Goal: Task Accomplishment & Management: Manage account settings

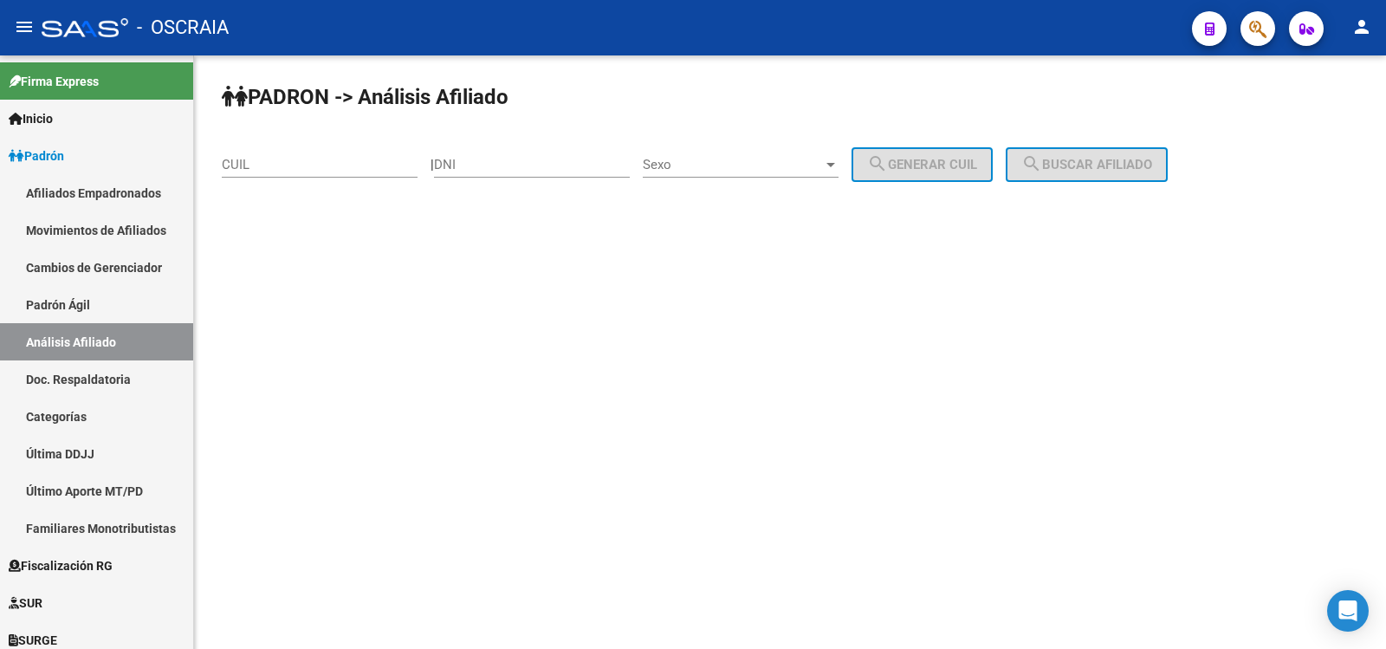
click at [324, 172] on div "CUIL" at bounding box center [320, 158] width 196 height 37
click at [318, 162] on input "CUIL" at bounding box center [320, 165] width 196 height 16
paste input "27-94533246-3"
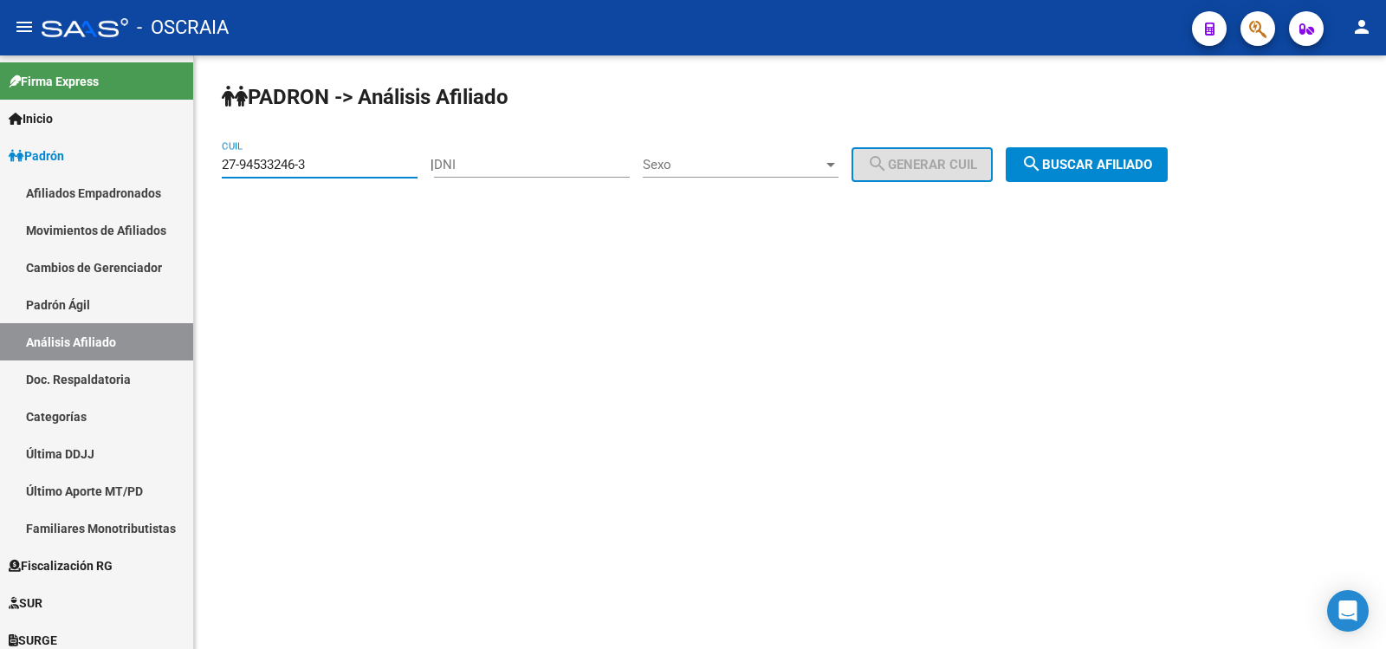
type input "27-94533246-3"
click at [1076, 162] on span "search Buscar afiliado" at bounding box center [1086, 165] width 131 height 16
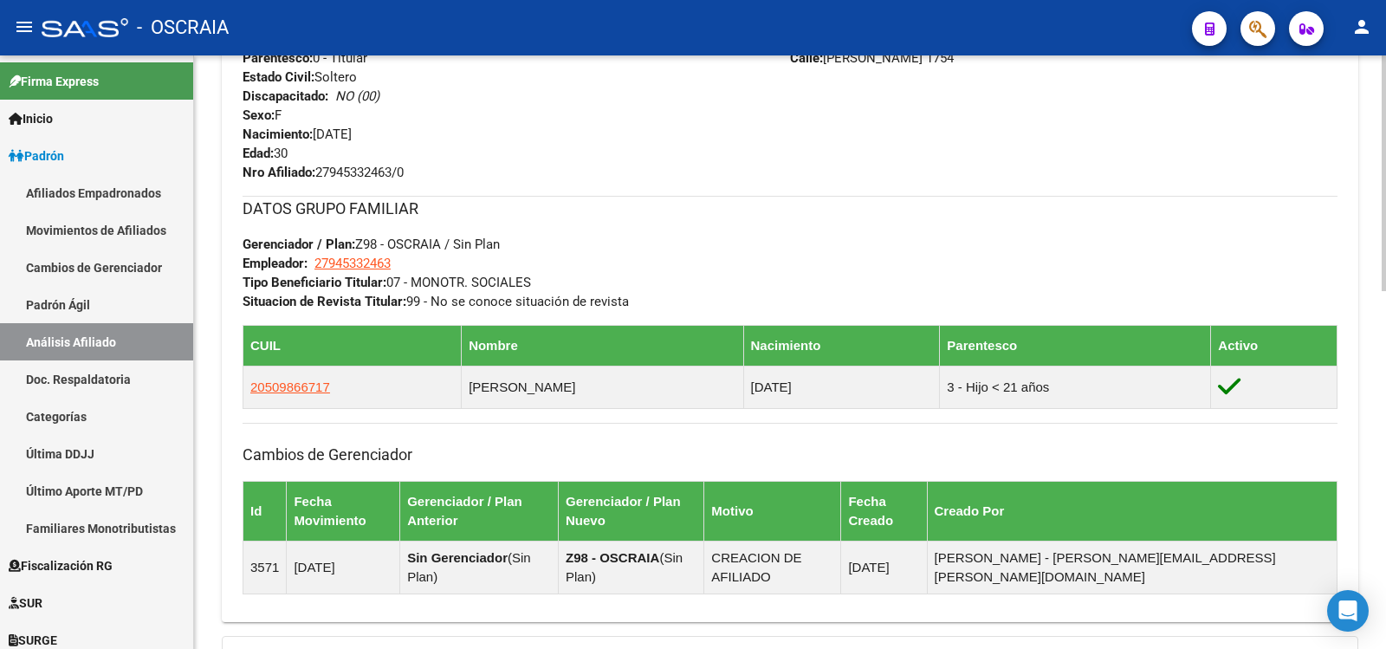
scroll to position [904, 0]
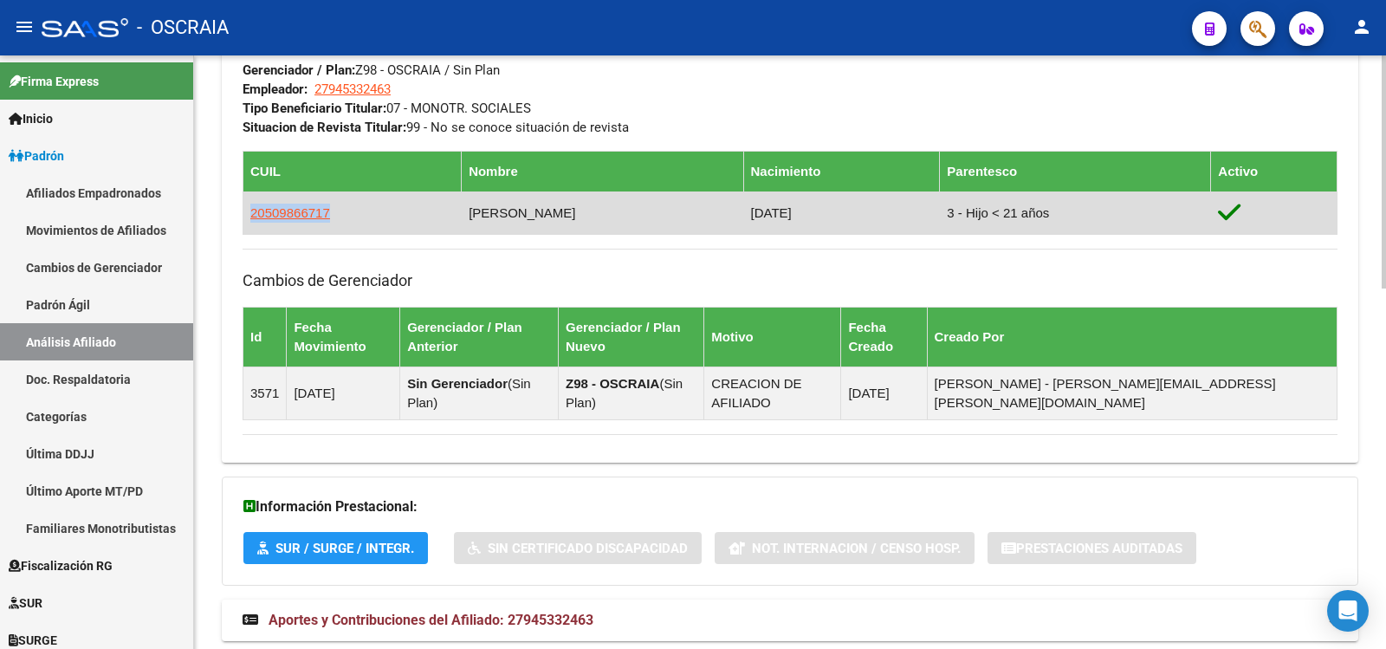
copy span "20509866717"
drag, startPoint x: 360, startPoint y: 214, endPoint x: 245, endPoint y: 217, distance: 115.3
click at [245, 217] on td "20509866717" at bounding box center [352, 212] width 218 height 42
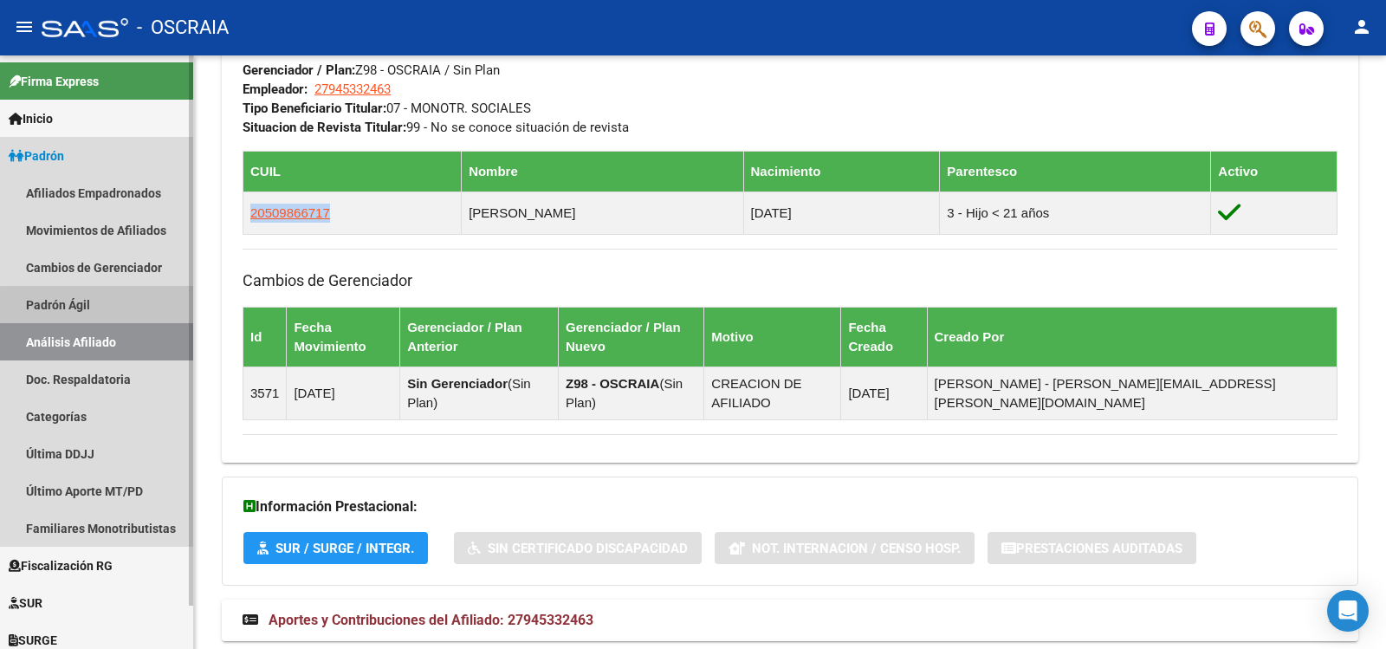
click at [125, 337] on link "Análisis Afiliado" at bounding box center [96, 341] width 193 height 37
drag, startPoint x: 130, startPoint y: 301, endPoint x: 134, endPoint y: 329, distance: 28.1
click at [130, 303] on link "Padrón Ágil" at bounding box center [96, 304] width 193 height 37
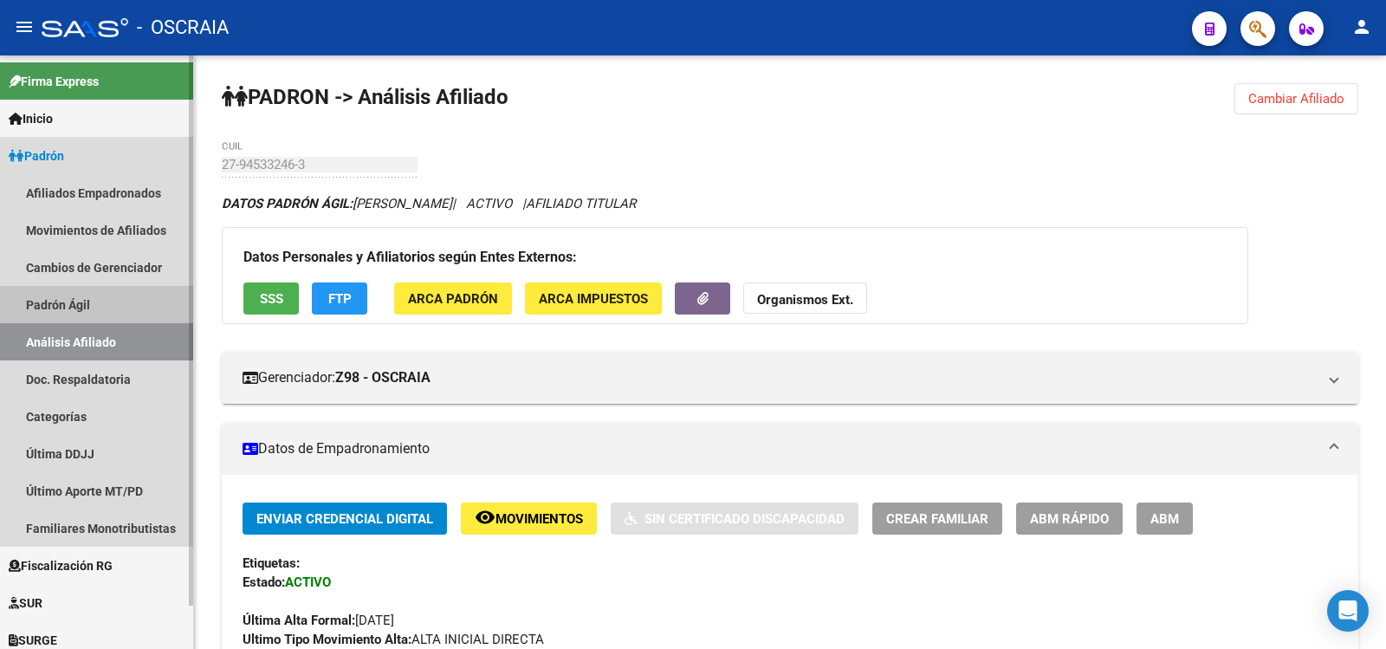
click at [134, 329] on link "Análisis Afiliado" at bounding box center [96, 341] width 193 height 37
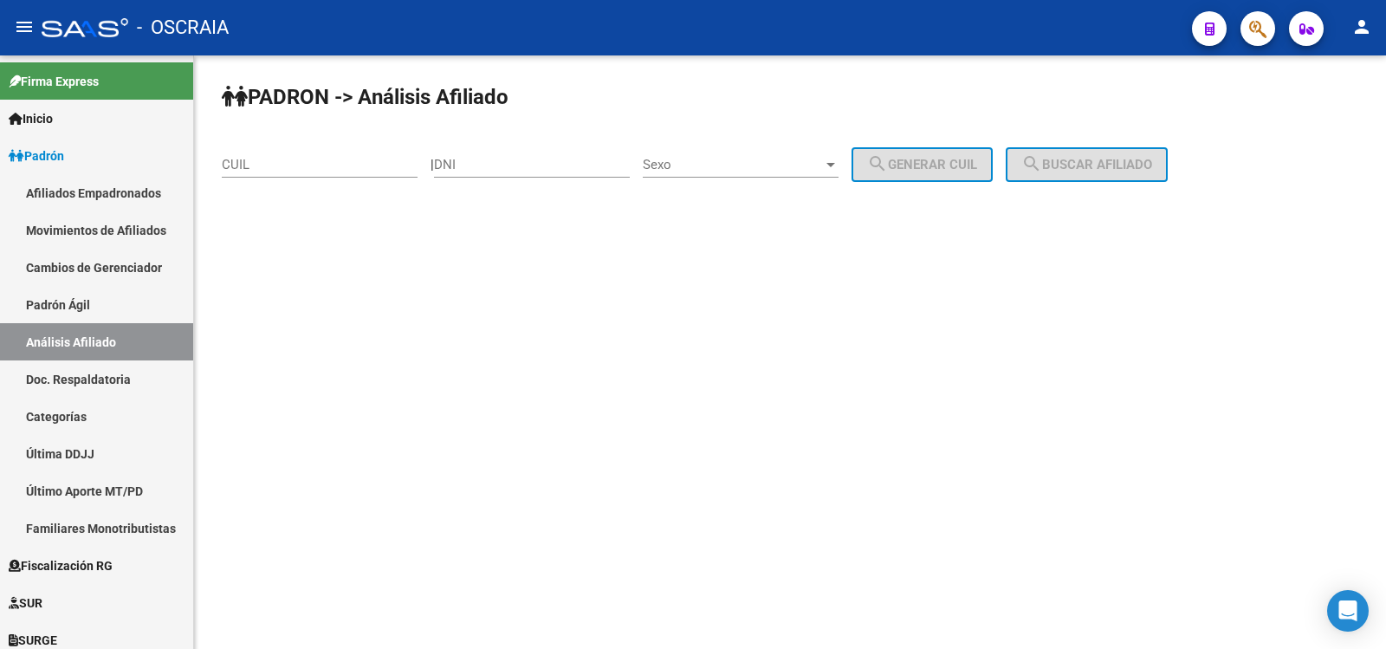
click at [334, 169] on input "CUIL" at bounding box center [320, 165] width 196 height 16
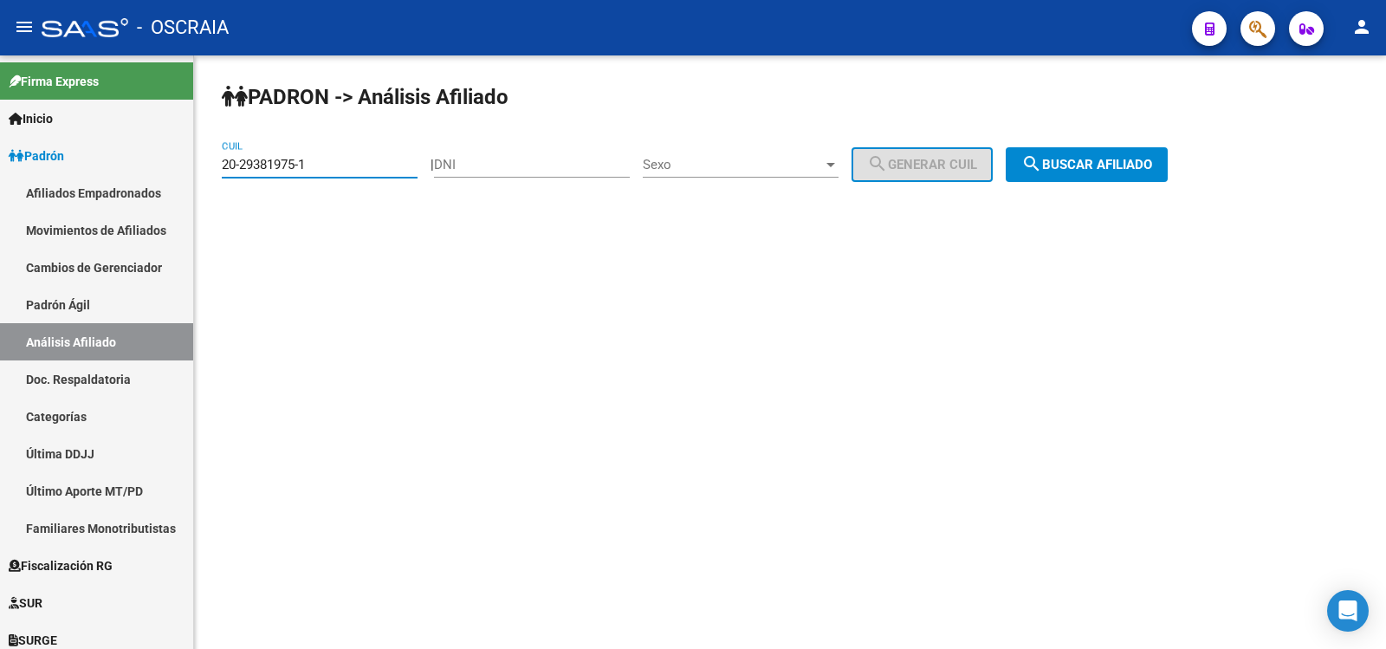
type input "20-29381975-1"
click at [1075, 171] on span "search Buscar afiliado" at bounding box center [1086, 165] width 131 height 16
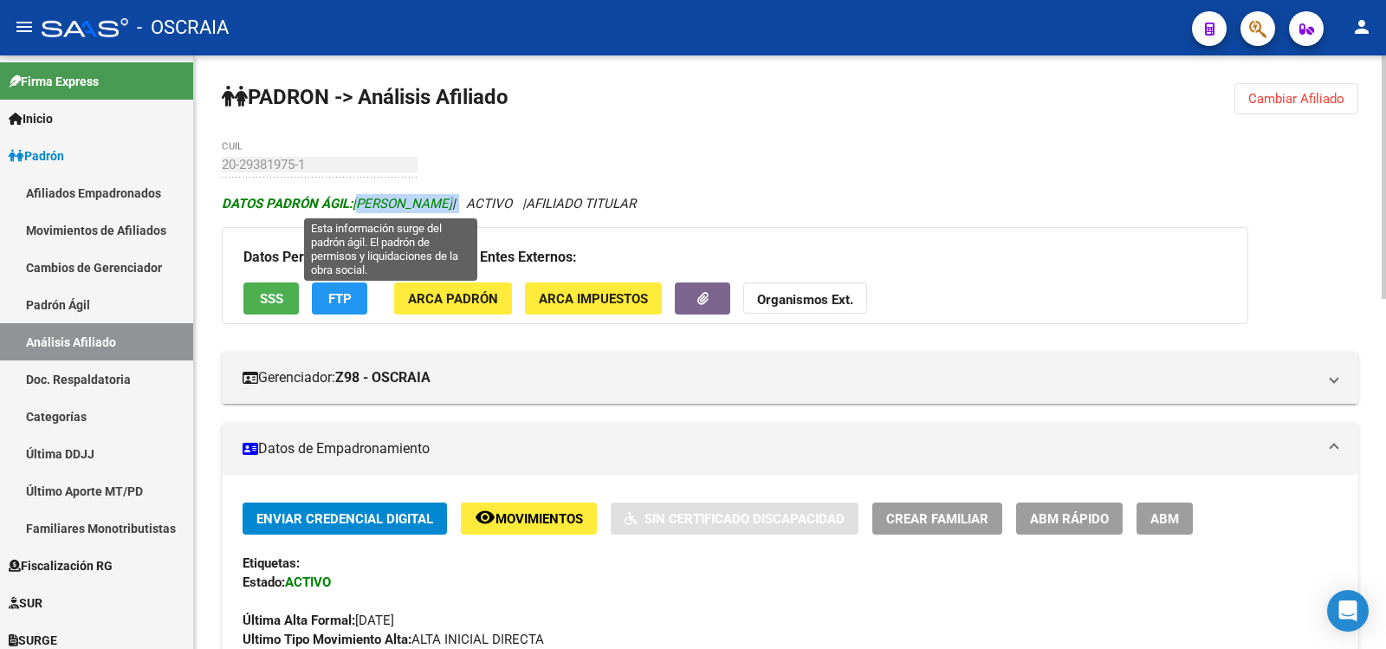
drag, startPoint x: 563, startPoint y: 198, endPoint x: 357, endPoint y: 205, distance: 206.3
click at [357, 205] on icon "DATOS PADRÓN ÁGIL: [PERSON_NAME] | ACTIVO | AFILIADO TITULAR" at bounding box center [429, 204] width 414 height 16
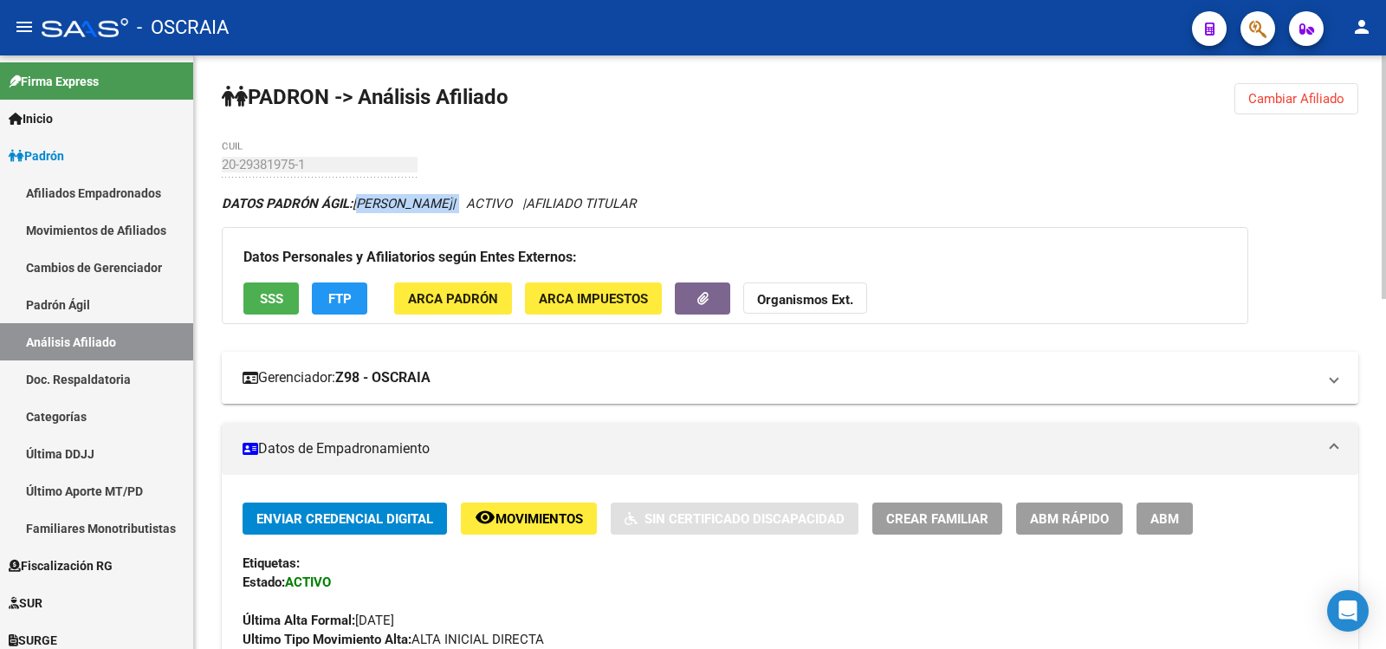
scroll to position [578, 0]
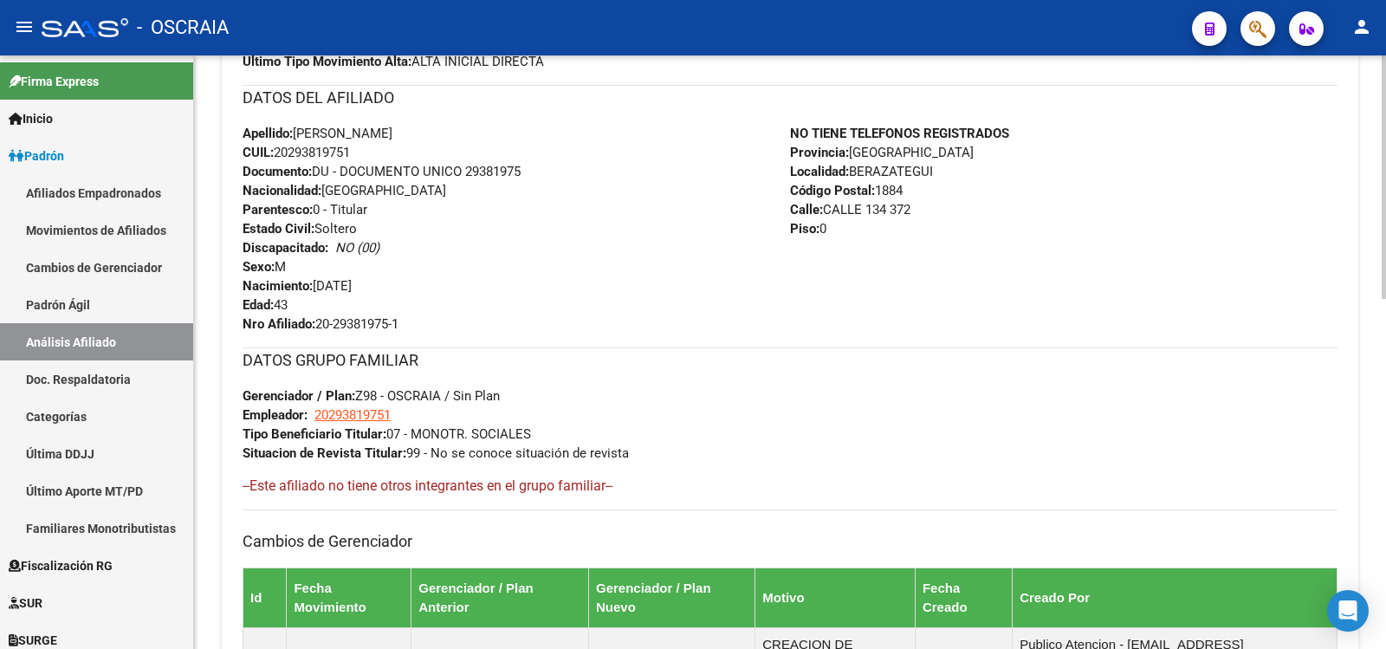
copy span "20-29381975-1"
drag, startPoint x: 407, startPoint y: 322, endPoint x: 319, endPoint y: 326, distance: 88.4
click at [319, 326] on div "Apellido: [PERSON_NAME] CUIL: 20293819751 Documento: DU - DOCUMENTO UNICO 29381…" at bounding box center [517, 229] width 548 height 210
copy span "20293819751"
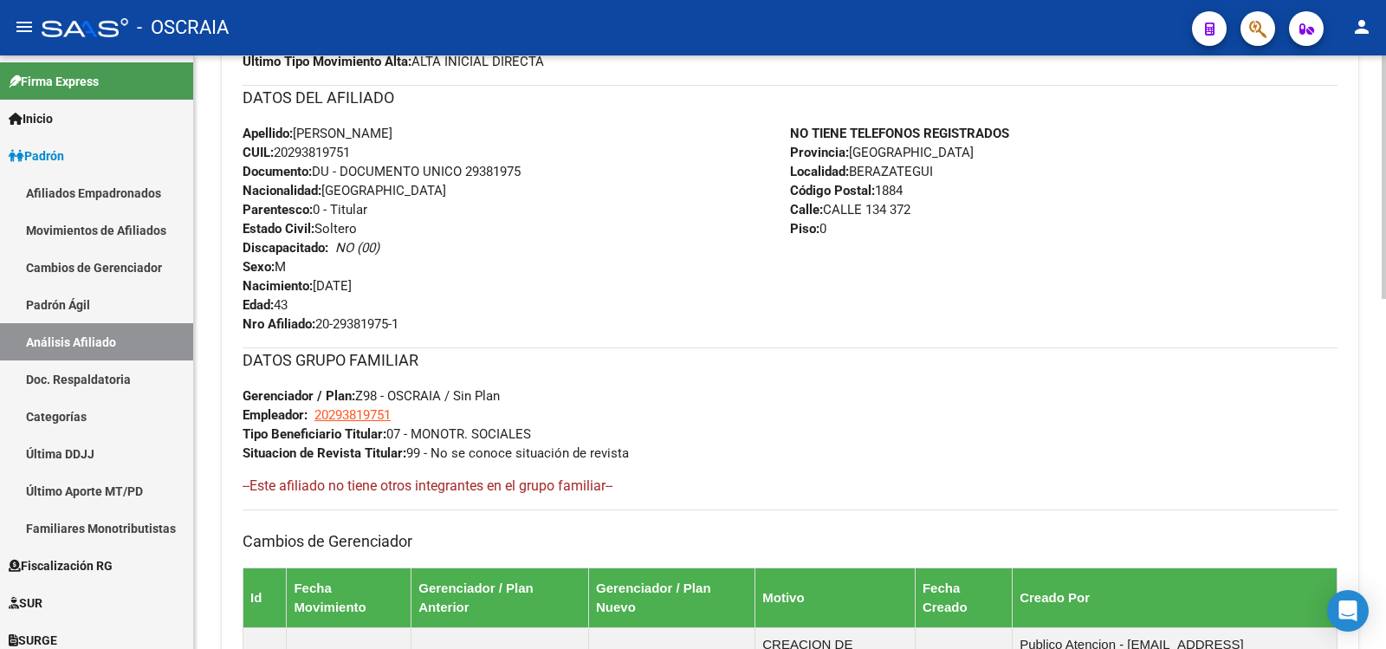
drag, startPoint x: 355, startPoint y: 153, endPoint x: 278, endPoint y: 149, distance: 77.2
click at [278, 149] on span "CUIL: 20293819751" at bounding box center [296, 153] width 107 height 16
click at [107, 300] on link "Padrón Ágil" at bounding box center [96, 304] width 193 height 37
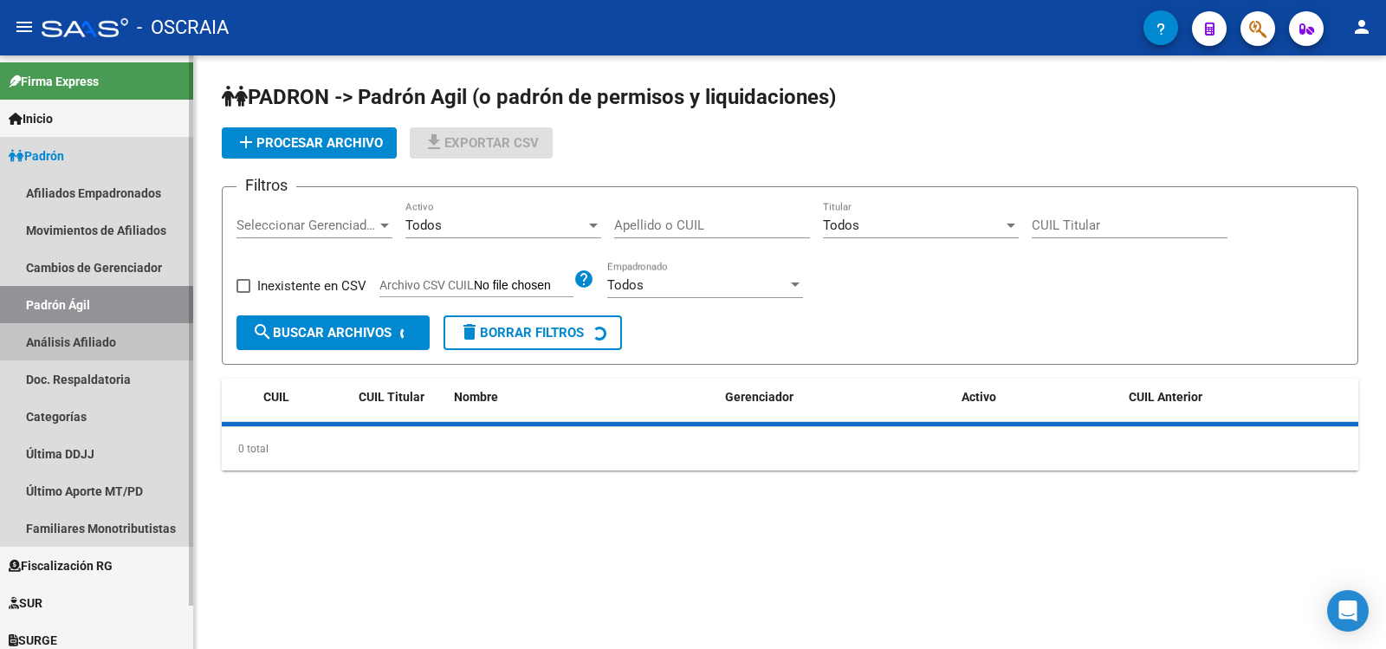
click at [113, 329] on link "Análisis Afiliado" at bounding box center [96, 341] width 193 height 37
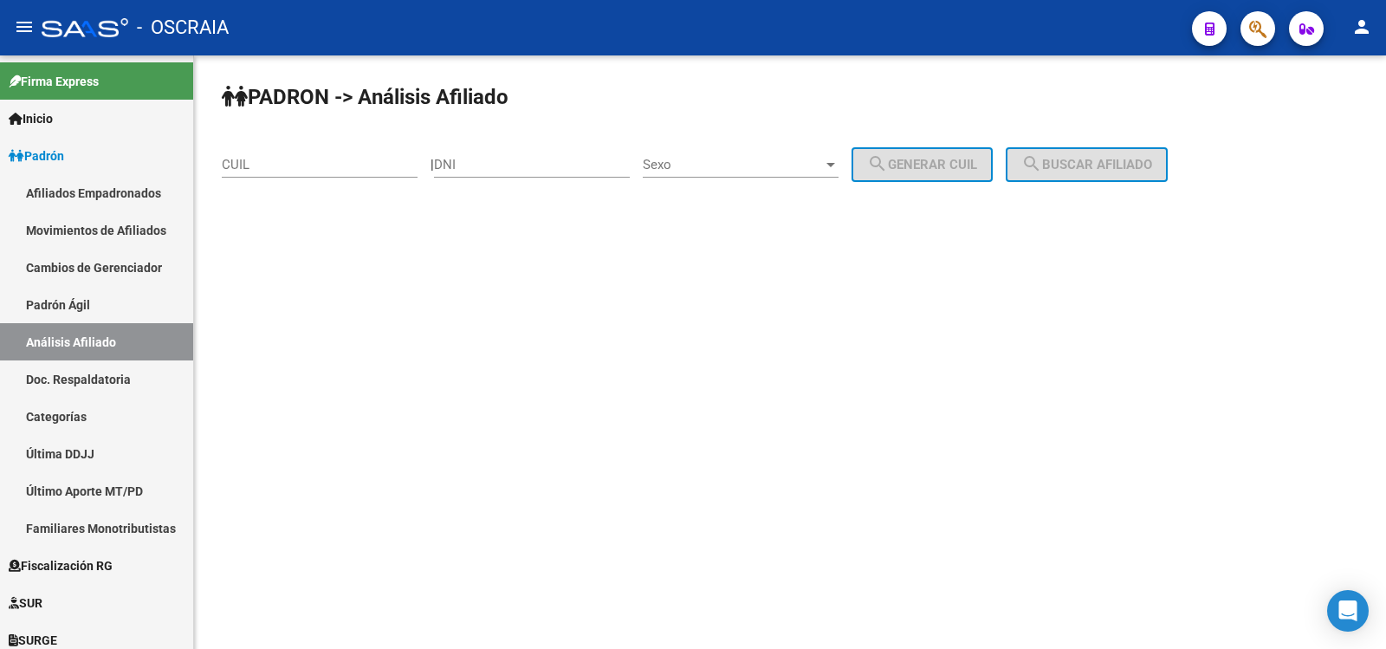
click at [263, 164] on input "CUIL" at bounding box center [320, 165] width 196 height 16
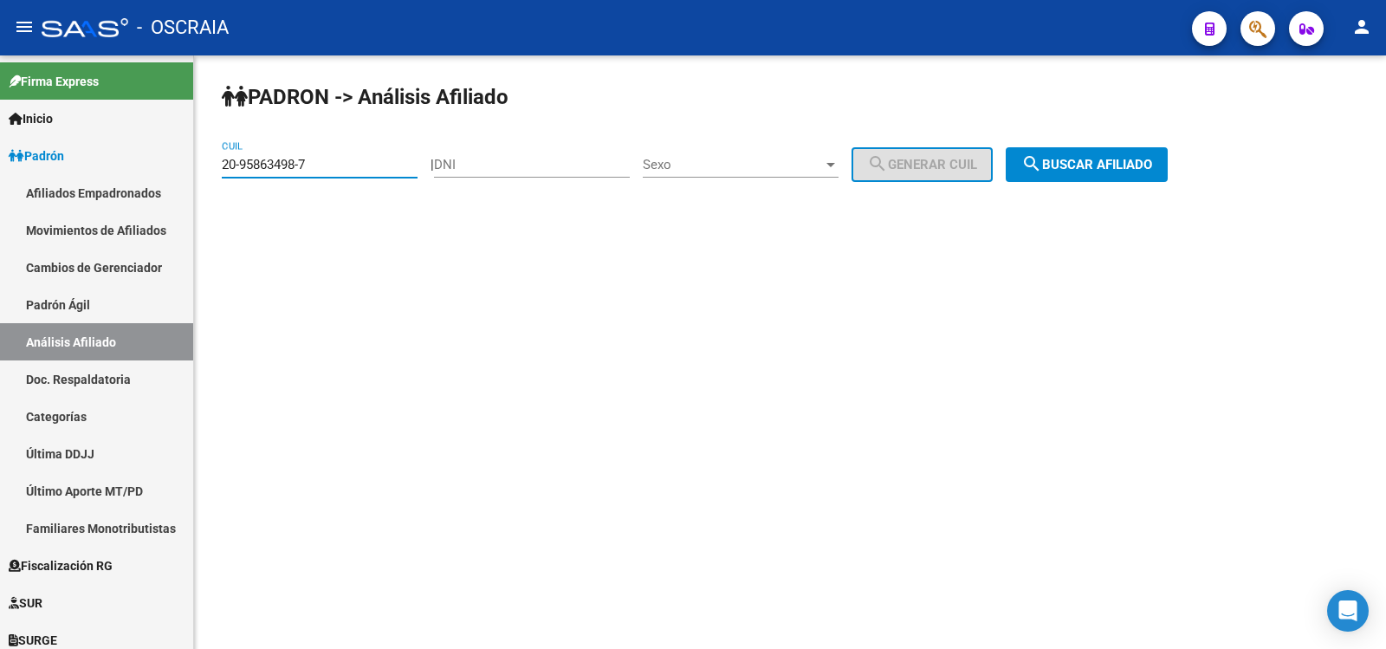
type input "20-95863498-7"
click at [1104, 152] on button "search Buscar afiliado" at bounding box center [1087, 164] width 162 height 35
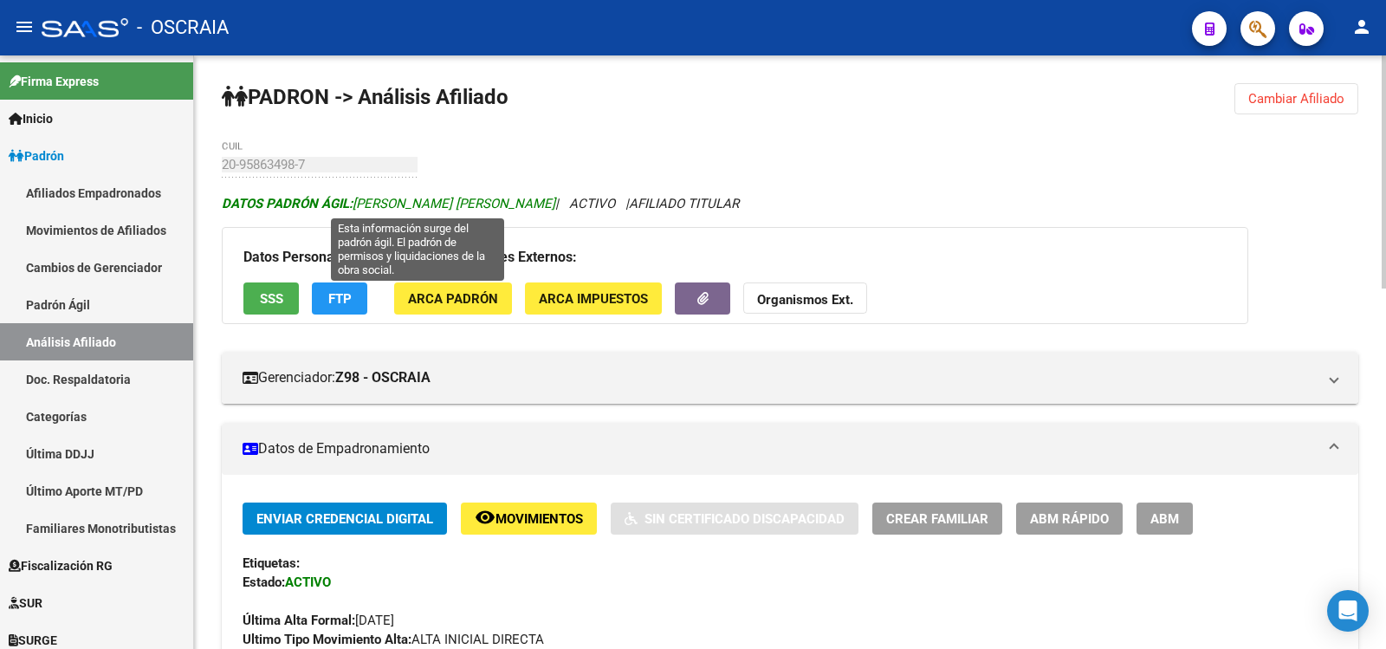
copy span "[PERSON_NAME] [PERSON_NAME]"
drag, startPoint x: 613, startPoint y: 206, endPoint x: 356, endPoint y: 202, distance: 256.5
click at [356, 202] on span "DATOS PADRÓN ÁGIL: [PERSON_NAME] [PERSON_NAME]" at bounding box center [389, 204] width 334 height 16
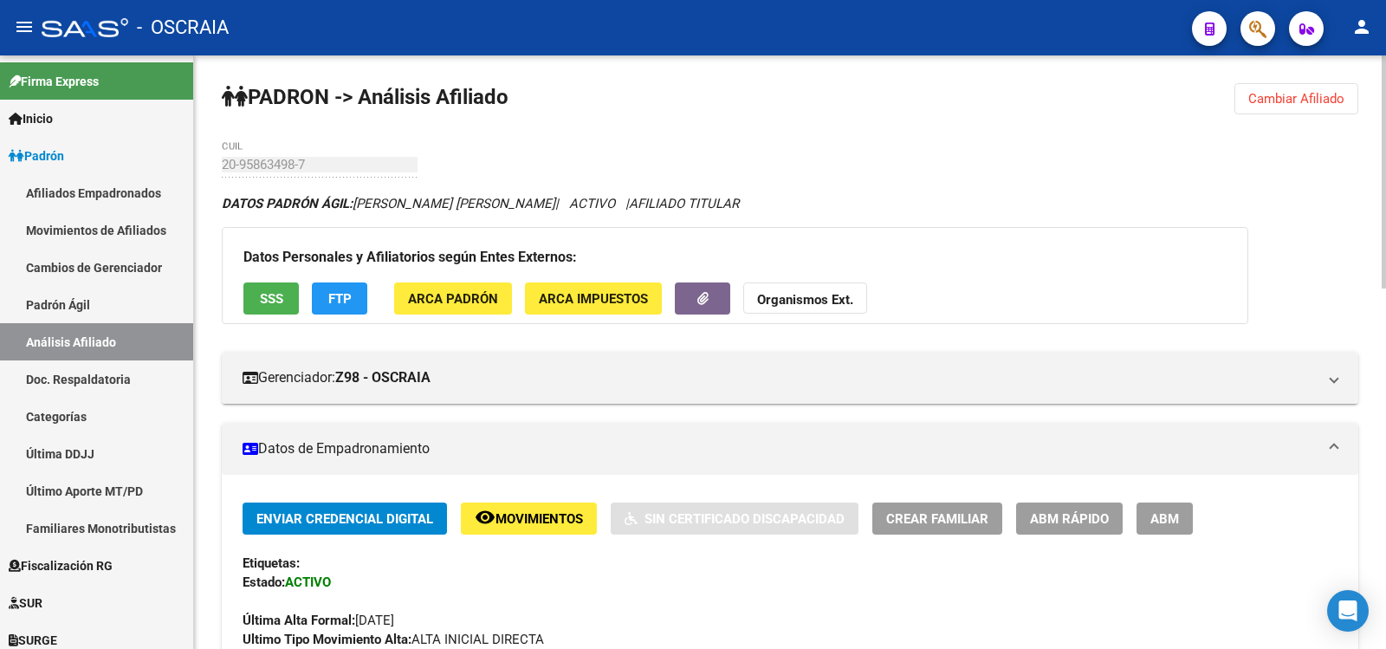
scroll to position [288, 0]
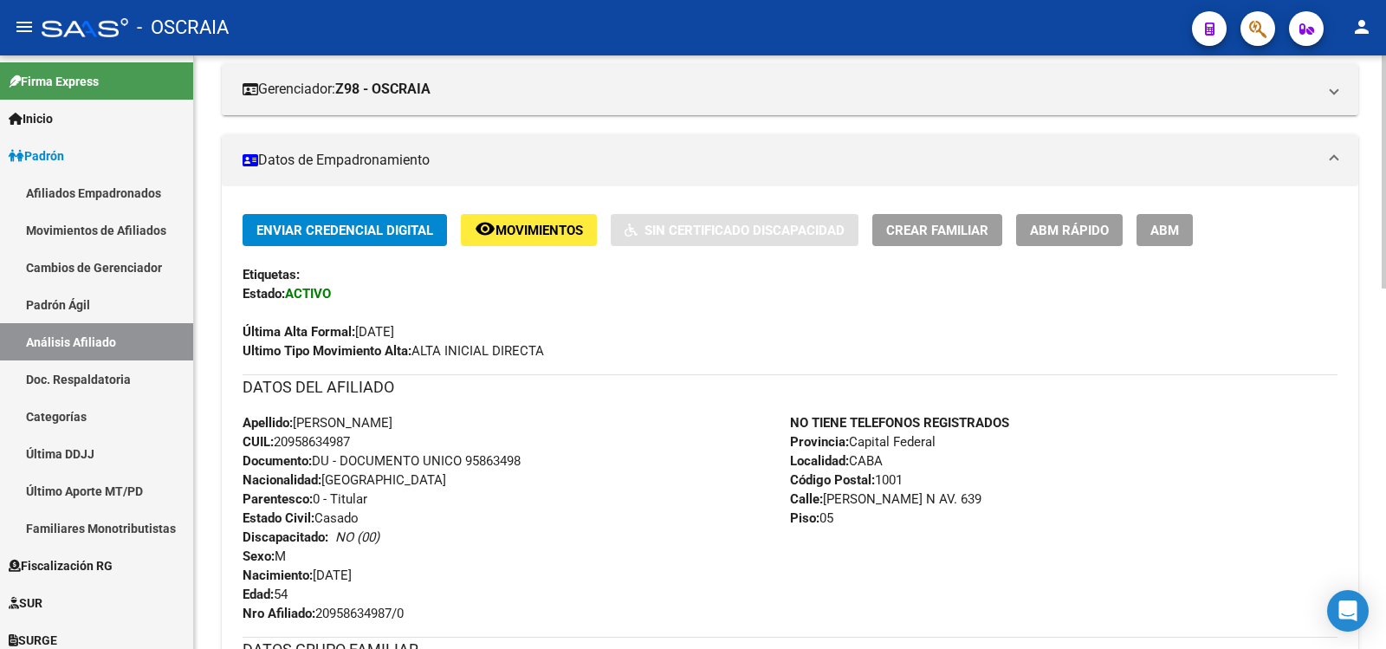
copy span "20958634987"
drag, startPoint x: 352, startPoint y: 441, endPoint x: 280, endPoint y: 447, distance: 72.2
click at [280, 447] on div "Apellido: [PERSON_NAME] CUIL: 20958634987 Documento: DU - DOCUMENTO UNICO 95863…" at bounding box center [517, 518] width 548 height 210
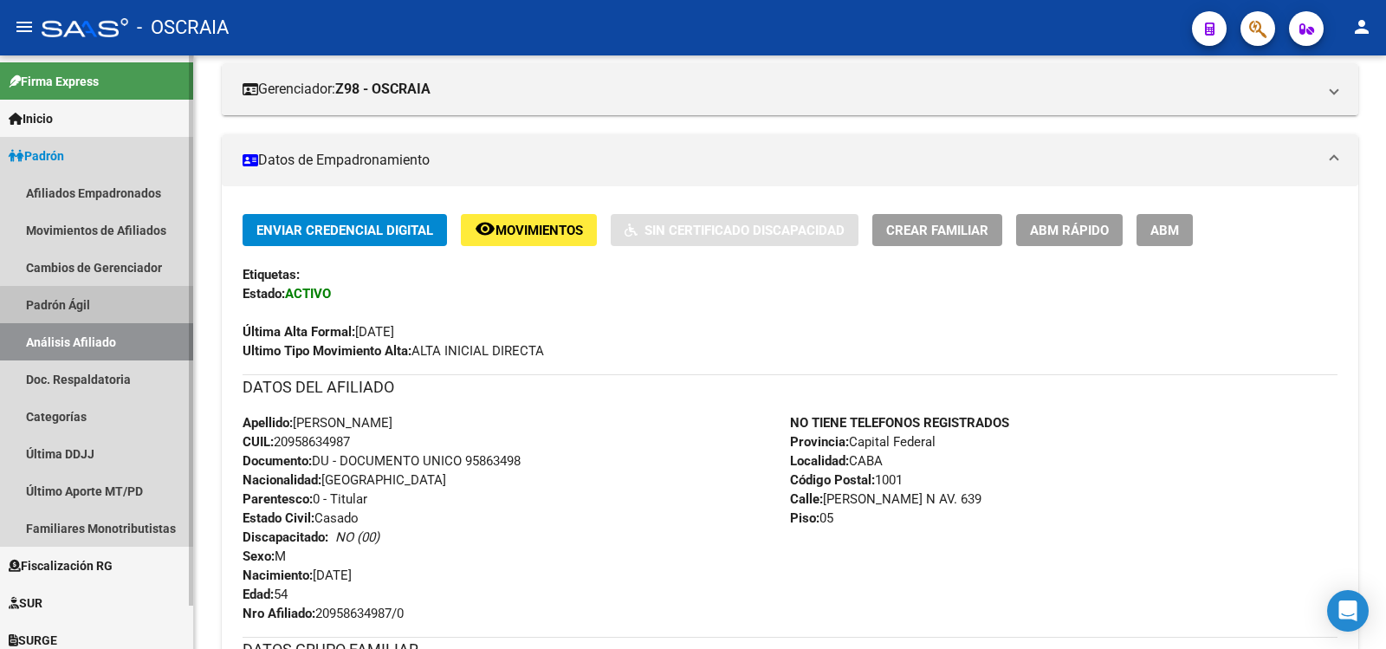
drag, startPoint x: 97, startPoint y: 308, endPoint x: 96, endPoint y: 352, distance: 43.3
click at [97, 310] on link "Padrón Ágil" at bounding box center [96, 304] width 193 height 37
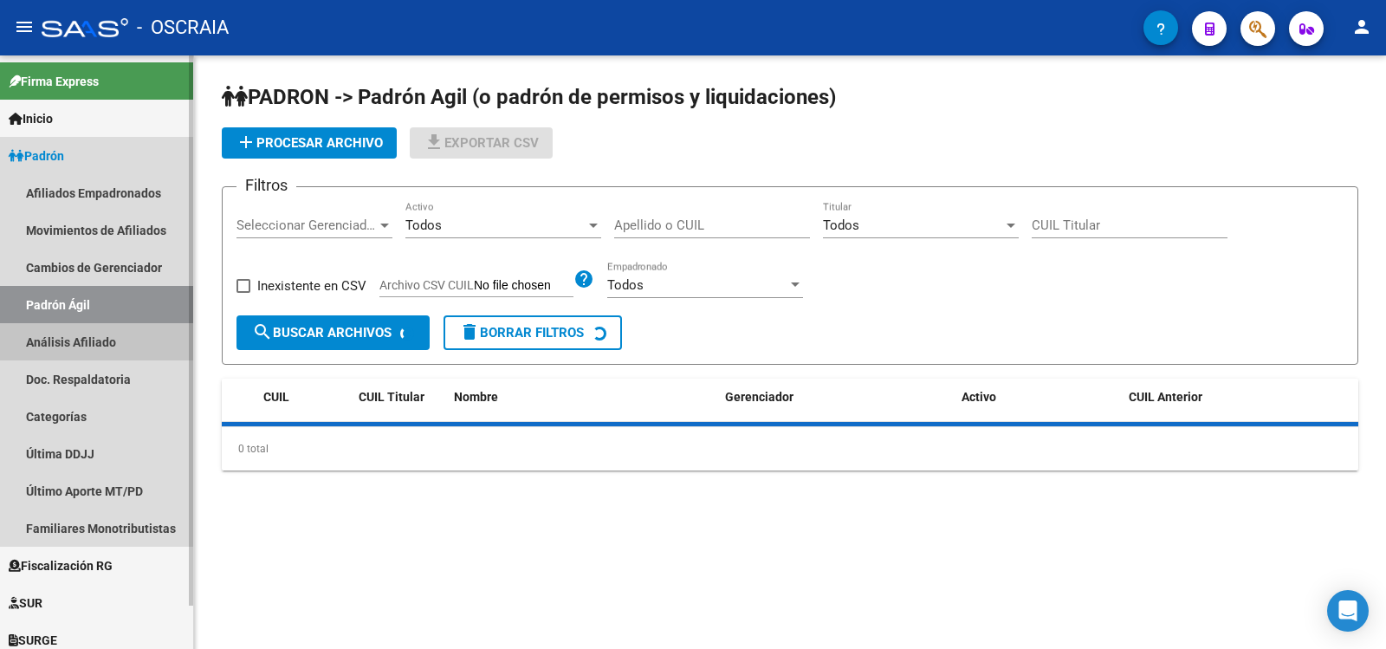
click at [96, 352] on link "Análisis Afiliado" at bounding box center [96, 341] width 193 height 37
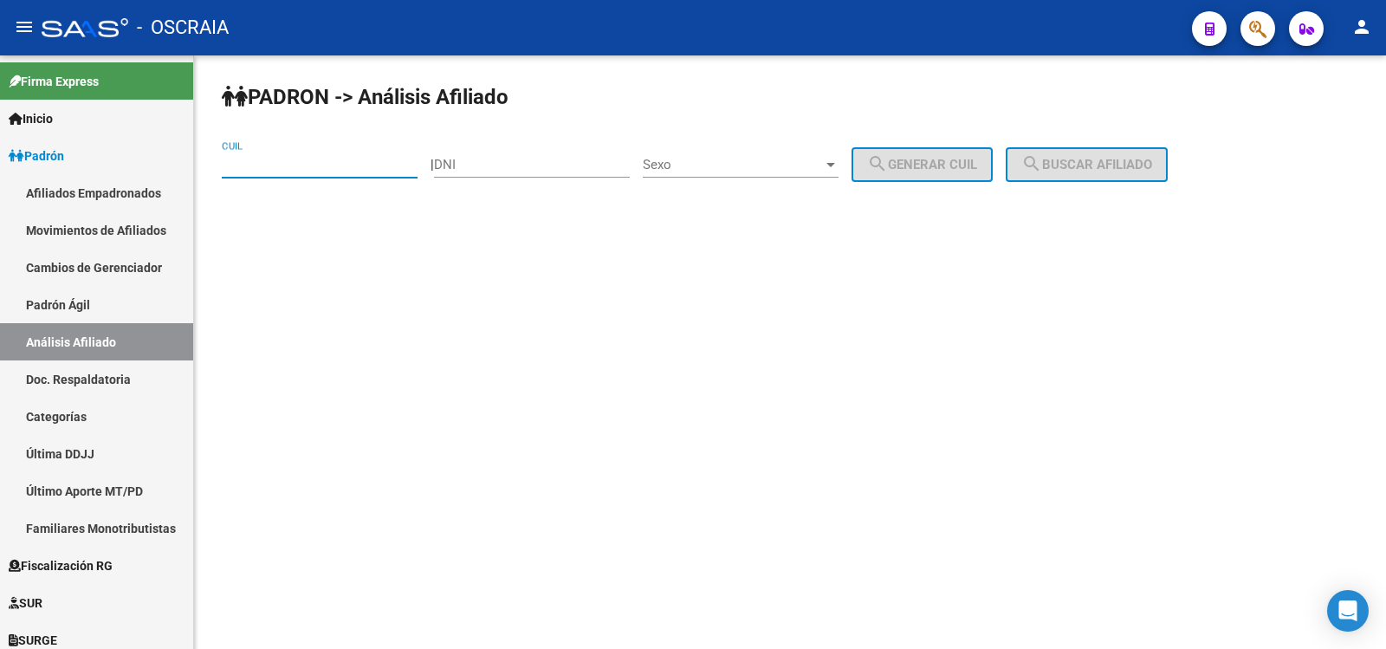
click at [289, 164] on input "CUIL" at bounding box center [320, 165] width 196 height 16
type input "96"
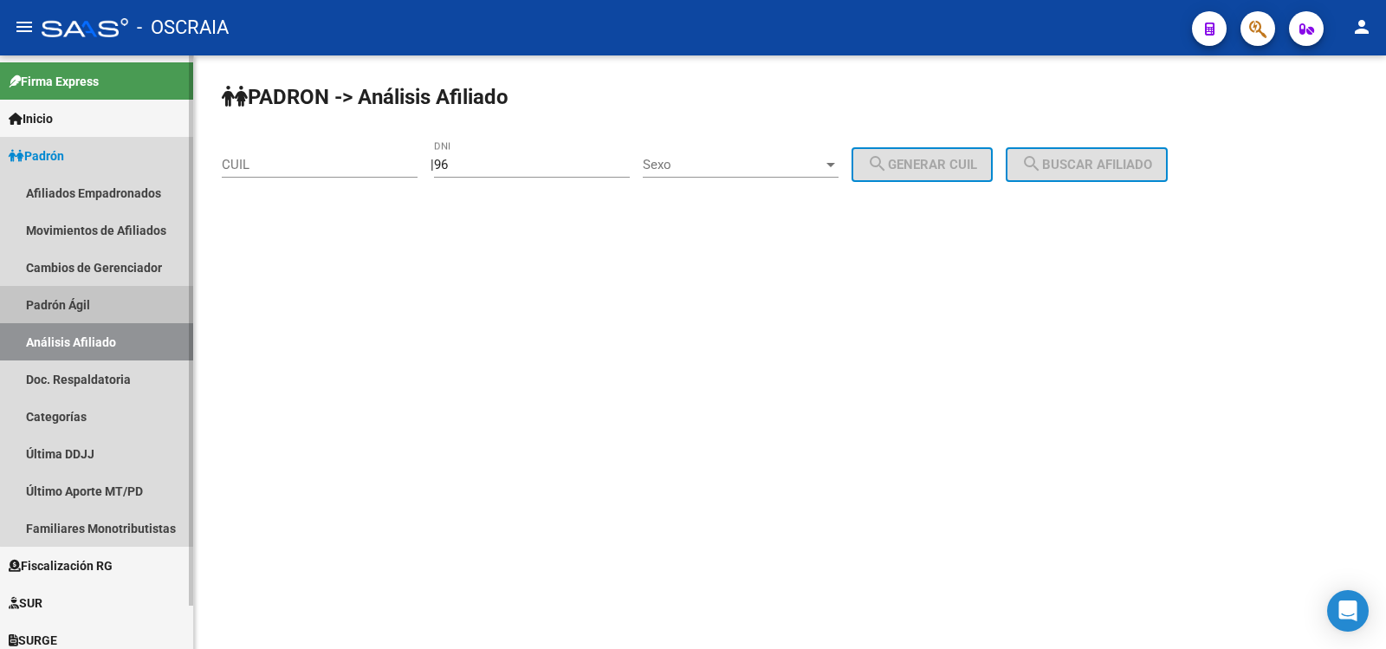
click at [132, 297] on link "Padrón Ágil" at bounding box center [96, 304] width 193 height 37
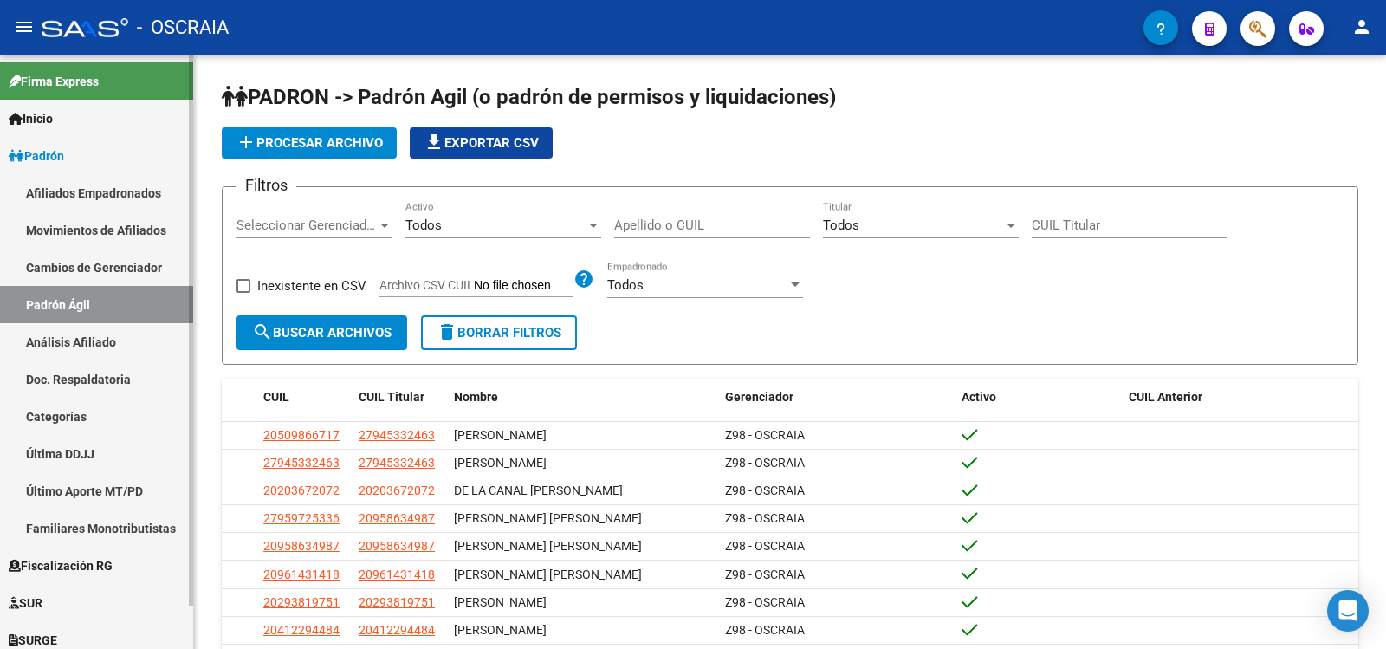
click at [118, 341] on link "Análisis Afiliado" at bounding box center [96, 341] width 193 height 37
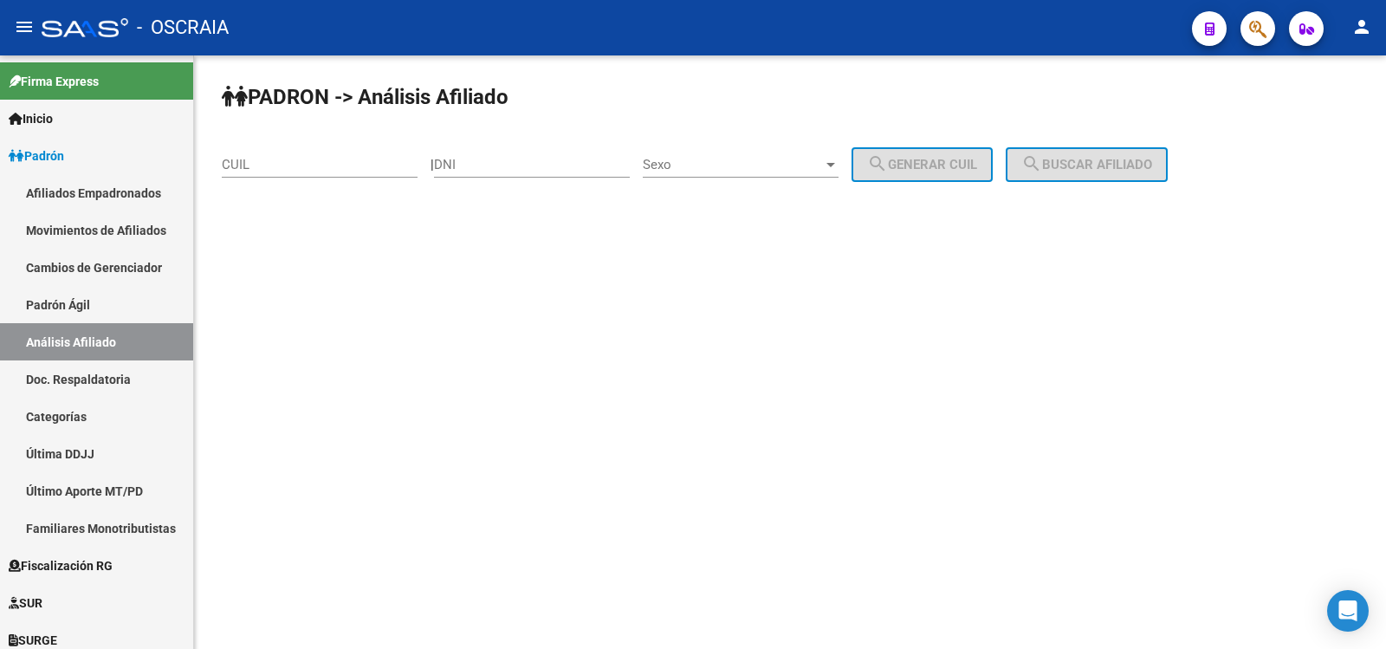
drag, startPoint x: 270, startPoint y: 165, endPoint x: 284, endPoint y: 162, distance: 14.1
click at [269, 165] on input "CUIL" at bounding box center [320, 165] width 196 height 16
paste input "20-17367805-4"
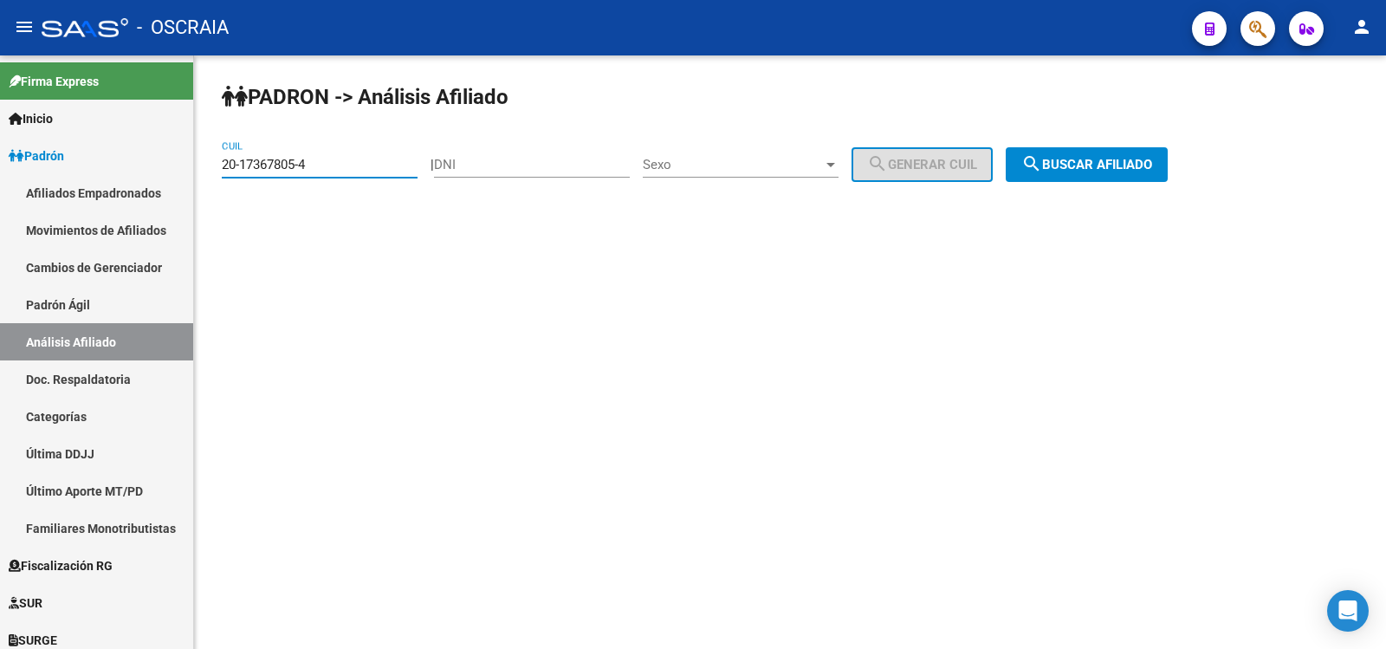
type input "20-17367805-4"
click at [1131, 153] on button "search Buscar afiliado" at bounding box center [1087, 164] width 162 height 35
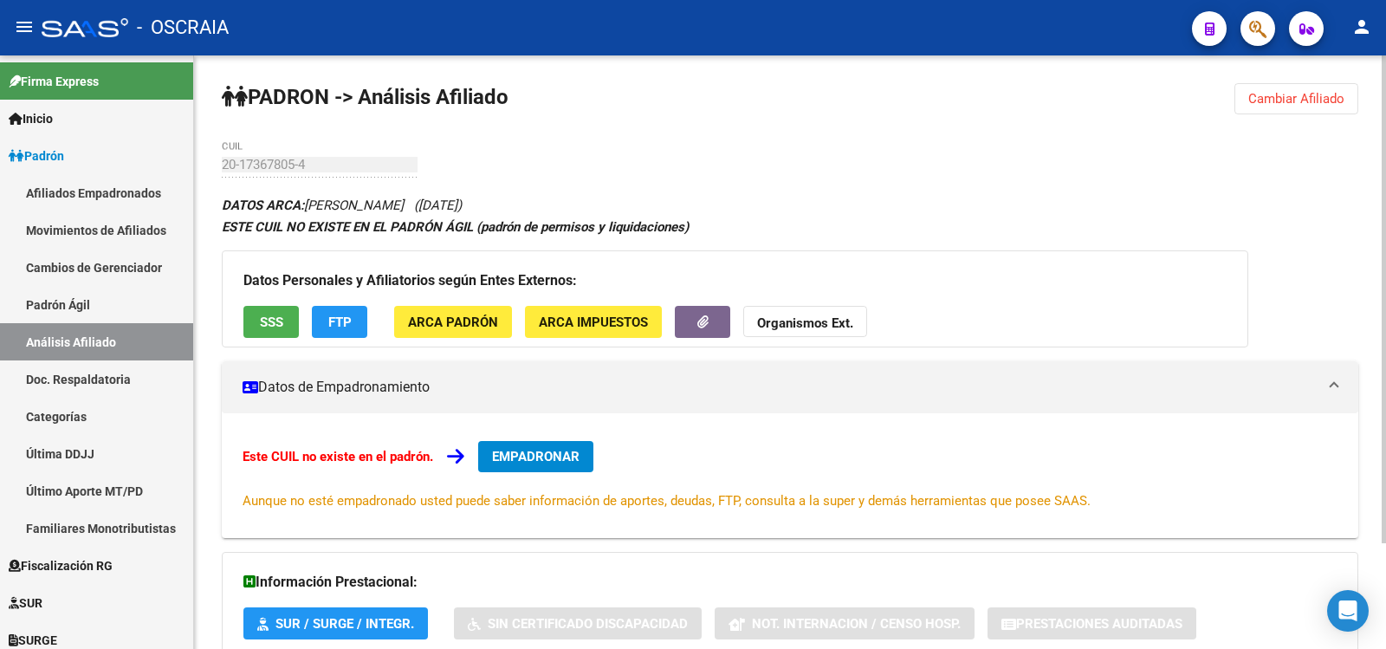
scroll to position [128, 0]
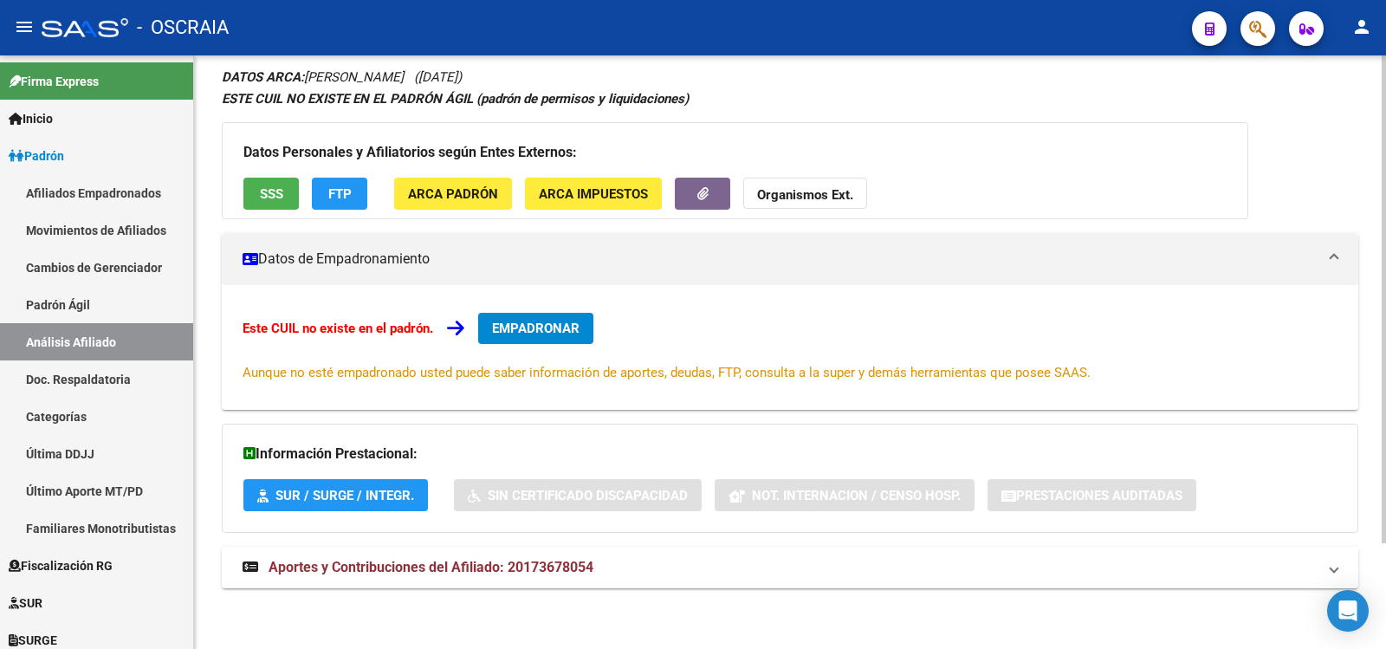
click at [618, 552] on mat-expansion-panel-header "Aportes y Contribuciones del Afiliado: 20173678054" at bounding box center [790, 568] width 1137 height 42
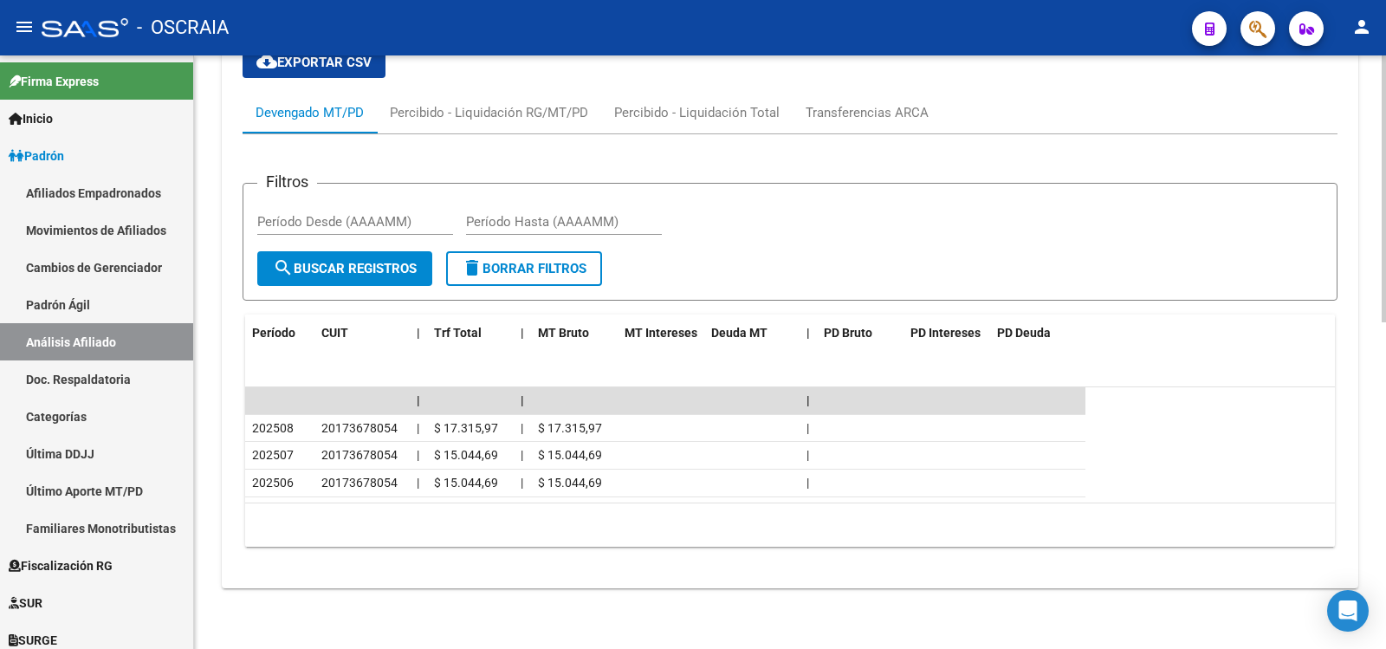
scroll to position [0, 0]
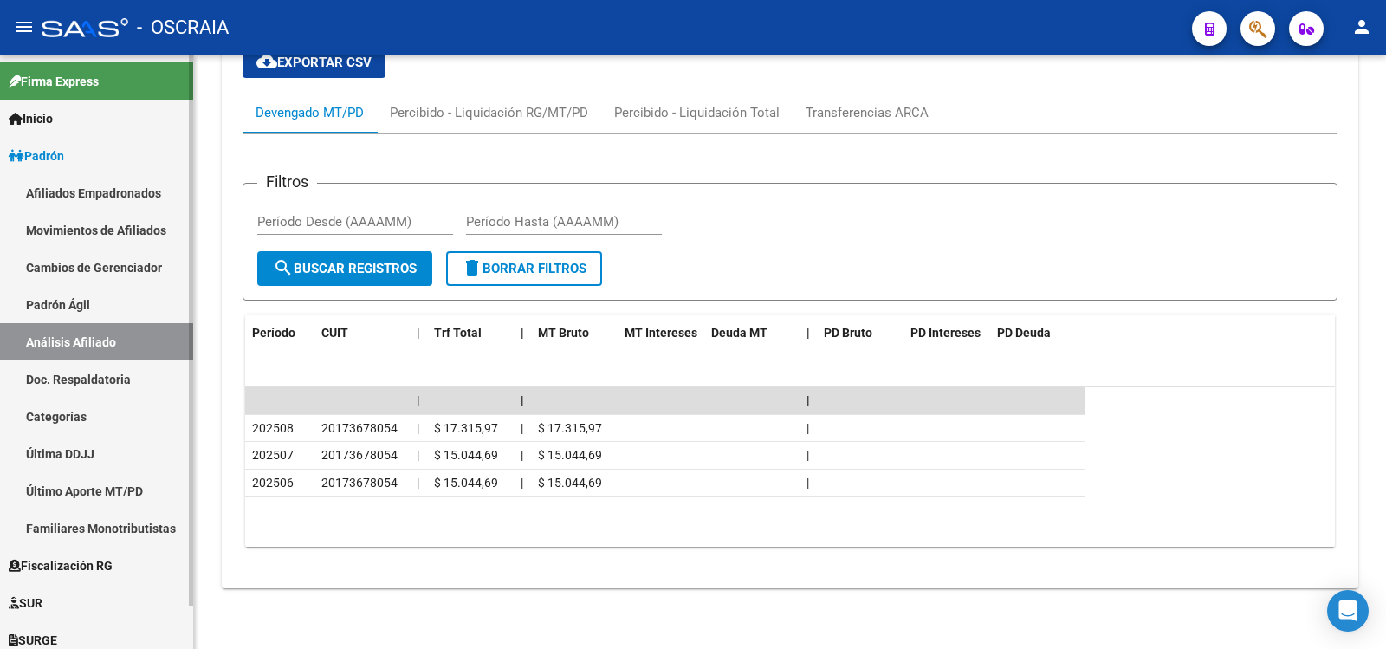
click at [90, 314] on link "Padrón Ágil" at bounding box center [96, 304] width 193 height 37
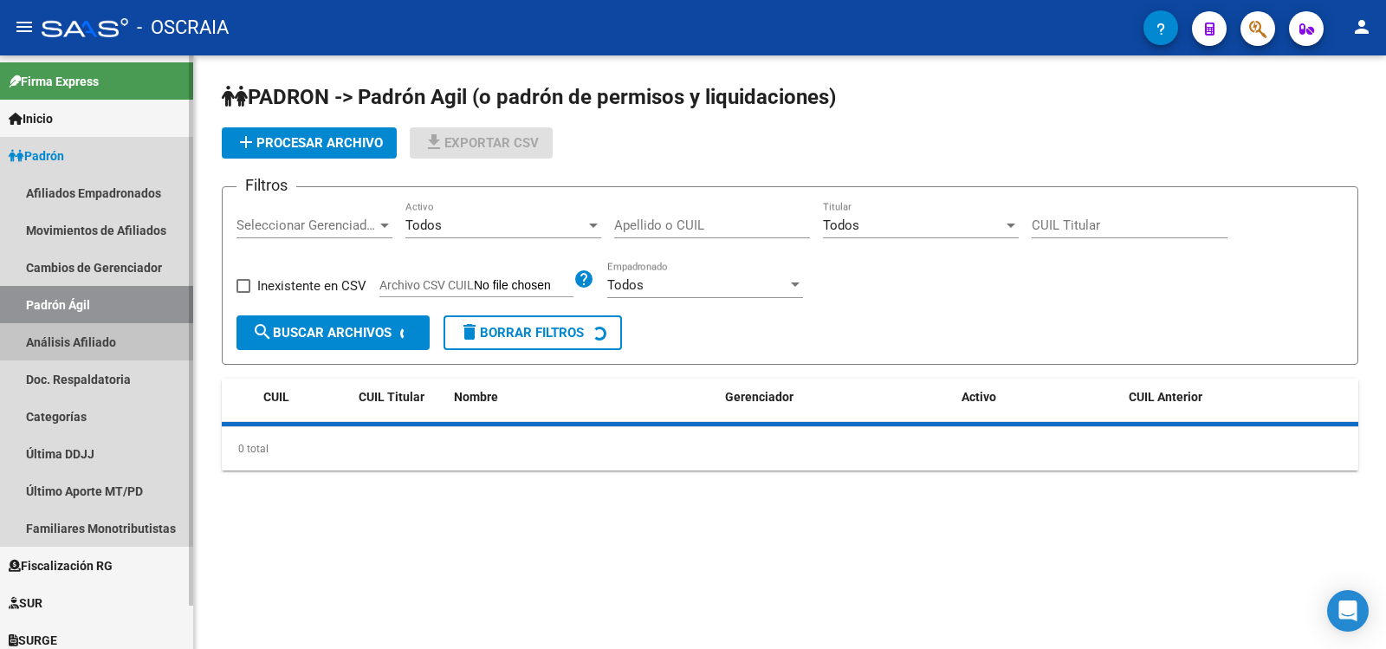
click at [105, 345] on link "Análisis Afiliado" at bounding box center [96, 341] width 193 height 37
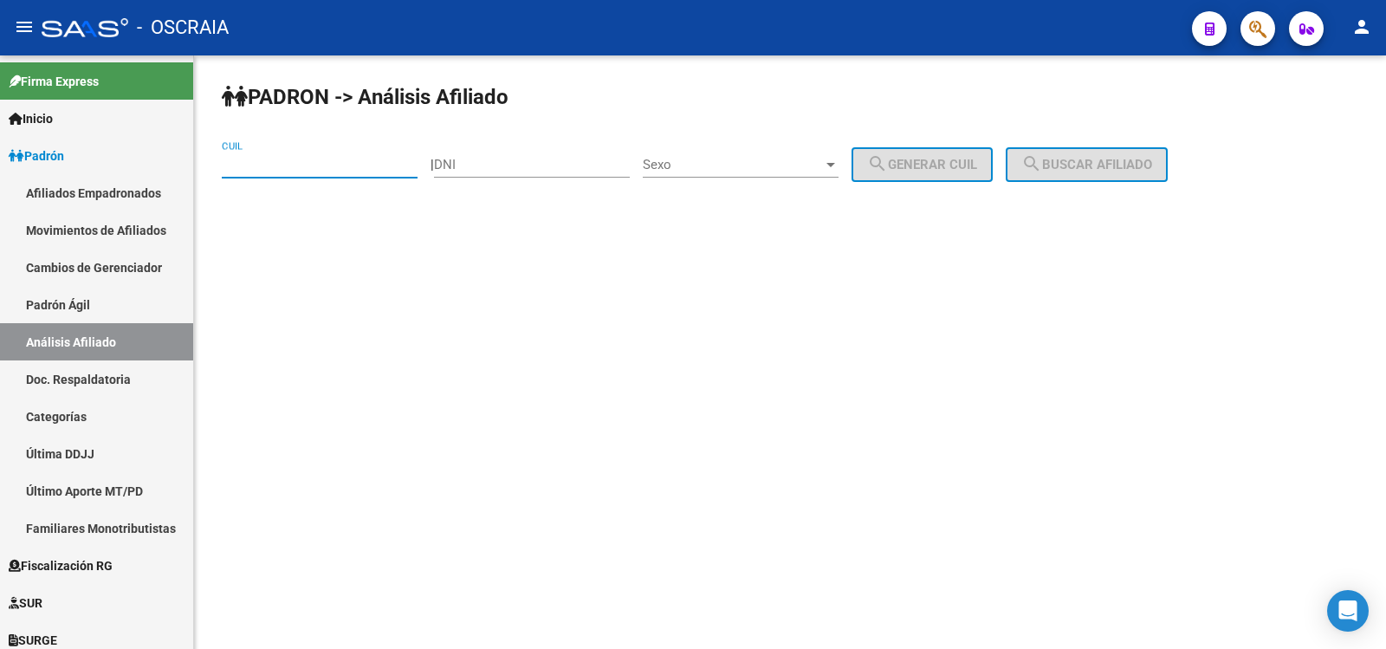
click at [254, 168] on input "CUIL" at bounding box center [320, 165] width 196 height 16
type input "23-17945798-9"
click at [1112, 181] on button "search Buscar afiliado" at bounding box center [1087, 164] width 162 height 35
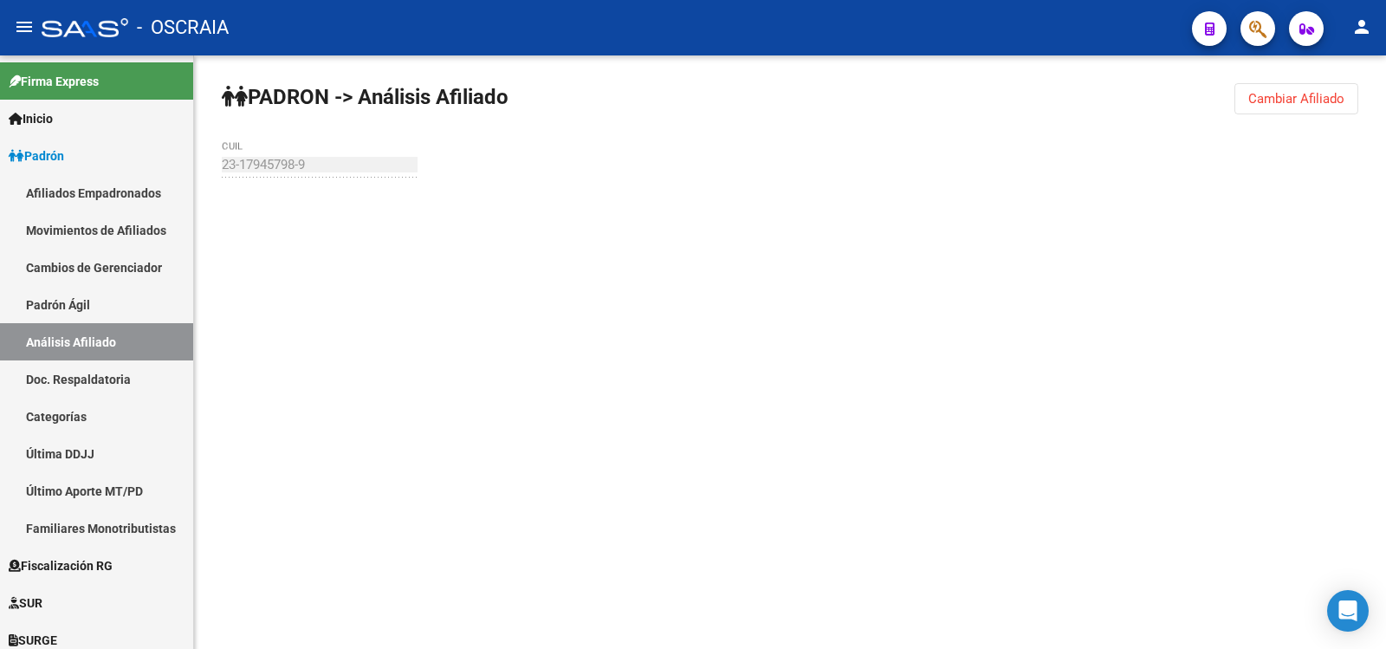
click at [1110, 176] on div "PADRON -> Análisis Afiliado Cambiar Afiliado 23-17945798-9 CUIL" at bounding box center [790, 164] width 1192 height 218
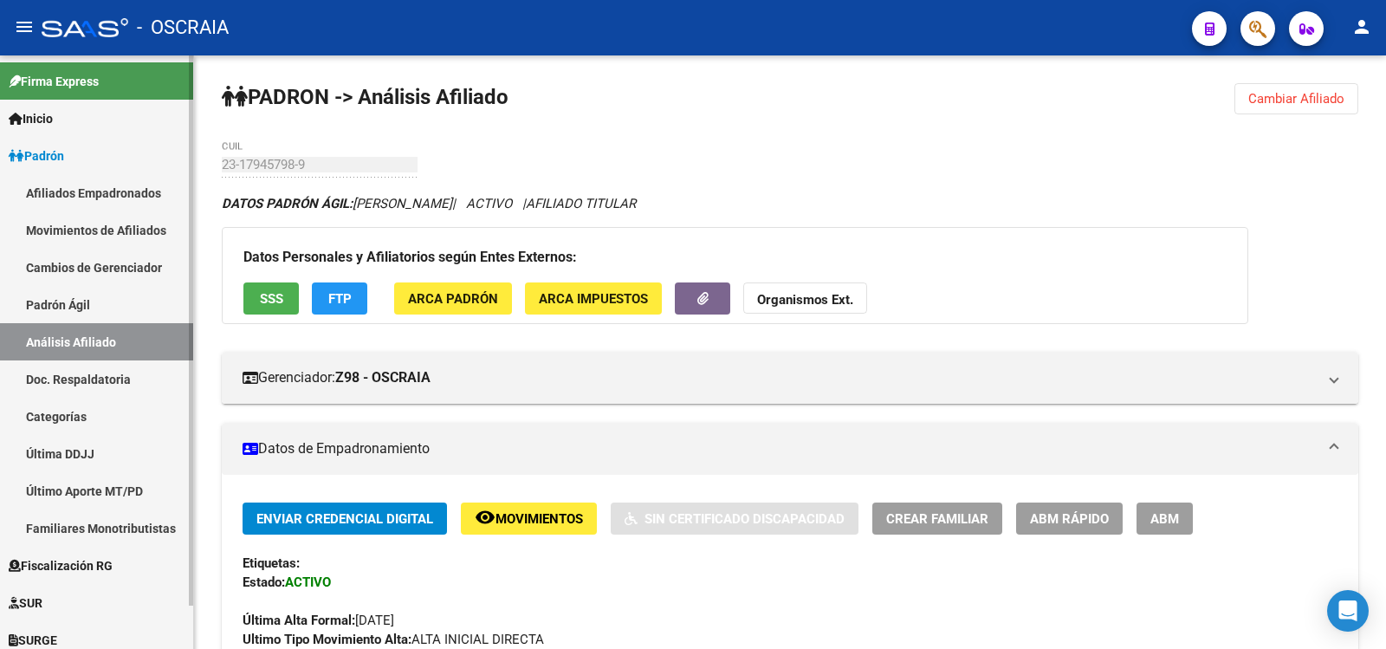
drag, startPoint x: 126, startPoint y: 296, endPoint x: 123, endPoint y: 313, distance: 16.8
click at [124, 298] on link "Padrón Ágil" at bounding box center [96, 304] width 193 height 37
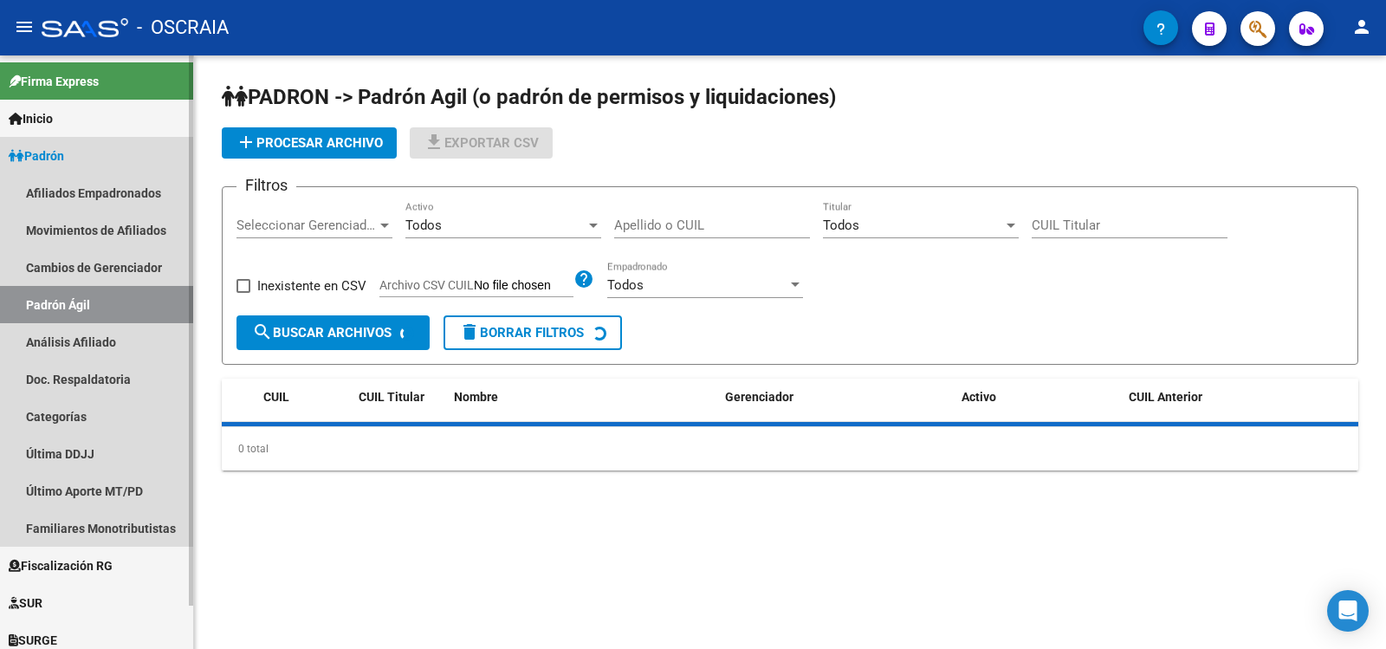
click at [128, 330] on link "Análisis Afiliado" at bounding box center [96, 341] width 193 height 37
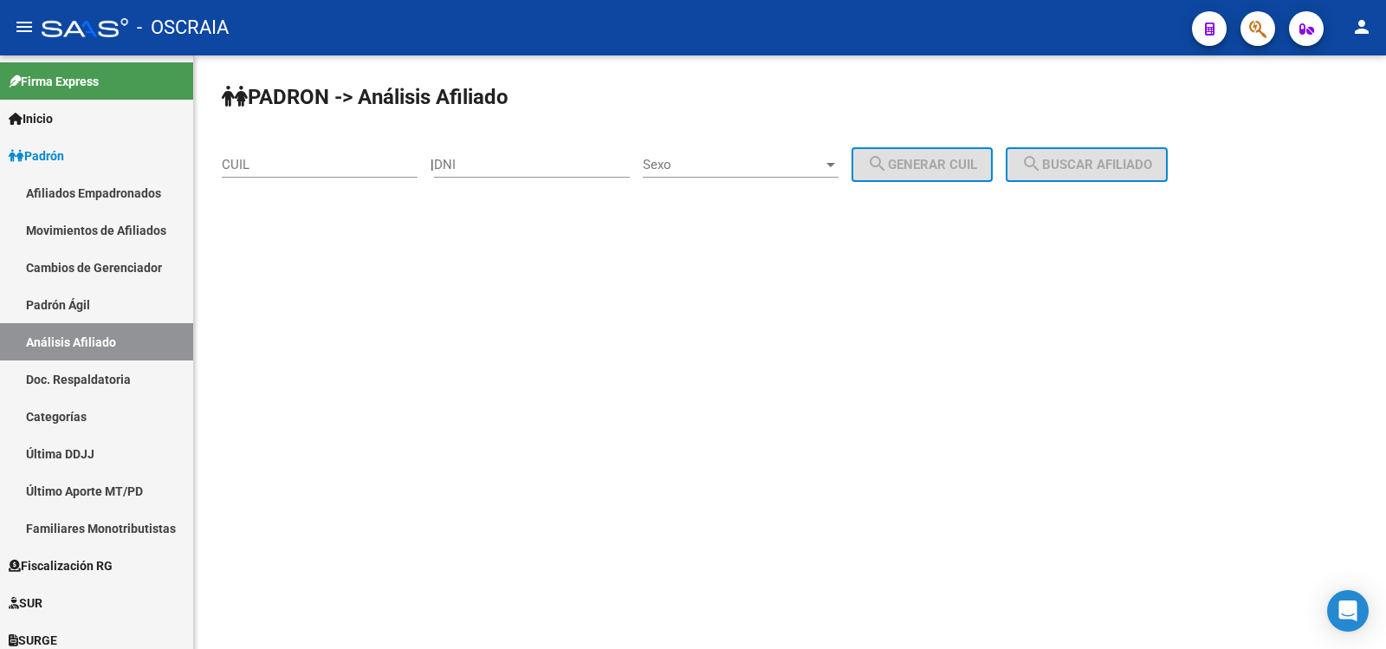
click at [366, 155] on div "CUIL" at bounding box center [320, 158] width 196 height 37
paste input "20-94010392-5"
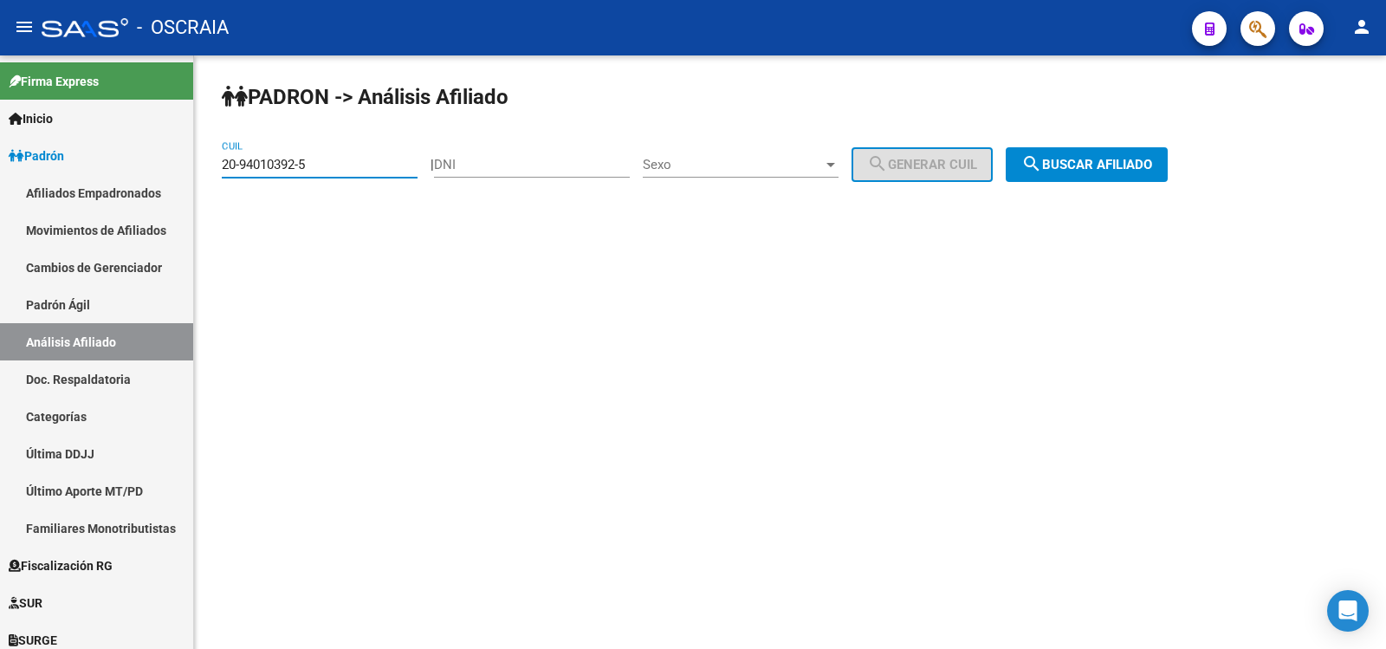
type input "20-94010392-5"
click at [1042, 165] on mat-icon "search" at bounding box center [1031, 163] width 21 height 21
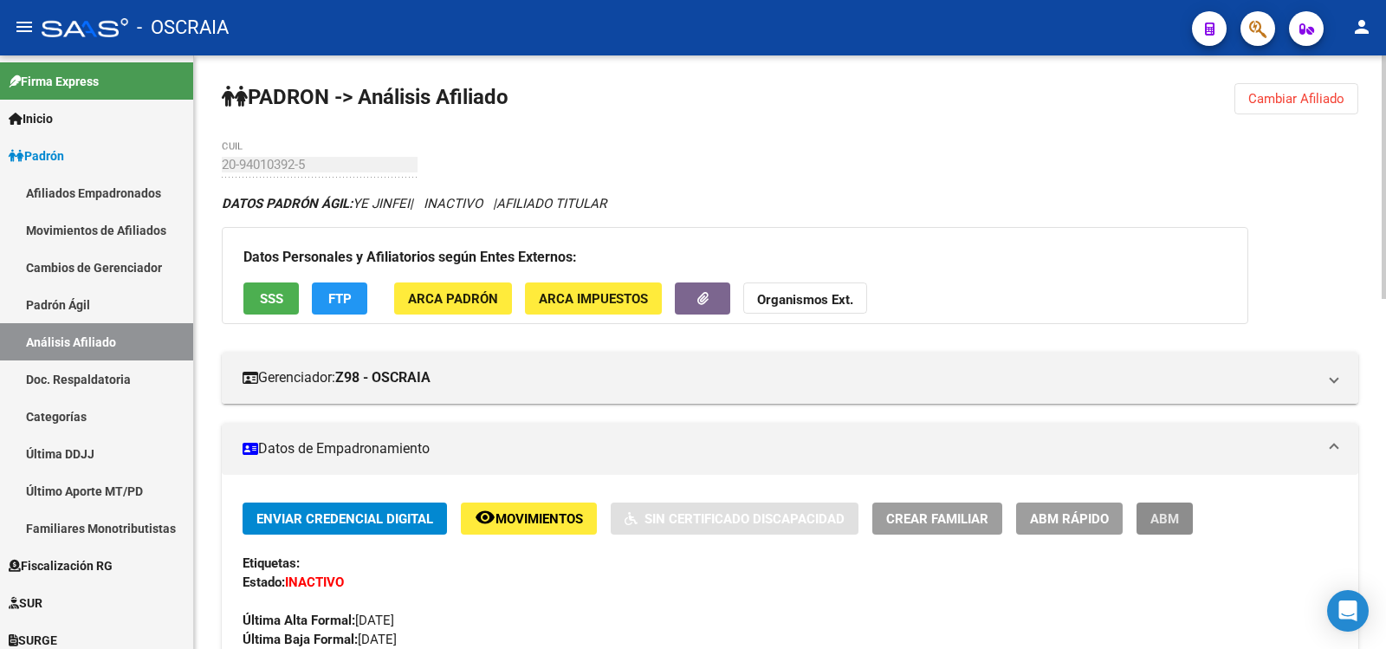
click at [1160, 518] on span "ABM" at bounding box center [1165, 519] width 29 height 16
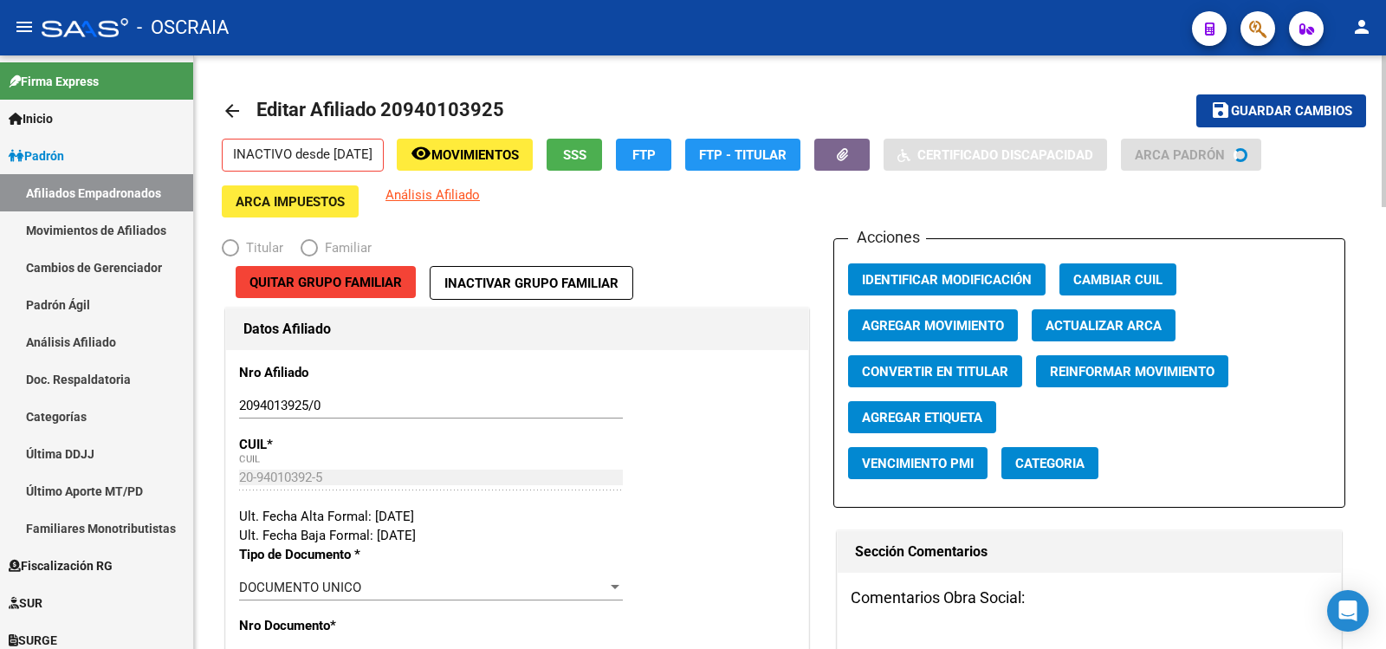
radio input "true"
type input "20-94010392-5"
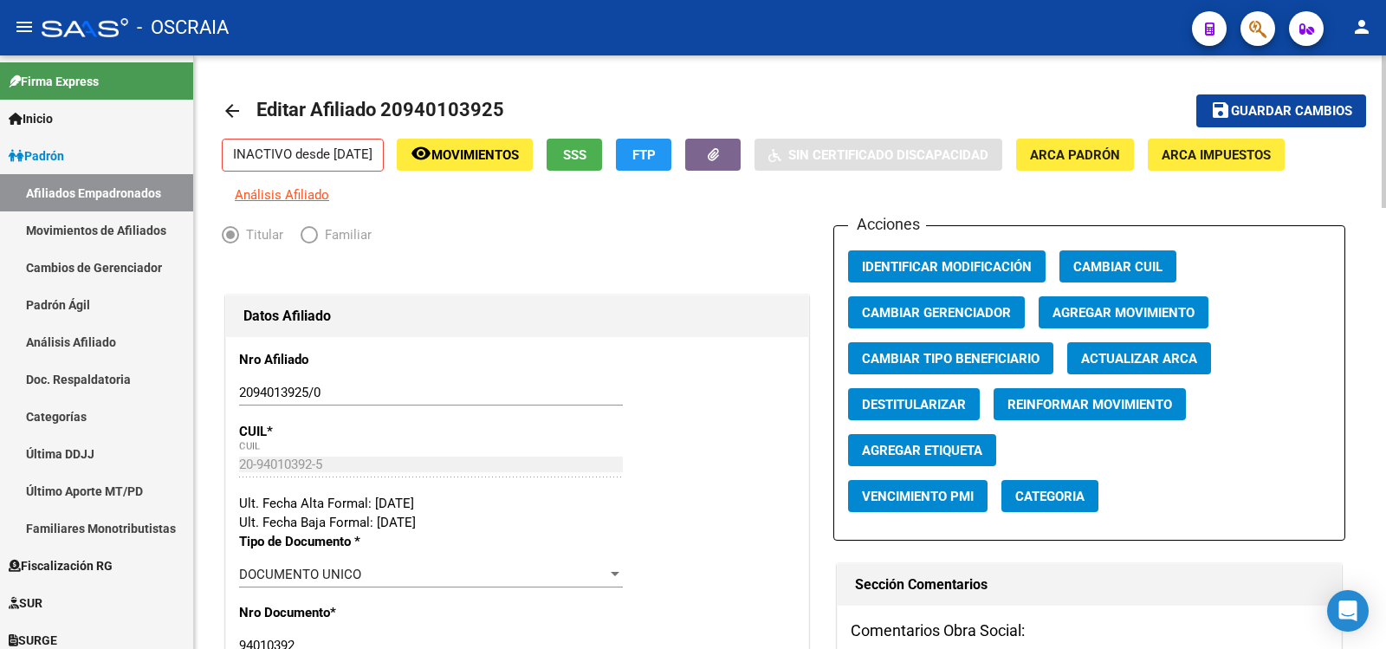
click at [1170, 308] on span "Agregar Movimiento" at bounding box center [1124, 313] width 142 height 16
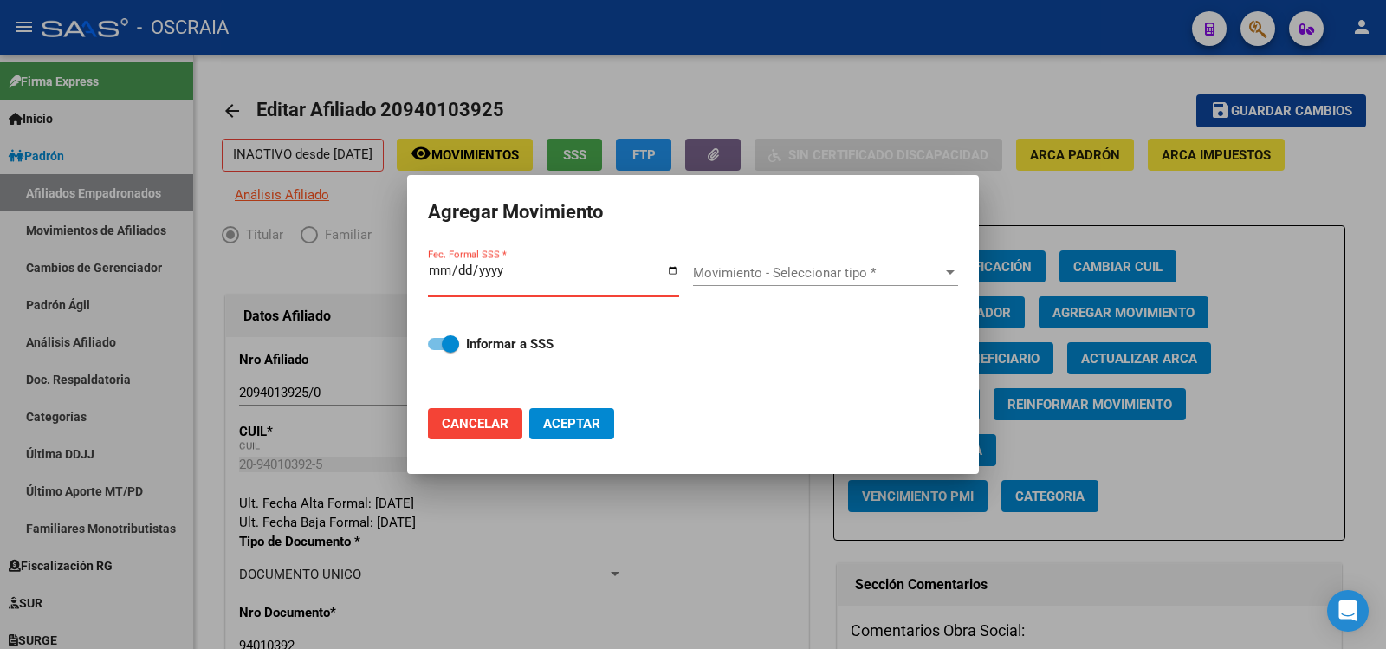
click at [497, 431] on span "Cancelar" at bounding box center [475, 424] width 67 height 16
checkbox input "false"
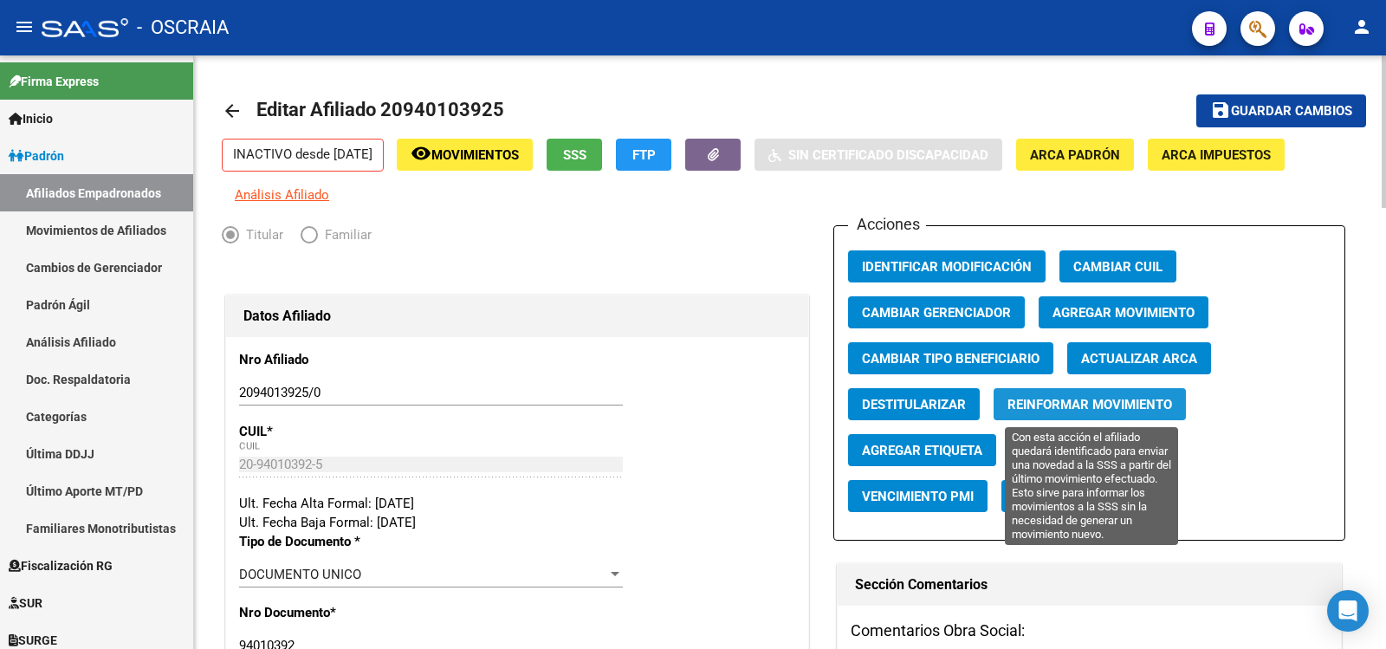
click at [1119, 406] on span "Reinformar Movimiento" at bounding box center [1090, 405] width 165 height 16
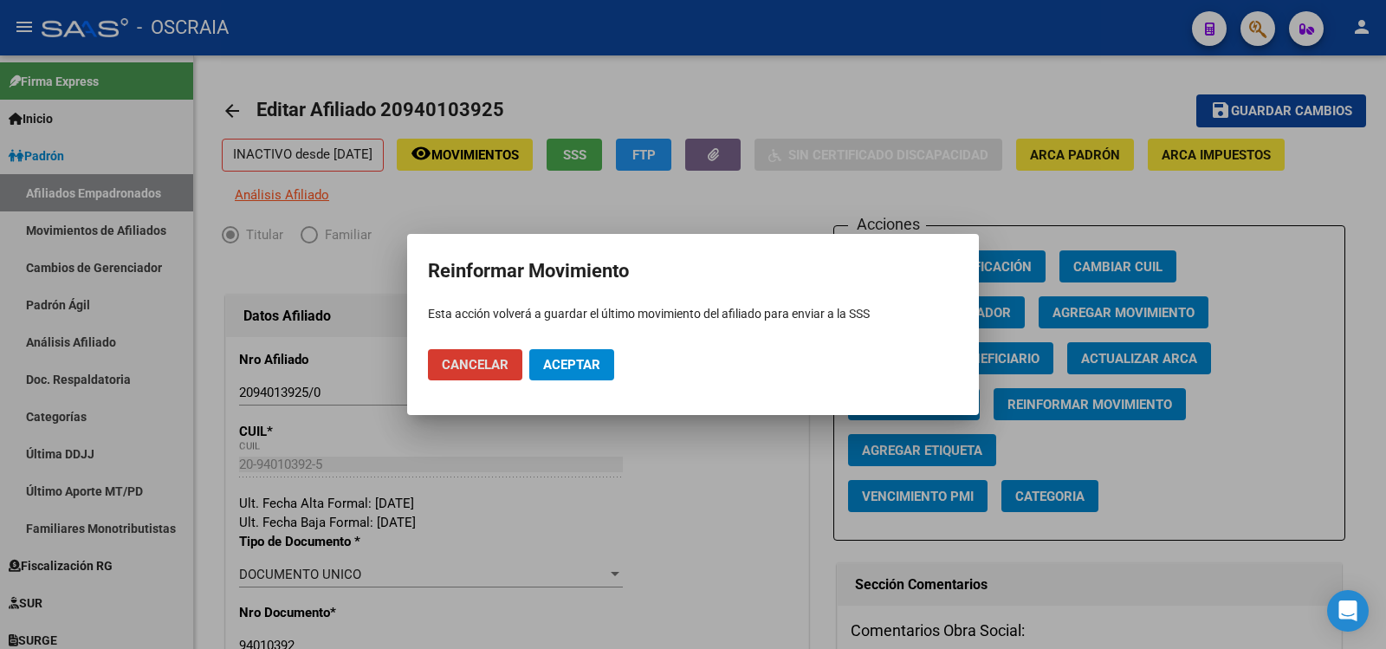
click at [587, 368] on span "Aceptar" at bounding box center [571, 365] width 57 height 16
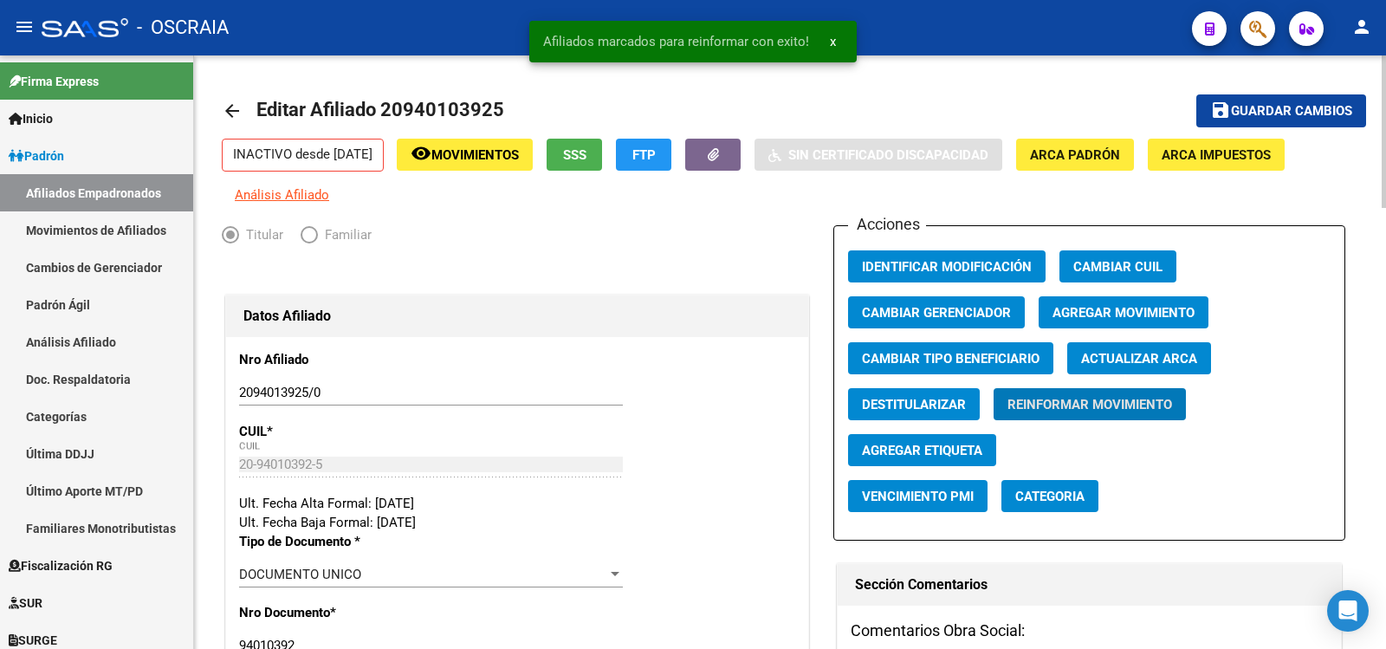
click at [1258, 113] on span "Guardar cambios" at bounding box center [1291, 112] width 121 height 16
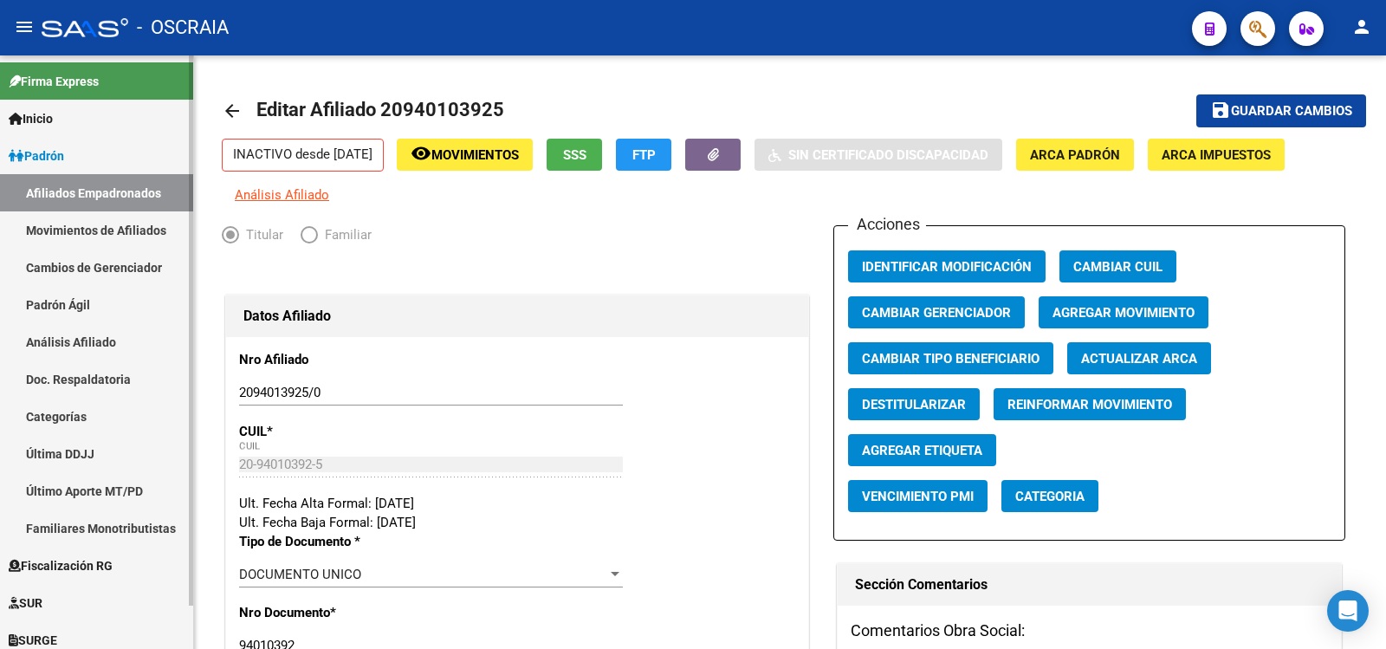
click at [137, 332] on link "Análisis Afiliado" at bounding box center [96, 341] width 193 height 37
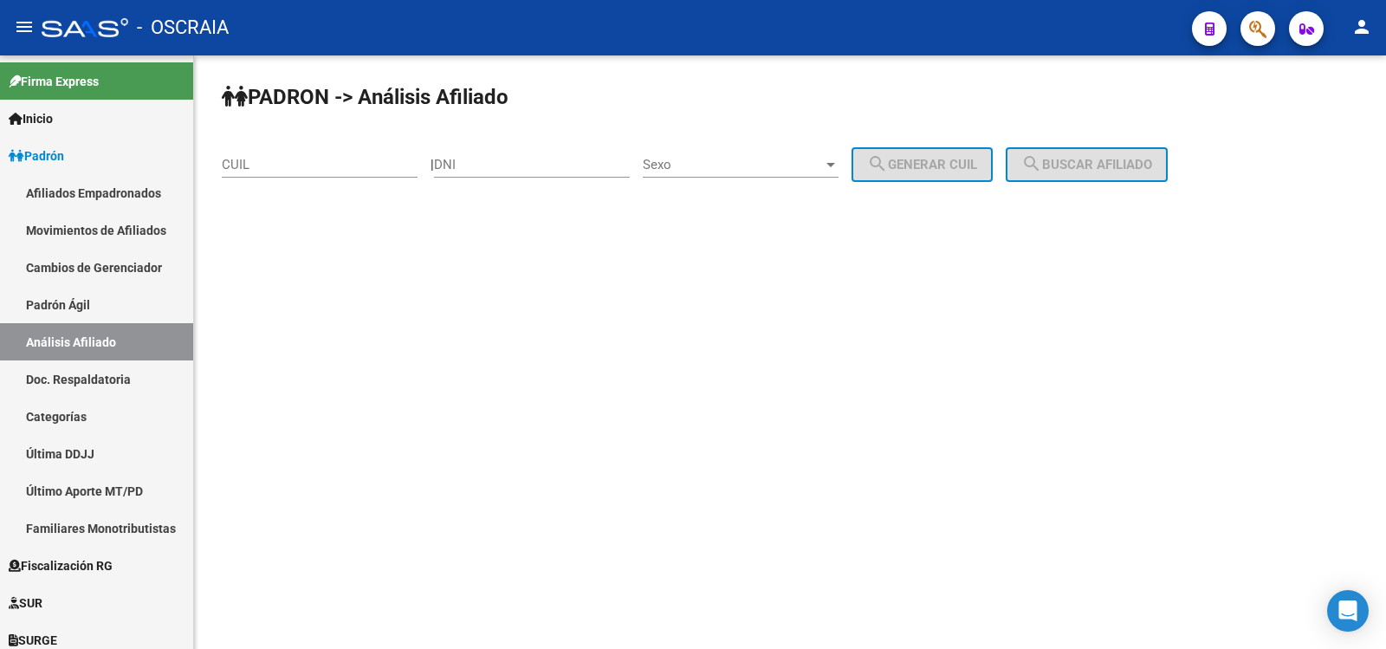
click at [327, 163] on input "CUIL" at bounding box center [320, 165] width 196 height 16
paste input "20-35873021-4"
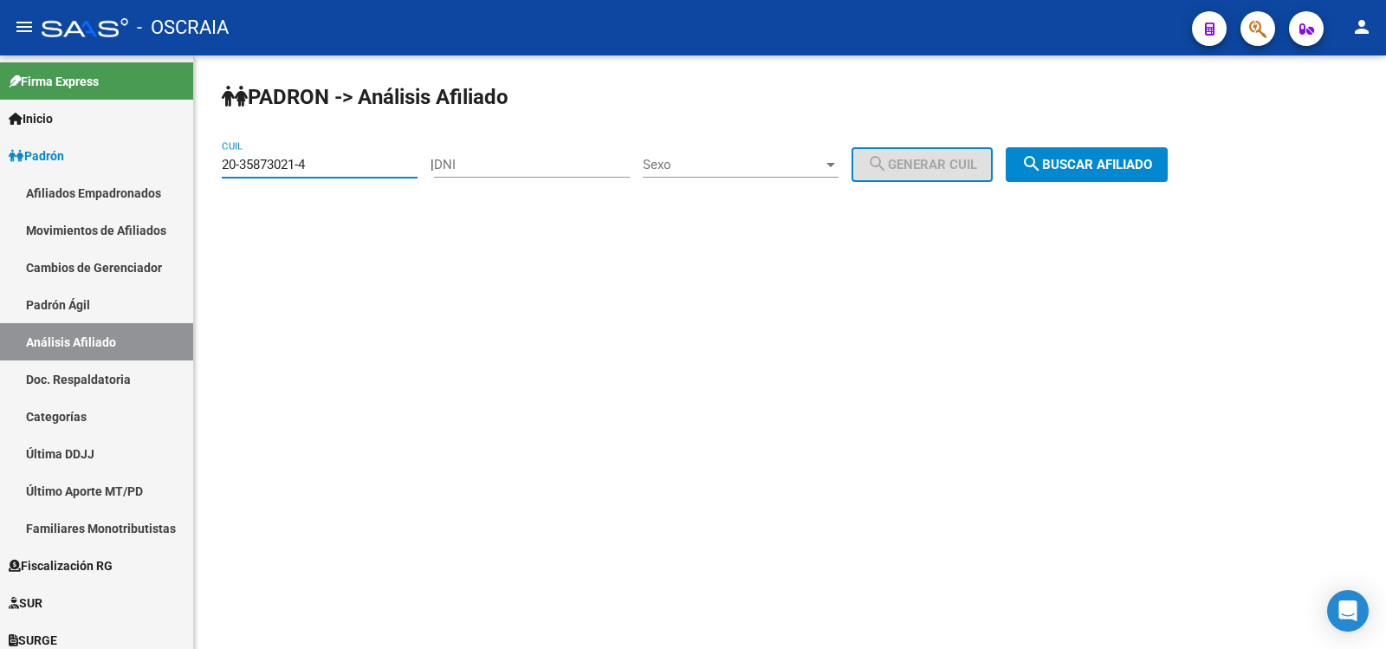
type input "20-35873021-4"
click at [1084, 172] on span "search Buscar afiliado" at bounding box center [1086, 165] width 131 height 16
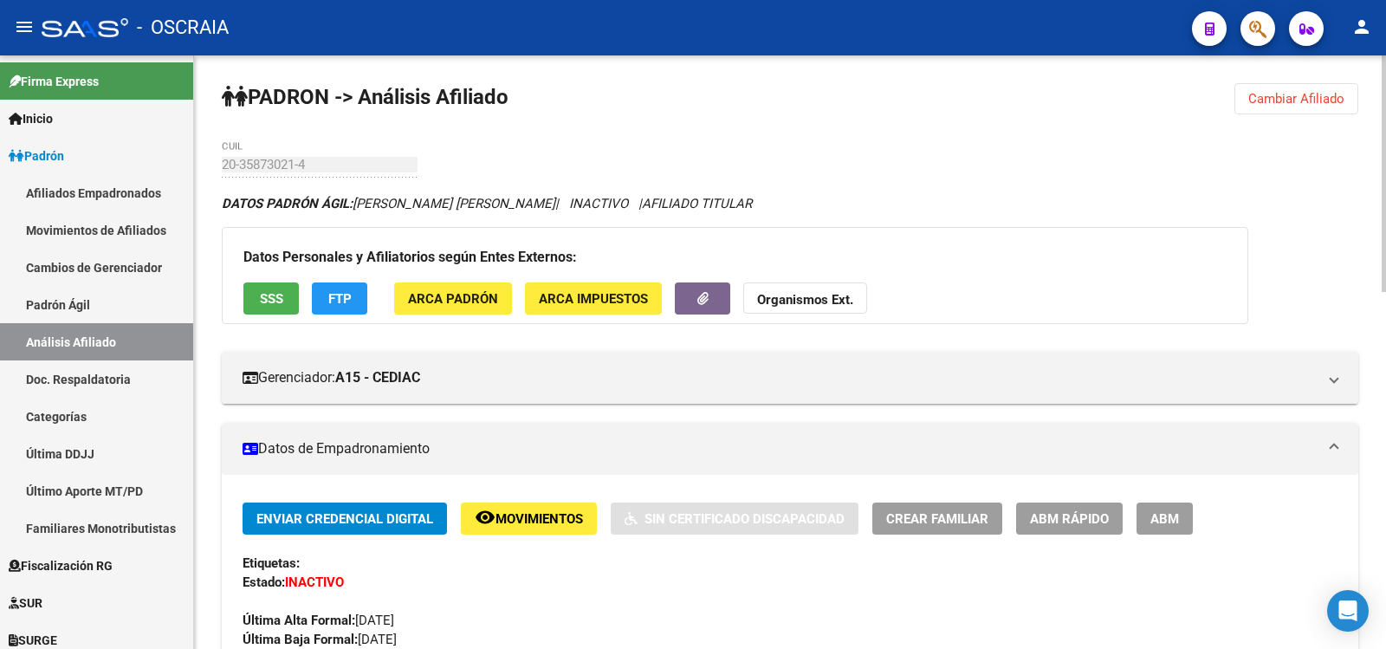
click at [1158, 516] on span "ABM" at bounding box center [1165, 519] width 29 height 16
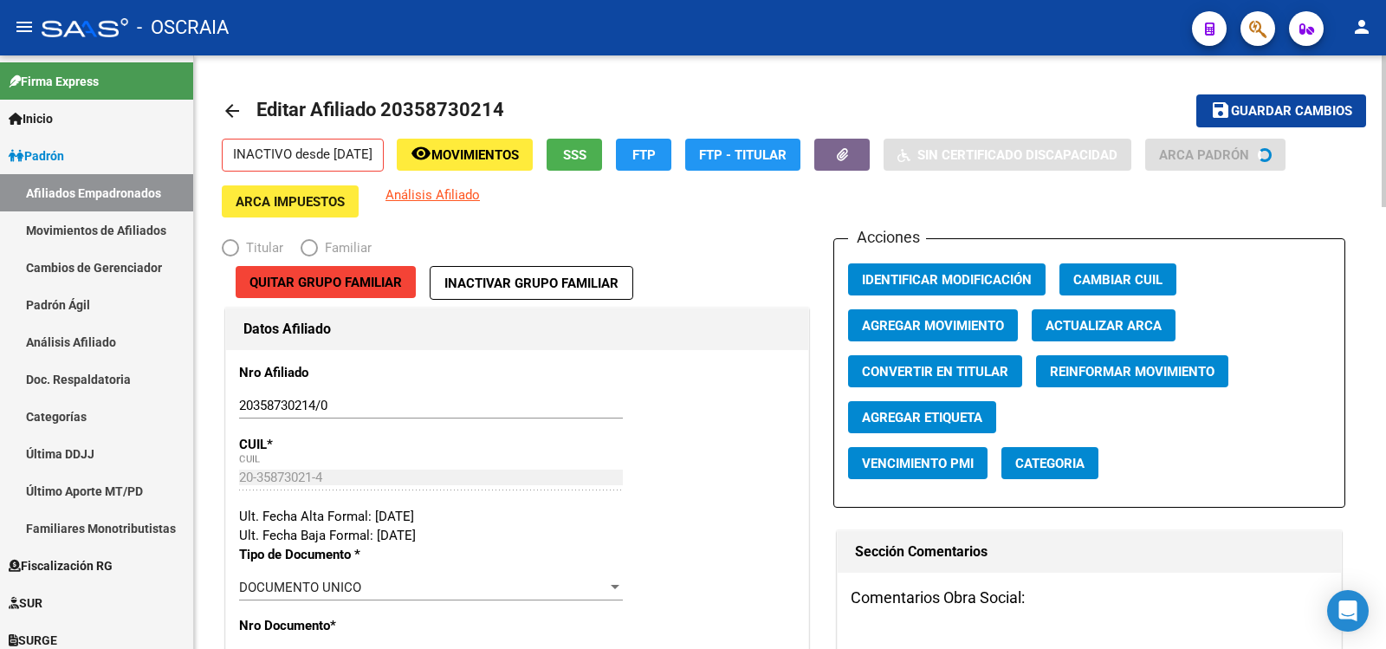
radio input "true"
type input "20-35873021-4"
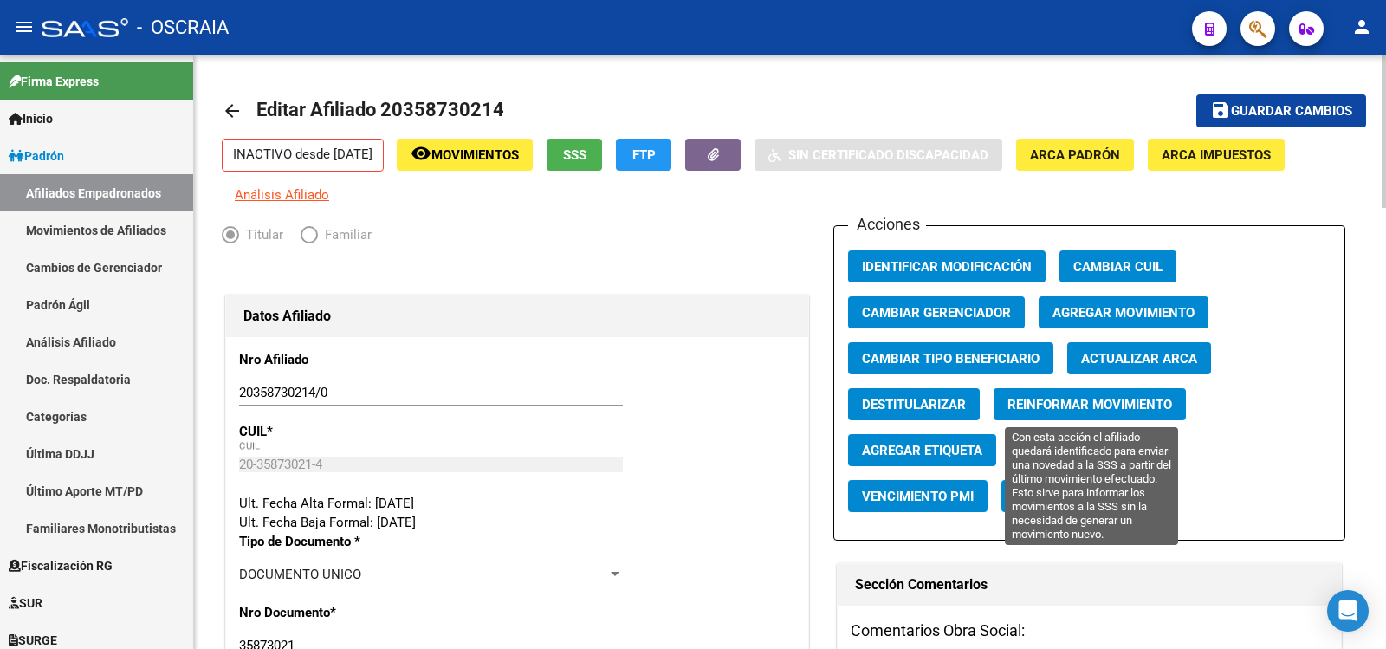
click at [1116, 410] on span "Reinformar Movimiento" at bounding box center [1090, 405] width 165 height 16
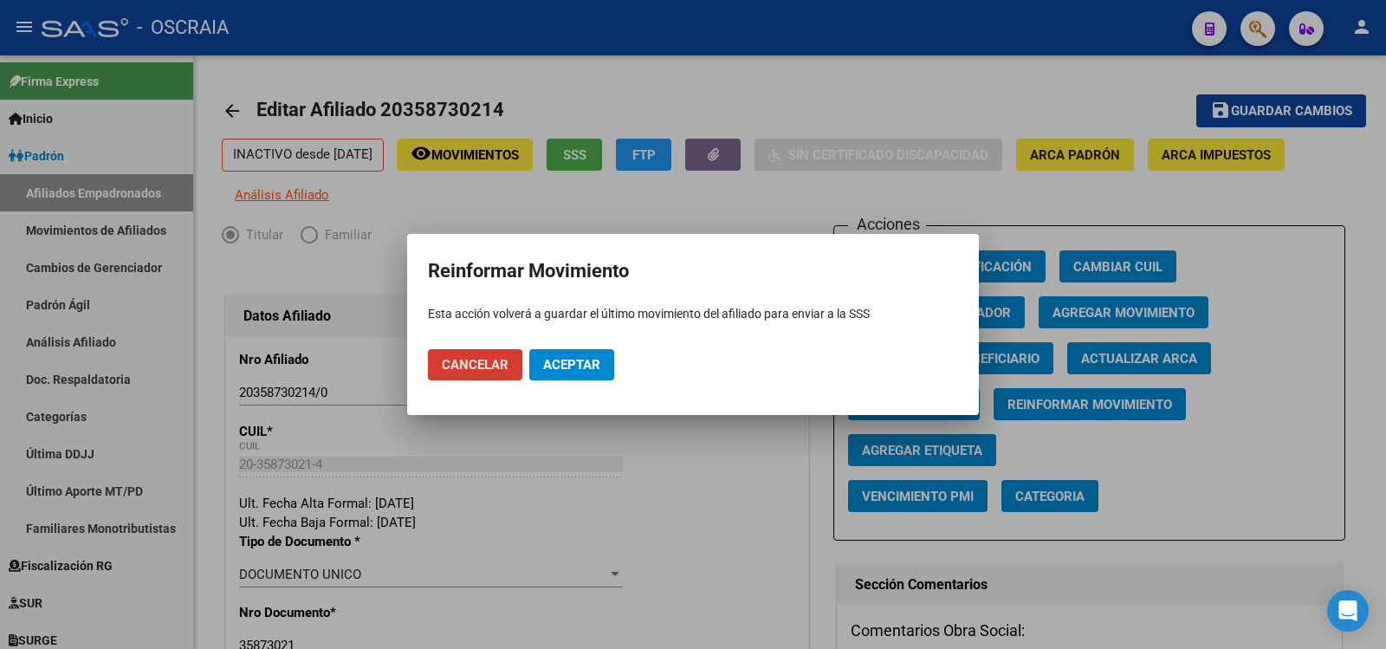
click at [577, 366] on span "Aceptar" at bounding box center [571, 365] width 57 height 16
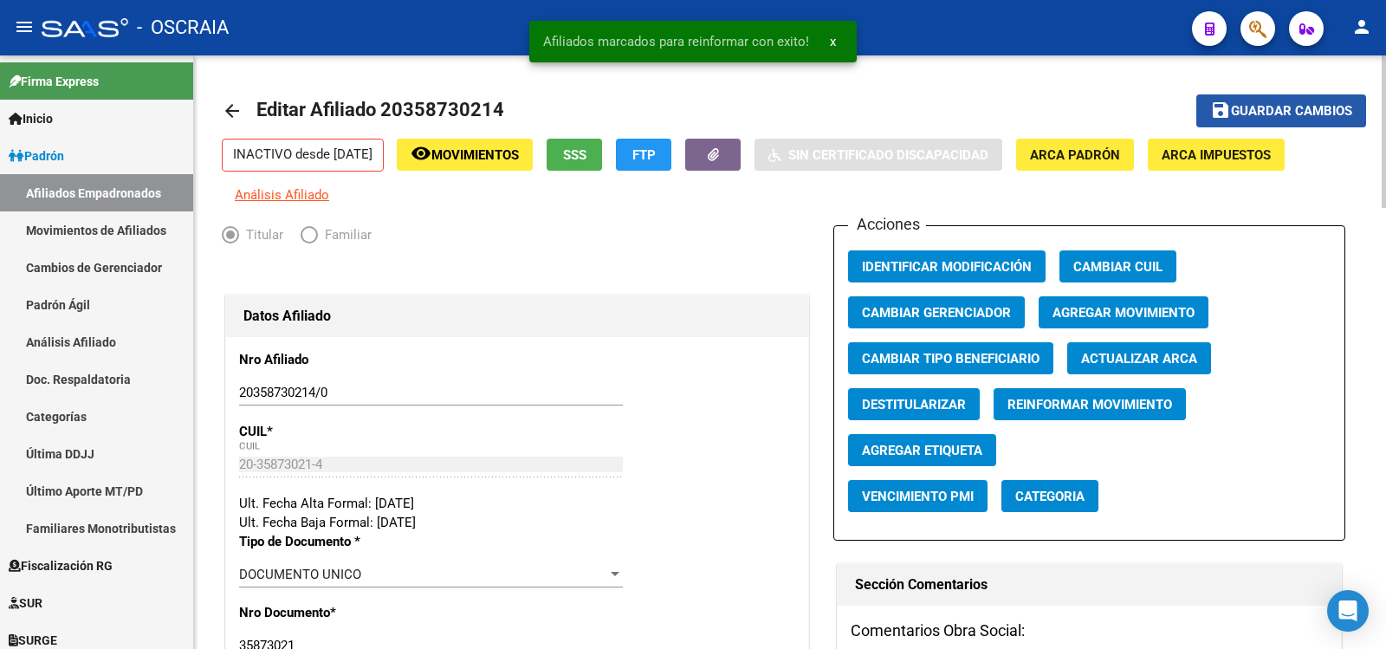
click at [1306, 107] on span "Guardar cambios" at bounding box center [1291, 112] width 121 height 16
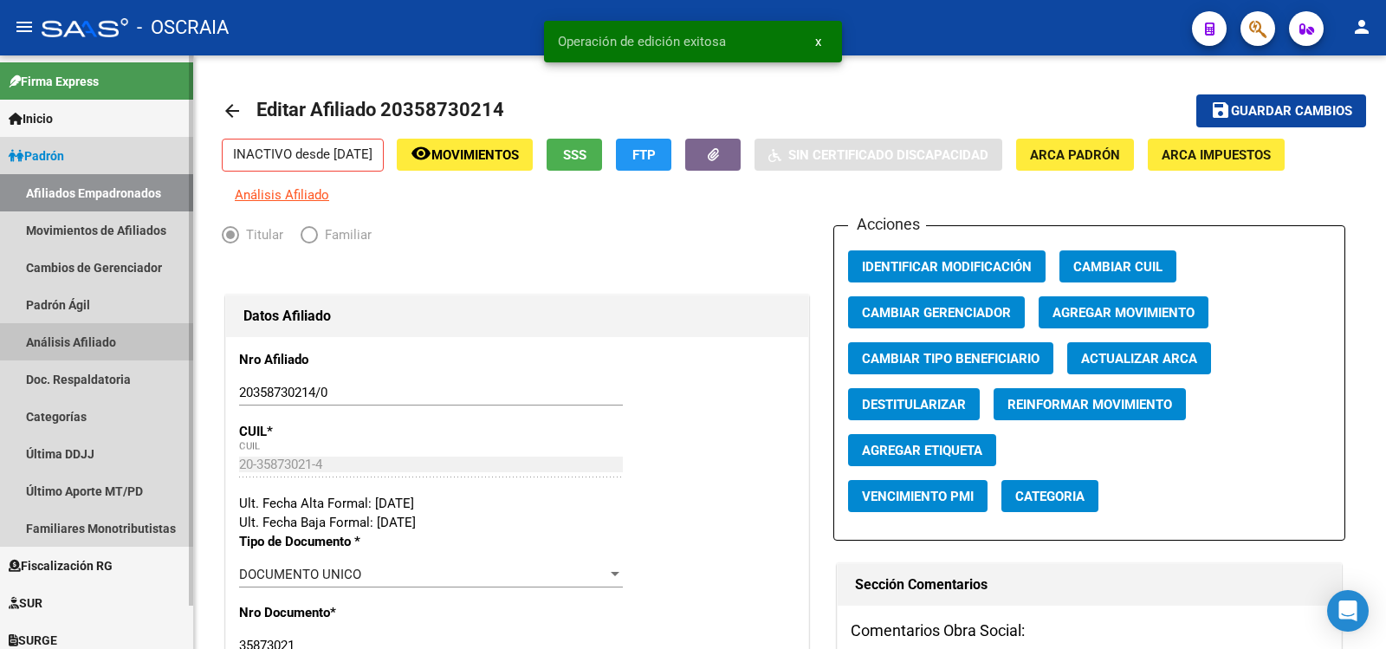
click at [94, 348] on link "Análisis Afiliado" at bounding box center [96, 341] width 193 height 37
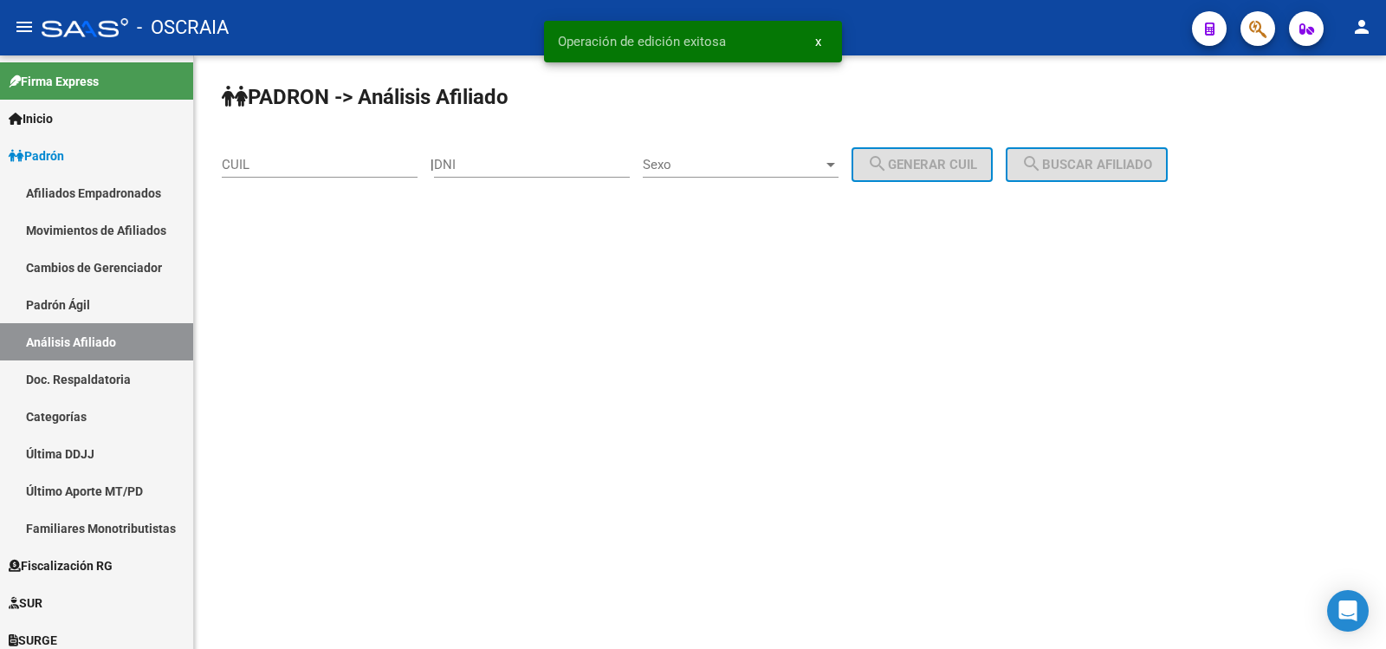
click at [374, 161] on input "CUIL" at bounding box center [320, 165] width 196 height 16
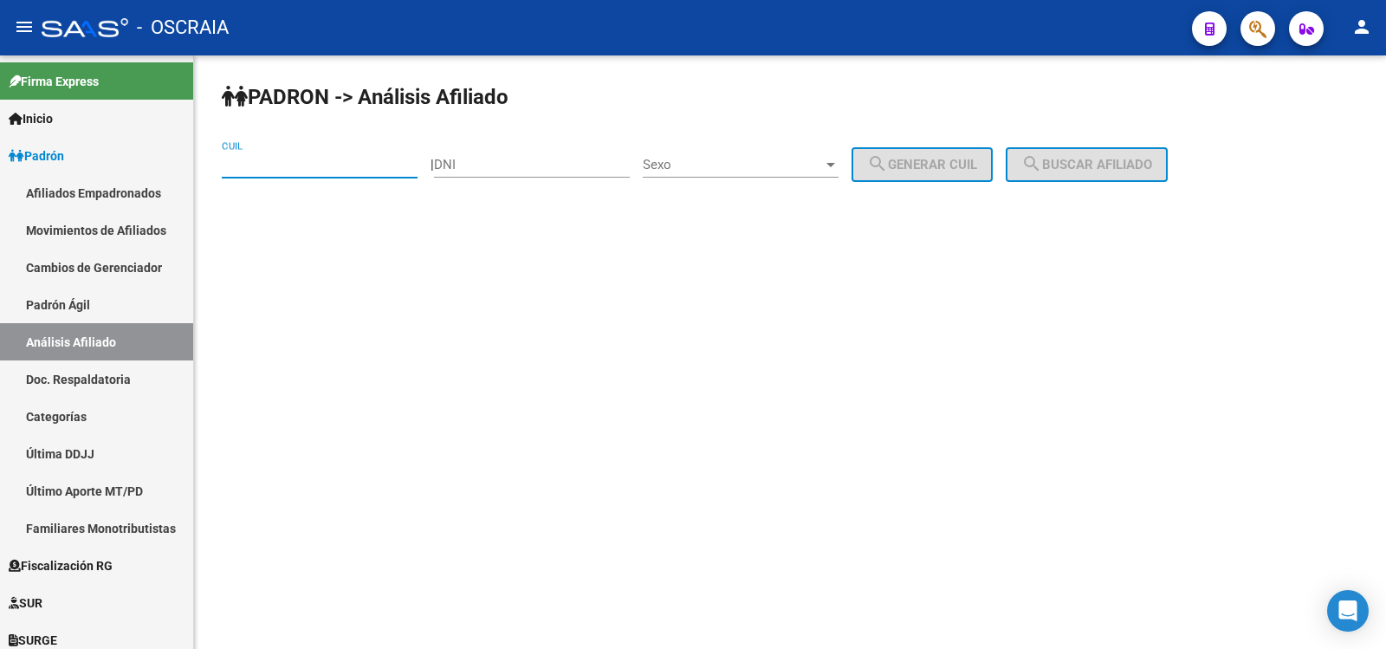
paste input "20-34690174-9"
type input "20-34690174-9"
click at [1114, 160] on span "search Buscar afiliado" at bounding box center [1086, 165] width 131 height 16
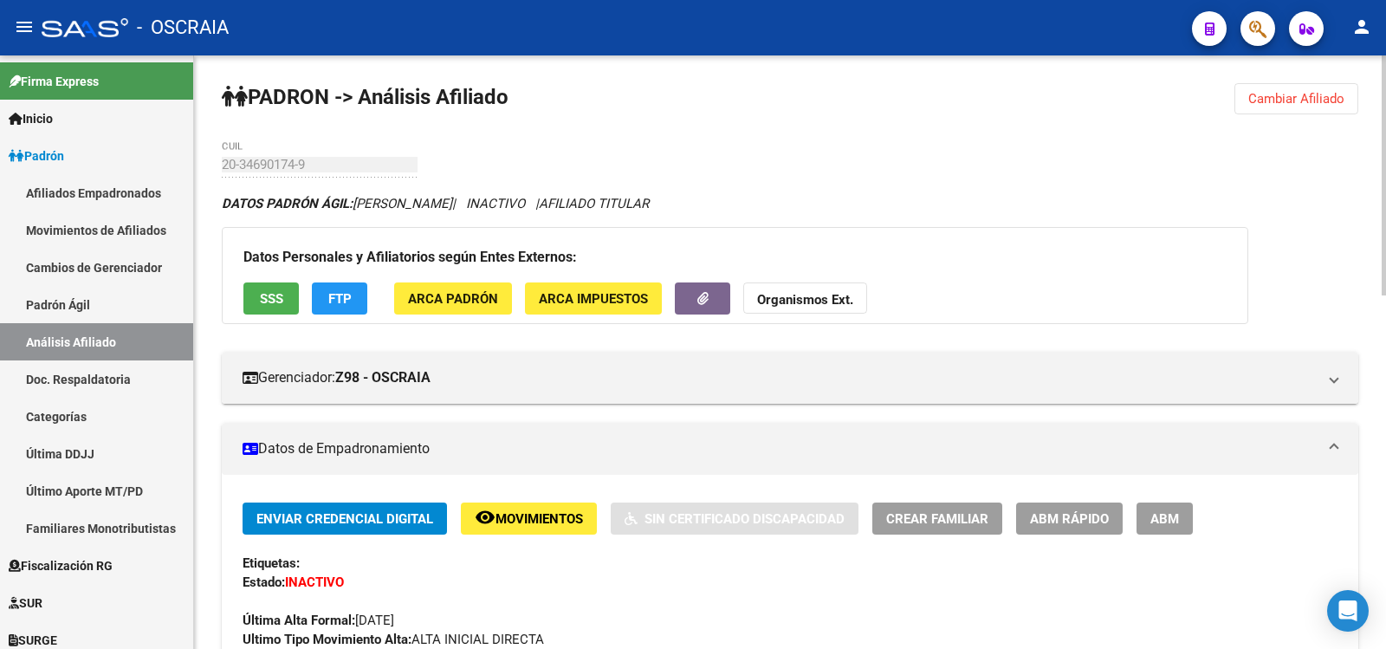
click at [1177, 520] on span "ABM" at bounding box center [1165, 519] width 29 height 16
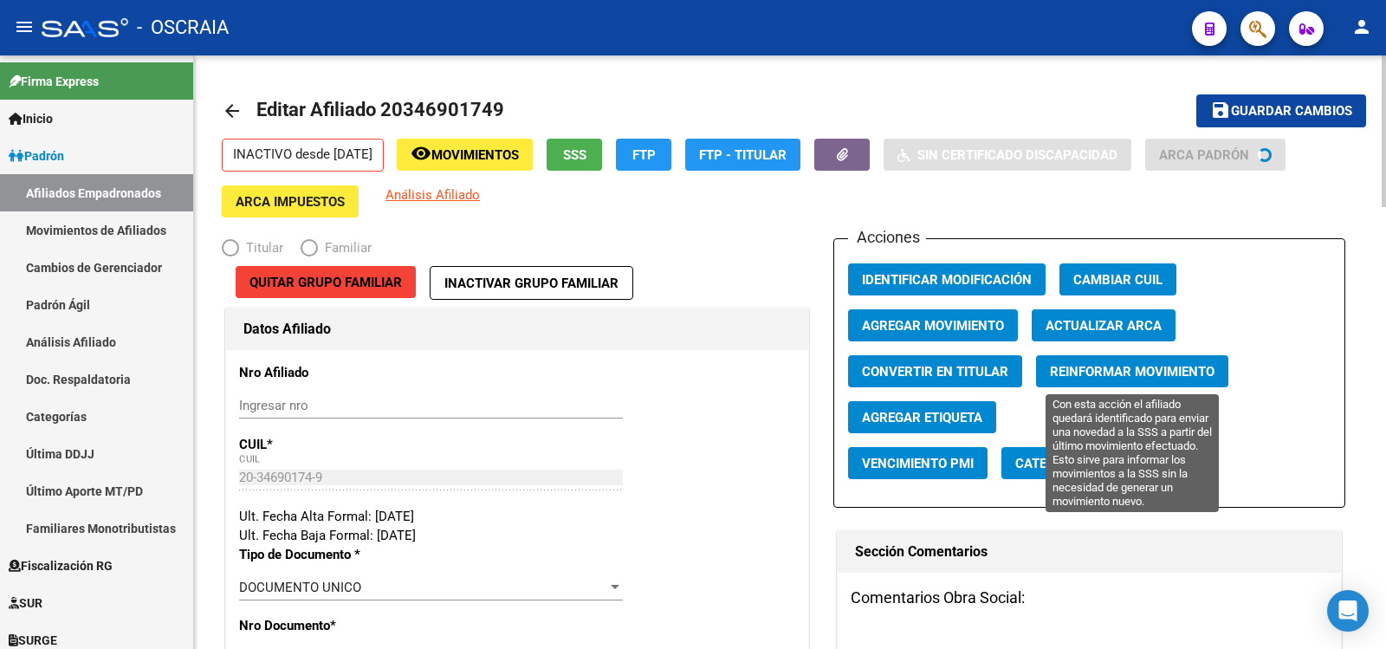
radio input "true"
type input "20-34690174-9"
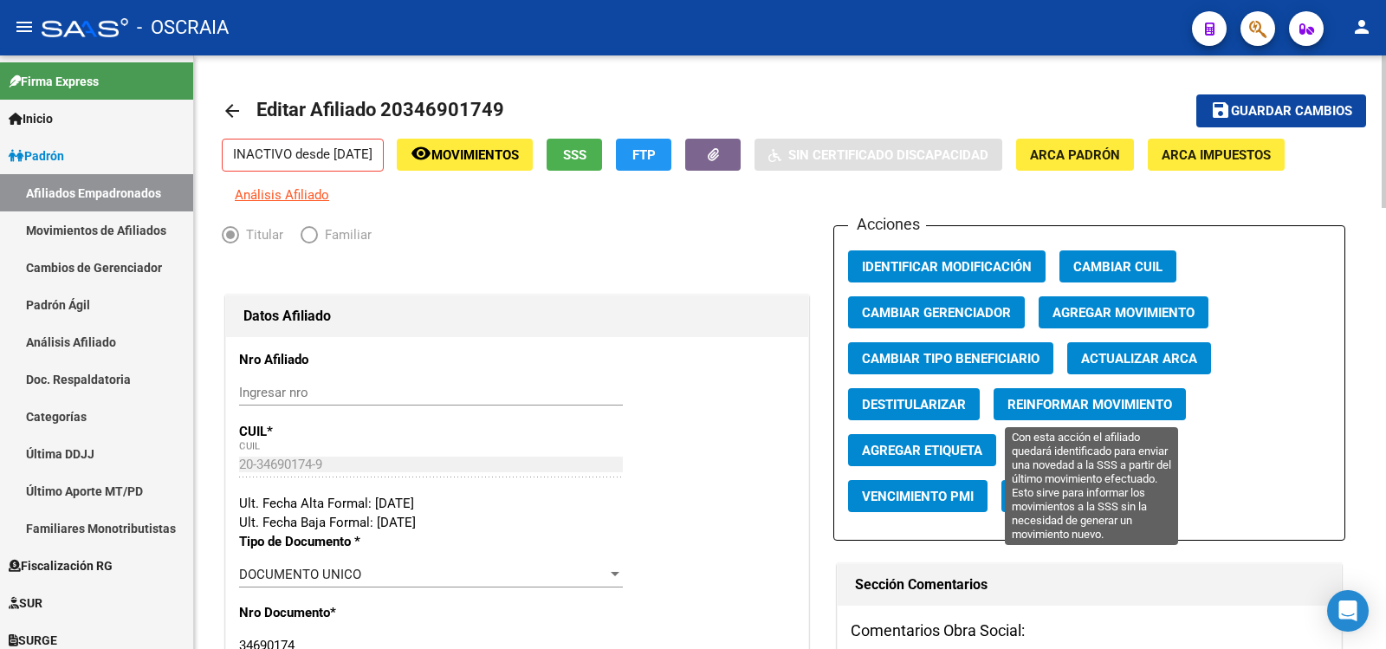
click at [1130, 405] on span "Reinformar Movimiento" at bounding box center [1090, 405] width 165 height 16
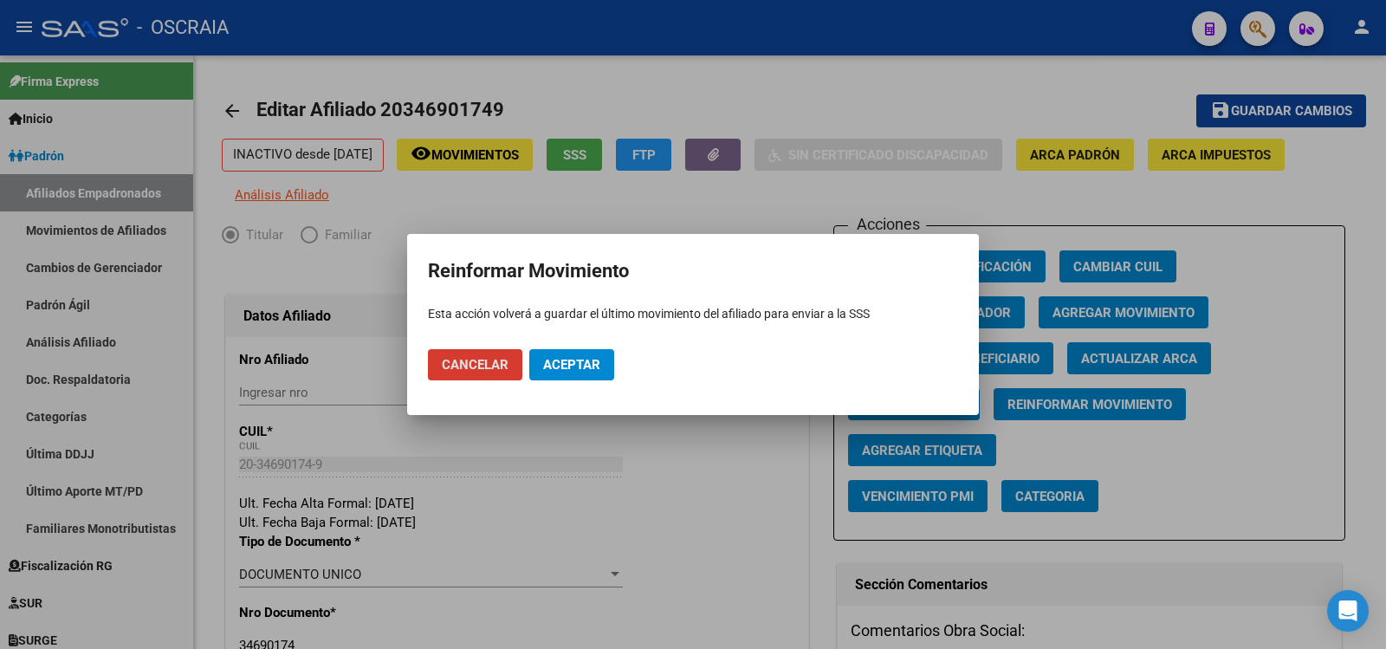
click at [574, 362] on span "Aceptar" at bounding box center [571, 365] width 57 height 16
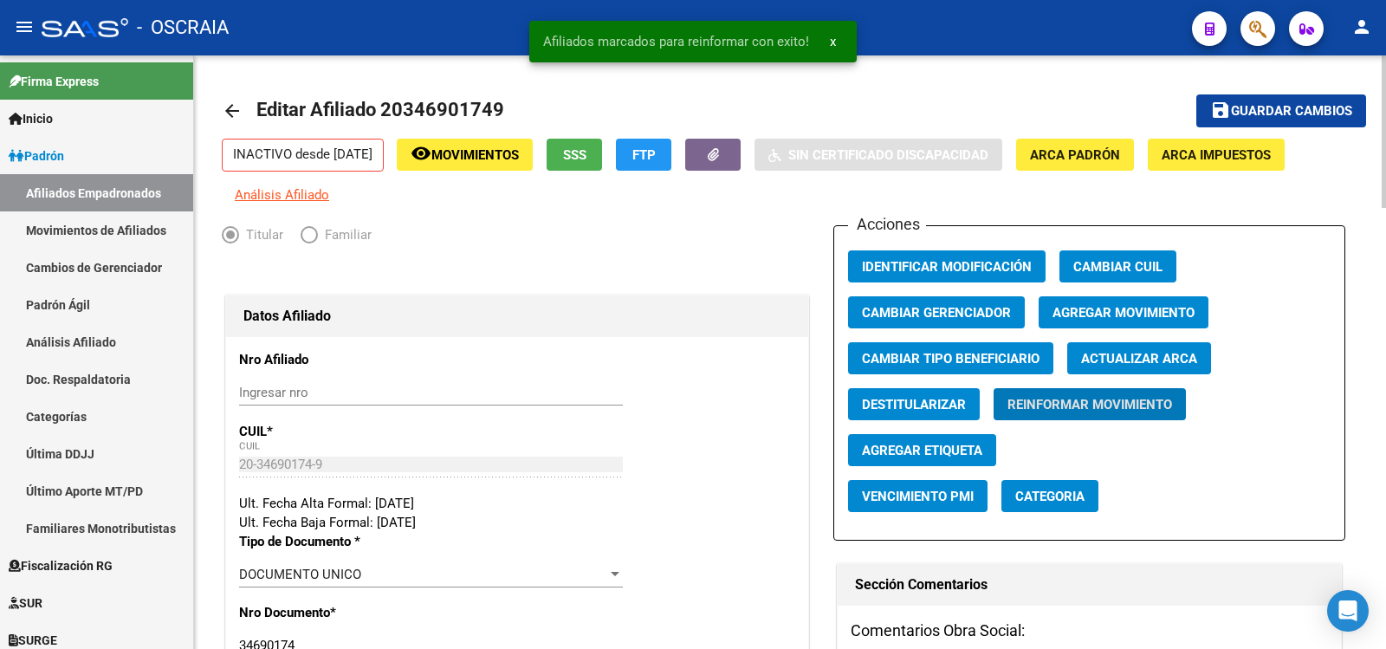
click at [1327, 108] on span "Guardar cambios" at bounding box center [1291, 112] width 121 height 16
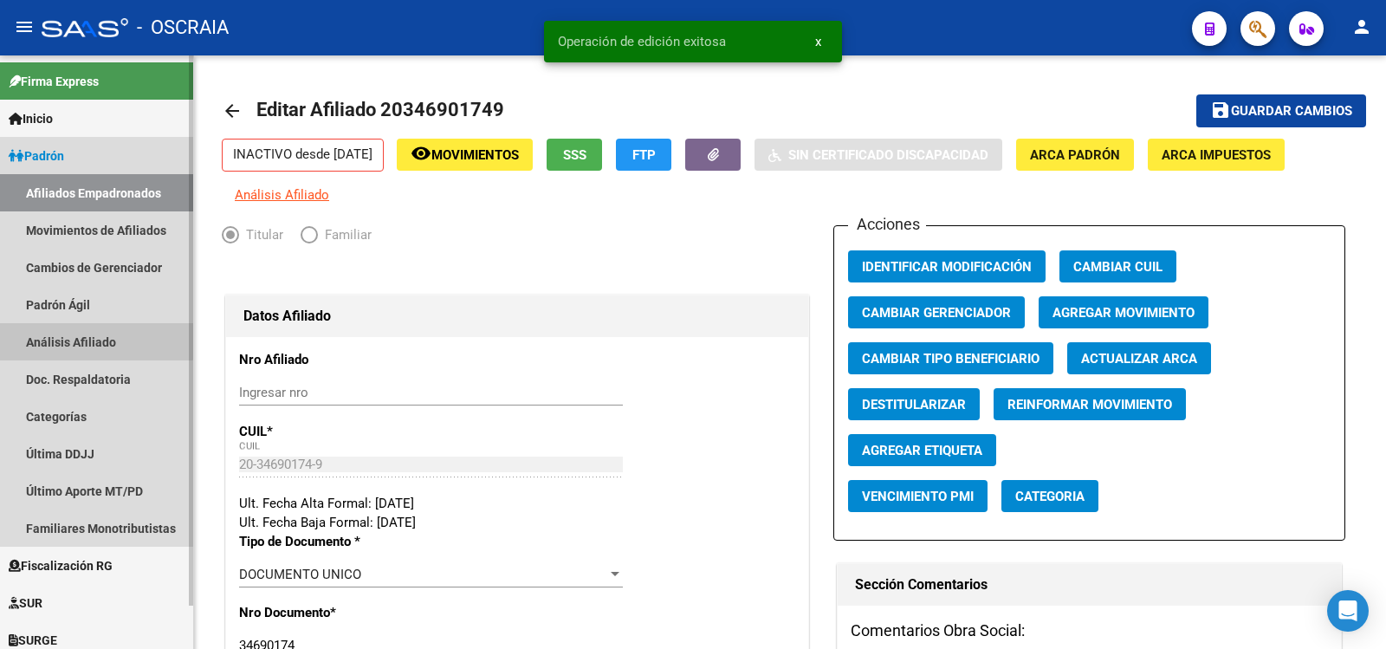
click at [90, 337] on link "Análisis Afiliado" at bounding box center [96, 341] width 193 height 37
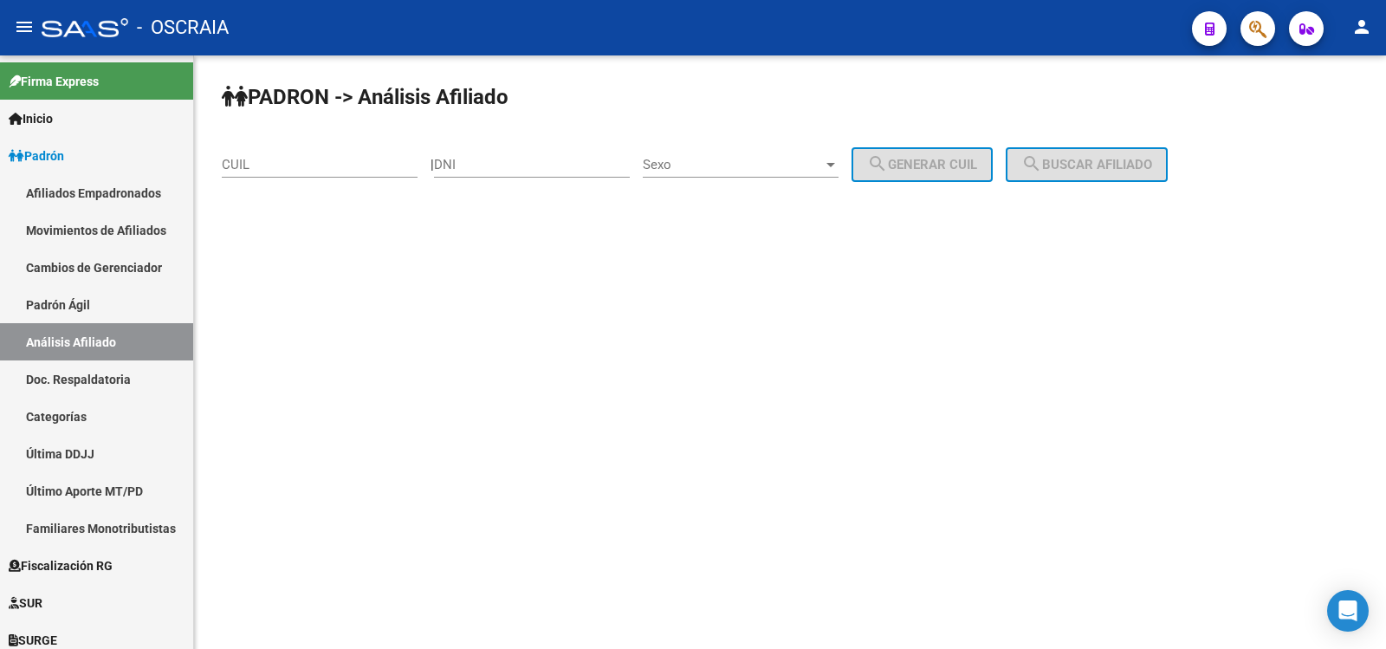
click at [351, 169] on input "CUIL" at bounding box center [320, 165] width 196 height 16
paste input "20-28493359-2"
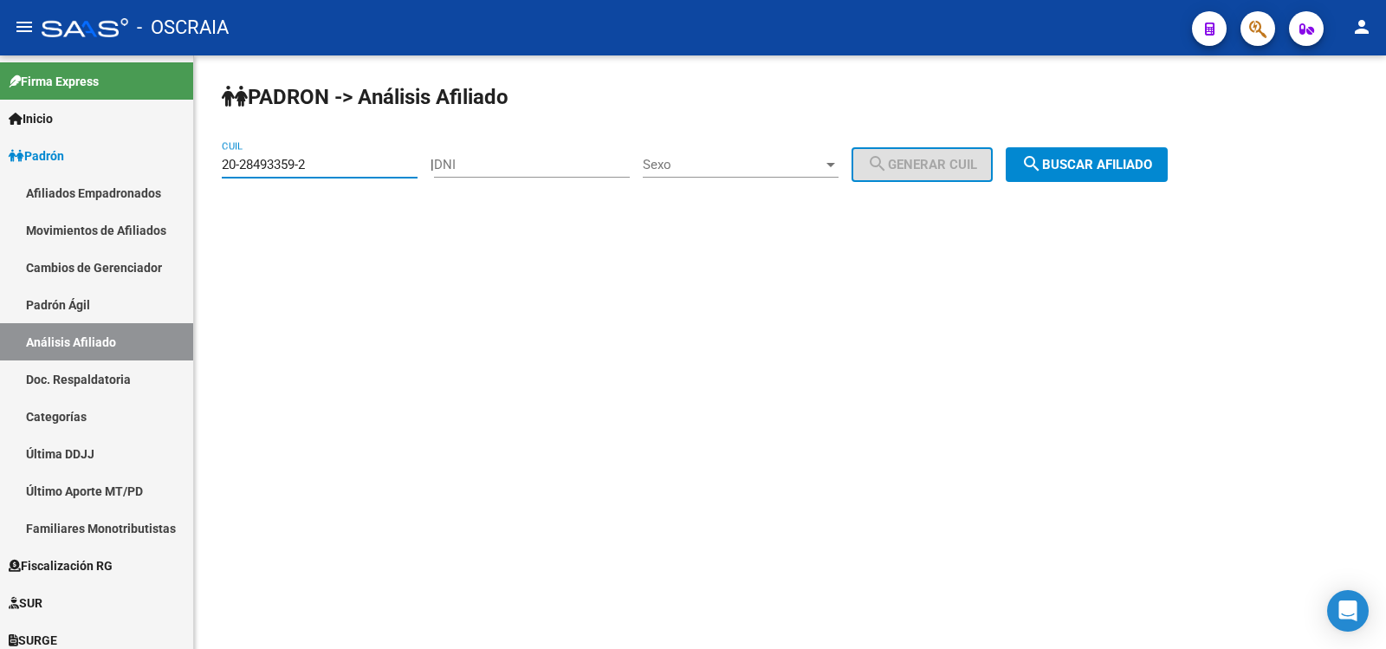
type input "20-28493359-2"
click at [1105, 159] on span "search Buscar afiliado" at bounding box center [1086, 165] width 131 height 16
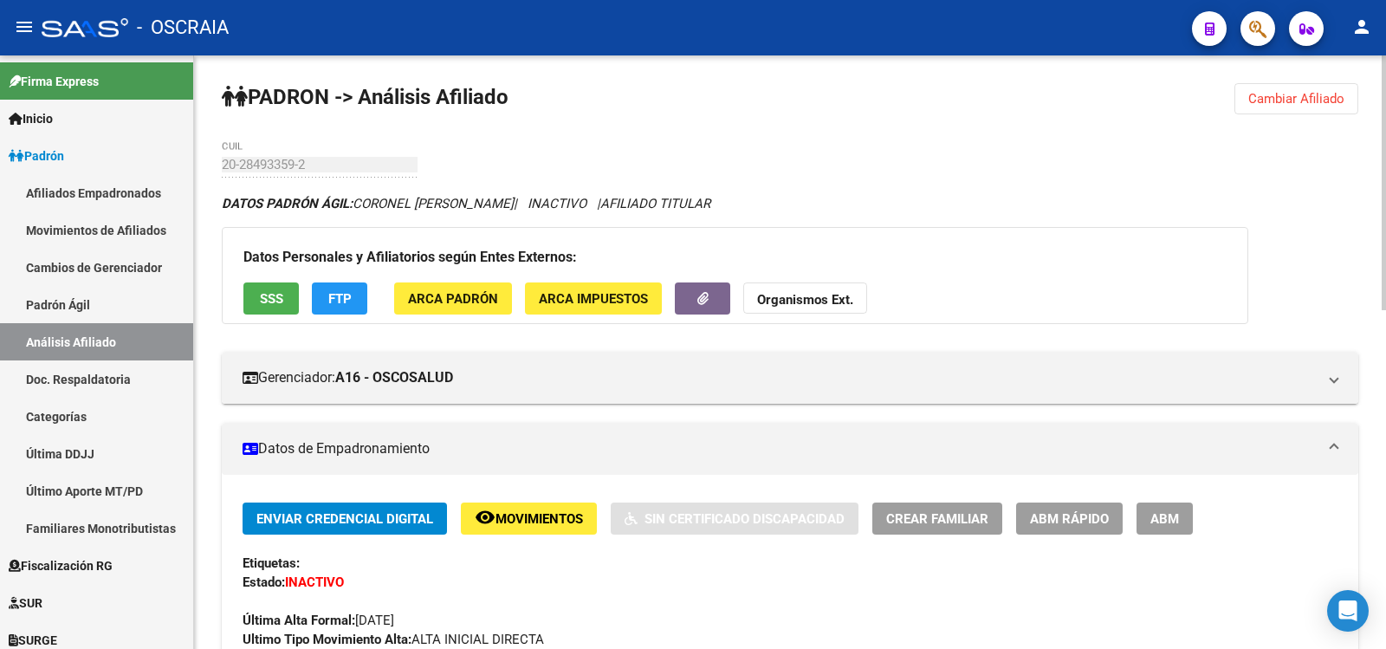
click at [1168, 522] on span "ABM" at bounding box center [1165, 519] width 29 height 16
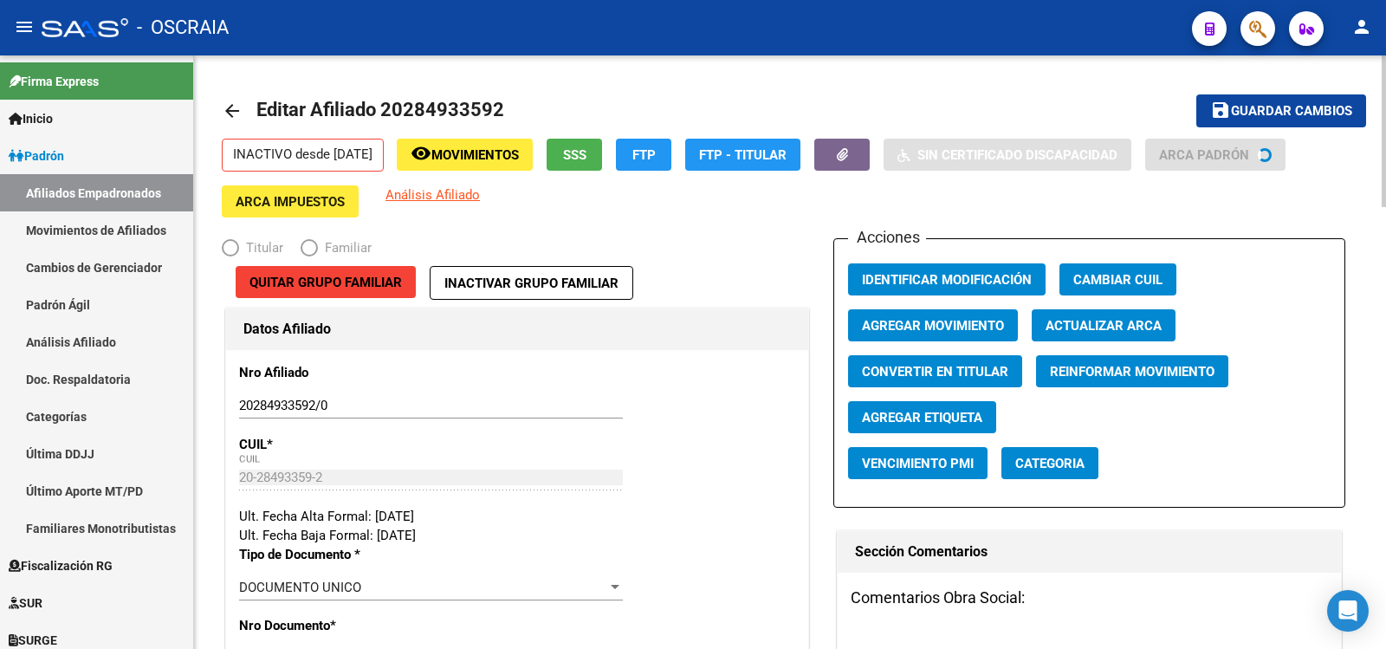
radio input "true"
type input "20-28493359-2"
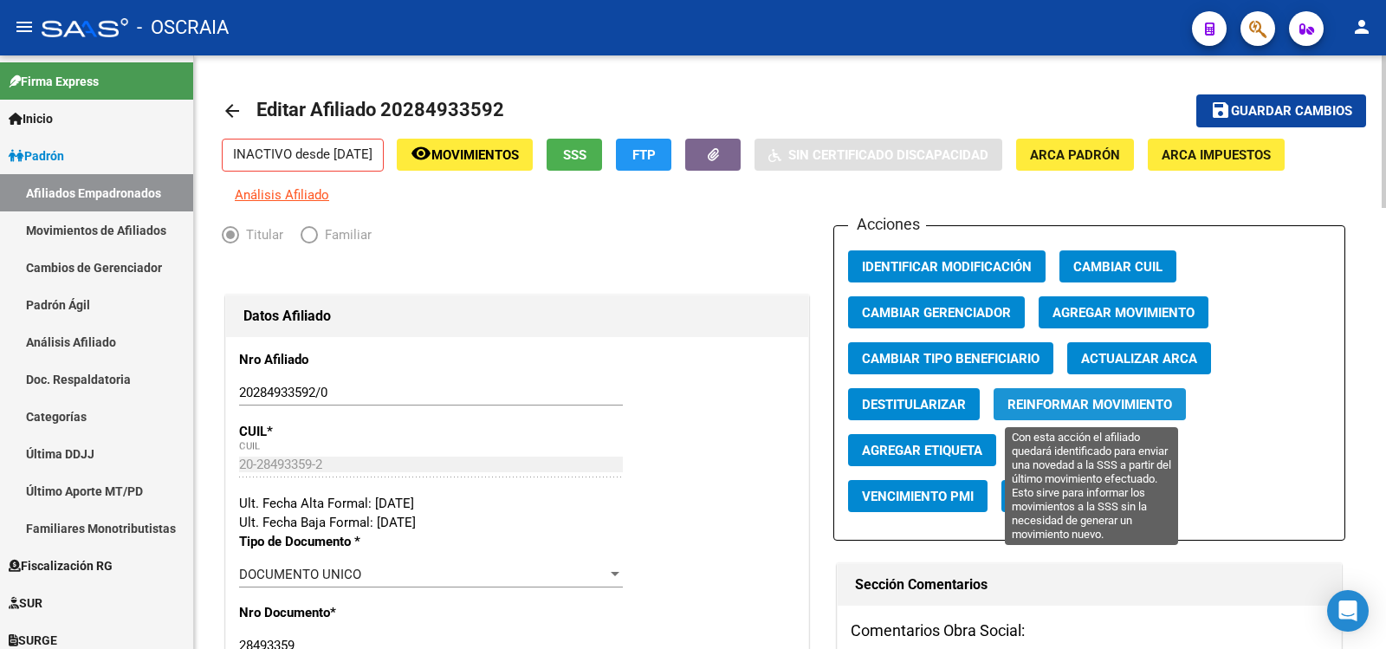
click at [1132, 409] on span "Reinformar Movimiento" at bounding box center [1090, 405] width 165 height 16
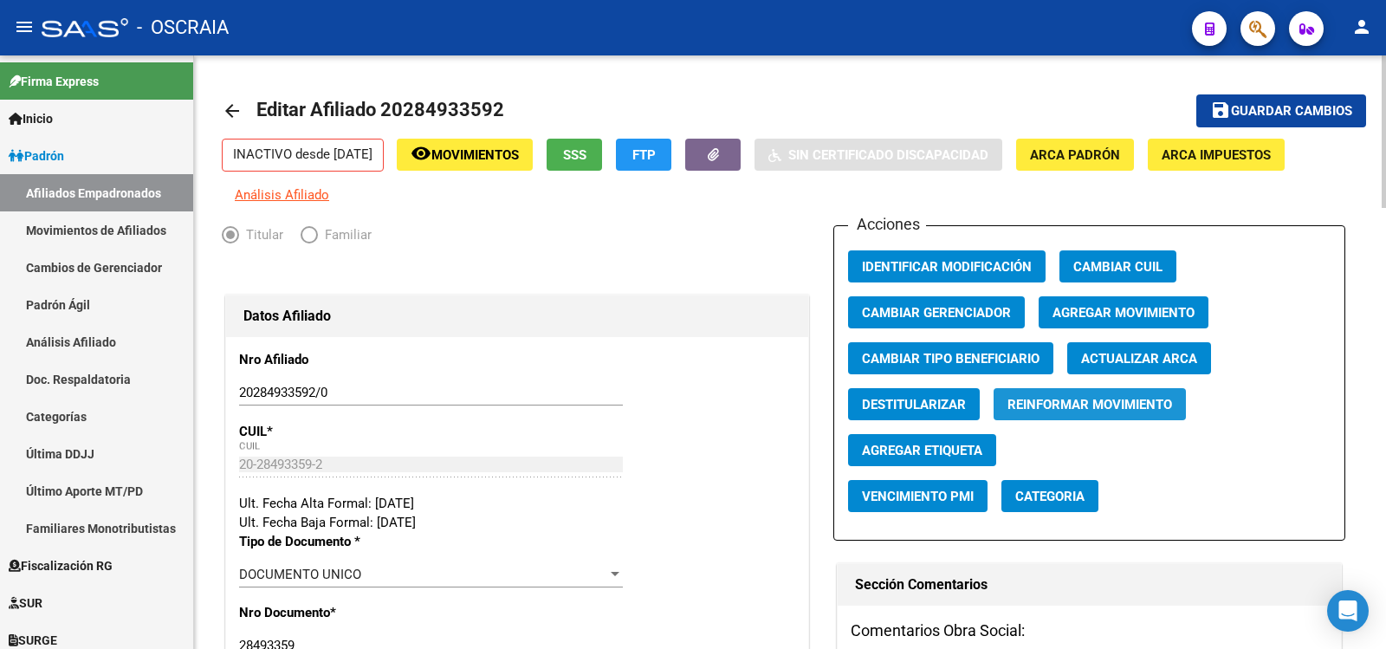
click at [1131, 409] on span "Reinformar Movimiento" at bounding box center [1090, 405] width 165 height 16
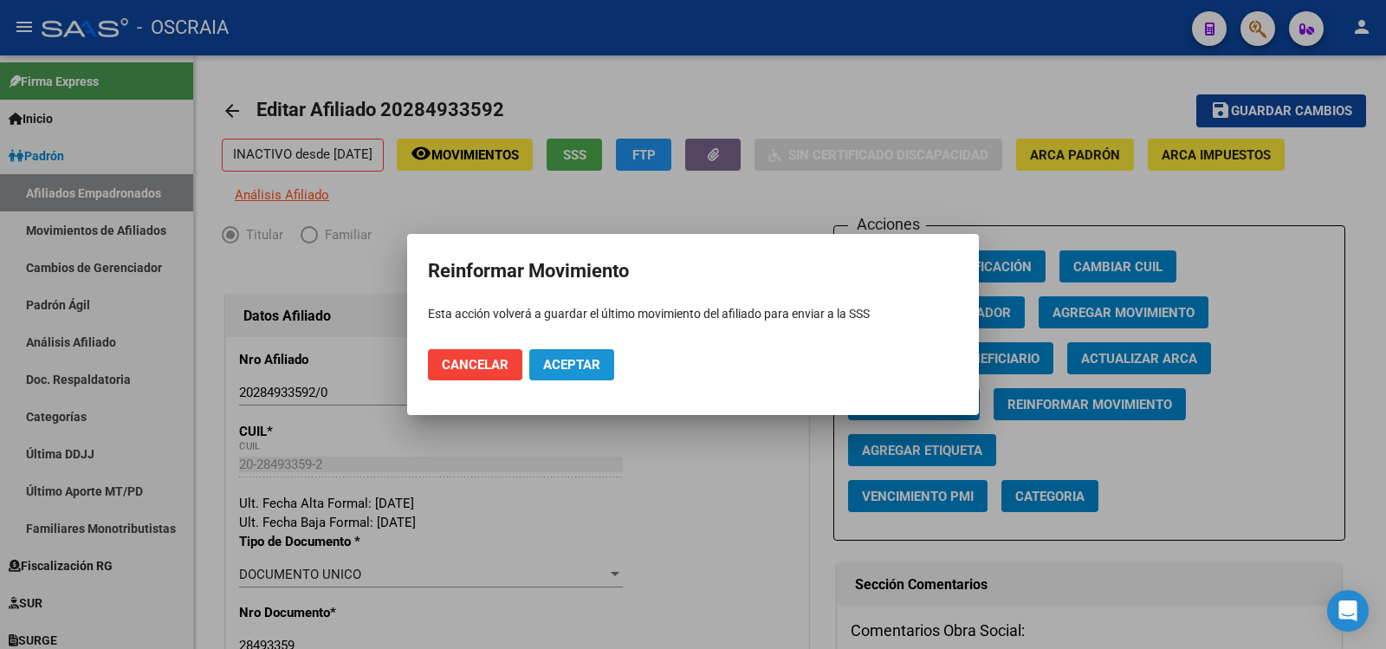
click at [581, 366] on span "Aceptar" at bounding box center [571, 365] width 57 height 16
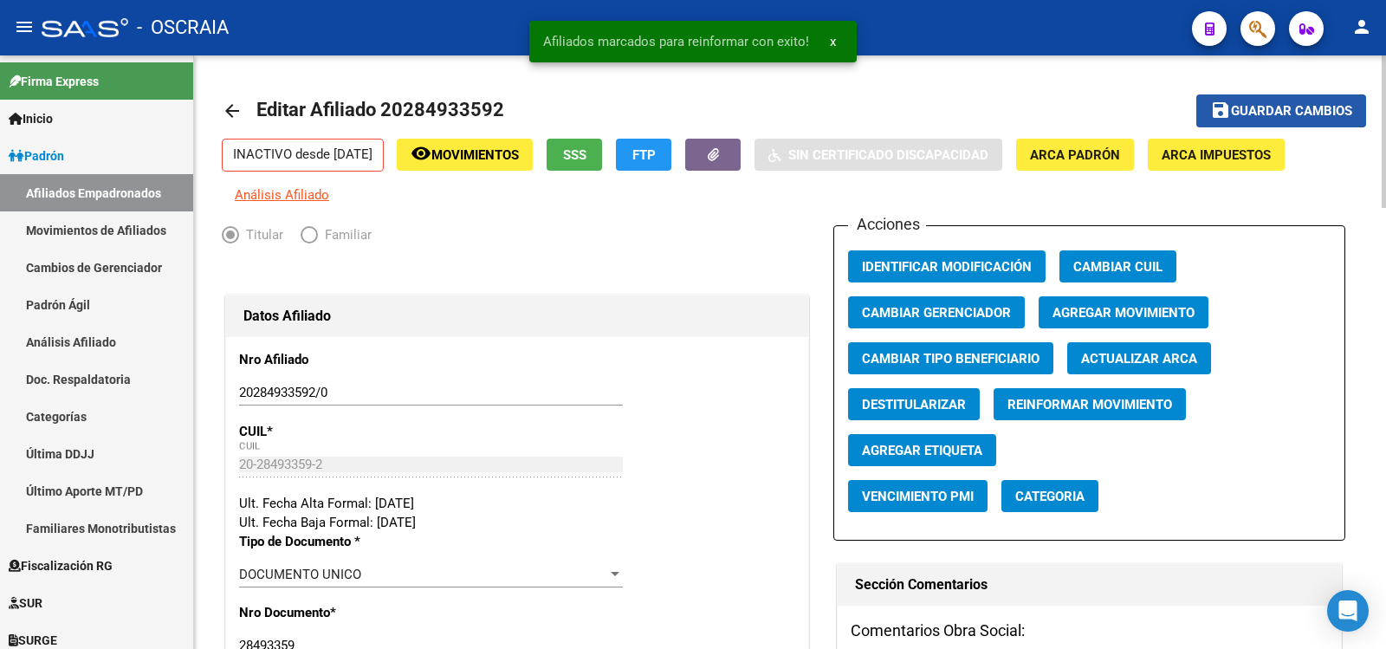
click at [1278, 119] on span "Guardar cambios" at bounding box center [1291, 112] width 121 height 16
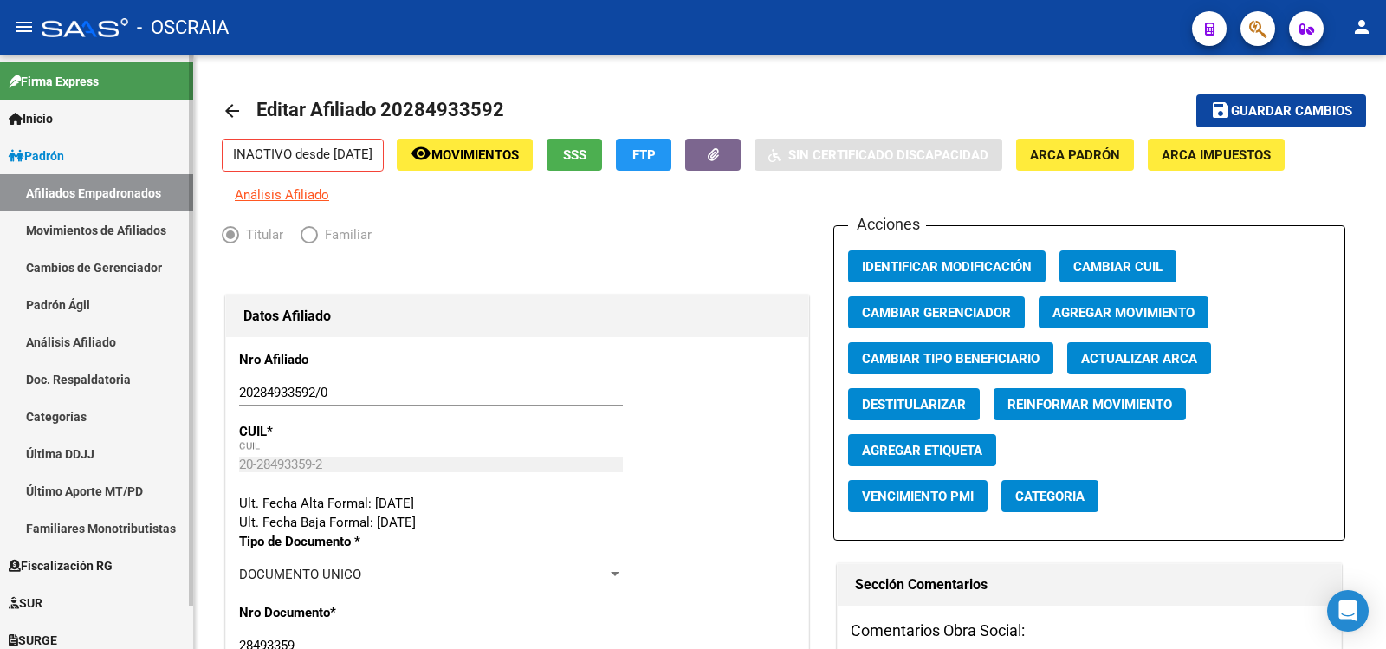
click at [91, 341] on link "Análisis Afiliado" at bounding box center [96, 341] width 193 height 37
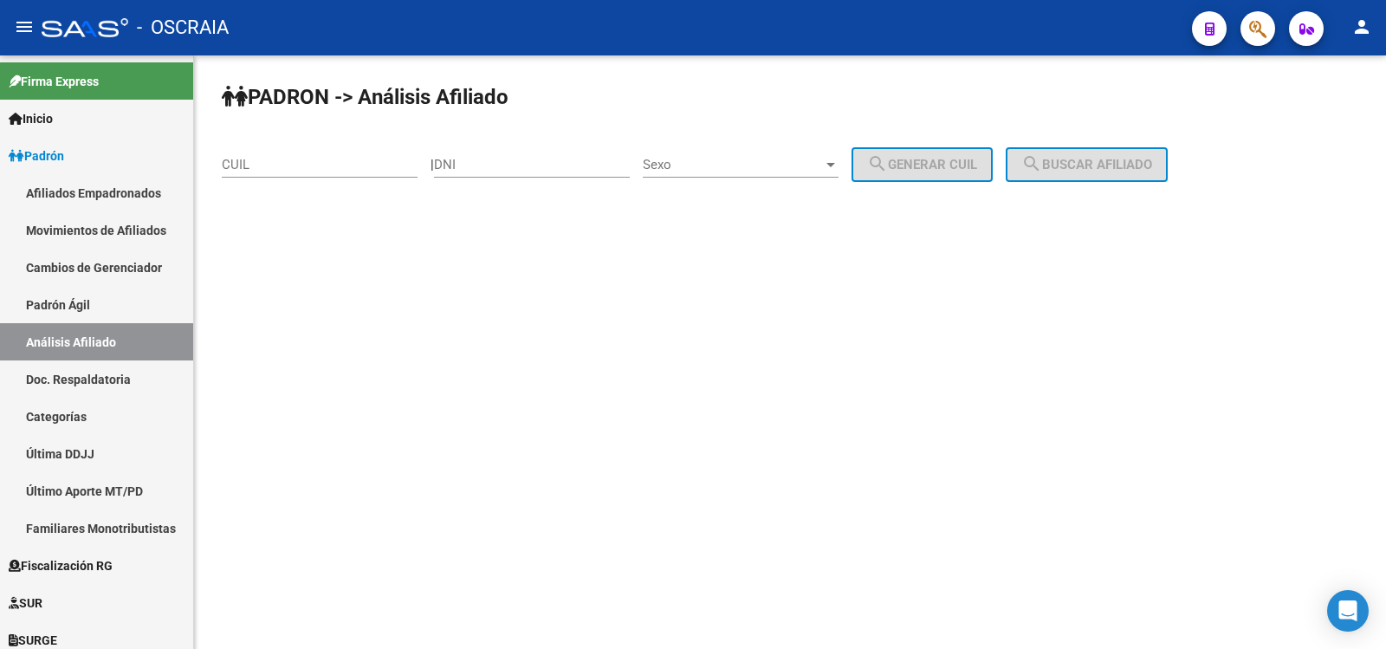
click at [312, 164] on input "CUIL" at bounding box center [320, 165] width 196 height 16
paste input "27-30094521-5"
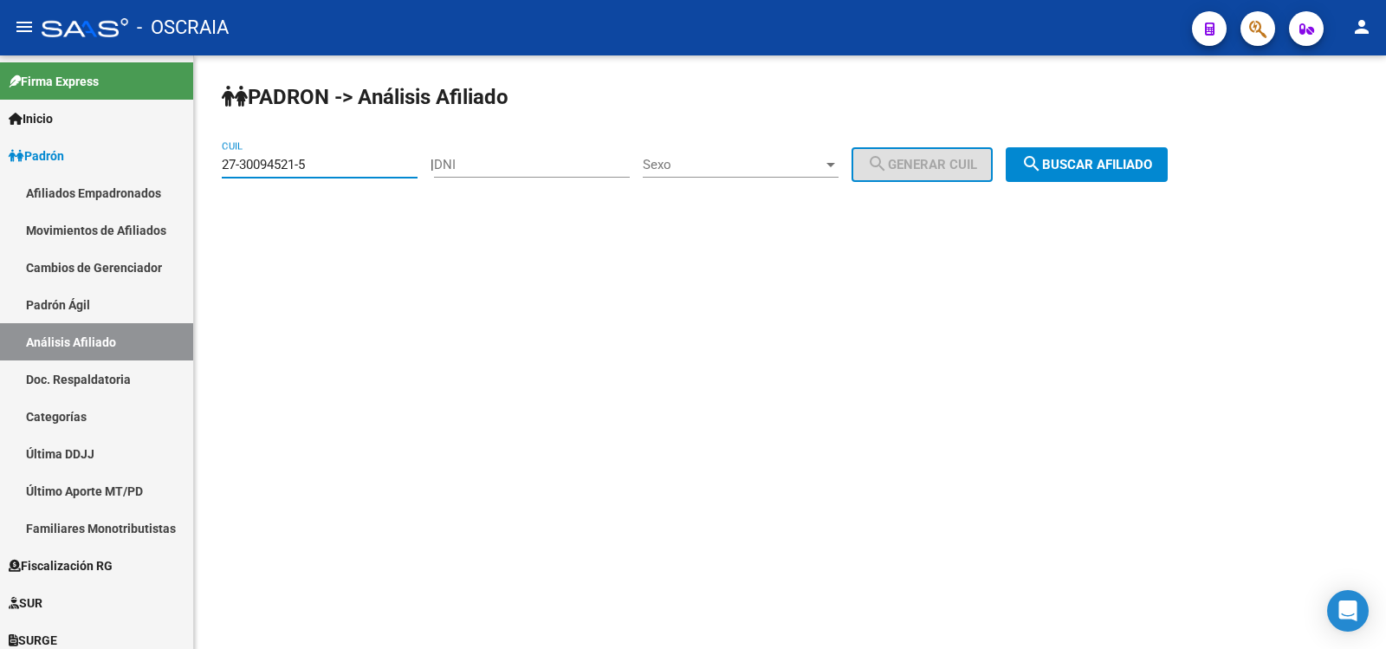
type input "27-30094521-5"
click at [1142, 171] on span "search Buscar afiliado" at bounding box center [1086, 165] width 131 height 16
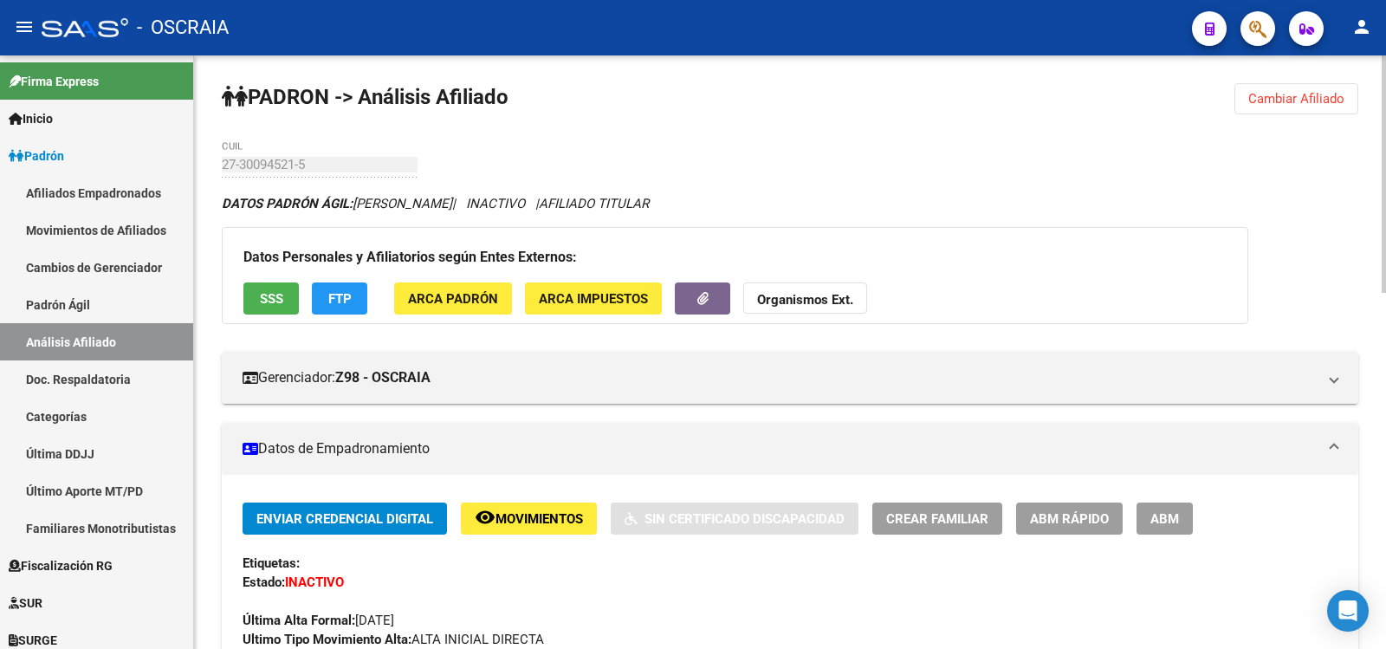
click at [1171, 525] on span "ABM" at bounding box center [1165, 519] width 29 height 16
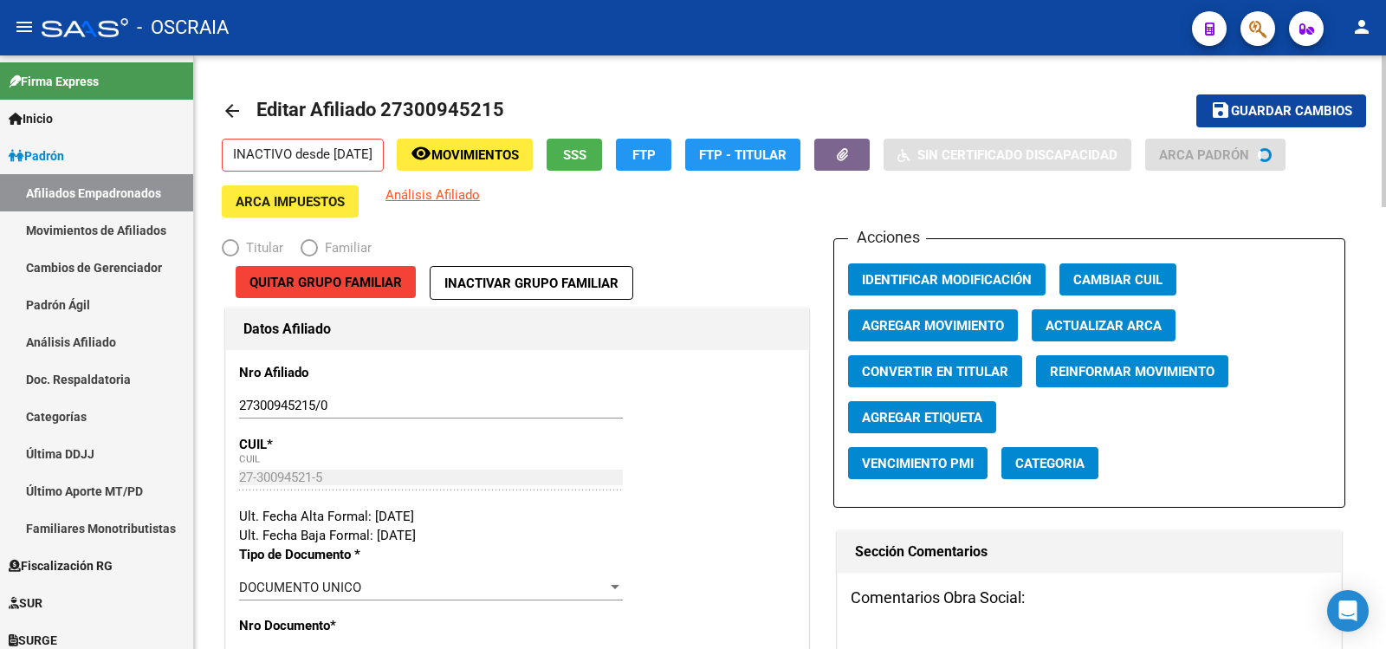
radio input "true"
type input "23-11328499-4"
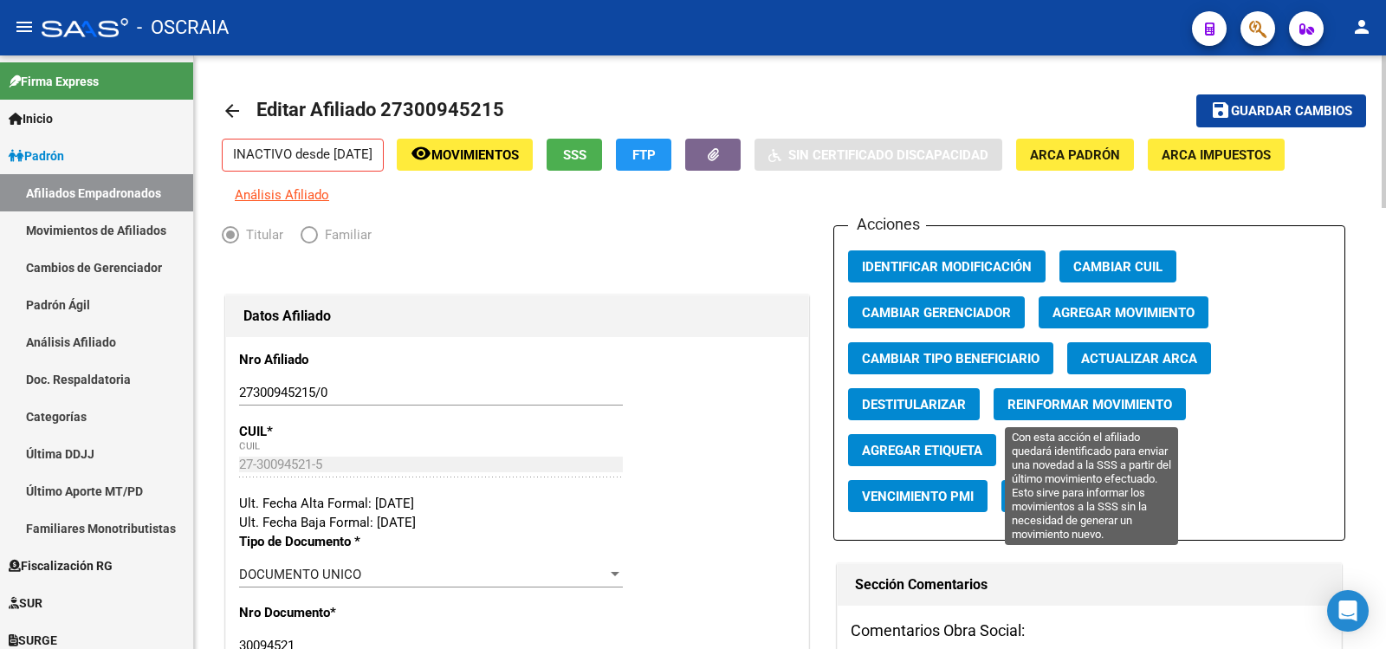
click at [1126, 403] on span "Reinformar Movimiento" at bounding box center [1090, 405] width 165 height 16
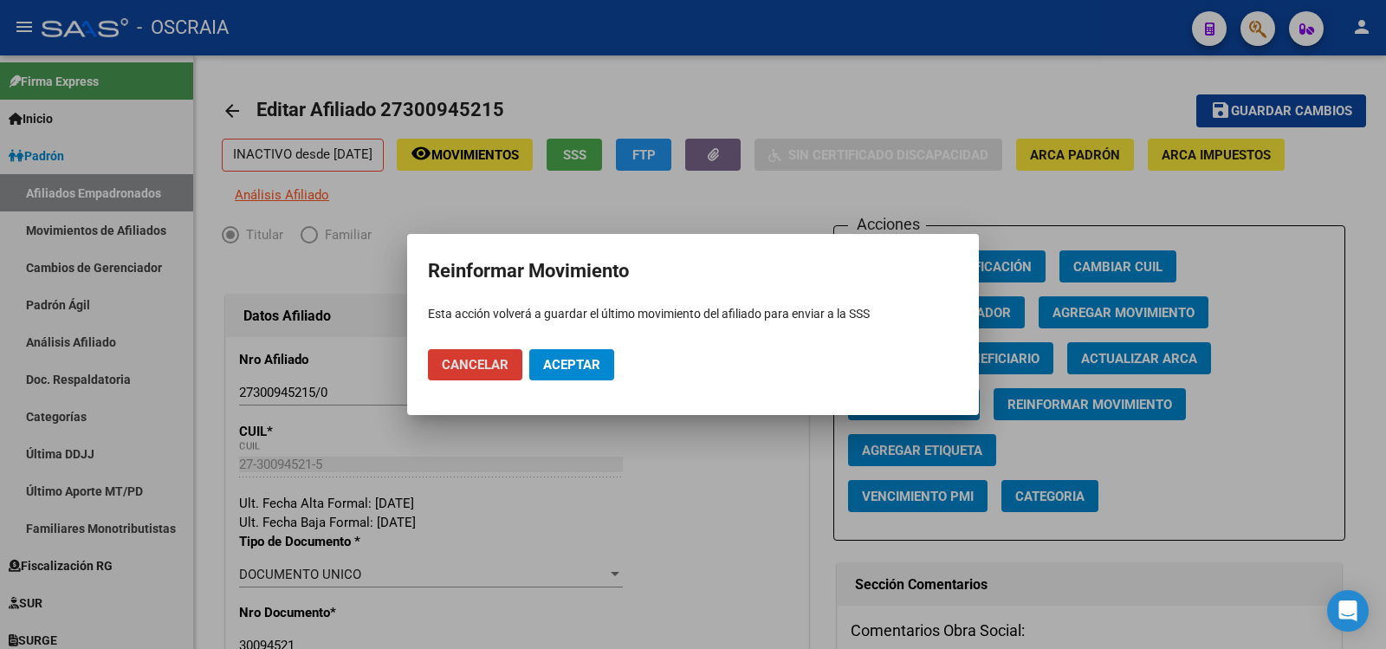
click at [554, 354] on button "Aceptar" at bounding box center [571, 364] width 85 height 31
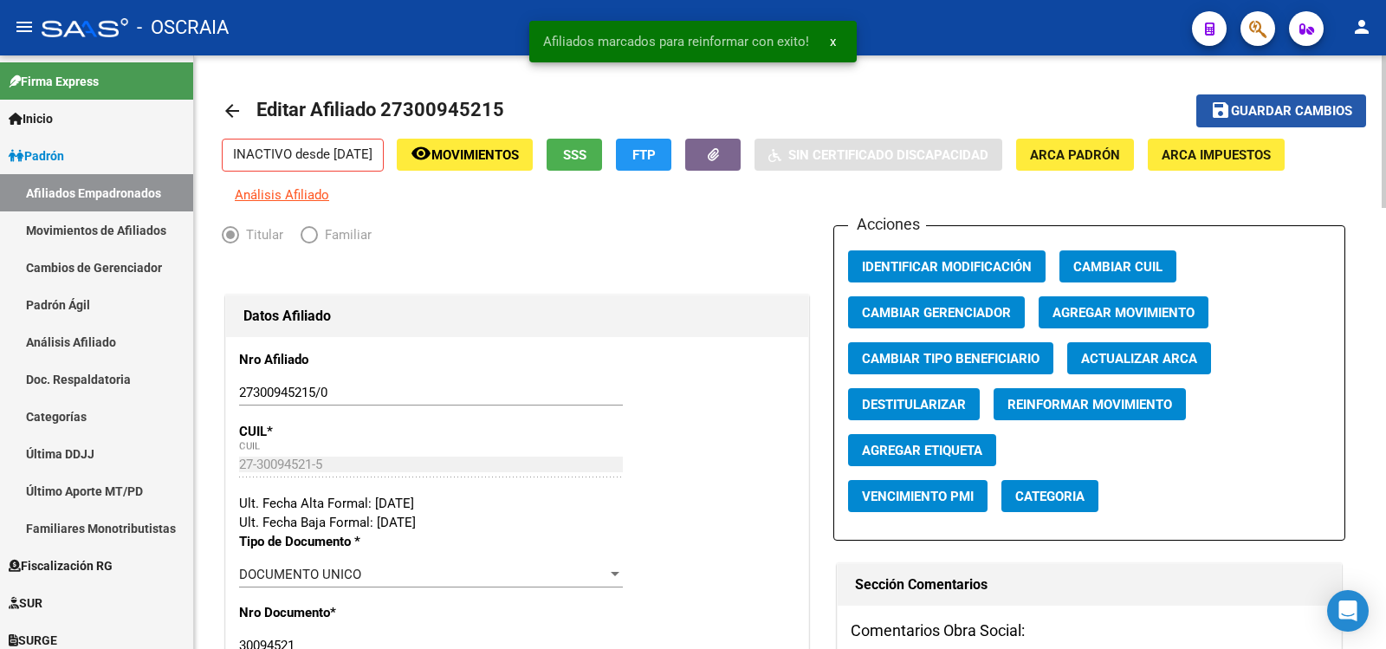
click at [1308, 112] on span "Guardar cambios" at bounding box center [1291, 112] width 121 height 16
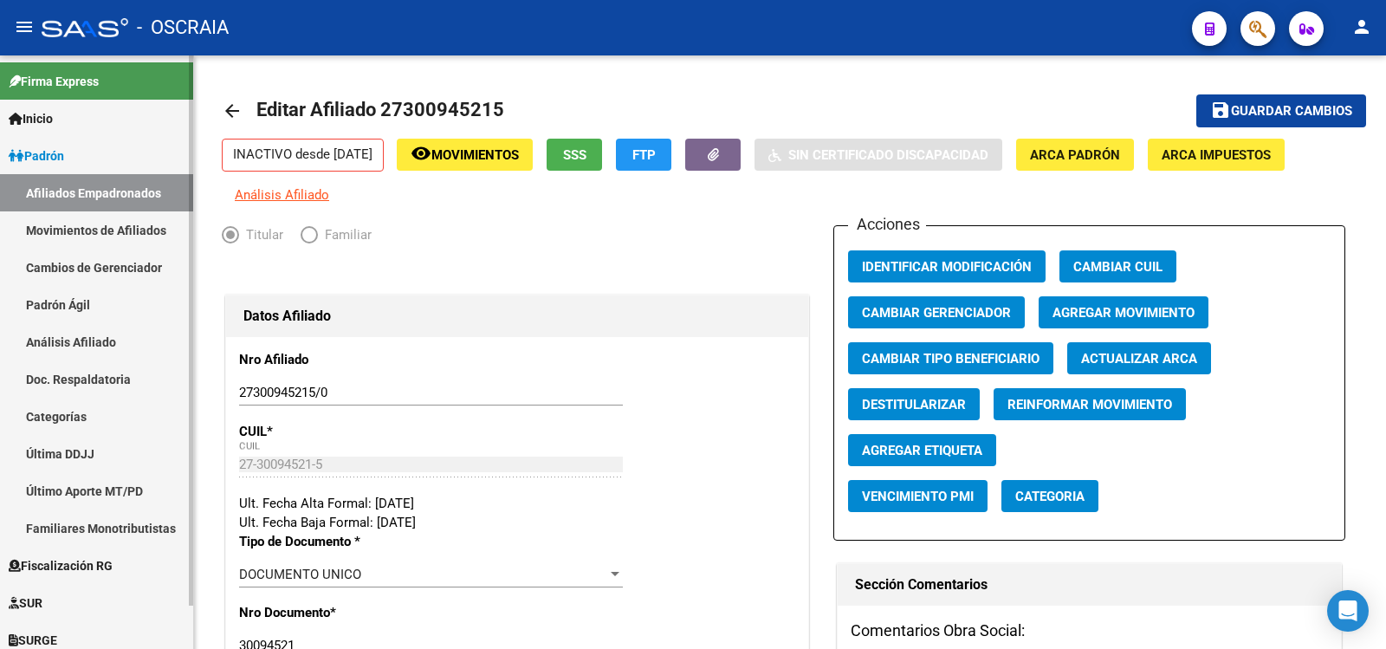
click at [126, 353] on link "Análisis Afiliado" at bounding box center [96, 341] width 193 height 37
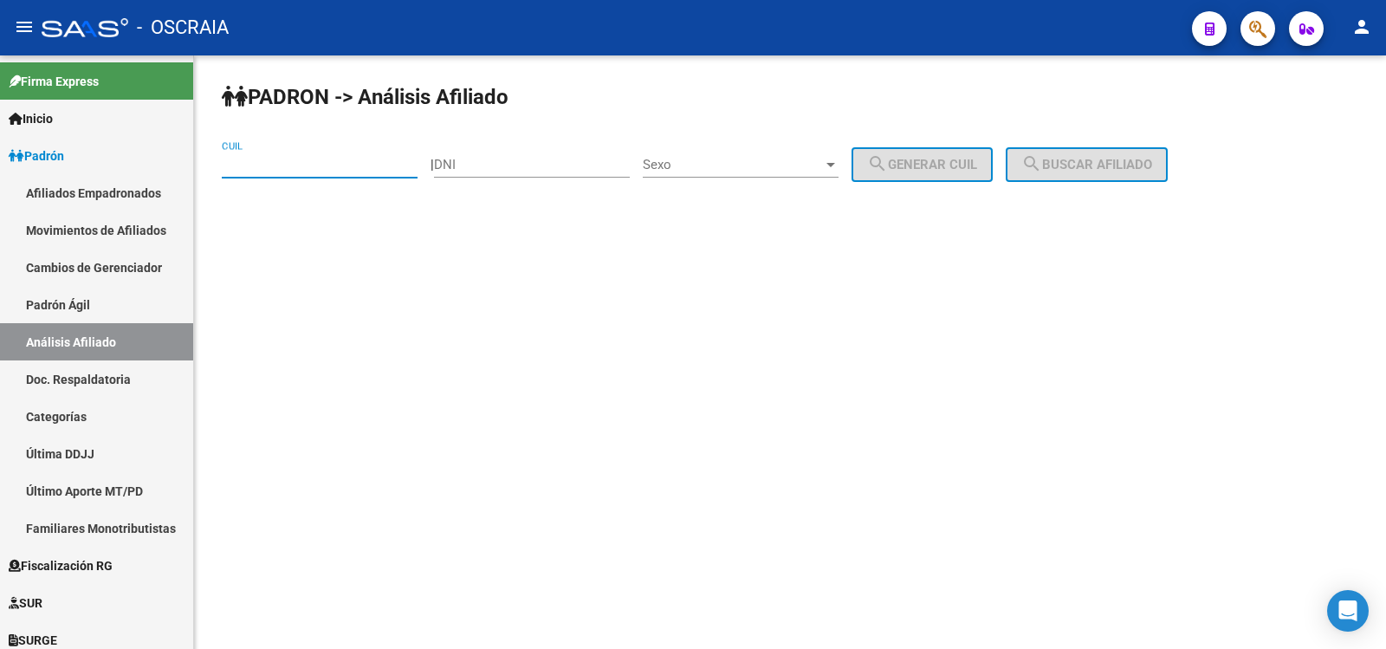
click at [301, 165] on input "CUIL" at bounding box center [320, 165] width 196 height 16
paste input "20-45889645-4"
type input "20-45889645-4"
click at [1136, 158] on span "search Buscar afiliado" at bounding box center [1086, 165] width 131 height 16
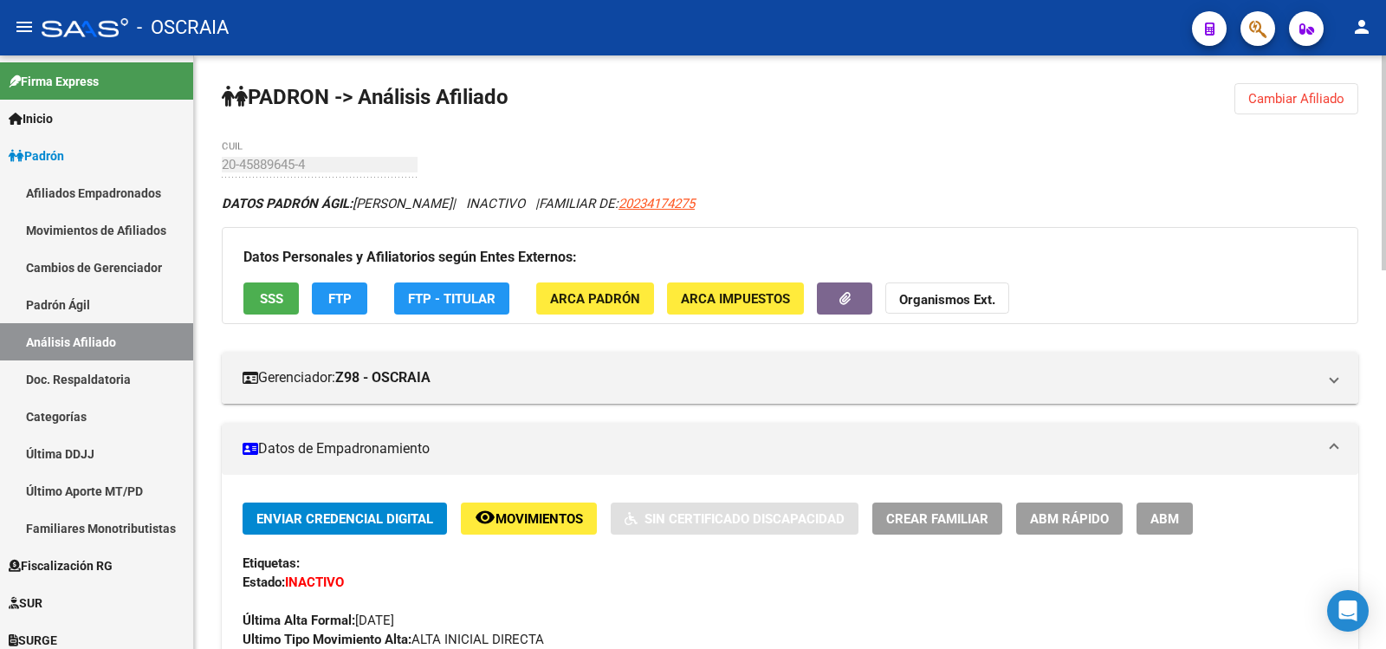
click at [1156, 522] on span "ABM" at bounding box center [1165, 519] width 29 height 16
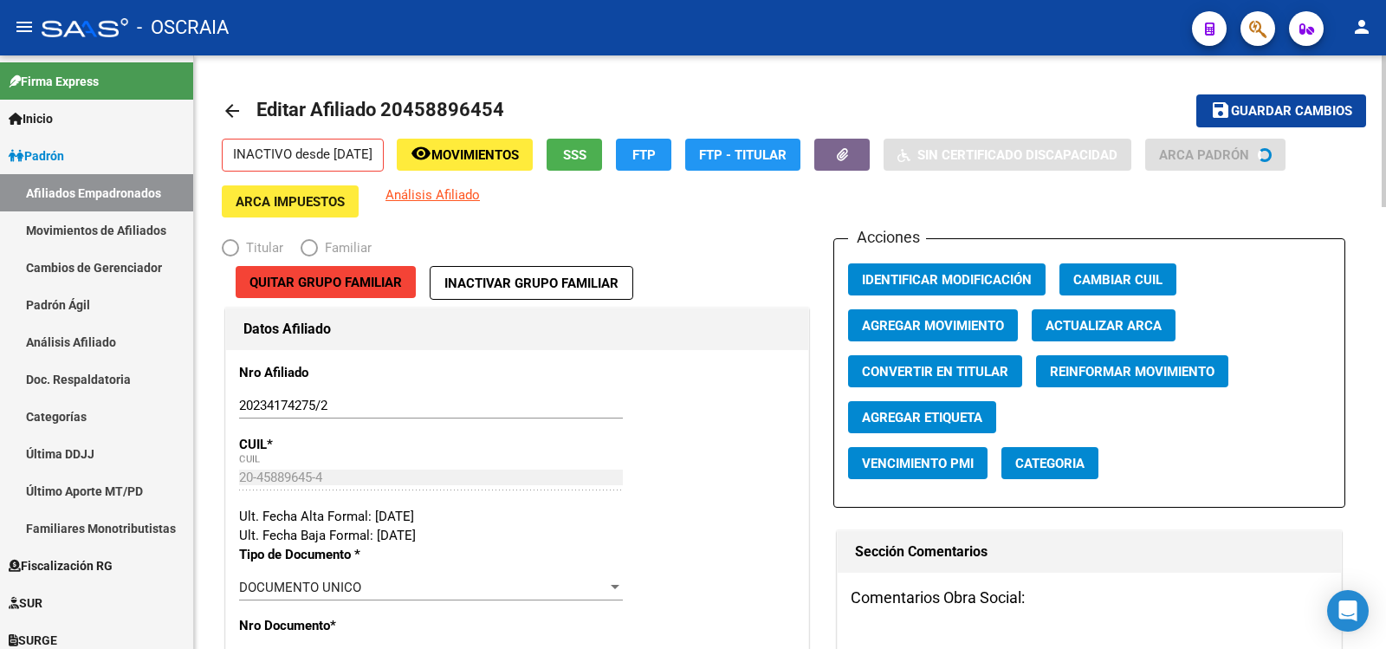
radio input "true"
type input "20-23417427-5"
click at [973, 327] on span "Agregar Movimiento" at bounding box center [933, 326] width 142 height 16
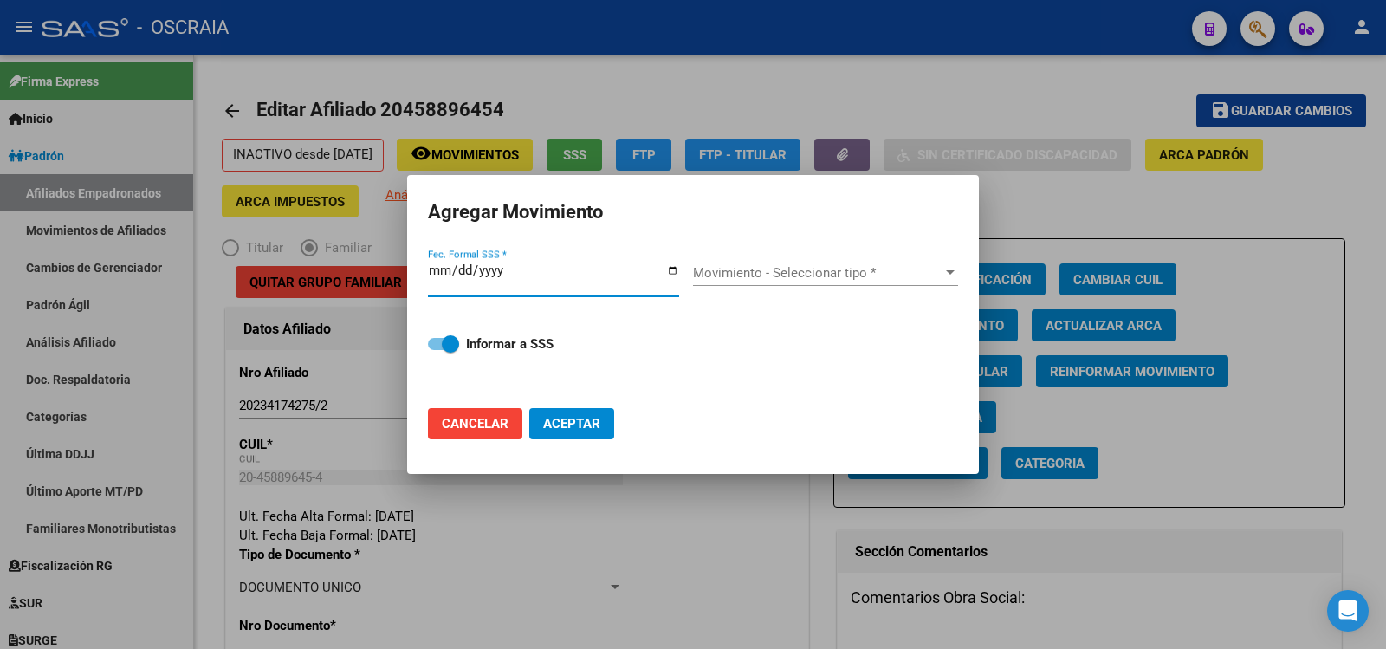
click at [1251, 256] on div at bounding box center [693, 324] width 1386 height 649
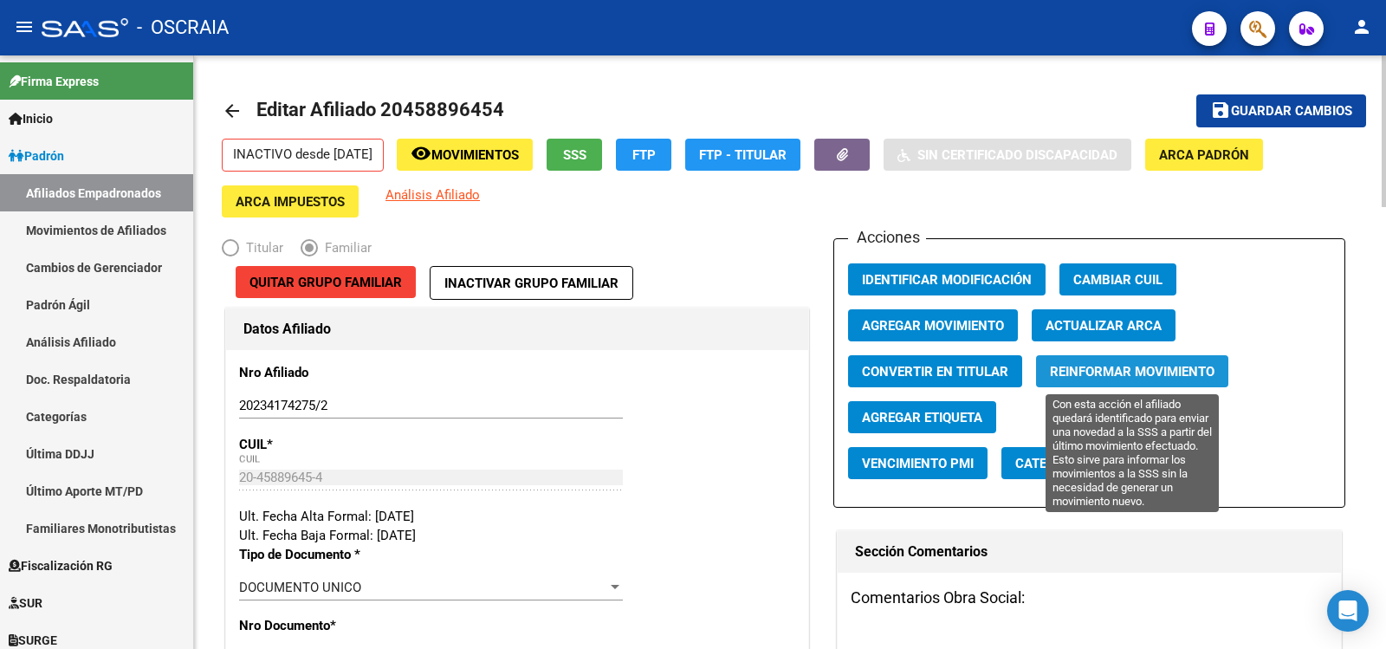
click at [1146, 370] on span "Reinformar Movimiento" at bounding box center [1132, 372] width 165 height 16
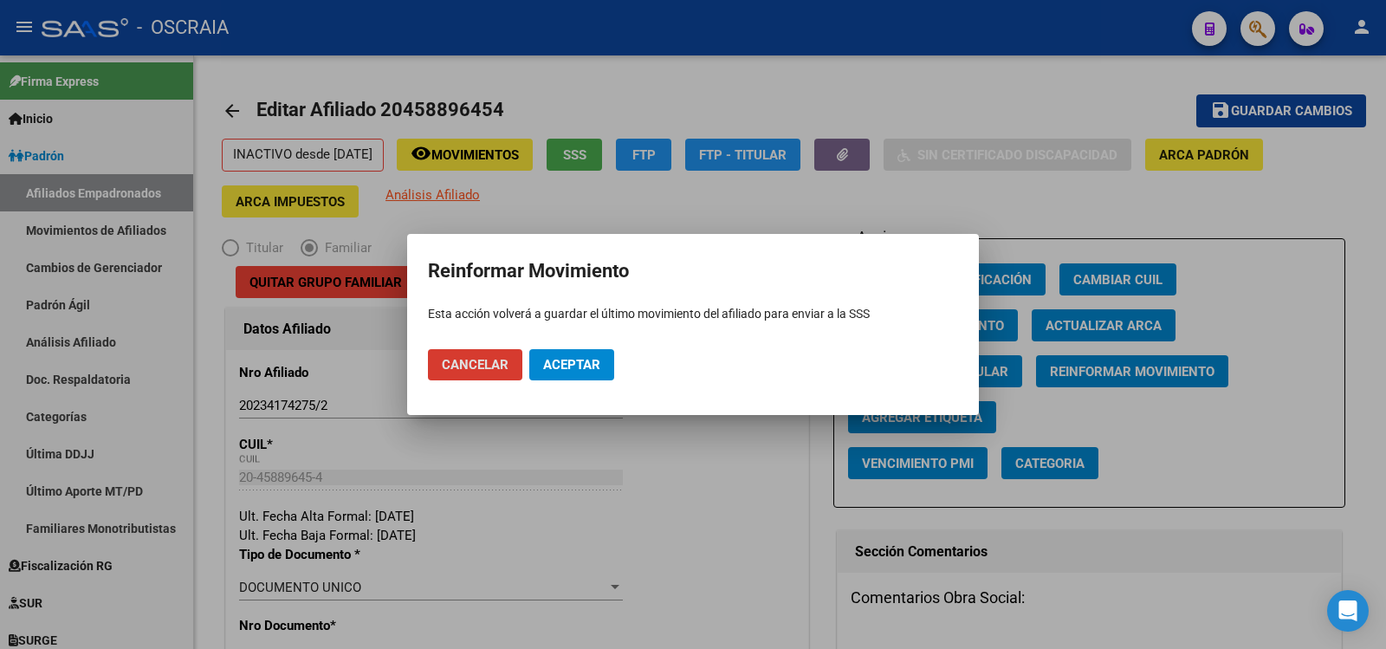
click at [593, 368] on span "Aceptar" at bounding box center [571, 365] width 57 height 16
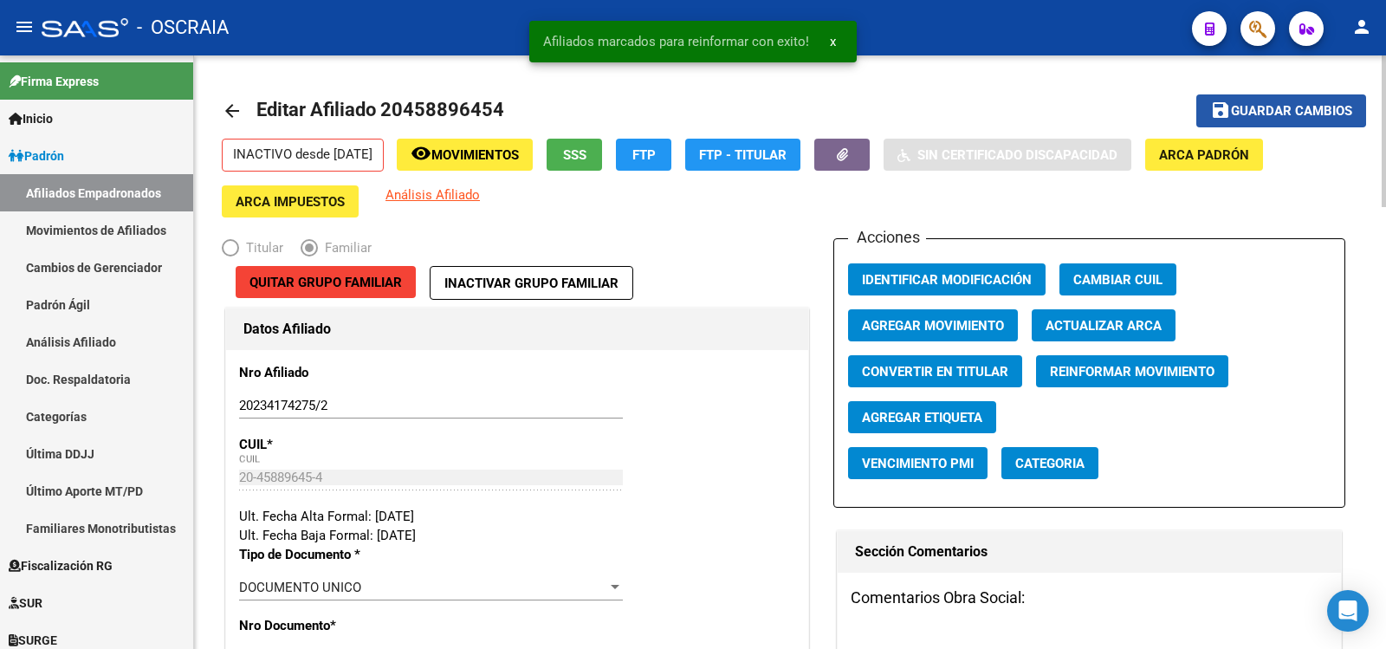
click at [1269, 101] on button "save Guardar cambios" at bounding box center [1281, 110] width 170 height 32
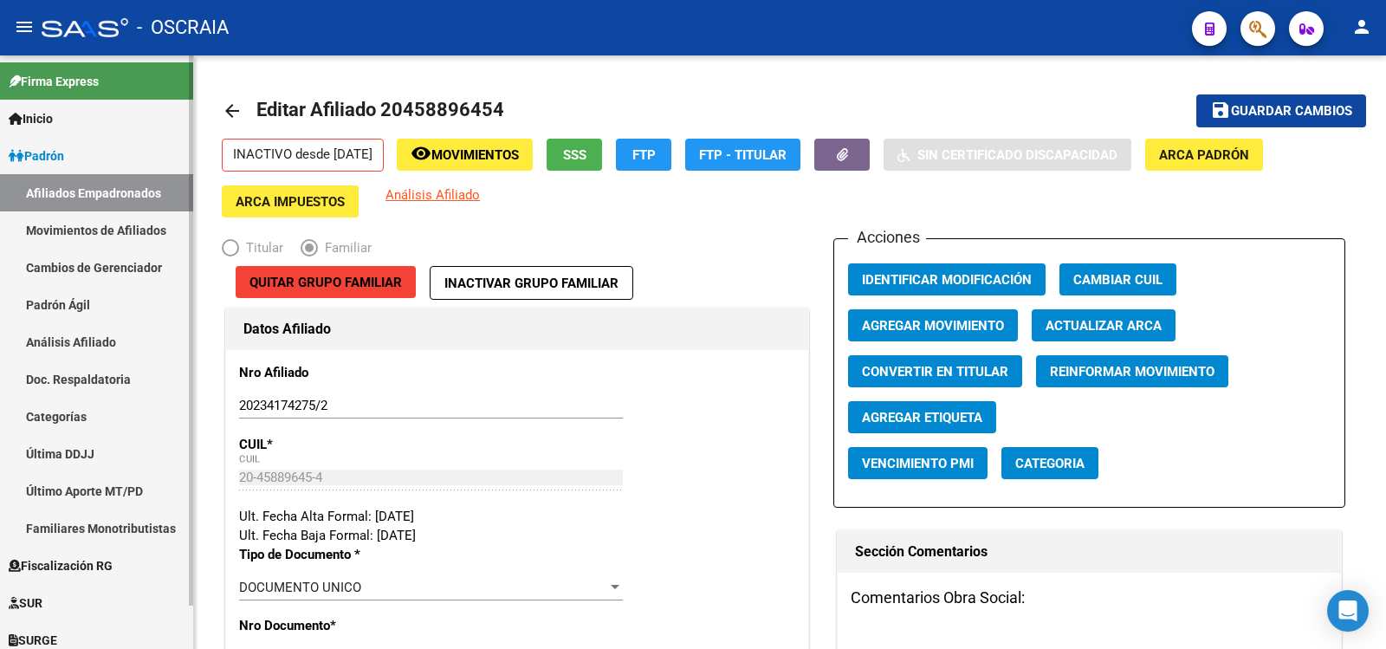
click at [86, 333] on link "Análisis Afiliado" at bounding box center [96, 341] width 193 height 37
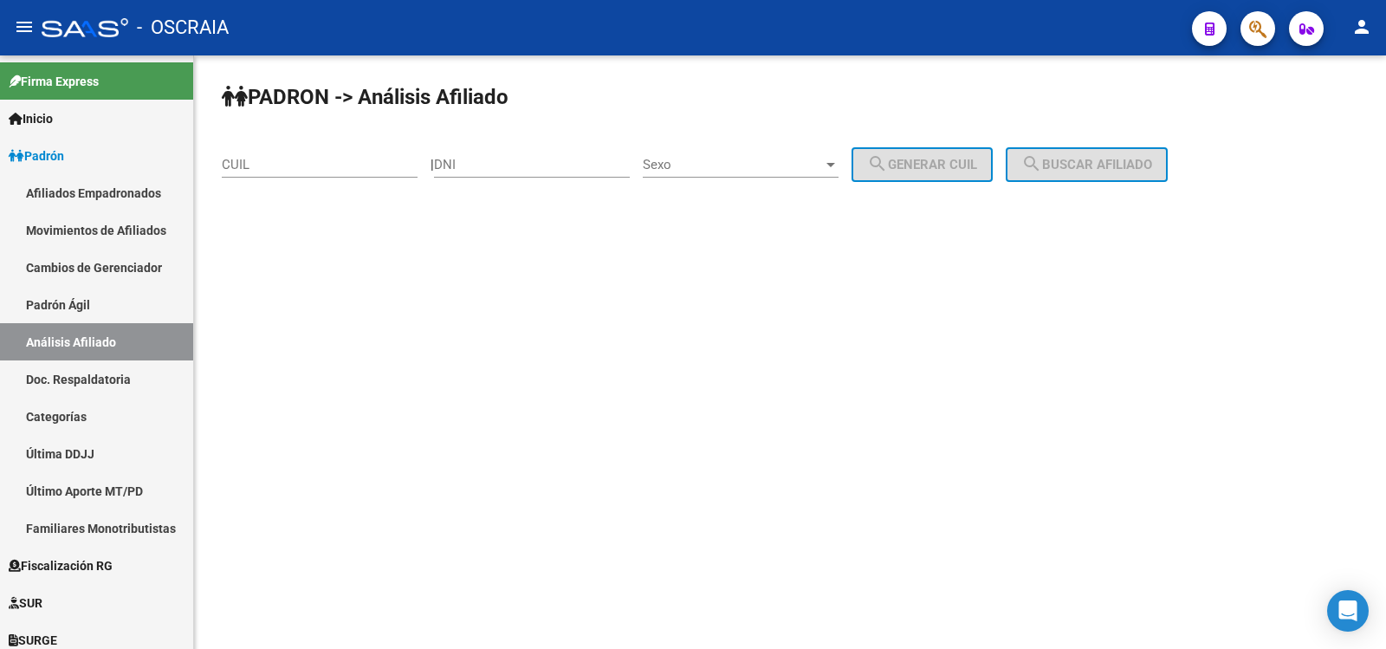
click at [259, 173] on div "CUIL" at bounding box center [320, 158] width 196 height 37
paste input "20-20878320-4"
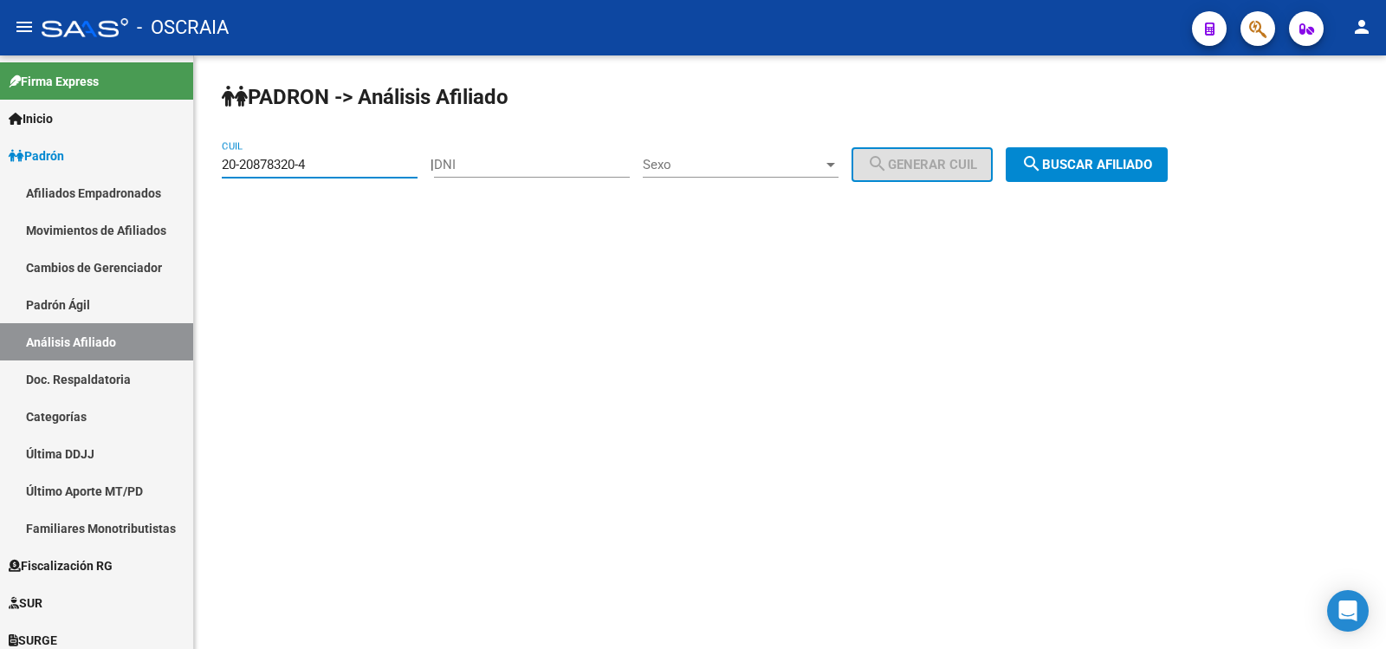
type input "20-20878320-4"
click at [1152, 162] on span "search Buscar afiliado" at bounding box center [1086, 165] width 131 height 16
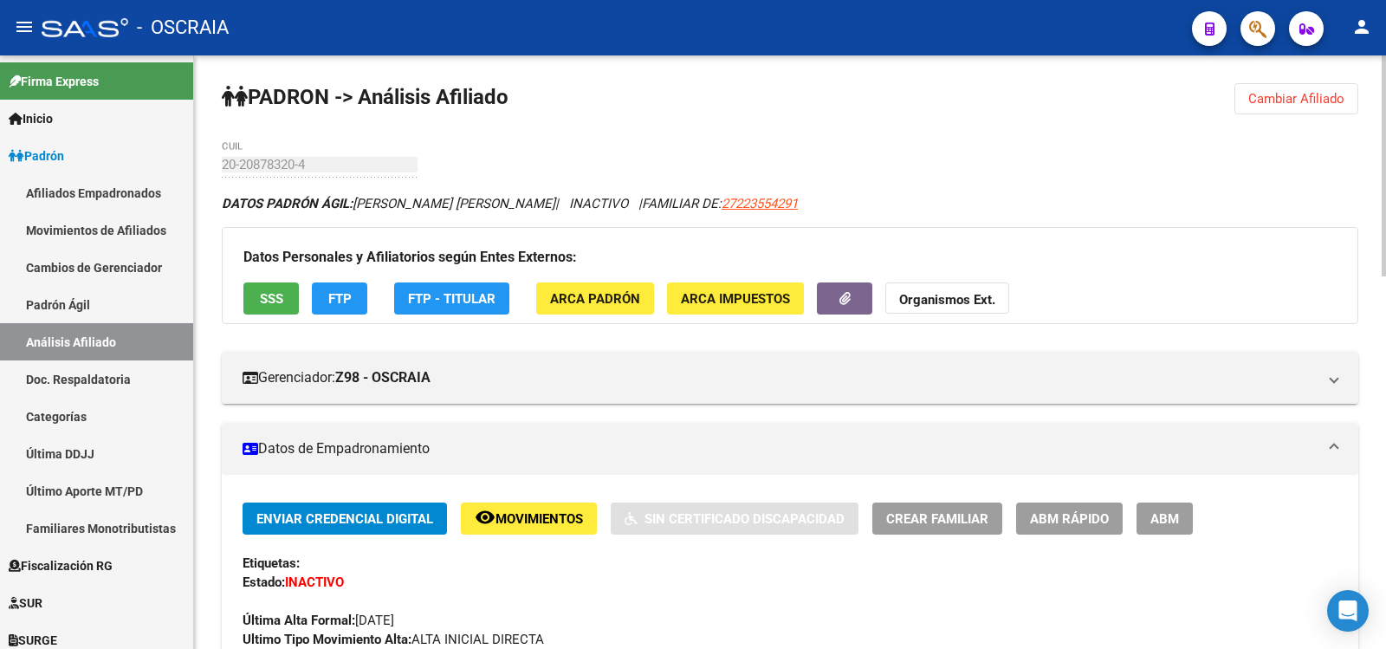
click at [1168, 509] on button "ABM" at bounding box center [1165, 518] width 56 height 32
click at [1168, 509] on mat-sidenav-content "PADRON -> Análisis Afiliado Cambiar Afiliado 20-20878320-4 CUIL DATOS PADRÓN ÁG…" at bounding box center [790, 351] width 1192 height 593
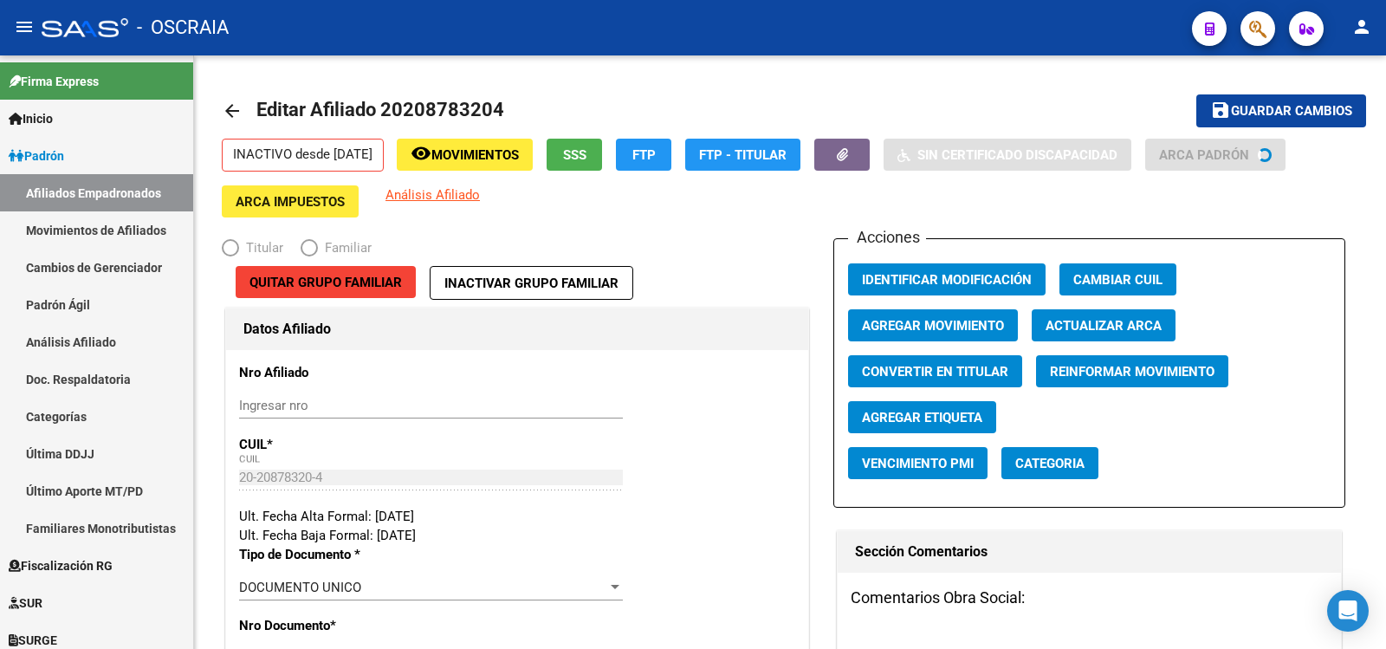
radio input "true"
type input "27-22355429-1"
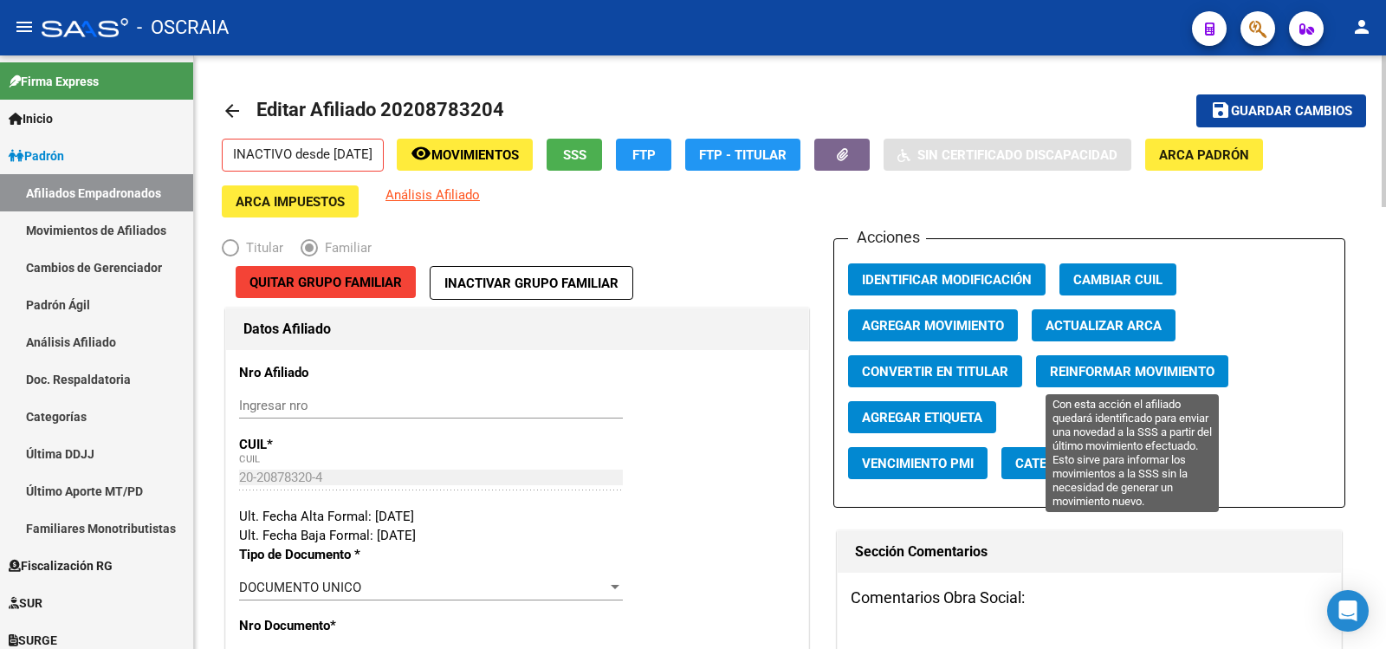
click at [1118, 383] on button "Reinformar Movimiento" at bounding box center [1132, 371] width 192 height 32
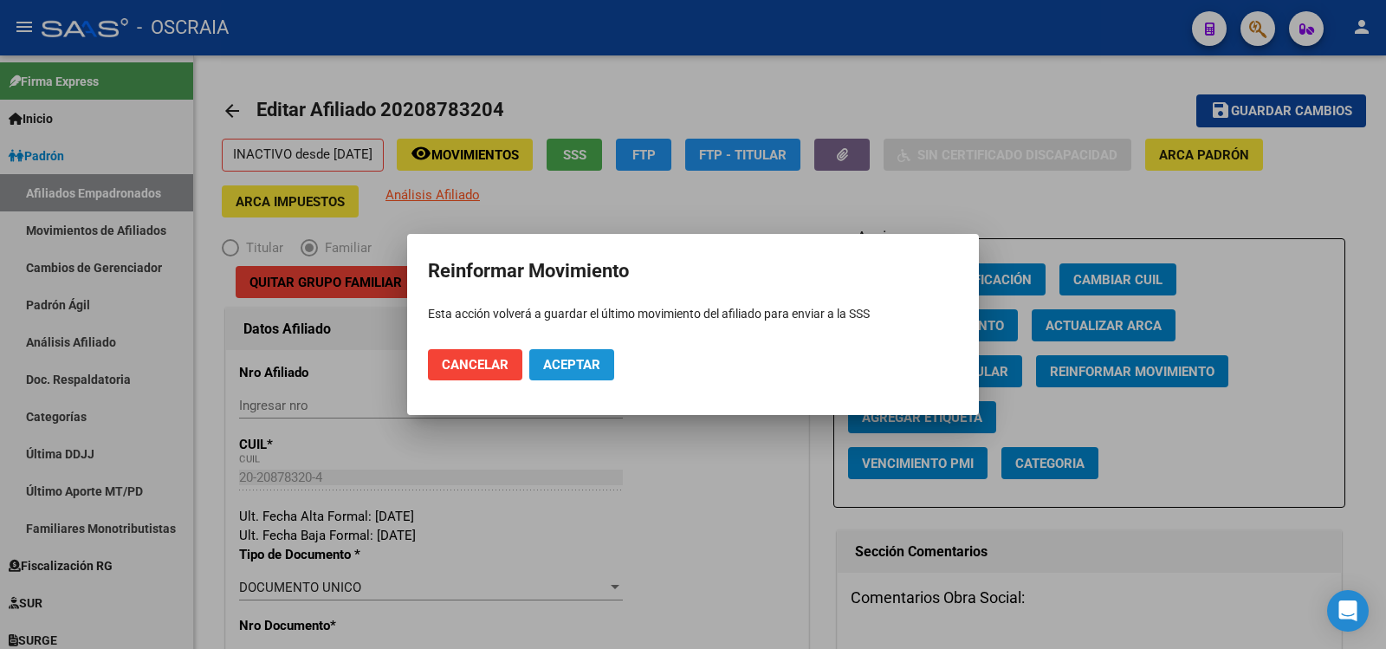
click at [606, 361] on button "Aceptar" at bounding box center [571, 364] width 85 height 31
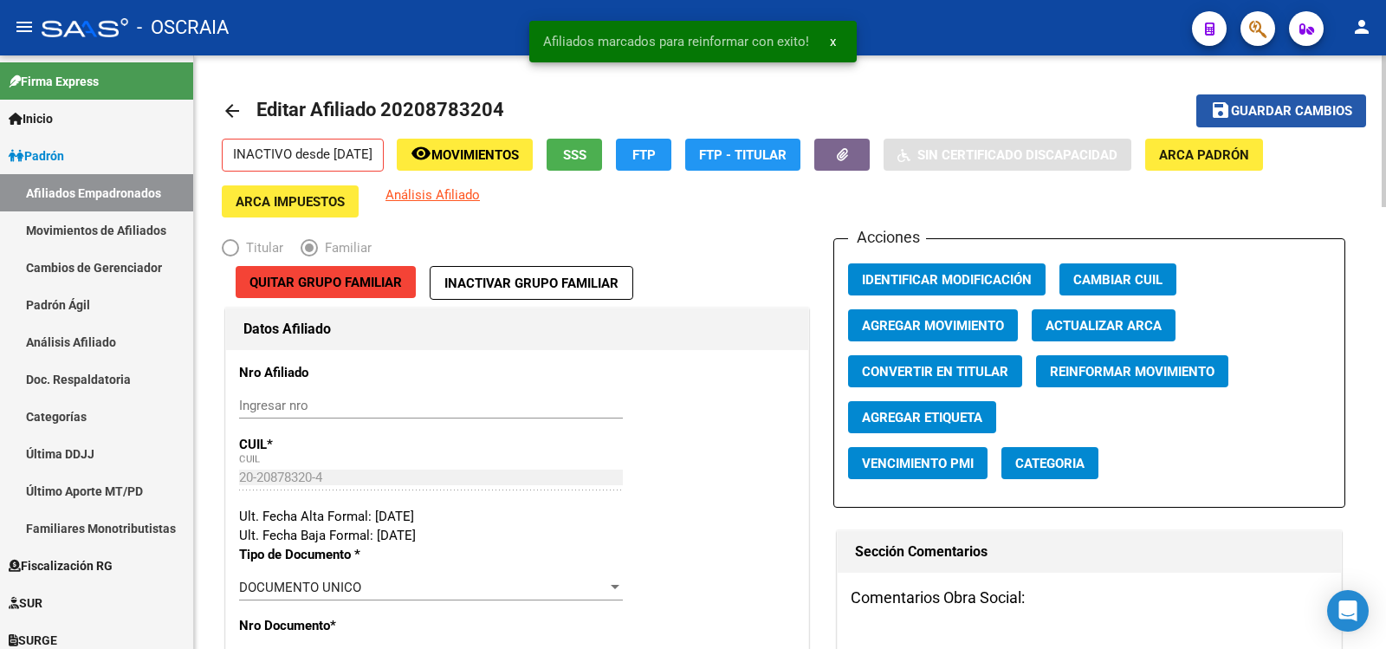
click at [1286, 112] on span "Guardar cambios" at bounding box center [1291, 112] width 121 height 16
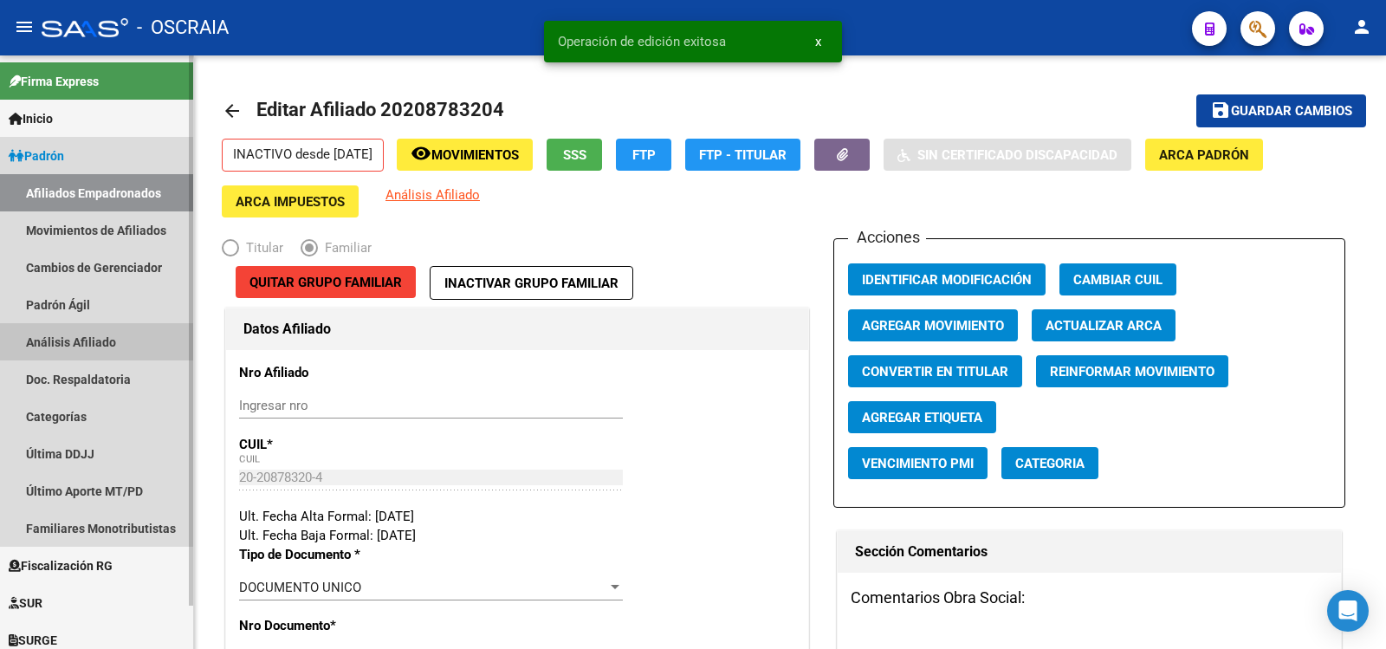
click at [92, 349] on link "Análisis Afiliado" at bounding box center [96, 341] width 193 height 37
drag, startPoint x: 92, startPoint y: 349, endPoint x: 100, endPoint y: 368, distance: 20.9
click at [92, 349] on link "Análisis Afiliado" at bounding box center [96, 341] width 193 height 37
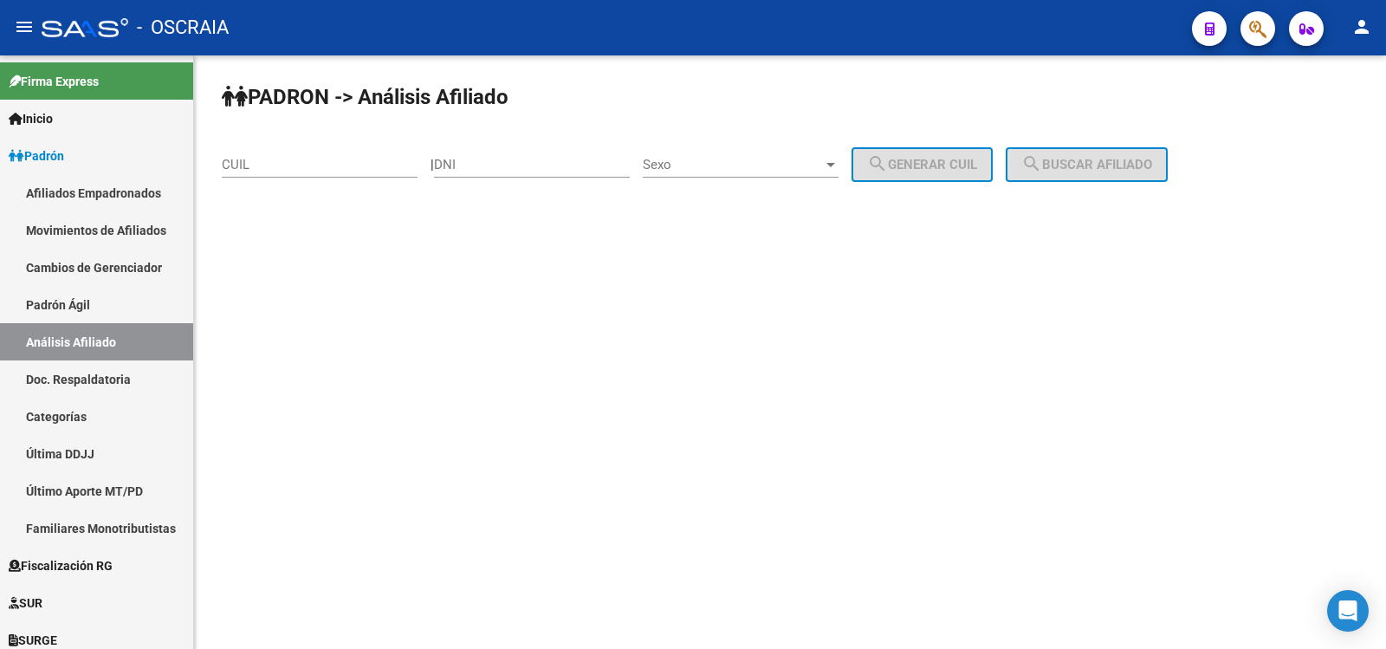
click at [305, 150] on div "CUIL" at bounding box center [320, 158] width 196 height 37
click at [309, 172] on input "CUIL" at bounding box center [320, 165] width 196 height 16
paste input "27-20371489-6"
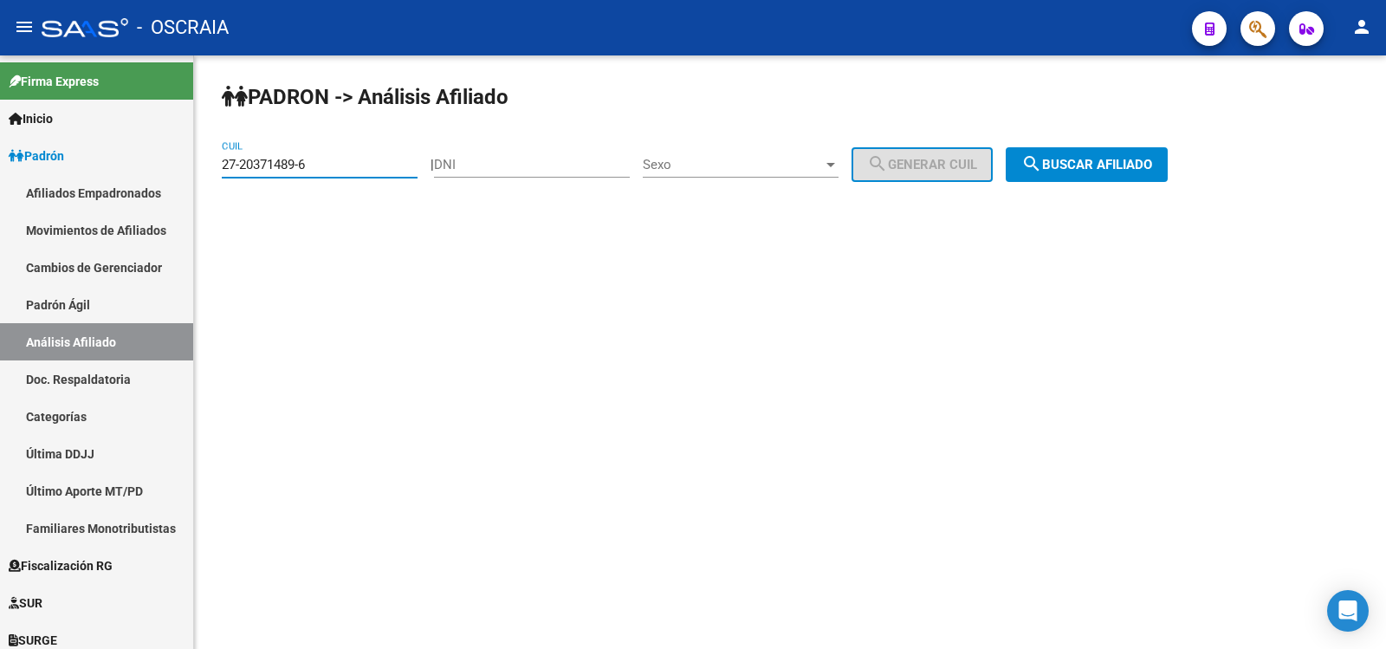
type input "27-20371489-6"
click at [1152, 158] on span "search Buscar afiliado" at bounding box center [1086, 165] width 131 height 16
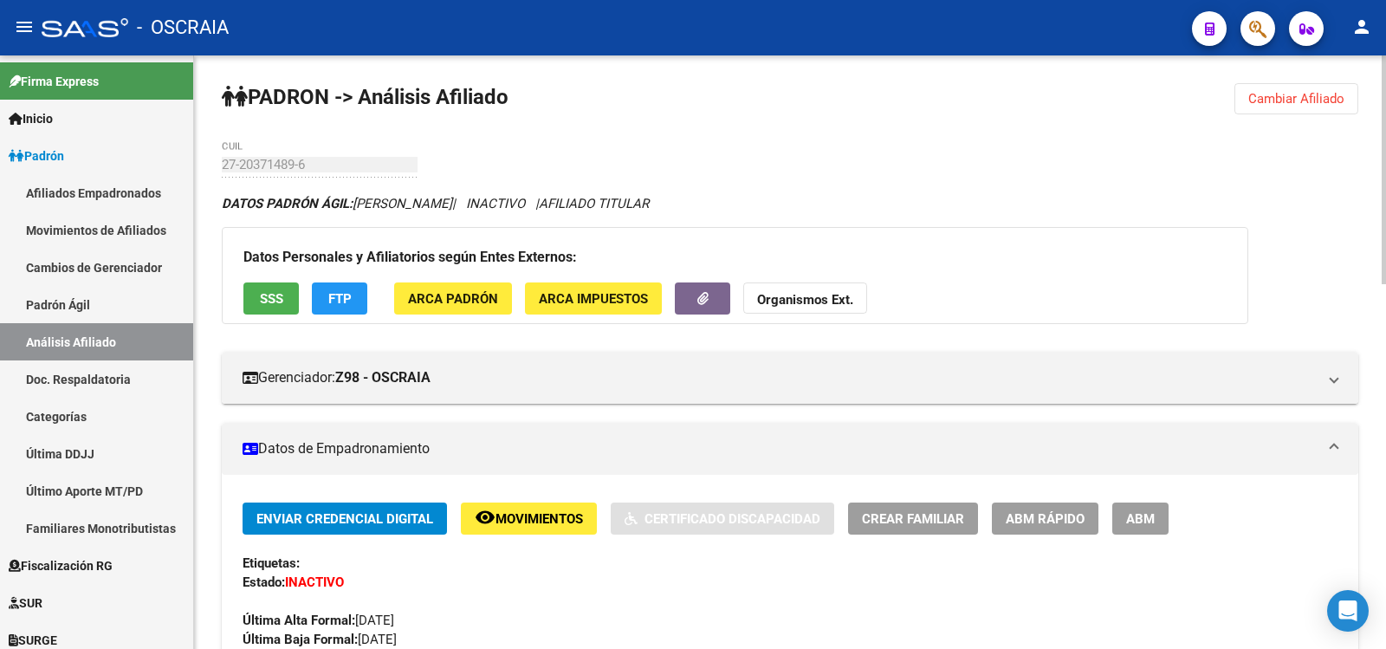
click at [1137, 517] on span "ABM" at bounding box center [1140, 519] width 29 height 16
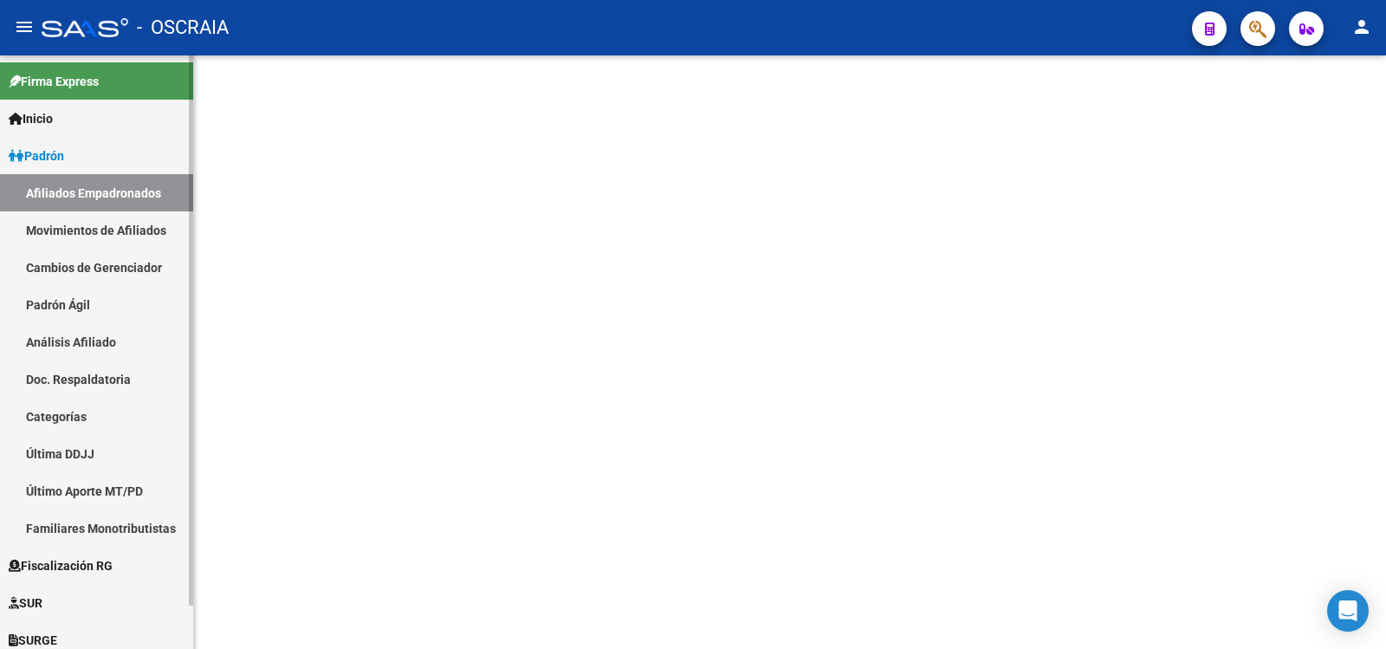
click at [123, 336] on link "Análisis Afiliado" at bounding box center [96, 341] width 193 height 37
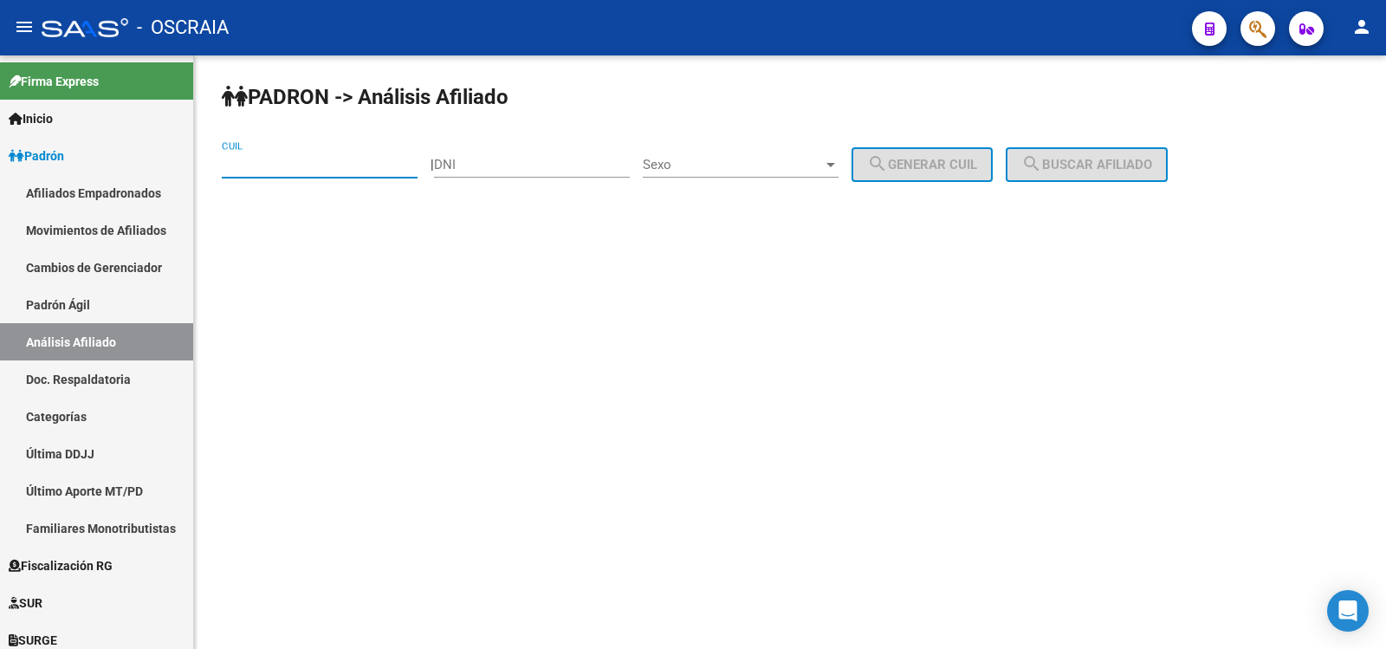
drag, startPoint x: 295, startPoint y: 167, endPoint x: 408, endPoint y: 156, distance: 113.2
click at [295, 167] on input "CUIL" at bounding box center [320, 165] width 196 height 16
paste input "27-20371489-6"
type input "27-20371489-6"
click at [1131, 173] on button "search Buscar afiliado" at bounding box center [1087, 164] width 162 height 35
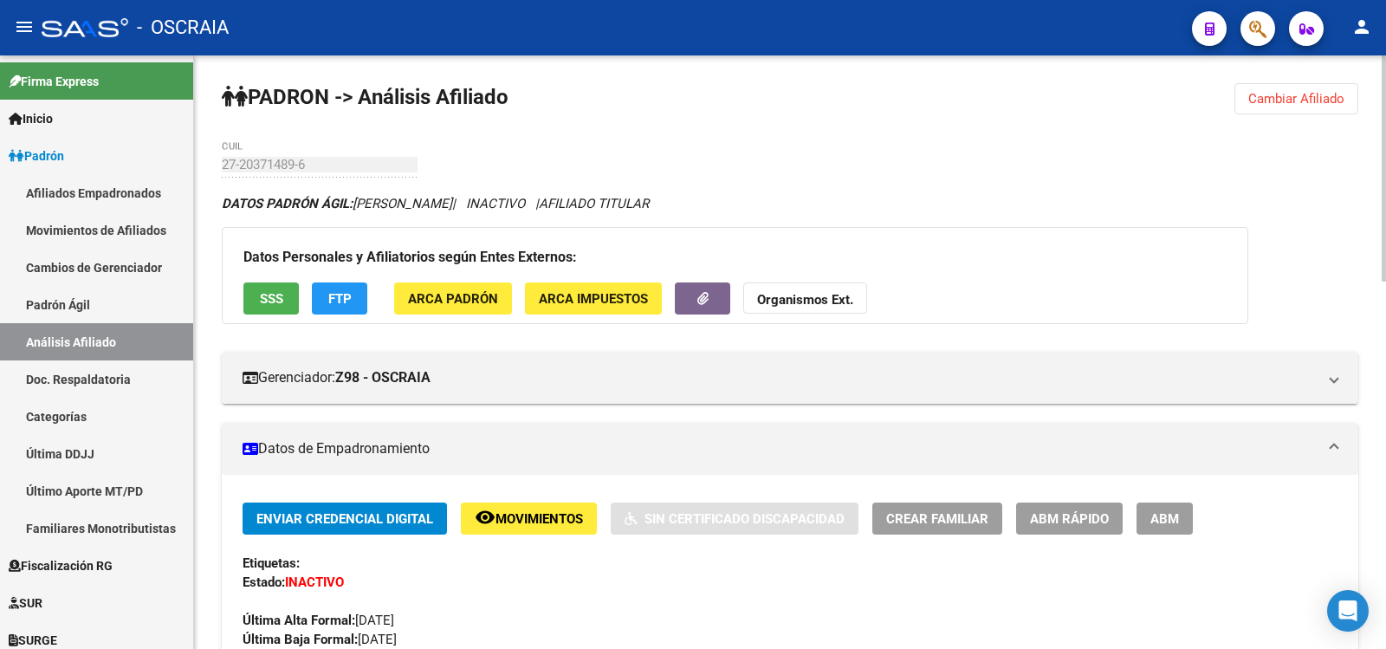
click at [1157, 510] on span "ABM" at bounding box center [1165, 518] width 29 height 16
click at [1157, 509] on mat-sidenav-content "PADRON -> Análisis Afiliado Cambiar Afiliado 27-20371489-6 CUIL DATOS PADRÓN ÁG…" at bounding box center [790, 351] width 1192 height 593
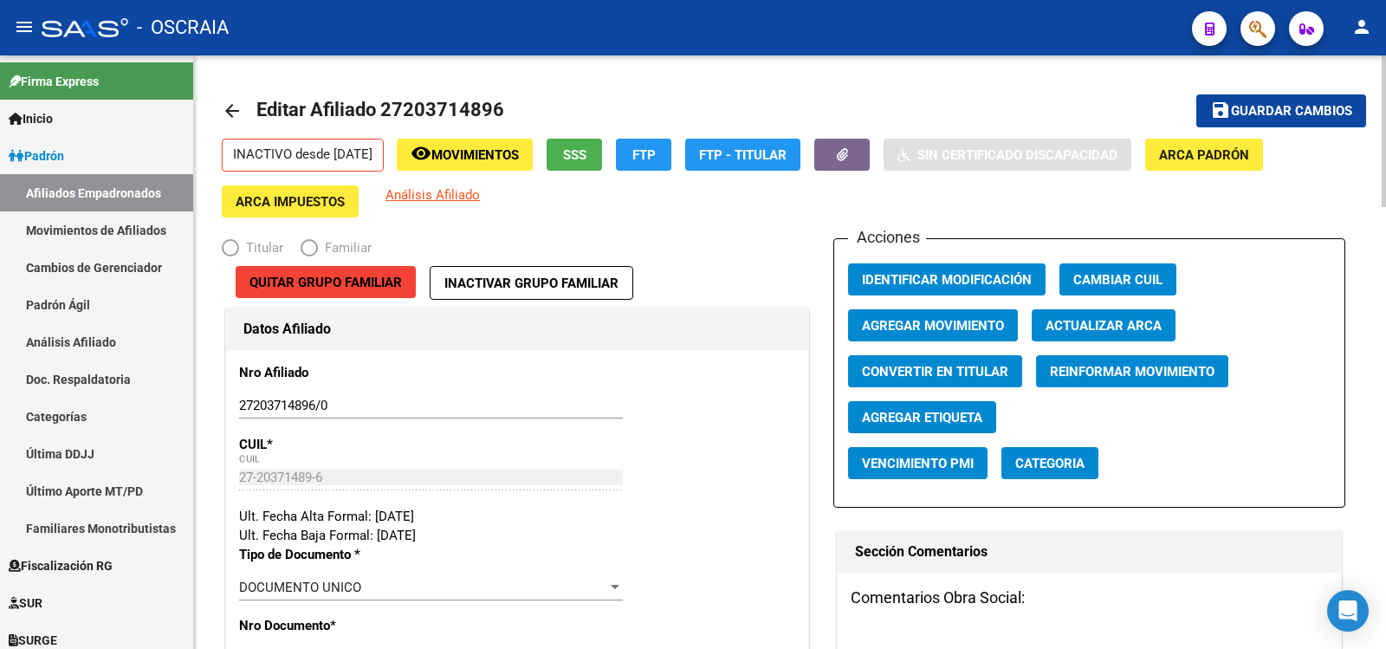
radio input "true"
type input "33-63761744-9"
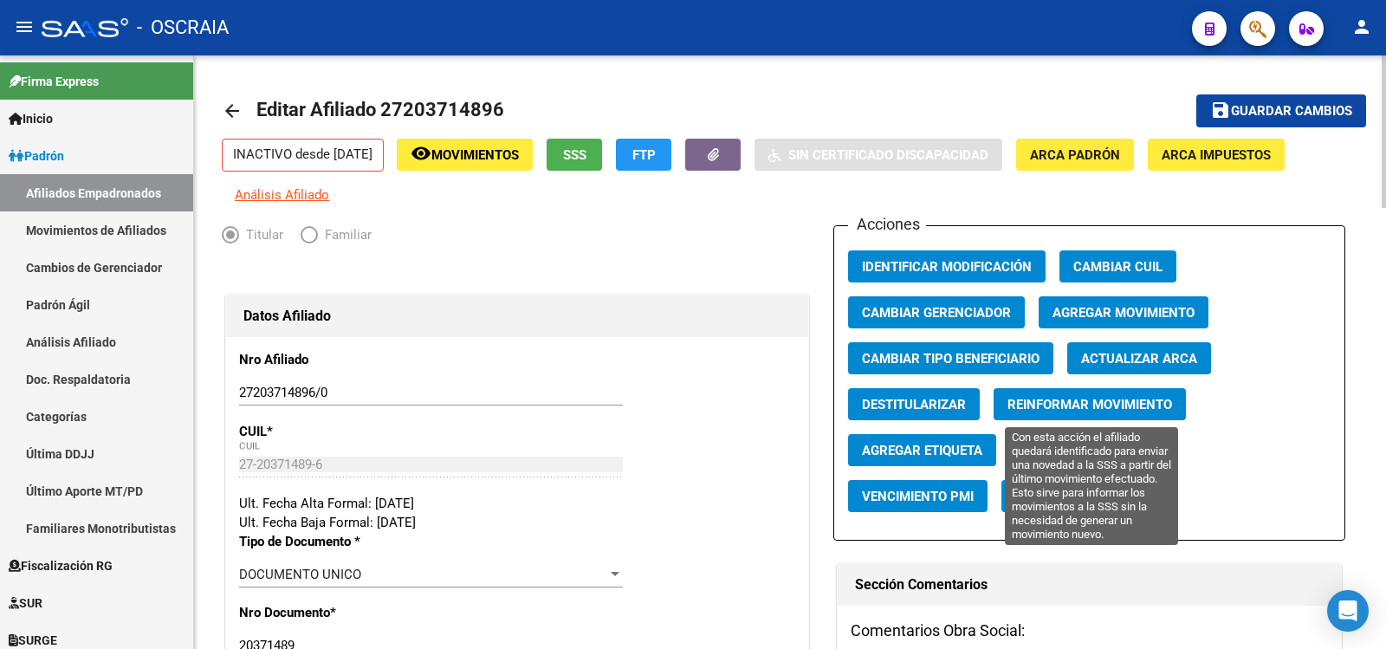
click at [1088, 409] on span "Reinformar Movimiento" at bounding box center [1090, 405] width 165 height 16
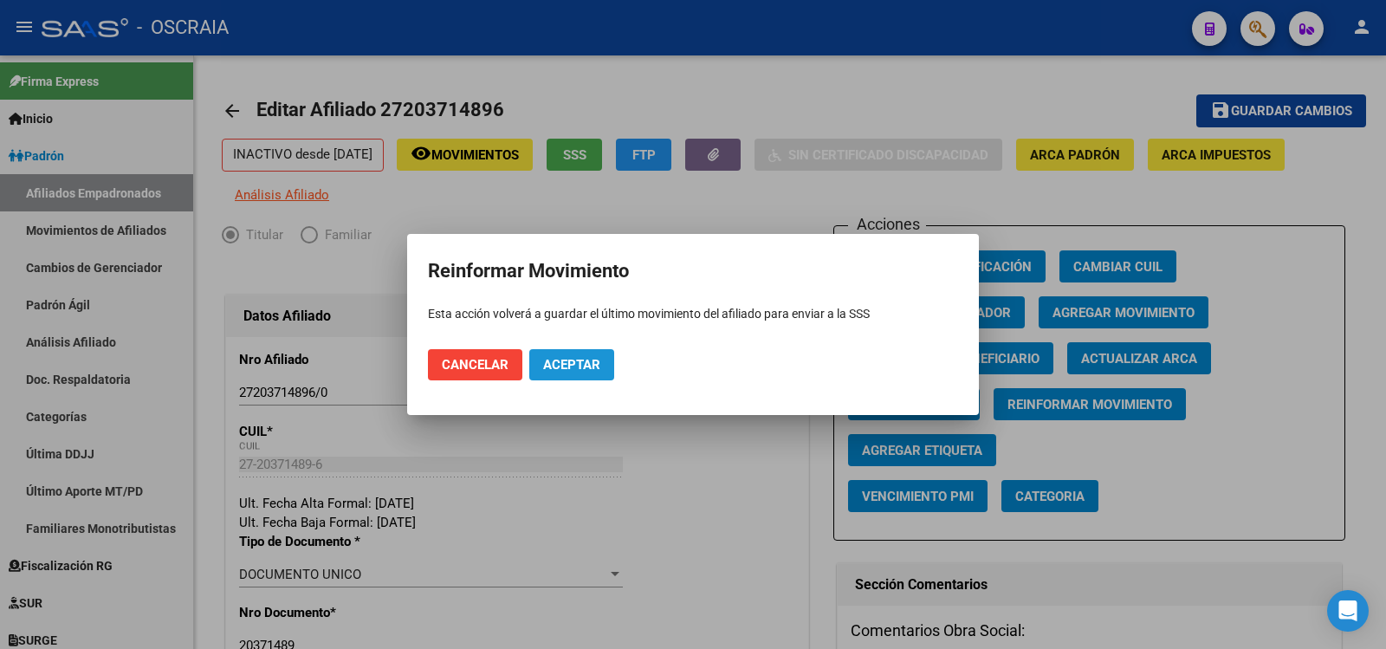
click at [603, 359] on button "Aceptar" at bounding box center [571, 364] width 85 height 31
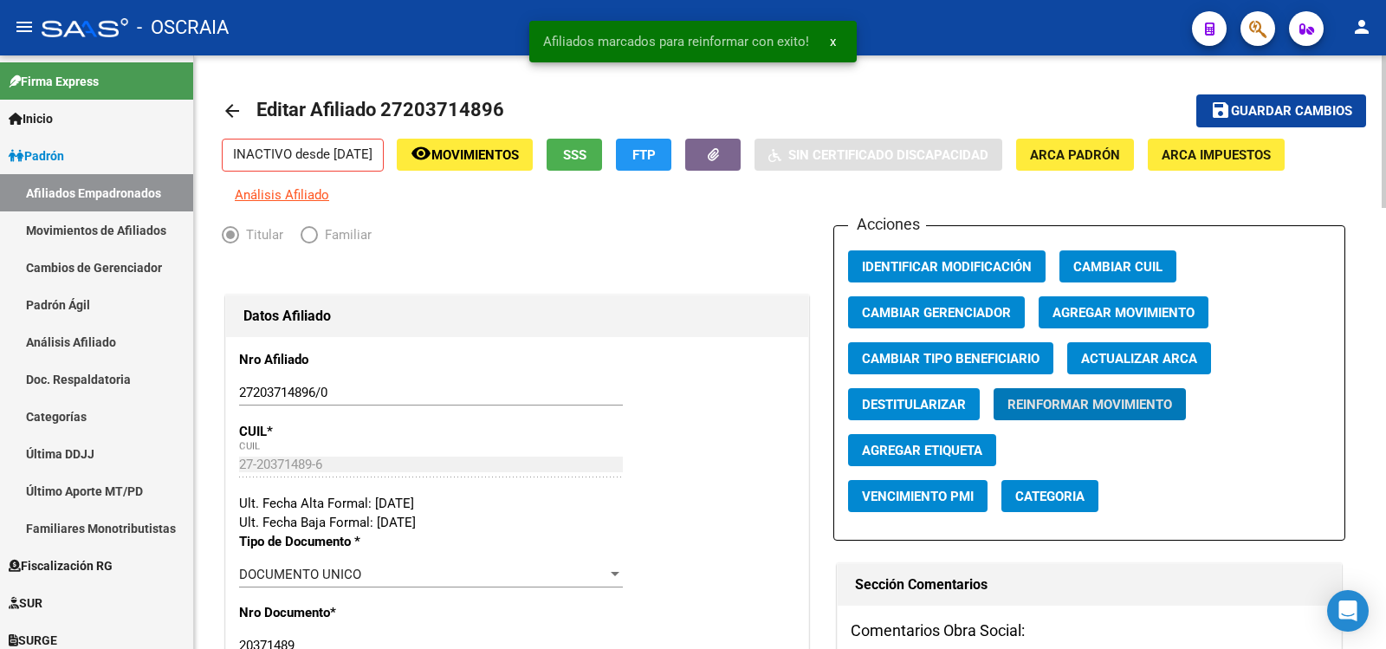
click at [1277, 110] on span "Guardar cambios" at bounding box center [1291, 112] width 121 height 16
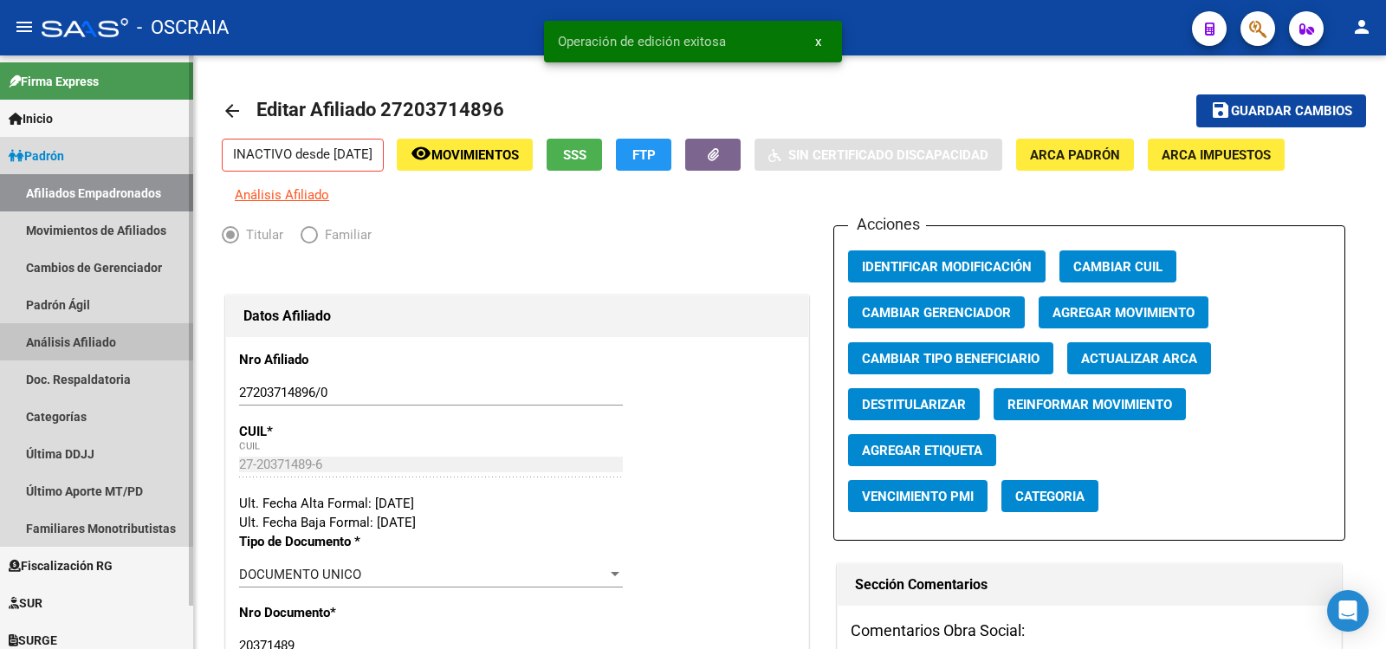
click at [82, 341] on link "Análisis Afiliado" at bounding box center [96, 341] width 193 height 37
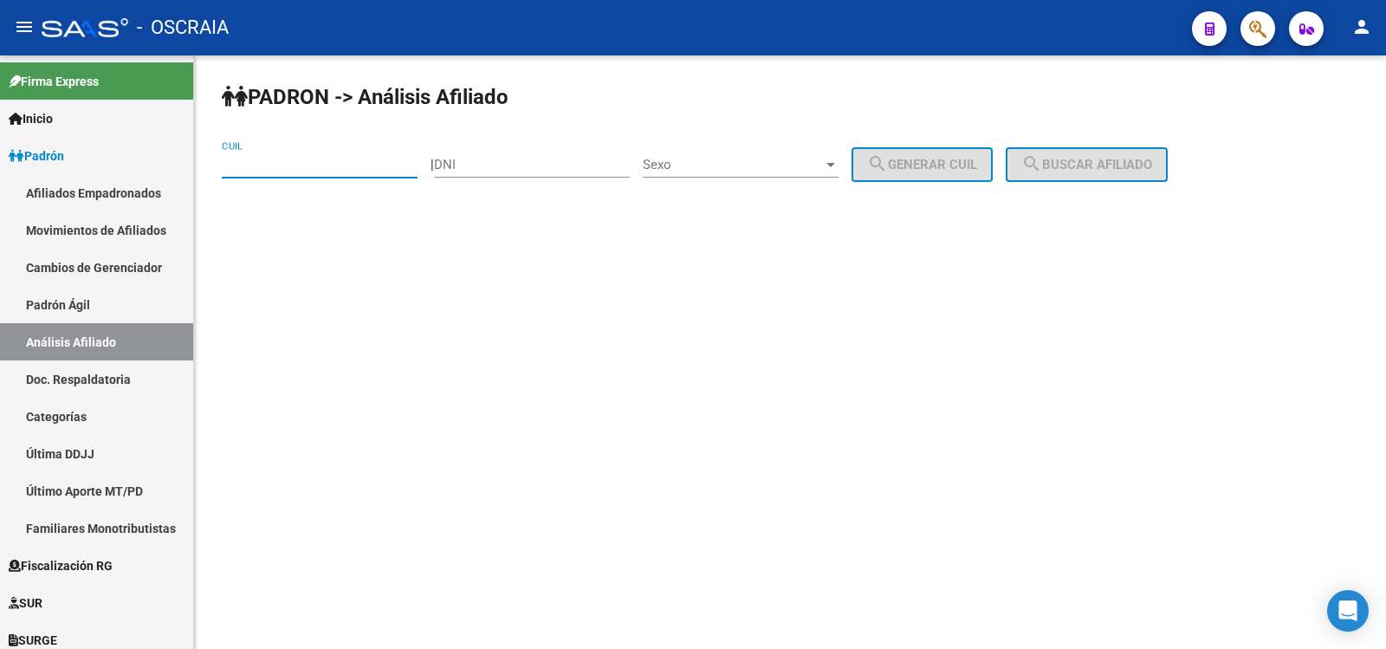
click at [288, 165] on input "CUIL" at bounding box center [320, 165] width 196 height 16
paste input "27-30629556-5"
type input "27-30629556-5"
click at [1107, 171] on span "search Buscar afiliado" at bounding box center [1086, 165] width 131 height 16
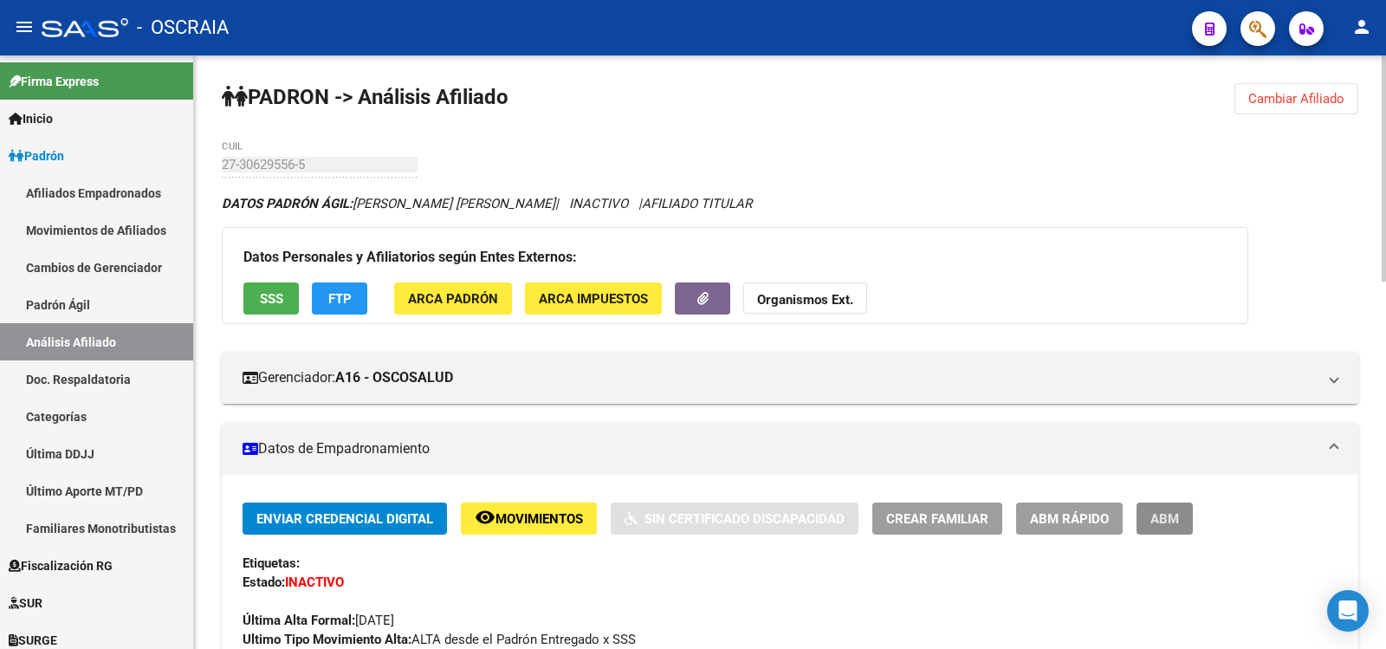
click at [1161, 514] on span "ABM" at bounding box center [1165, 519] width 29 height 16
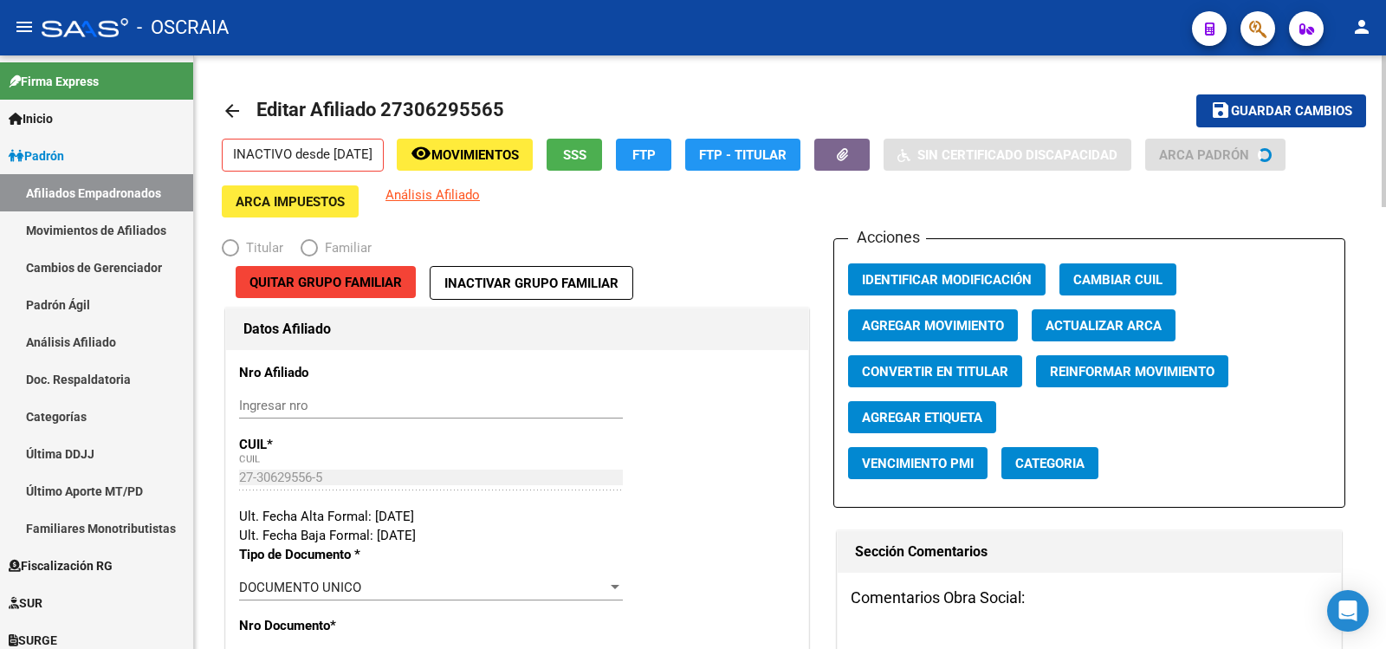
radio input "true"
type input "27-30629556-5"
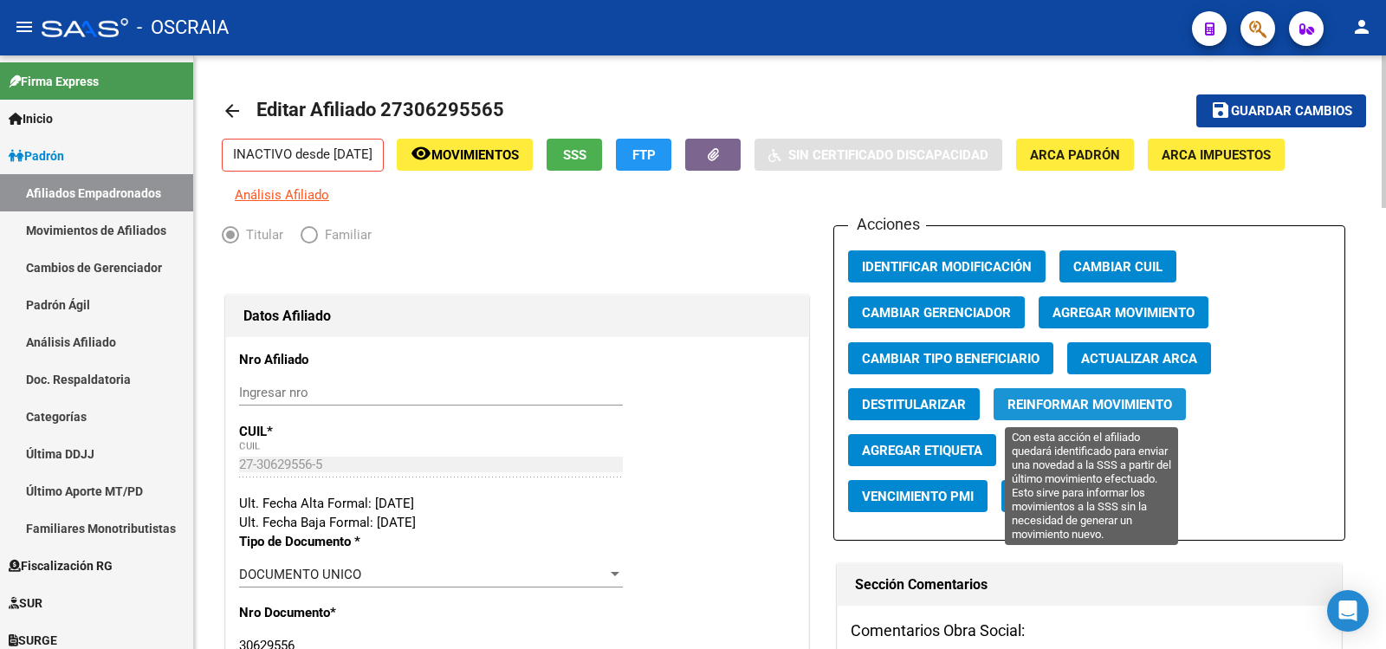
click at [1061, 408] on span "Reinformar Movimiento" at bounding box center [1090, 405] width 165 height 16
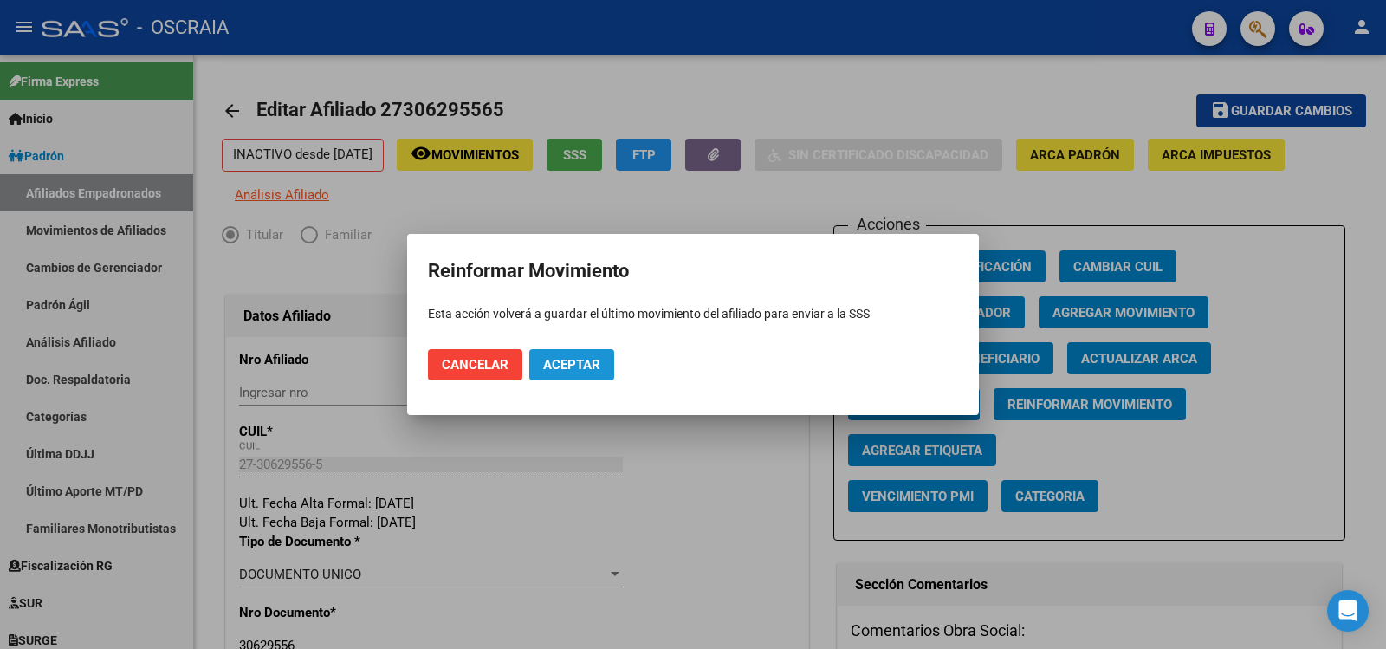
click at [571, 371] on span "Aceptar" at bounding box center [571, 365] width 57 height 16
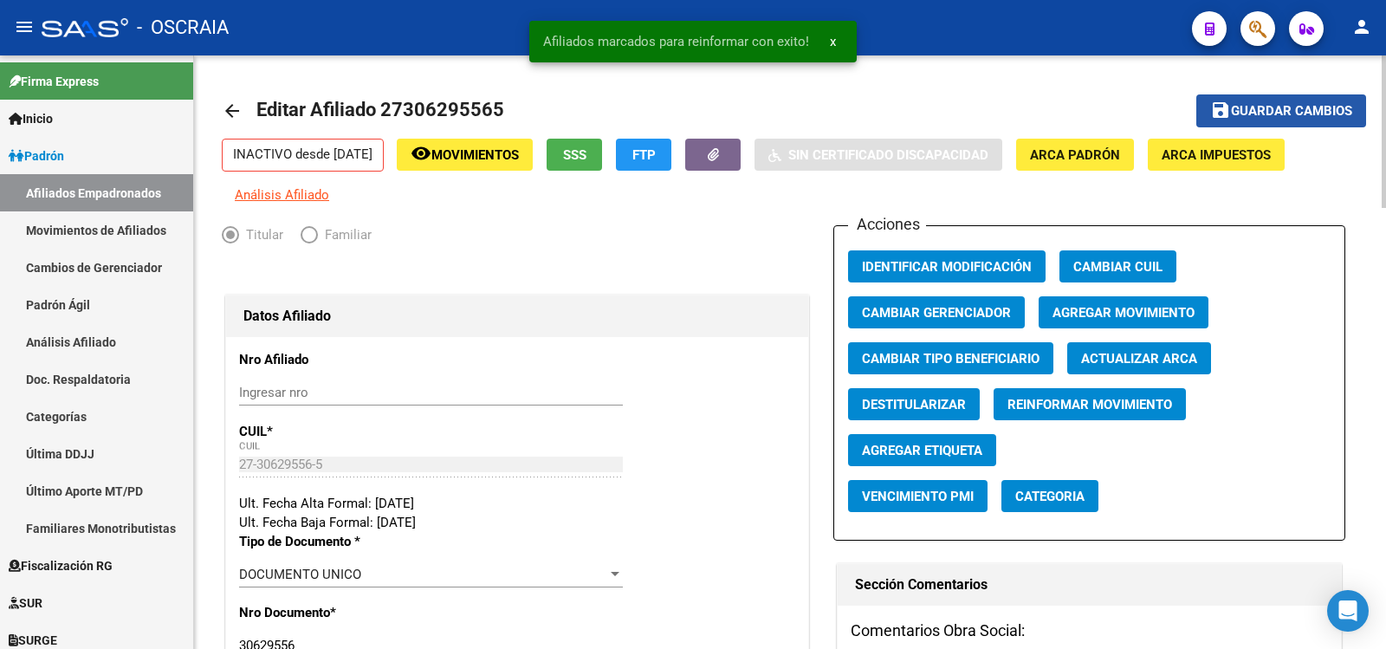
click at [1301, 104] on span "Guardar cambios" at bounding box center [1291, 112] width 121 height 16
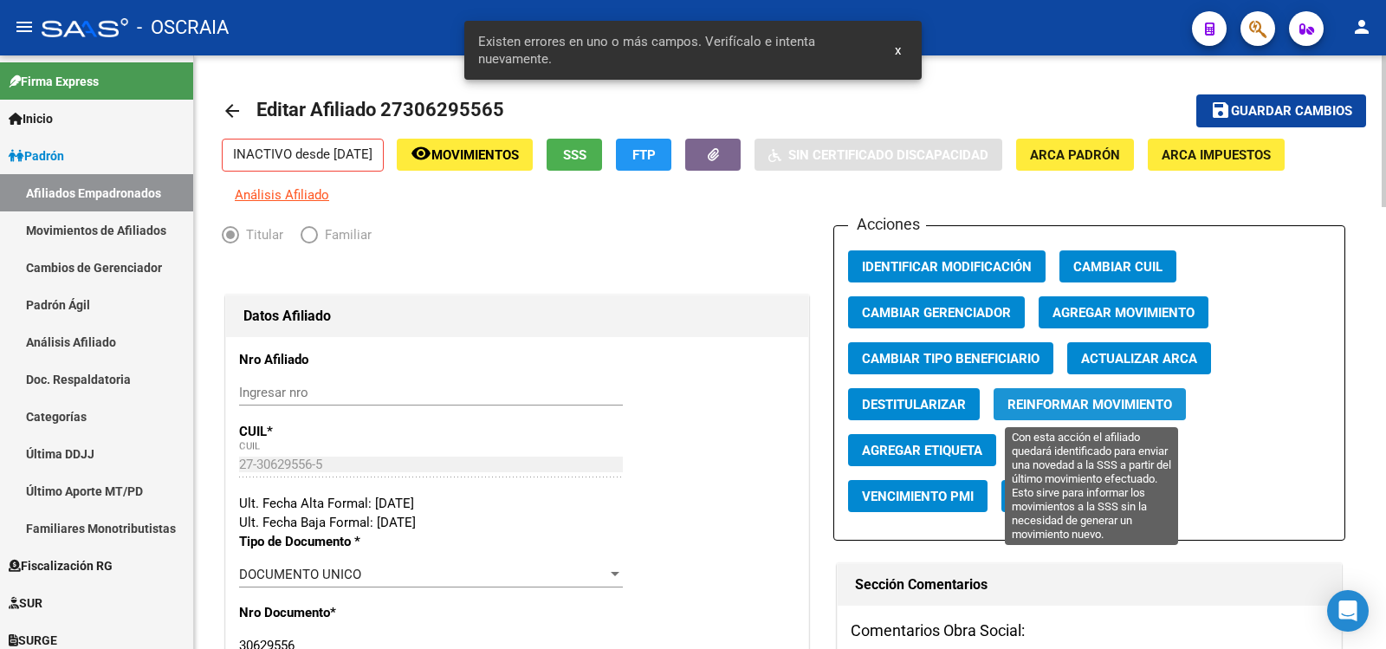
click at [1099, 407] on span "Reinformar Movimiento" at bounding box center [1090, 405] width 165 height 16
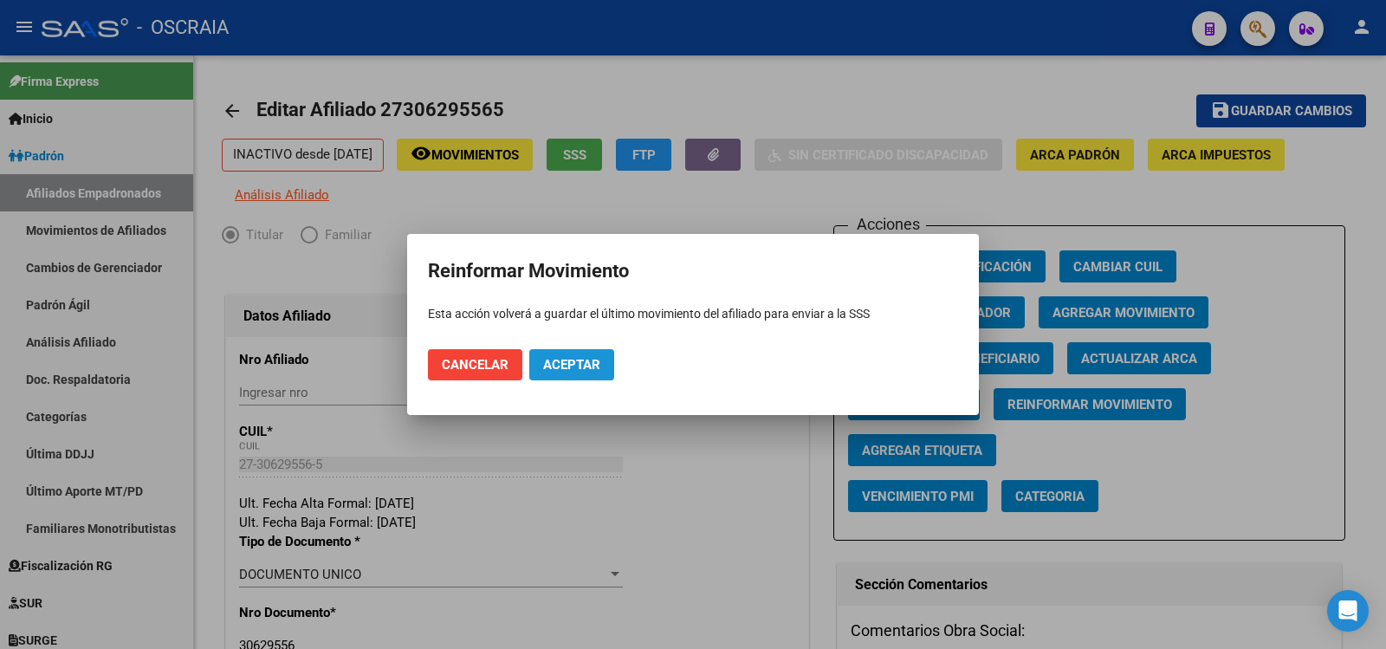
click at [578, 371] on span "Aceptar" at bounding box center [571, 365] width 57 height 16
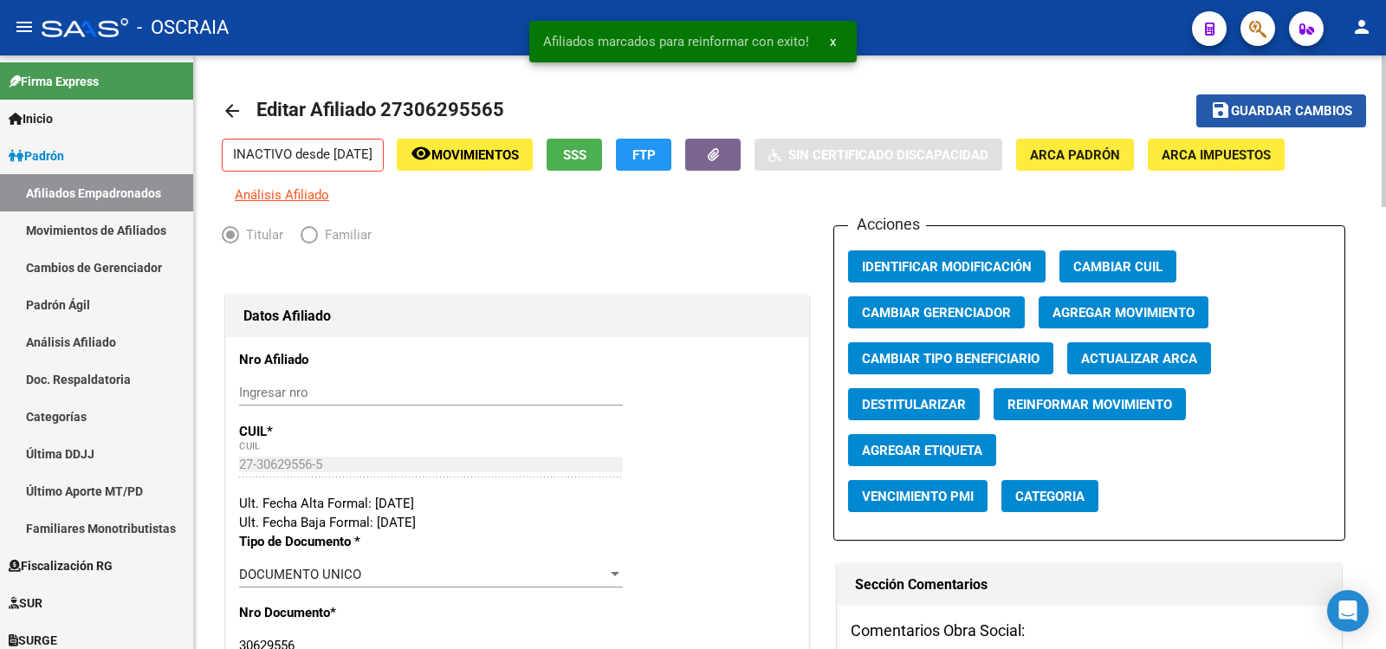
click at [1254, 113] on span "Guardar cambios" at bounding box center [1291, 112] width 121 height 16
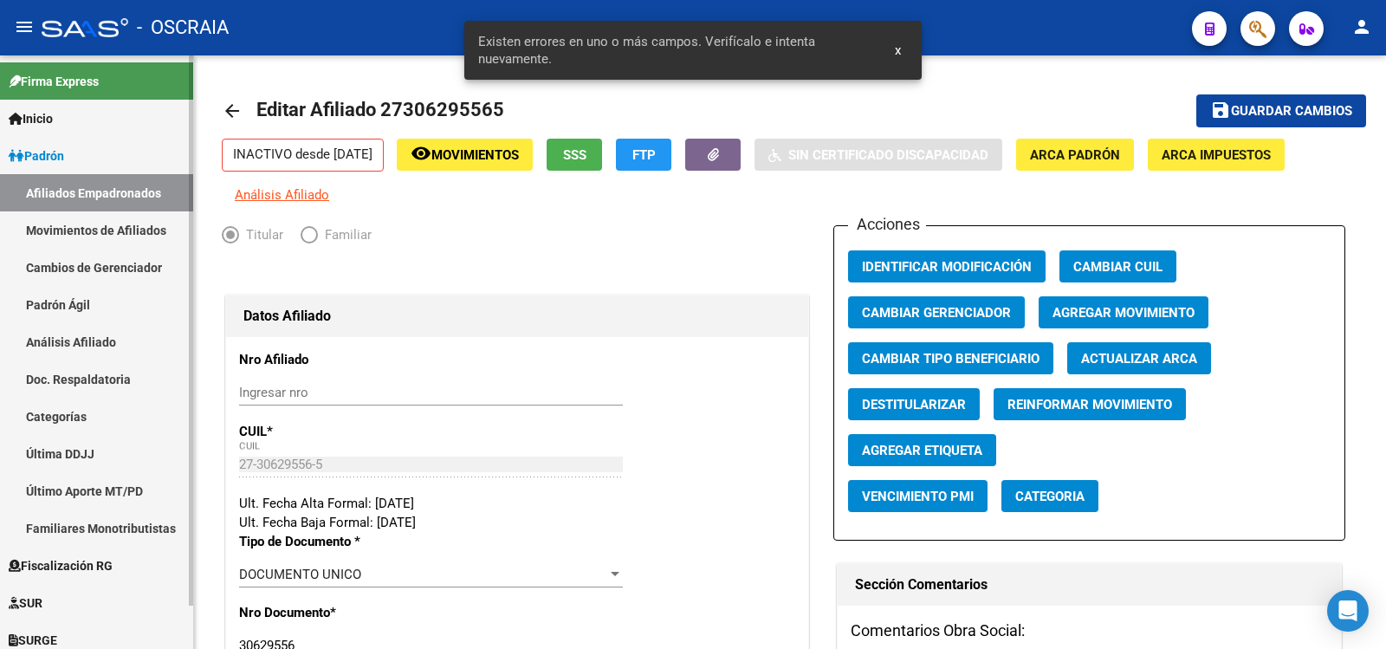
click at [88, 340] on link "Análisis Afiliado" at bounding box center [96, 341] width 193 height 37
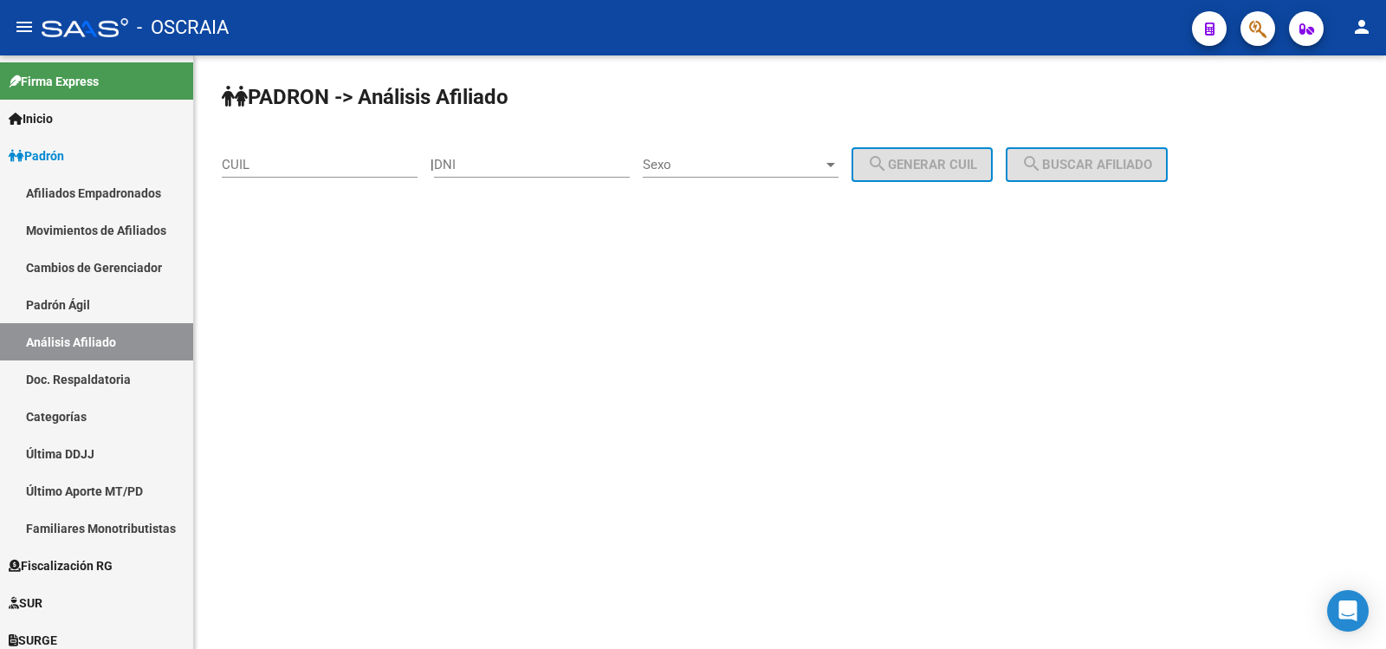
click at [329, 166] on input "CUIL" at bounding box center [320, 165] width 196 height 16
paste input "27-20013490-2"
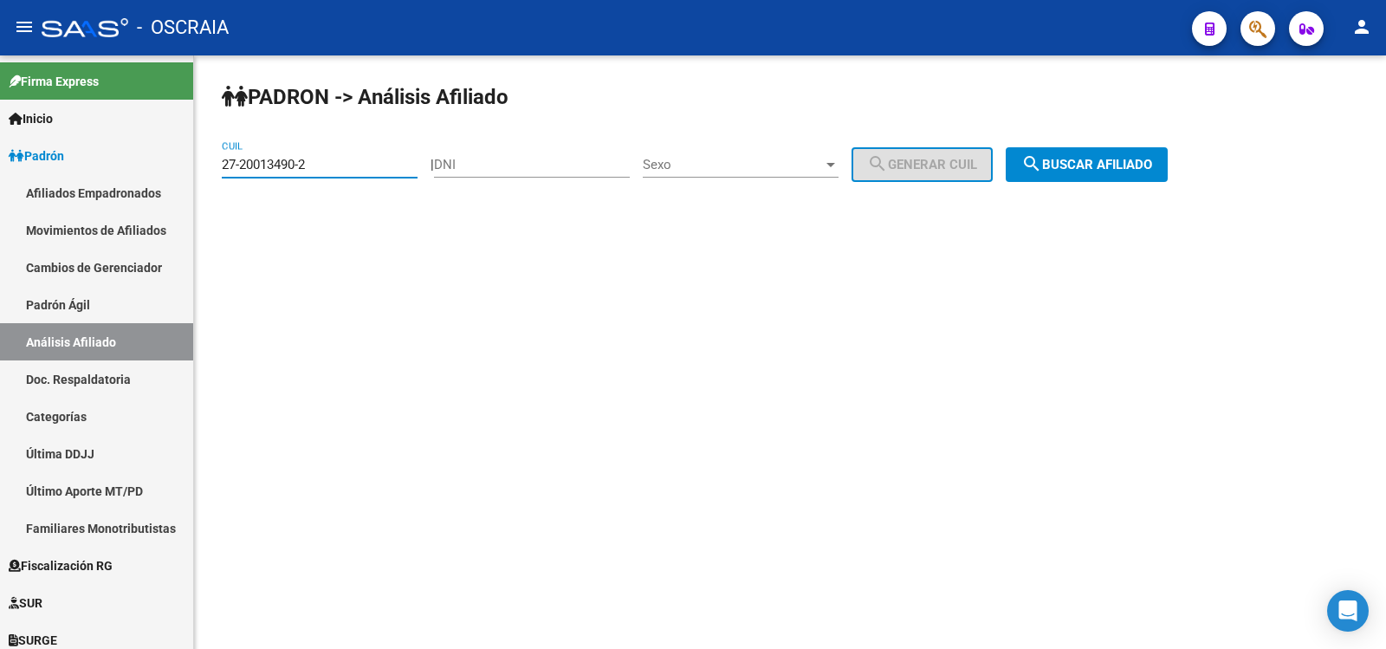
type input "27-20013490-2"
drag, startPoint x: 1157, startPoint y: 181, endPoint x: 1159, endPoint y: 170, distance: 11.6
click at [1157, 178] on button "search Buscar afiliado" at bounding box center [1087, 164] width 162 height 35
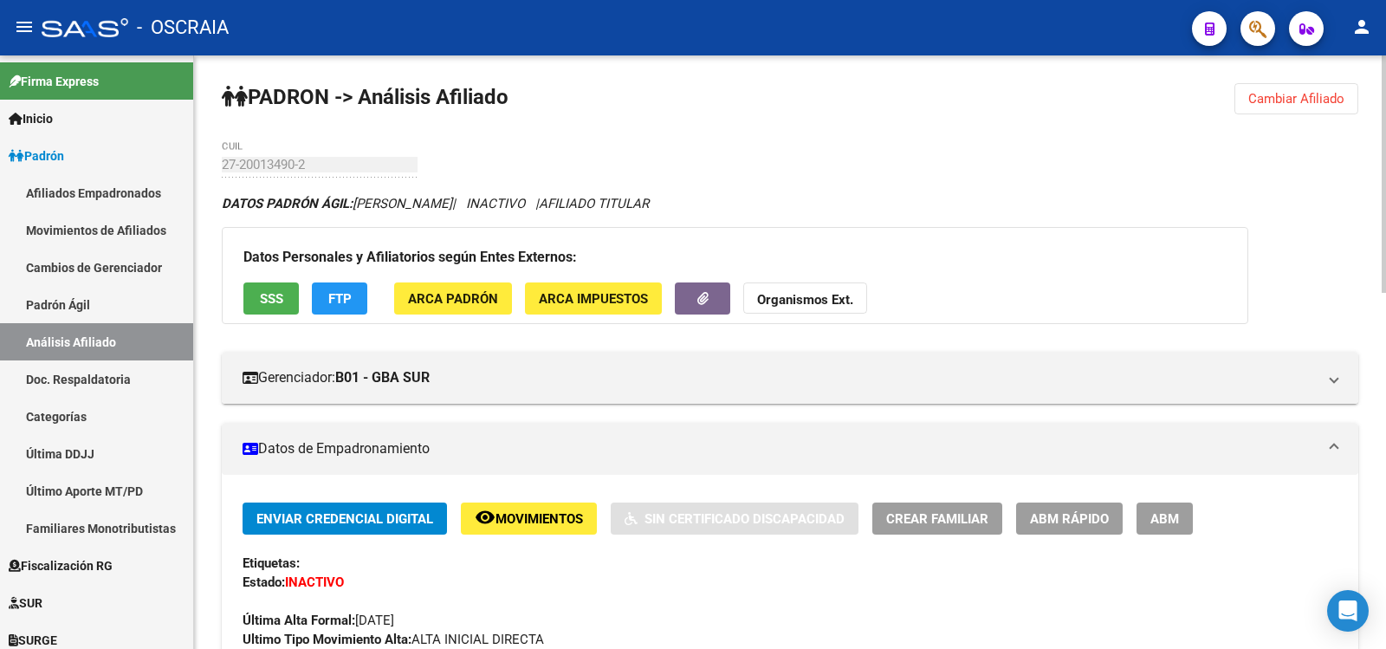
click at [1169, 527] on button "ABM" at bounding box center [1165, 518] width 56 height 32
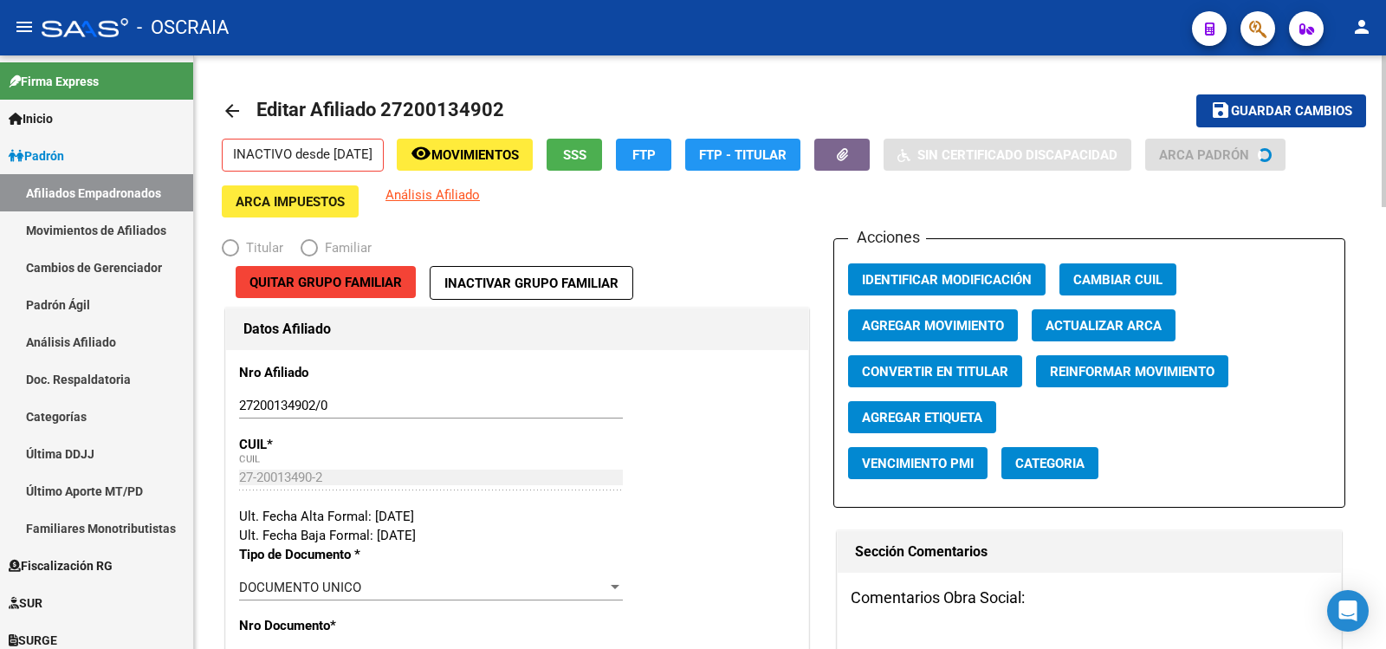
radio input "true"
type input "27-20013490-2"
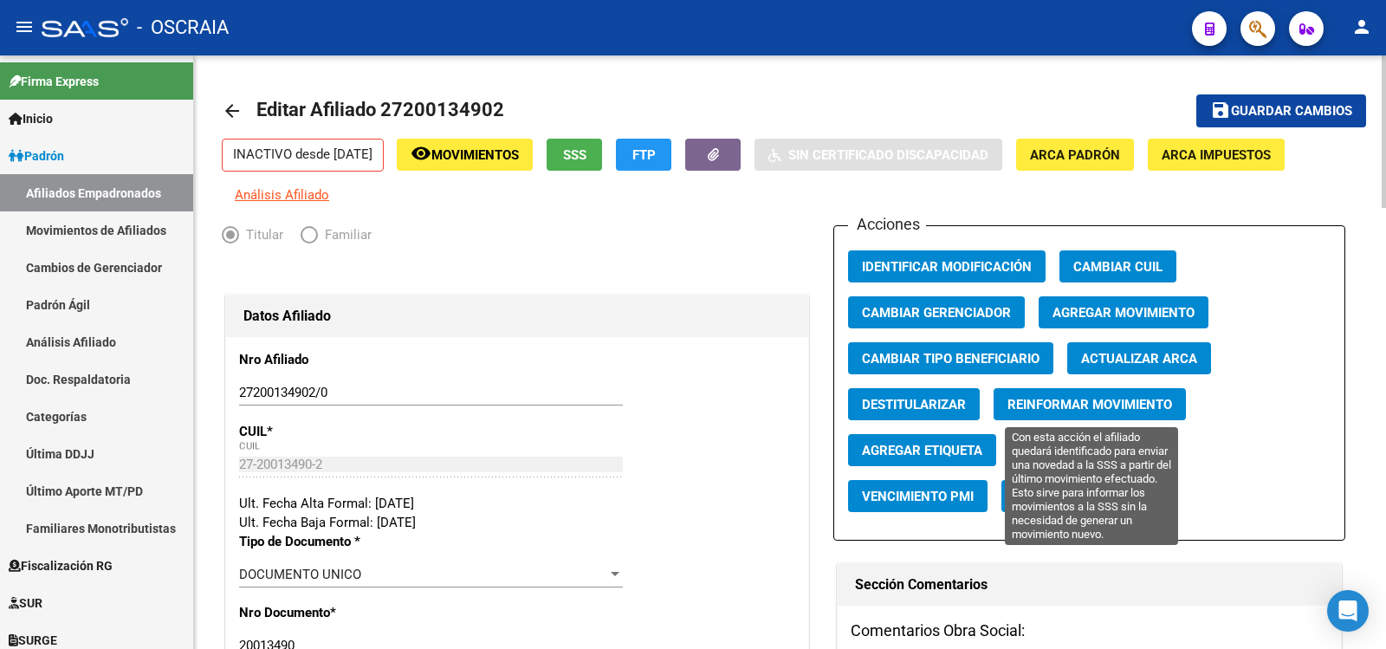
click at [1081, 408] on span "Reinformar Movimiento" at bounding box center [1090, 405] width 165 height 16
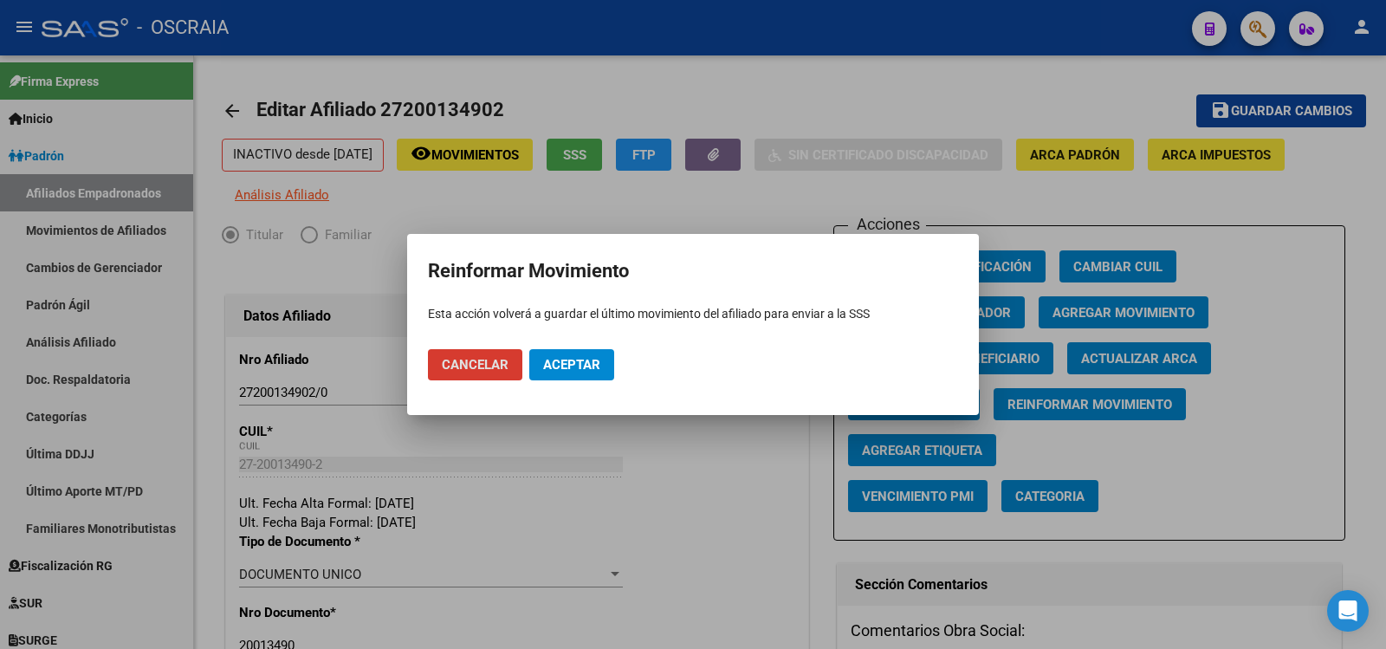
click at [598, 364] on span "Aceptar" at bounding box center [571, 365] width 57 height 16
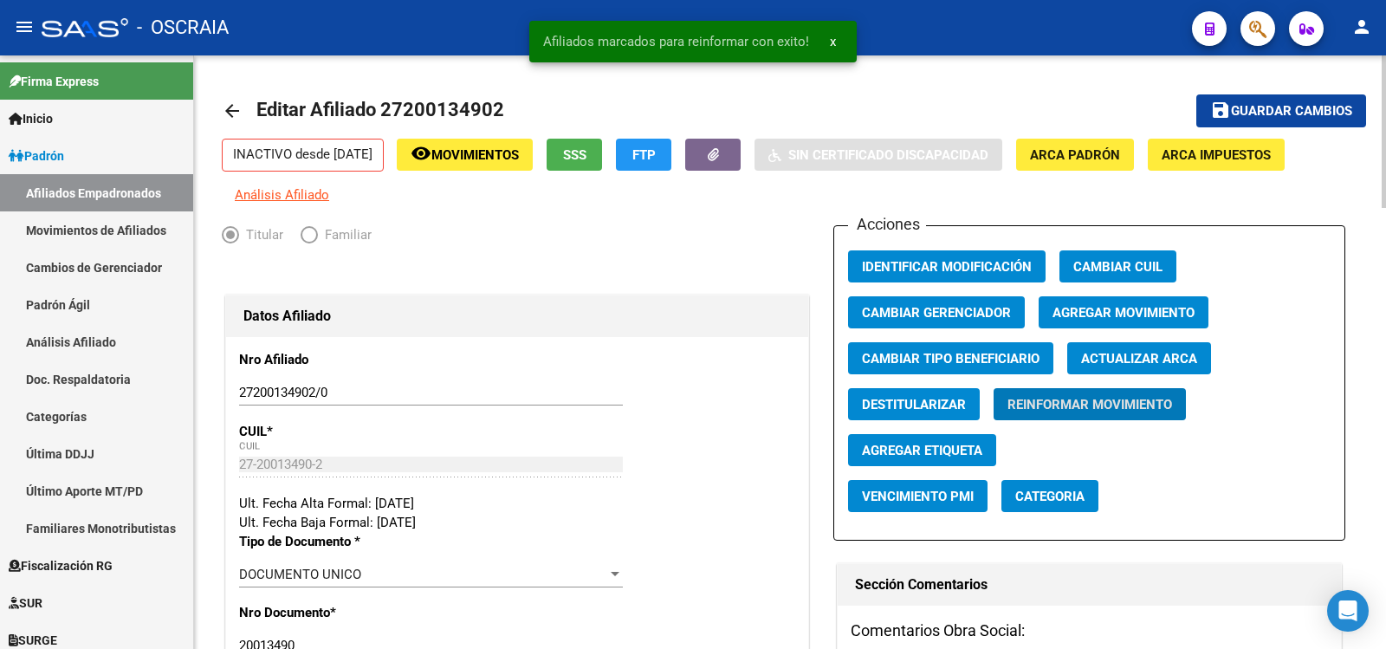
click at [1232, 107] on span "Guardar cambios" at bounding box center [1291, 112] width 121 height 16
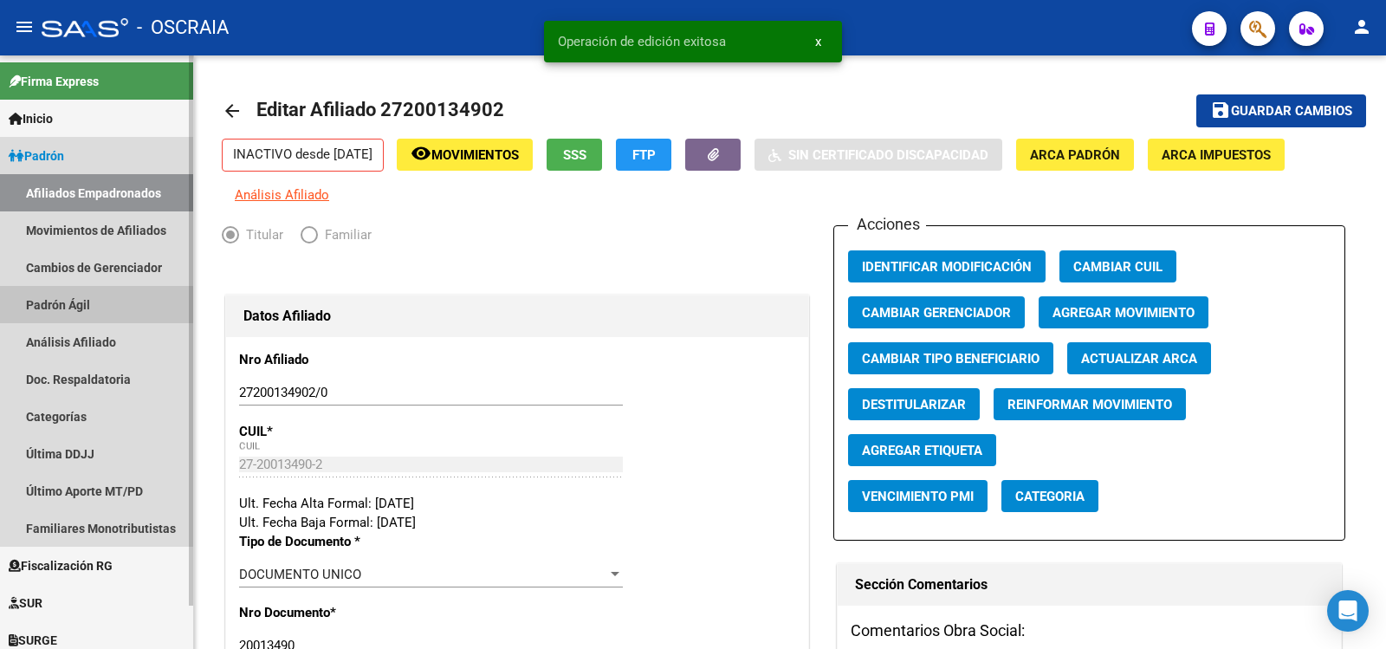
click at [86, 320] on link "Padrón Ágil" at bounding box center [96, 304] width 193 height 37
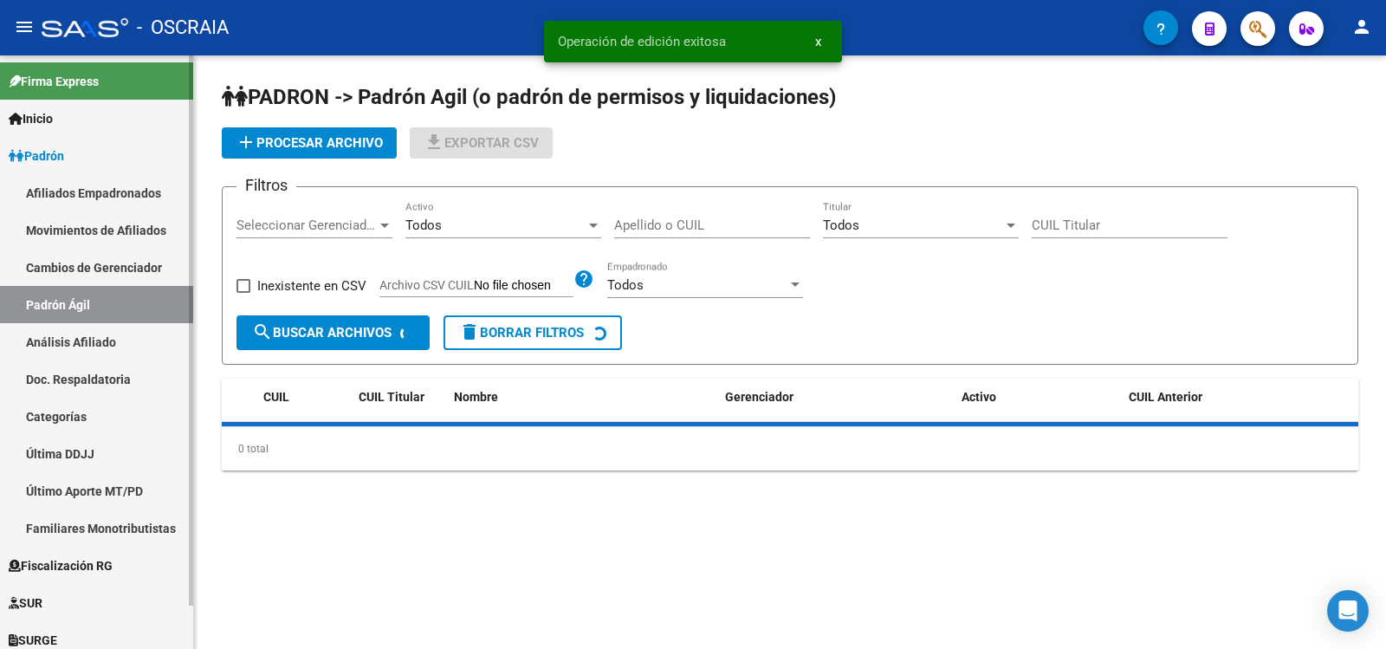
click at [95, 337] on link "Análisis Afiliado" at bounding box center [96, 341] width 193 height 37
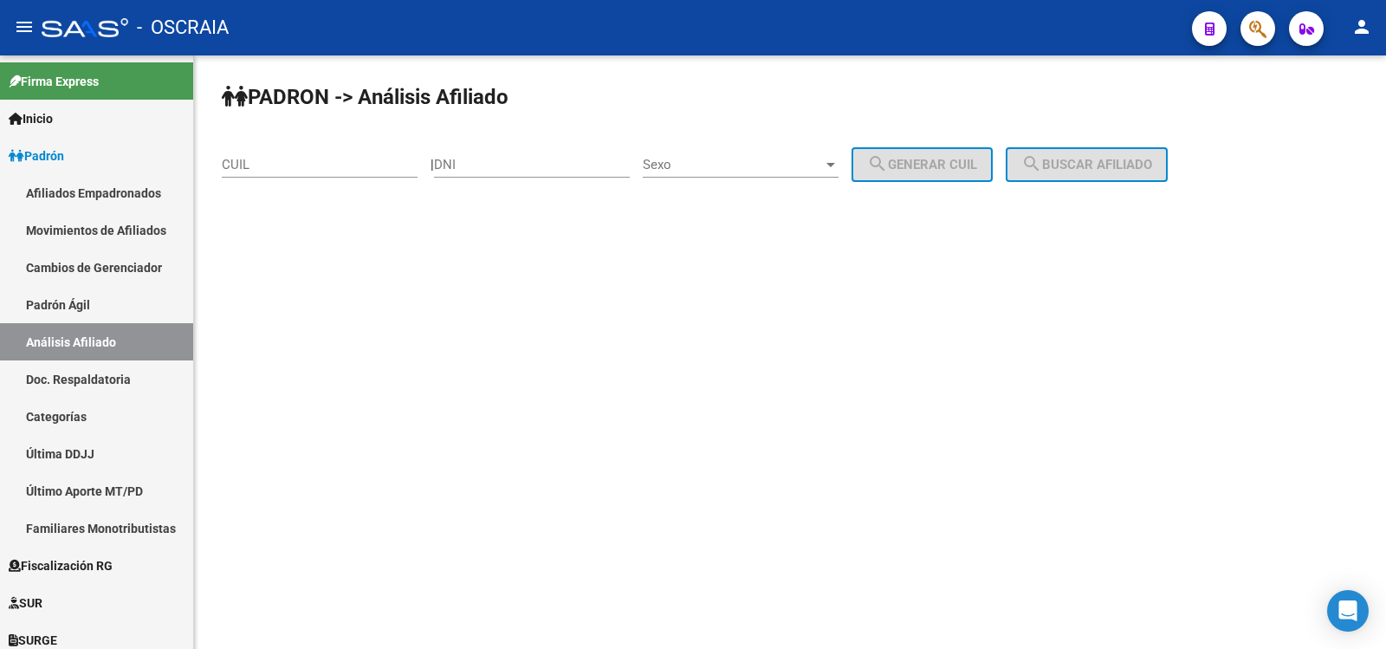
click at [366, 180] on div "CUIL" at bounding box center [320, 167] width 196 height 54
click at [360, 166] on input "CUIL" at bounding box center [320, 165] width 196 height 16
paste input "27-40743821-9"
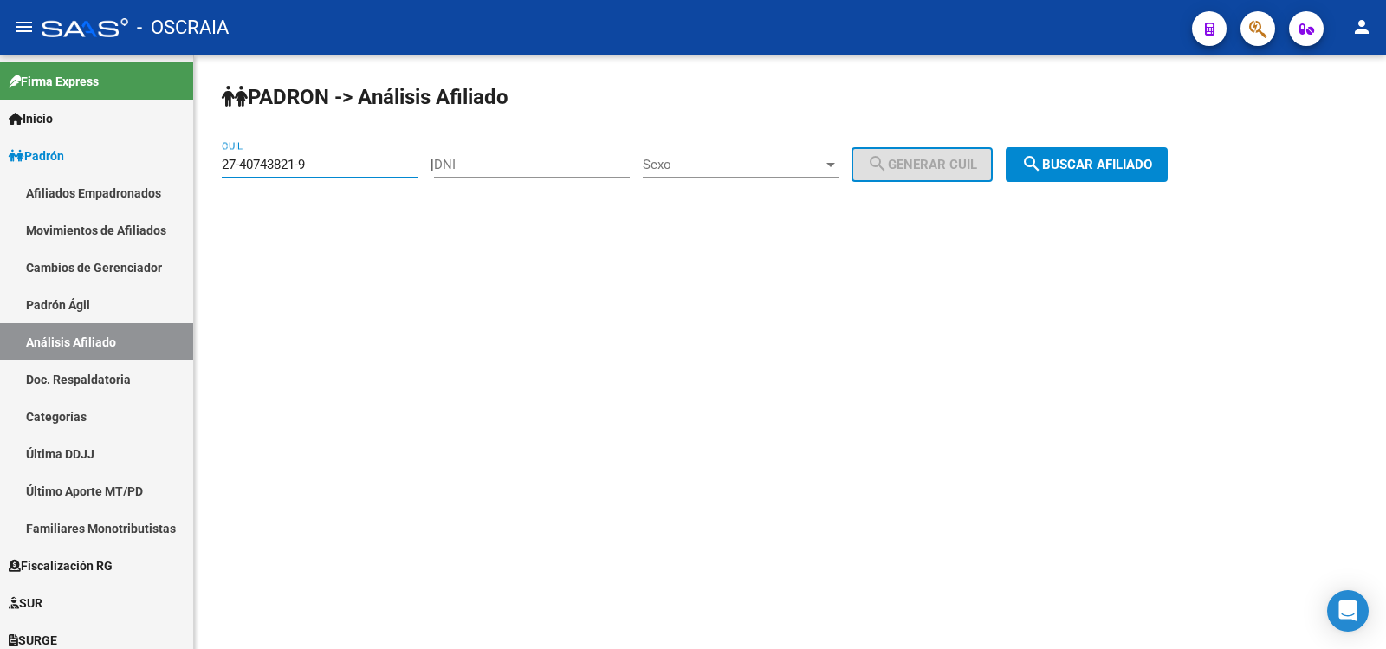
type input "27-40743821-9"
click at [1151, 159] on span "search Buscar afiliado" at bounding box center [1086, 165] width 131 height 16
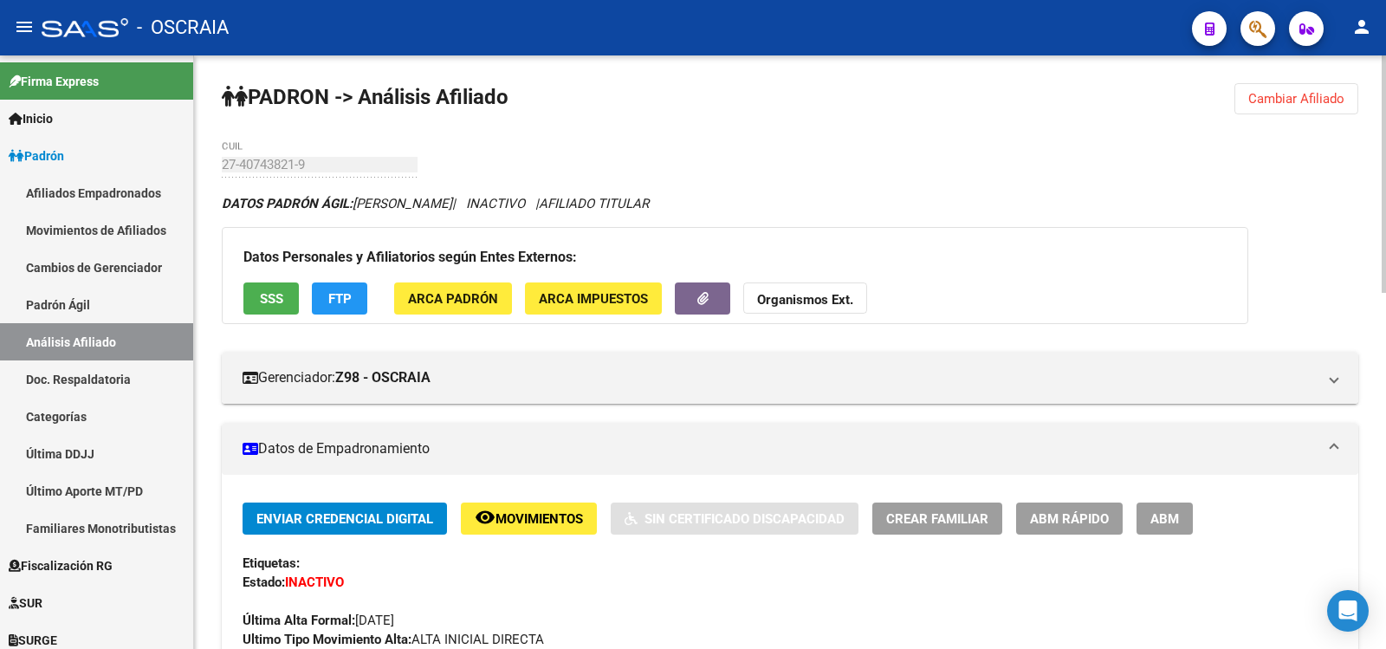
click at [1151, 517] on span "ABM" at bounding box center [1165, 519] width 29 height 16
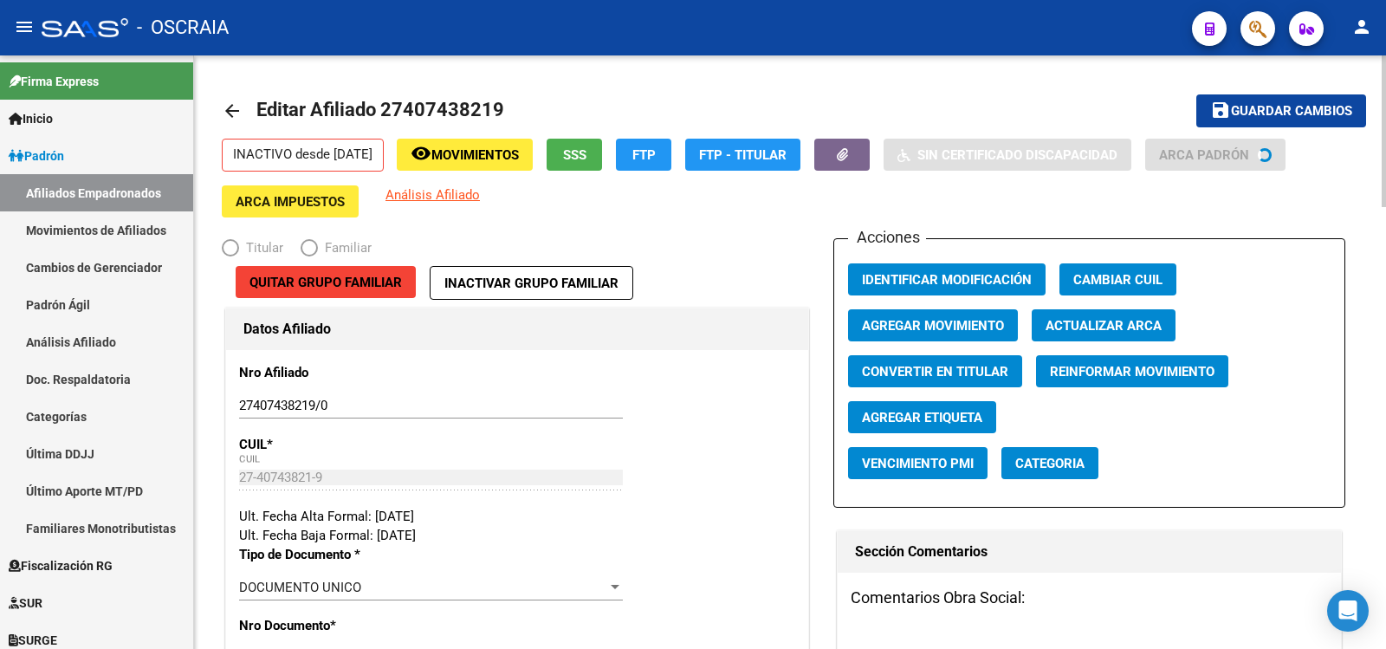
radio input "true"
type input "30-70997300-9"
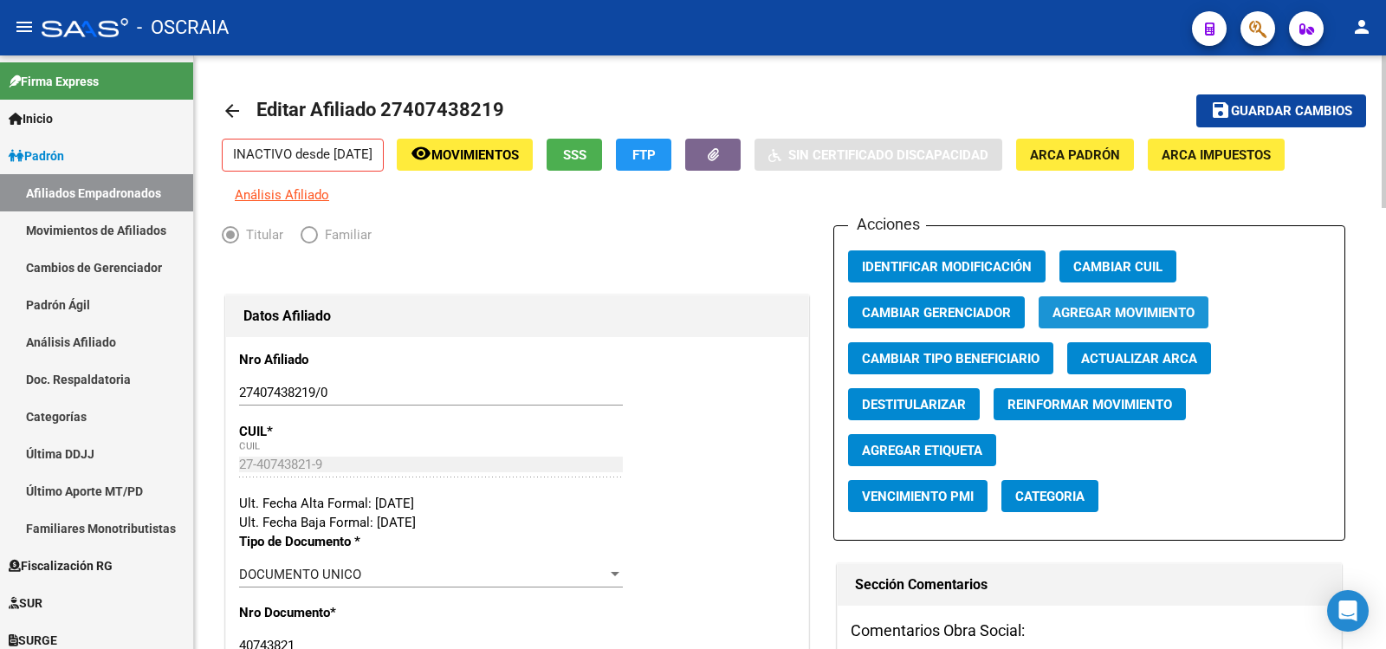
click at [1154, 307] on span "Agregar Movimiento" at bounding box center [1124, 313] width 142 height 16
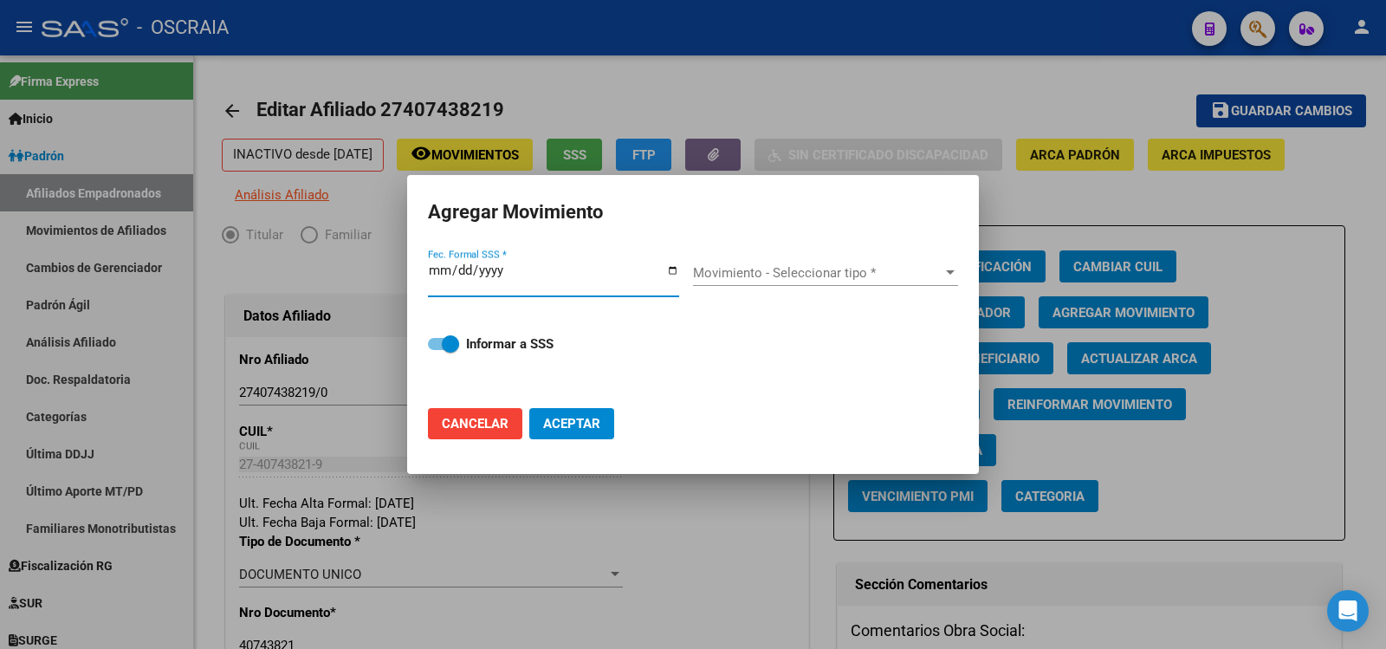
click at [1072, 325] on div at bounding box center [693, 324] width 1386 height 649
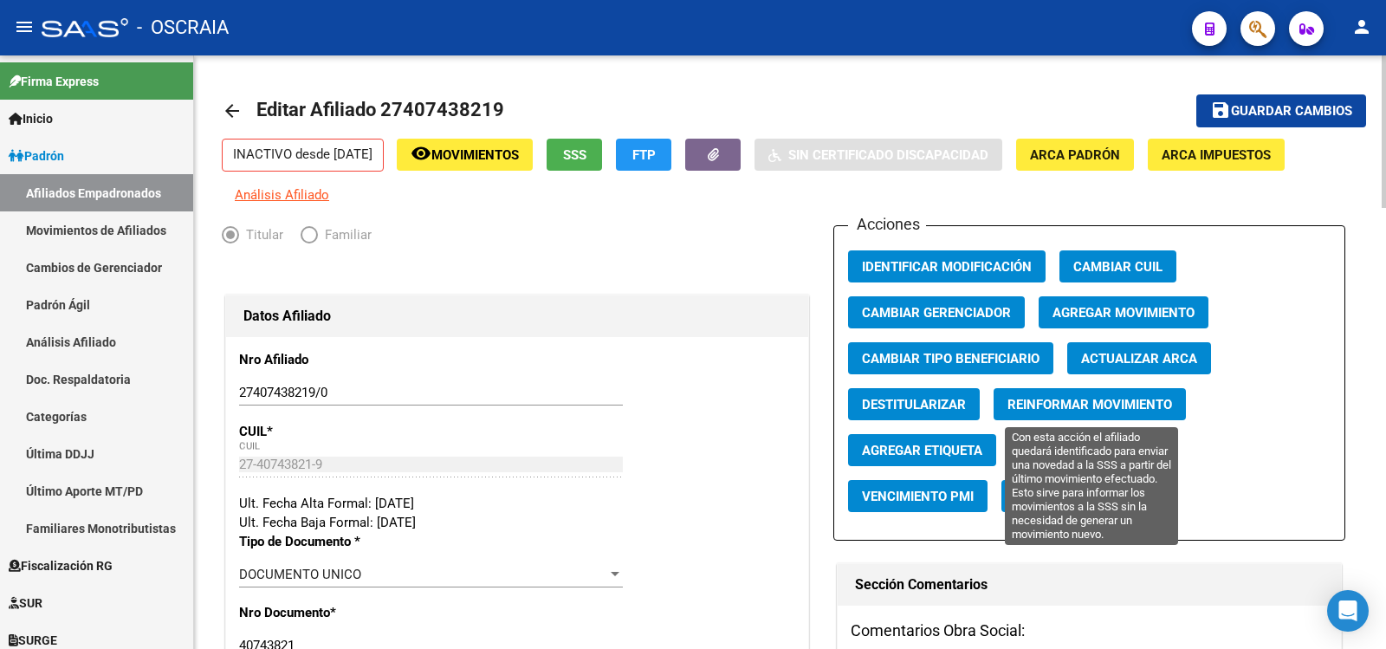
click at [1131, 405] on span "Reinformar Movimiento" at bounding box center [1090, 405] width 165 height 16
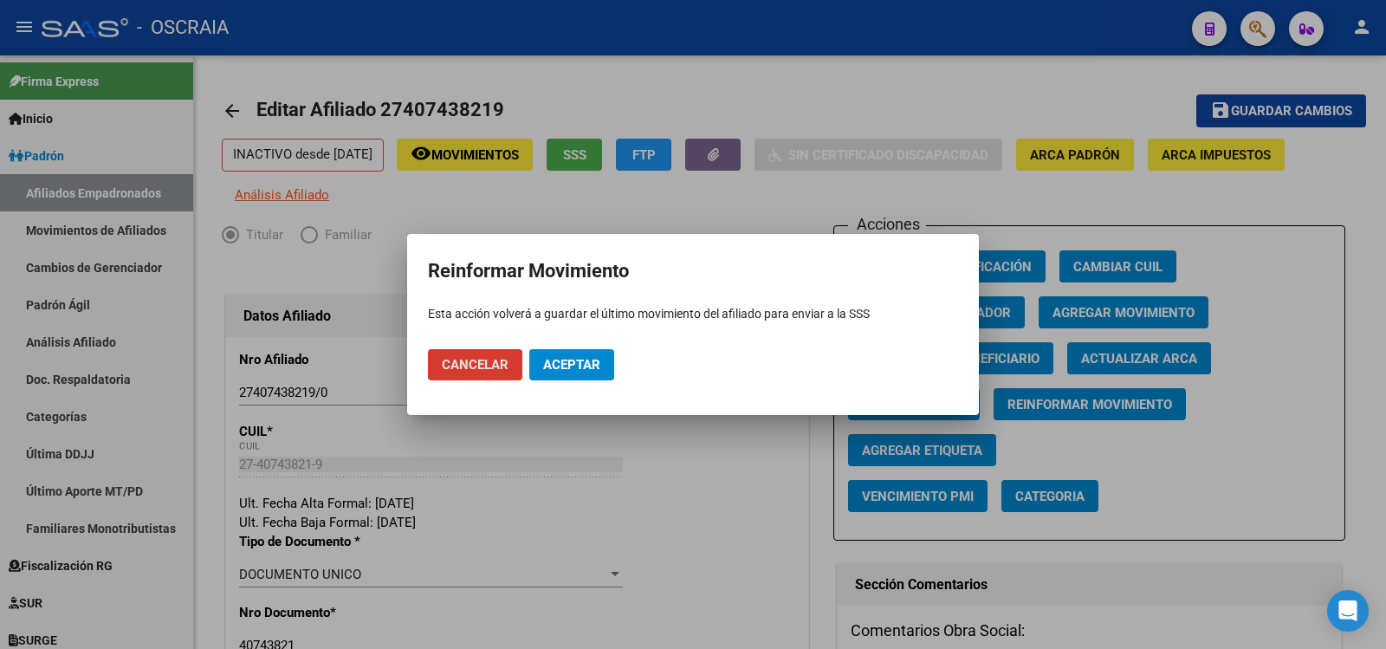
click at [596, 365] on span "Aceptar" at bounding box center [571, 365] width 57 height 16
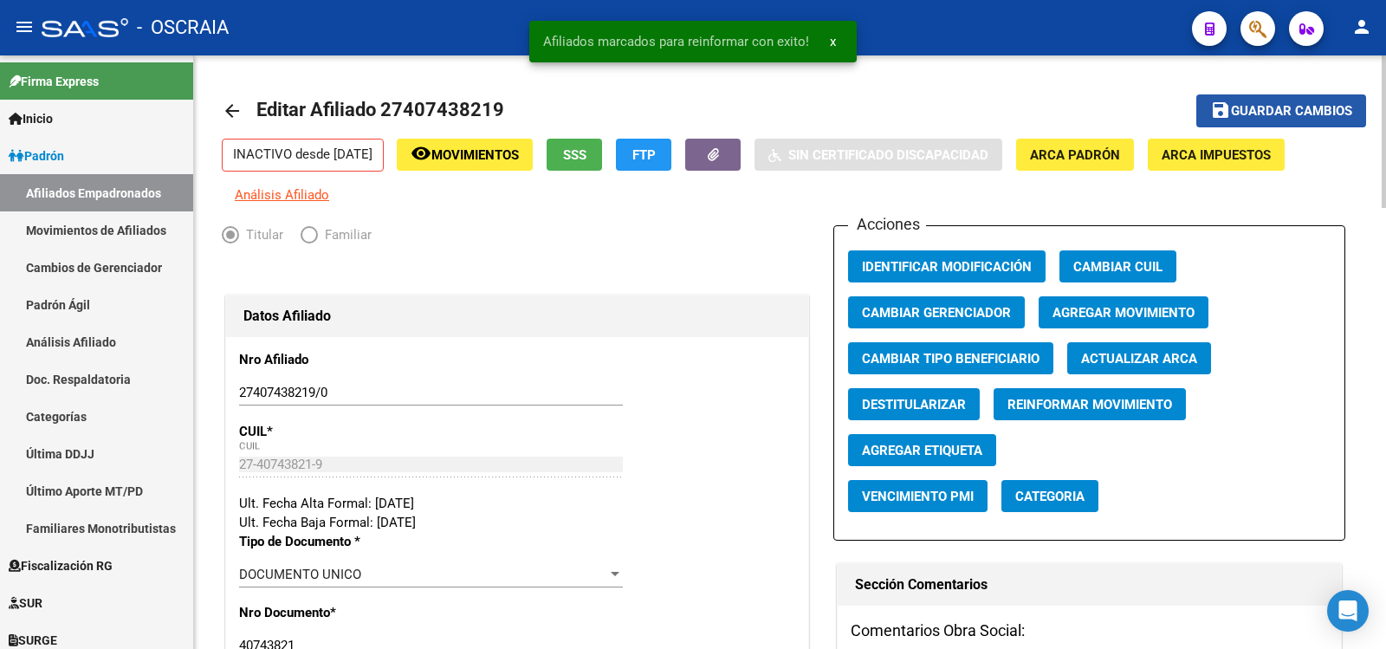
click at [1258, 111] on span "Guardar cambios" at bounding box center [1291, 112] width 121 height 16
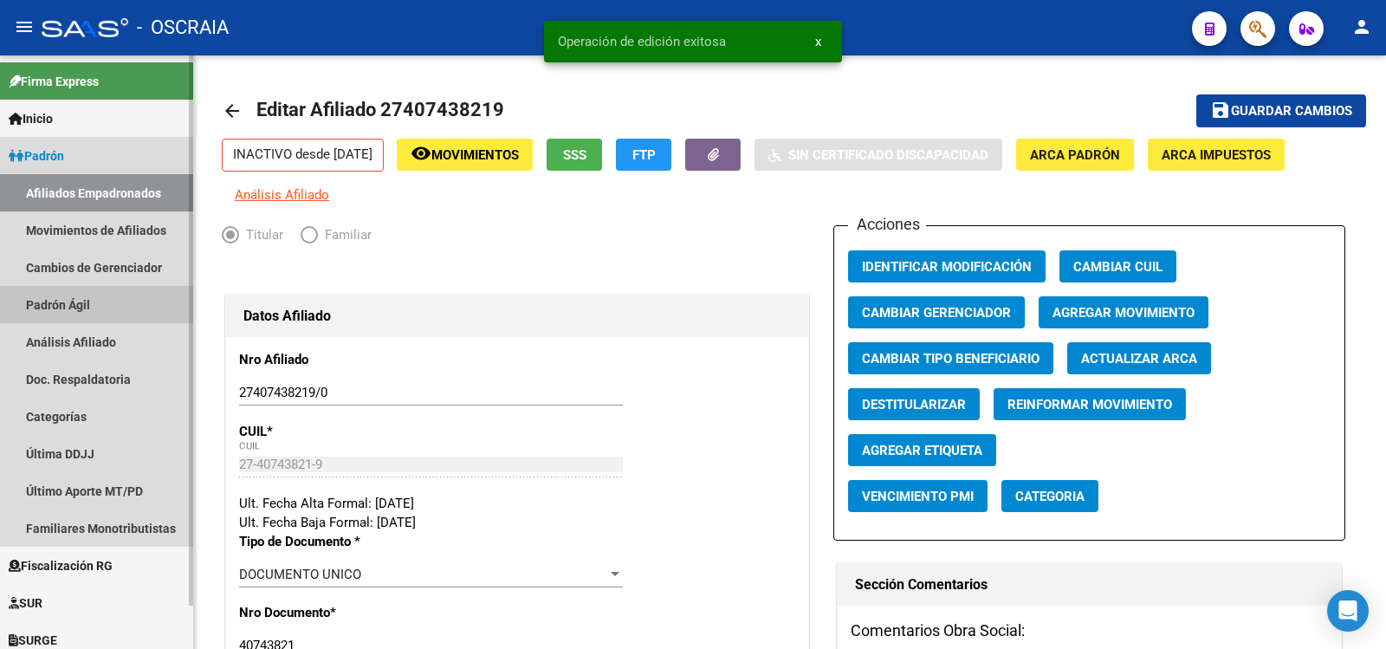
click at [105, 313] on link "Padrón Ágil" at bounding box center [96, 304] width 193 height 37
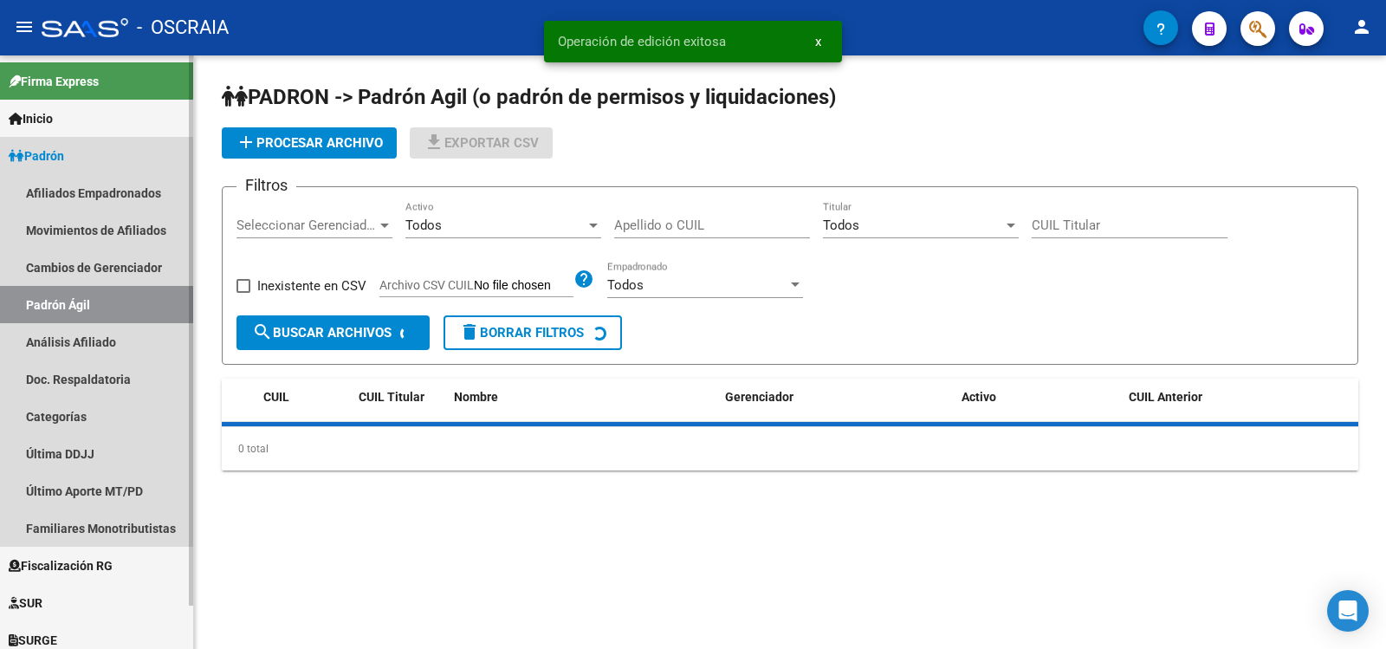
click at [106, 322] on link "Padrón Ágil" at bounding box center [96, 304] width 193 height 37
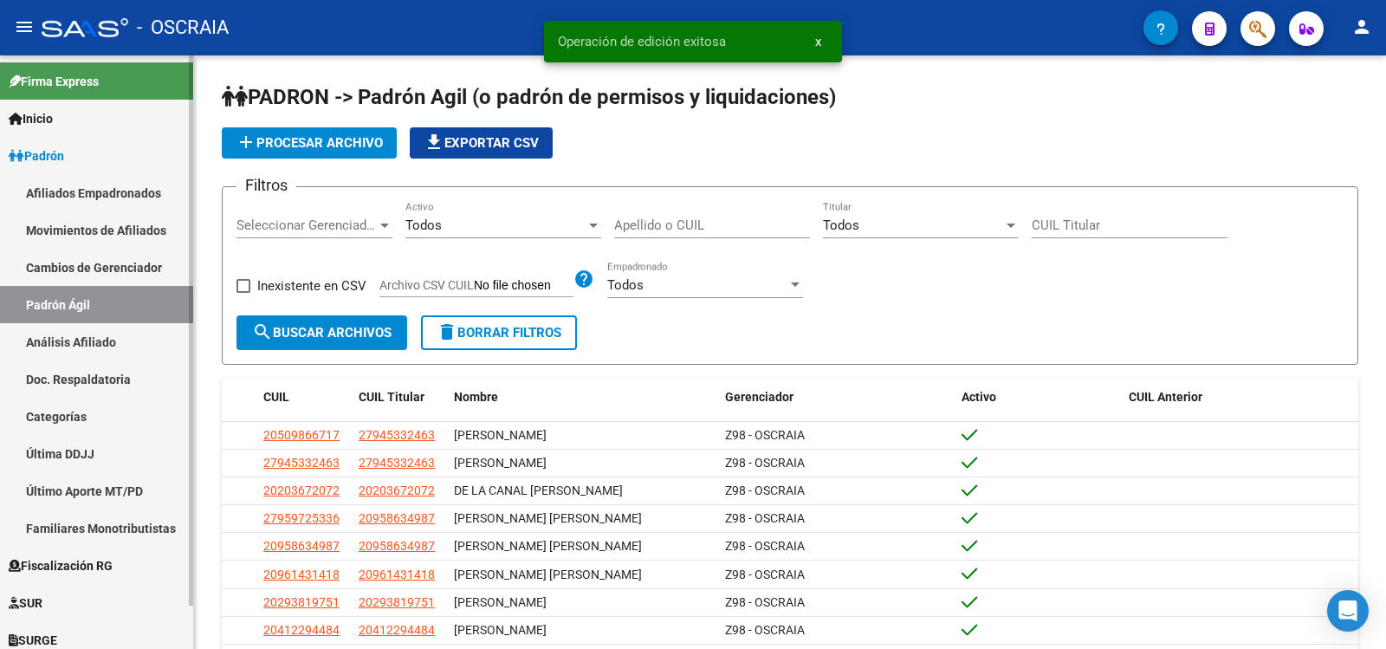
click at [114, 330] on link "Análisis Afiliado" at bounding box center [96, 341] width 193 height 37
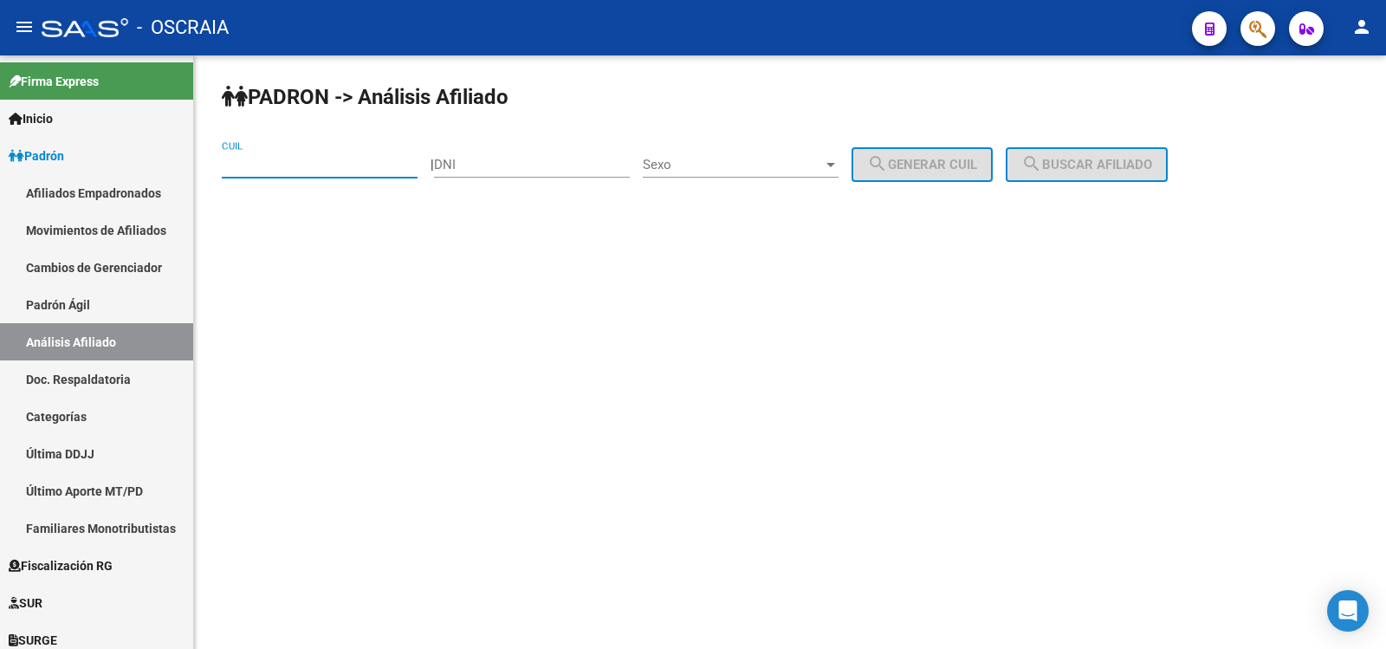
click at [309, 166] on input "CUIL" at bounding box center [320, 165] width 196 height 16
paste input "27-42767728-7"
type input "27-42767728-7"
click at [1082, 152] on button "search Buscar afiliado" at bounding box center [1087, 164] width 162 height 35
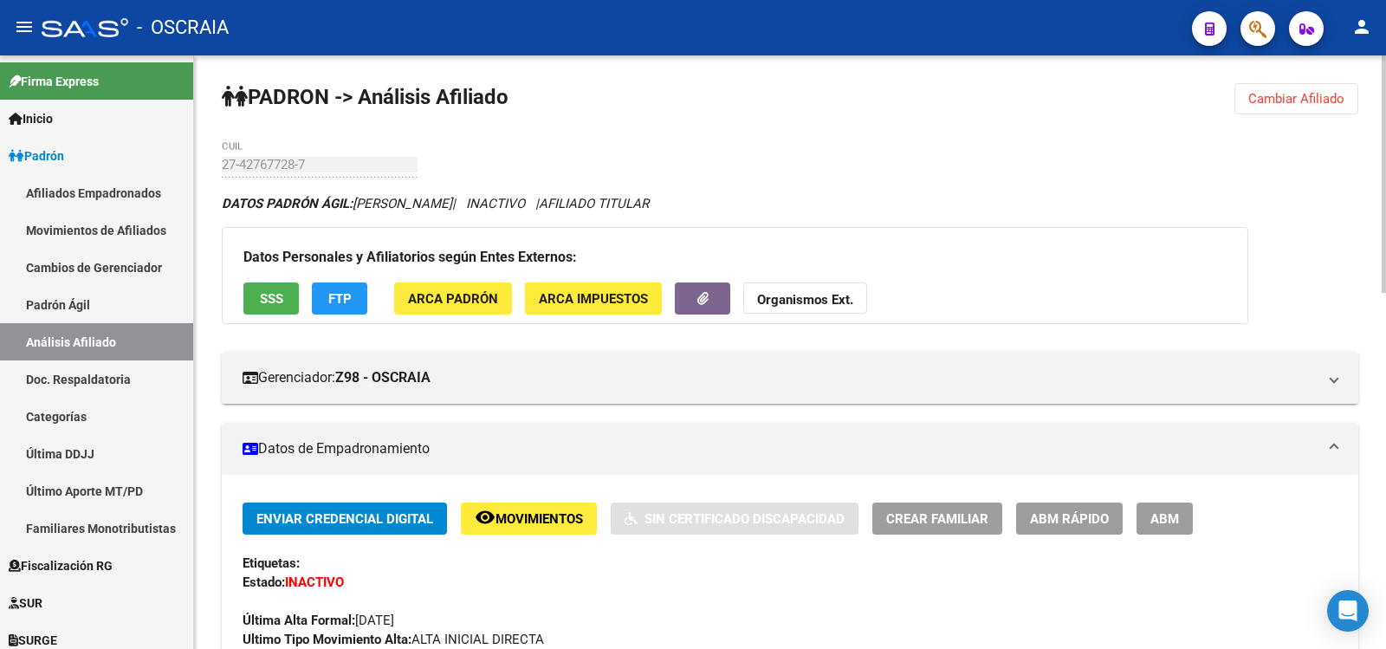
click at [1164, 504] on button "ABM" at bounding box center [1165, 518] width 56 height 32
click at [1164, 504] on mat-sidenav-content "PADRON -> Análisis Afiliado Cambiar Afiliado 27-42767728-7 CUIL DATOS PADRÓN ÁG…" at bounding box center [790, 351] width 1192 height 593
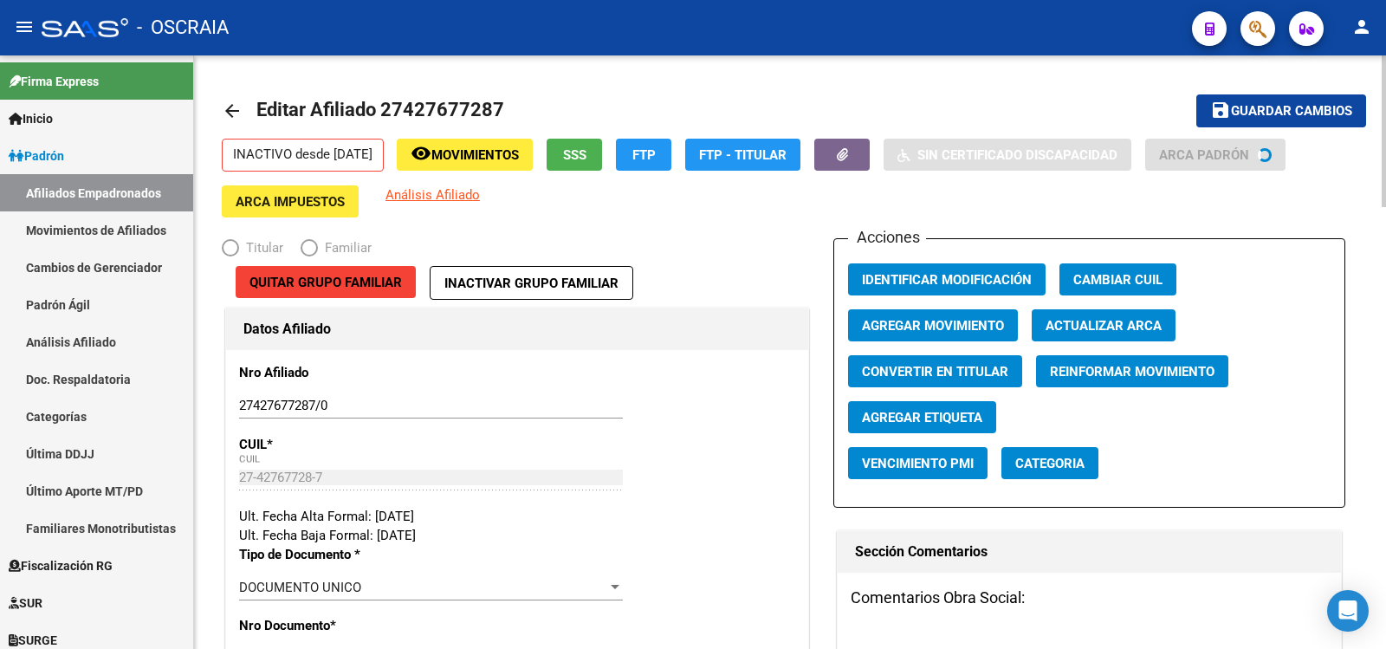
radio input "true"
type input "20-25079103-9"
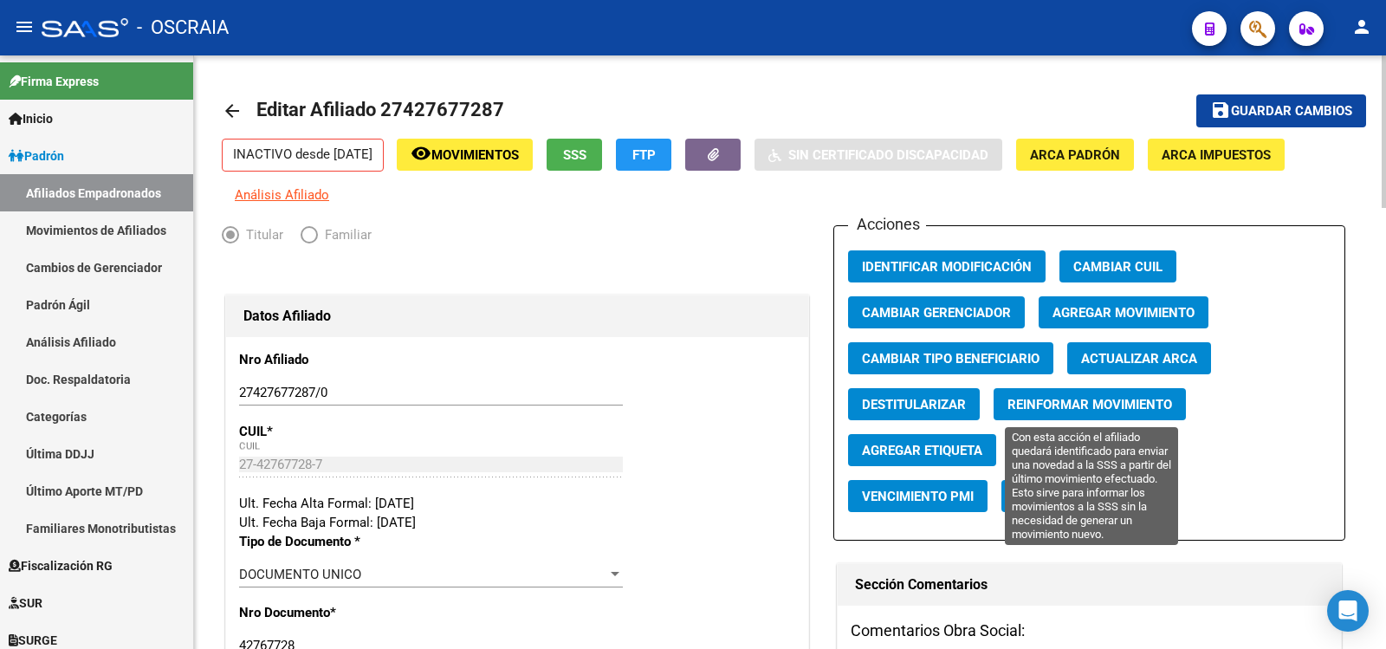
click at [1083, 398] on span "Reinformar Movimiento" at bounding box center [1090, 405] width 165 height 16
click at [1061, 406] on span "Reinformar Movimiento" at bounding box center [1090, 405] width 165 height 16
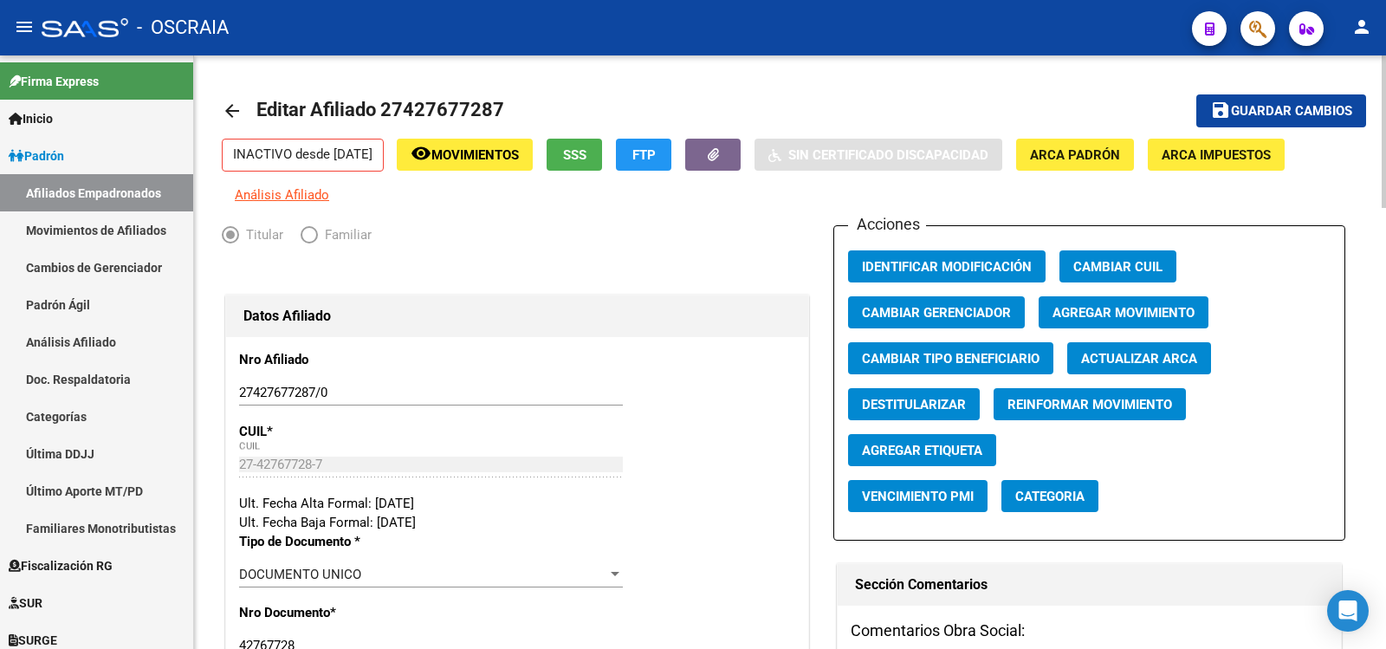
click at [1071, 402] on span "Reinformar Movimiento" at bounding box center [1090, 405] width 165 height 16
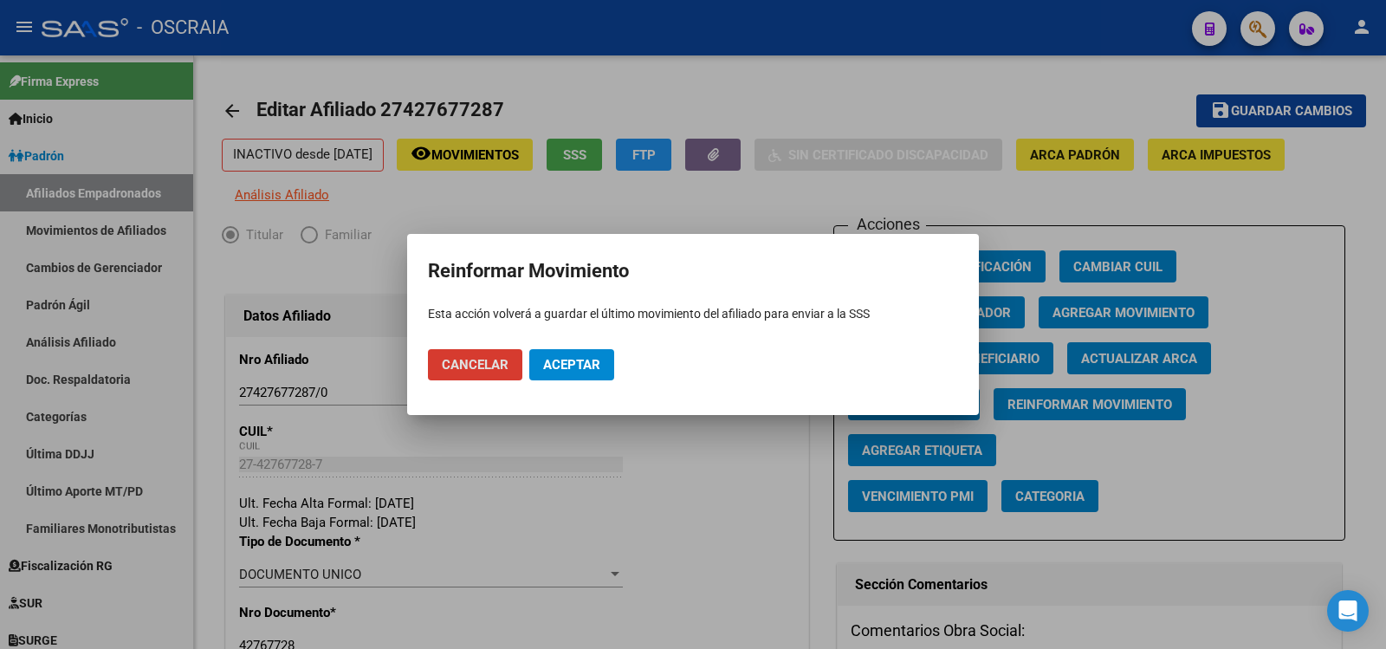
click at [595, 359] on span "Aceptar" at bounding box center [571, 365] width 57 height 16
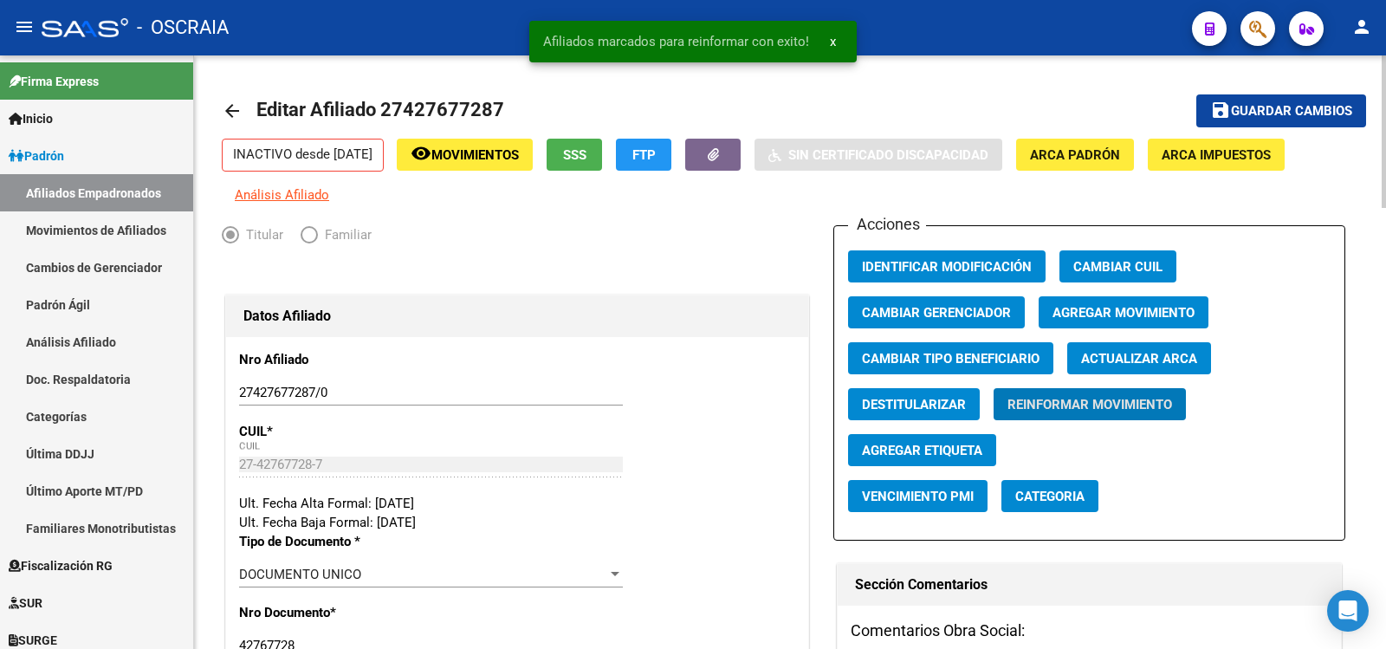
click at [1232, 110] on span "Guardar cambios" at bounding box center [1291, 112] width 121 height 16
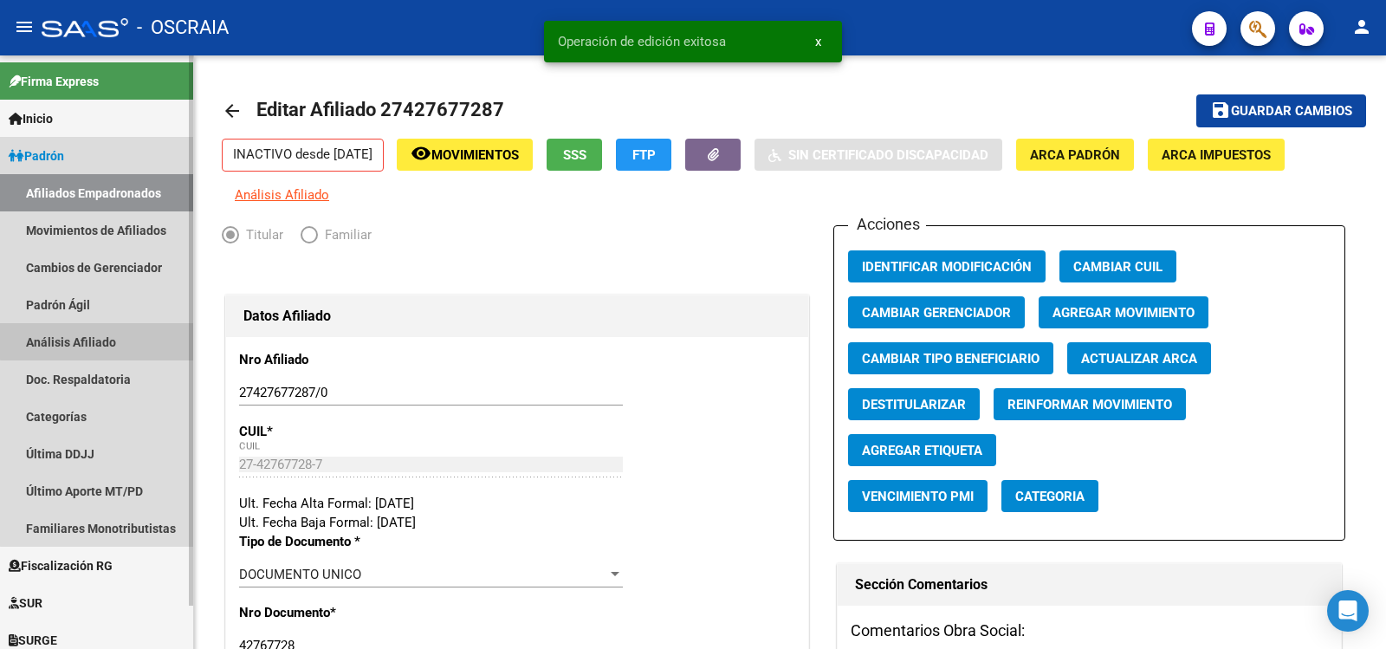
click at [122, 331] on link "Análisis Afiliado" at bounding box center [96, 341] width 193 height 37
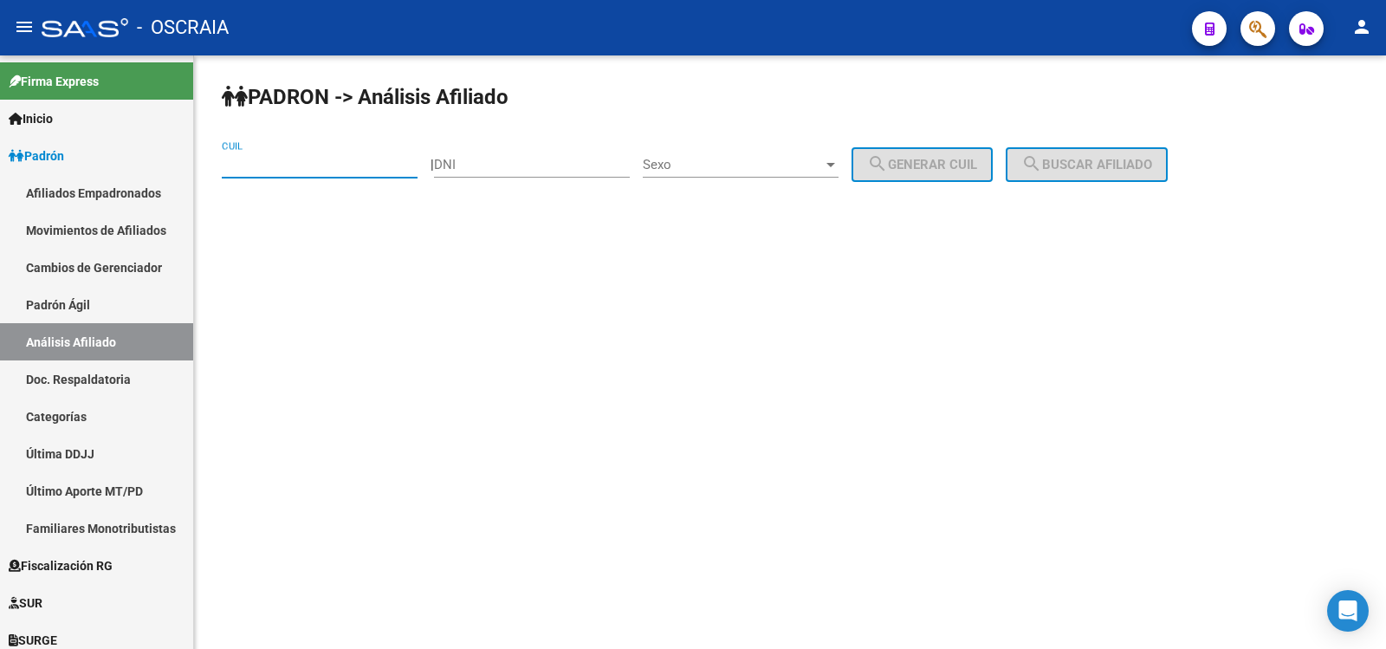
paste input "20-37994499-0"
type input "20-37994499-0"
click at [1109, 164] on span "search Buscar afiliado" at bounding box center [1086, 165] width 131 height 16
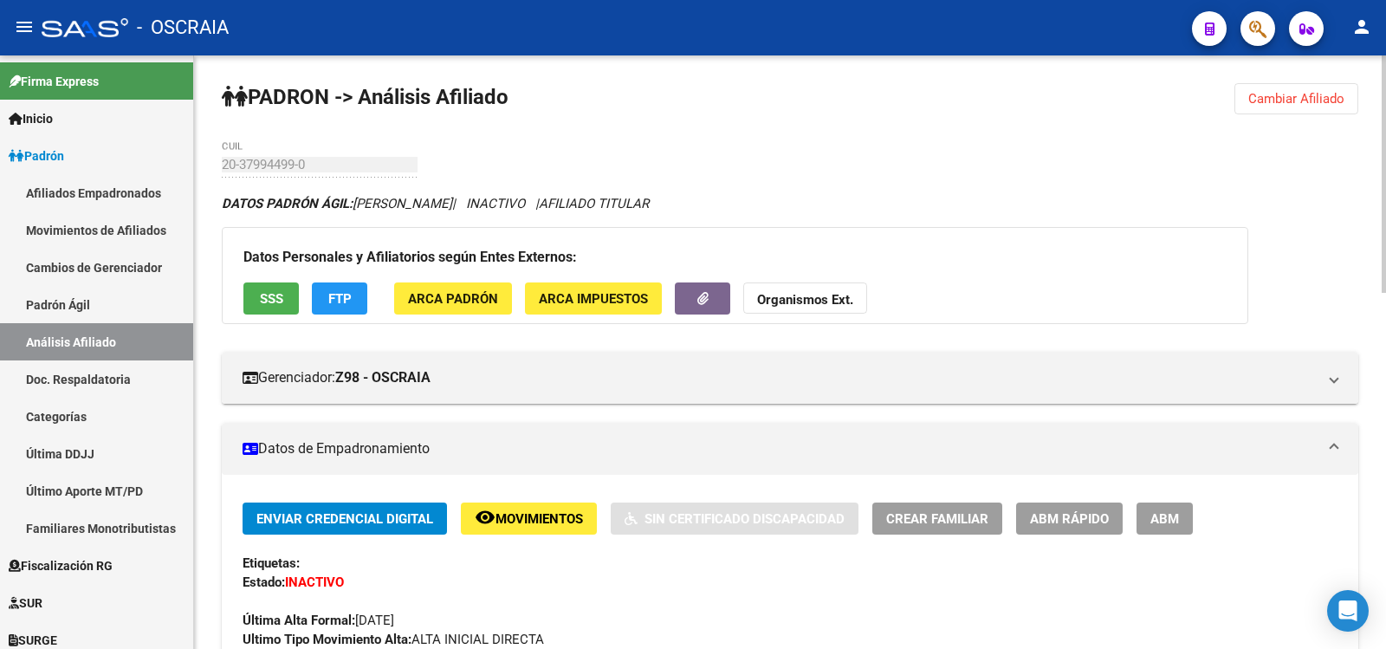
click at [1162, 518] on span "ABM" at bounding box center [1165, 519] width 29 height 16
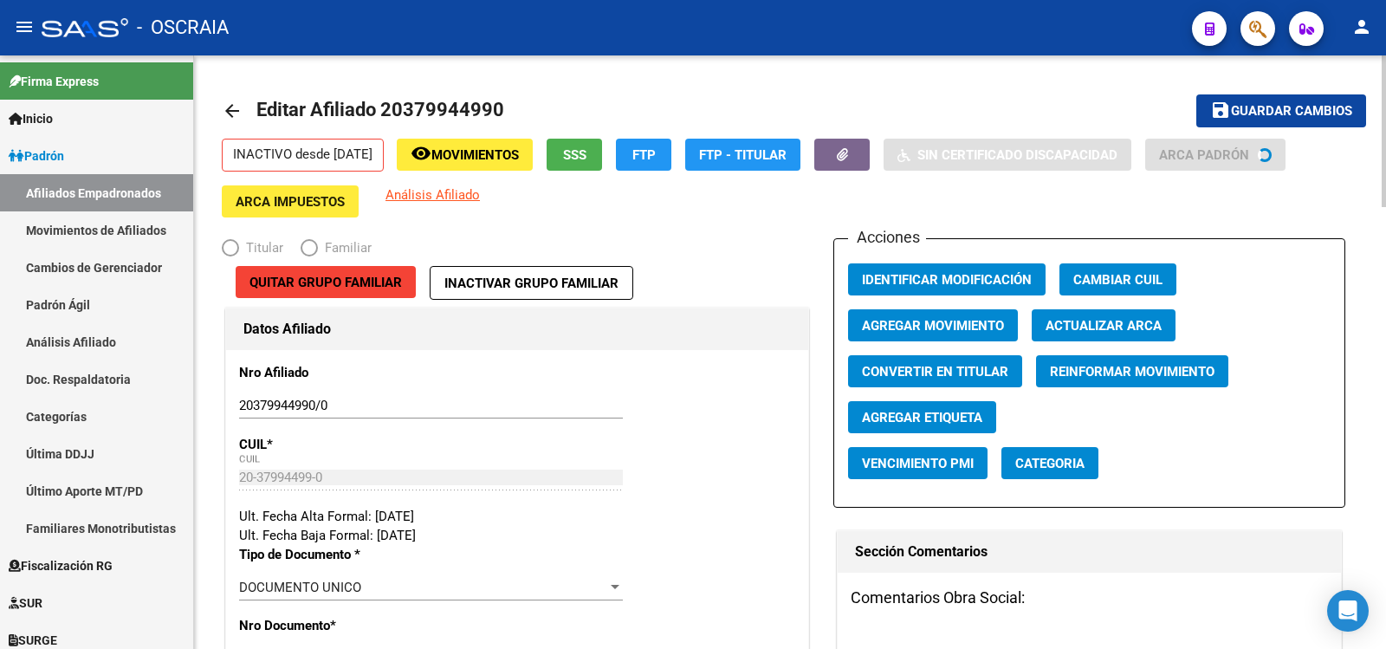
radio input "true"
type input "20-37994499-0"
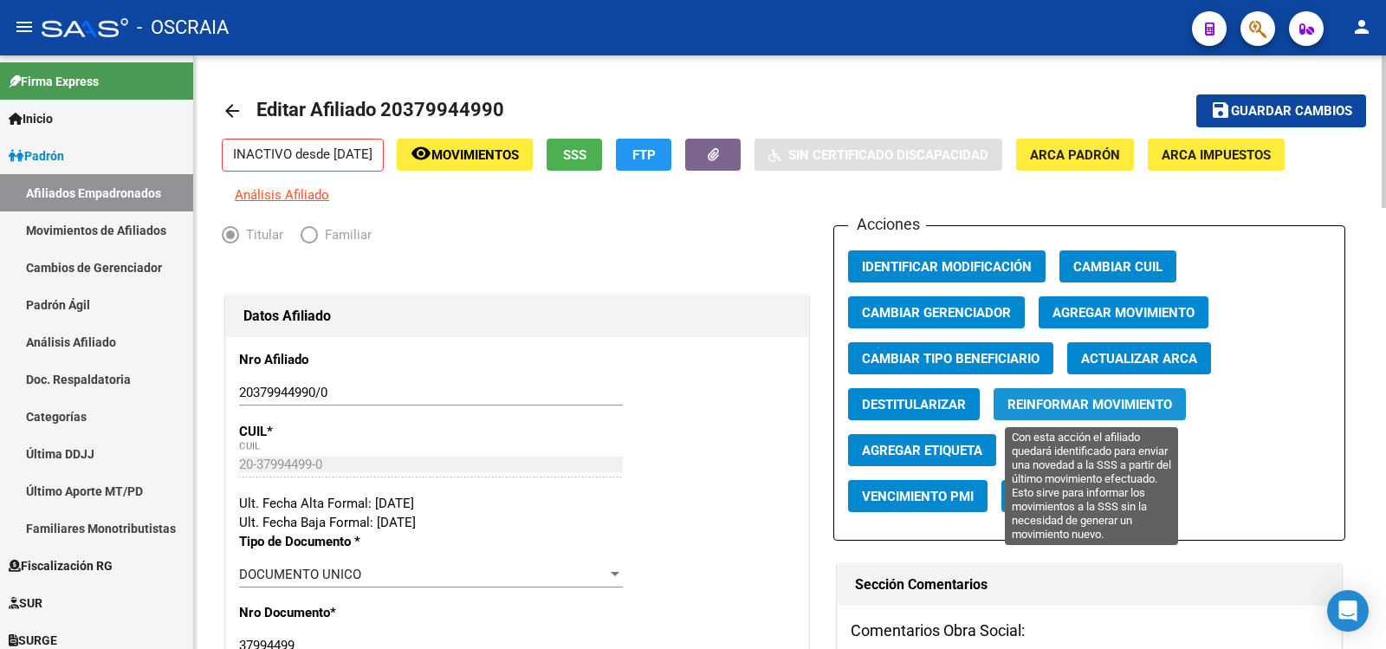
click at [1049, 413] on button "Reinformar Movimiento" at bounding box center [1090, 404] width 192 height 32
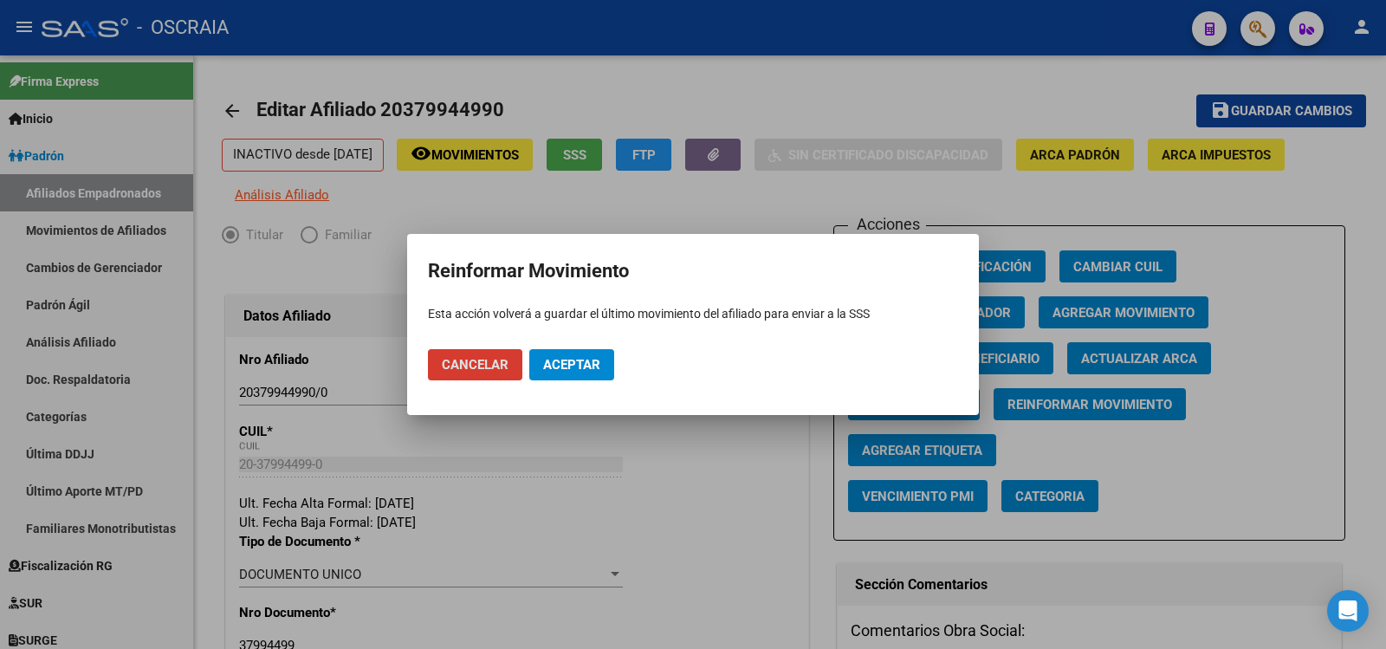
click at [603, 356] on button "Aceptar" at bounding box center [571, 364] width 85 height 31
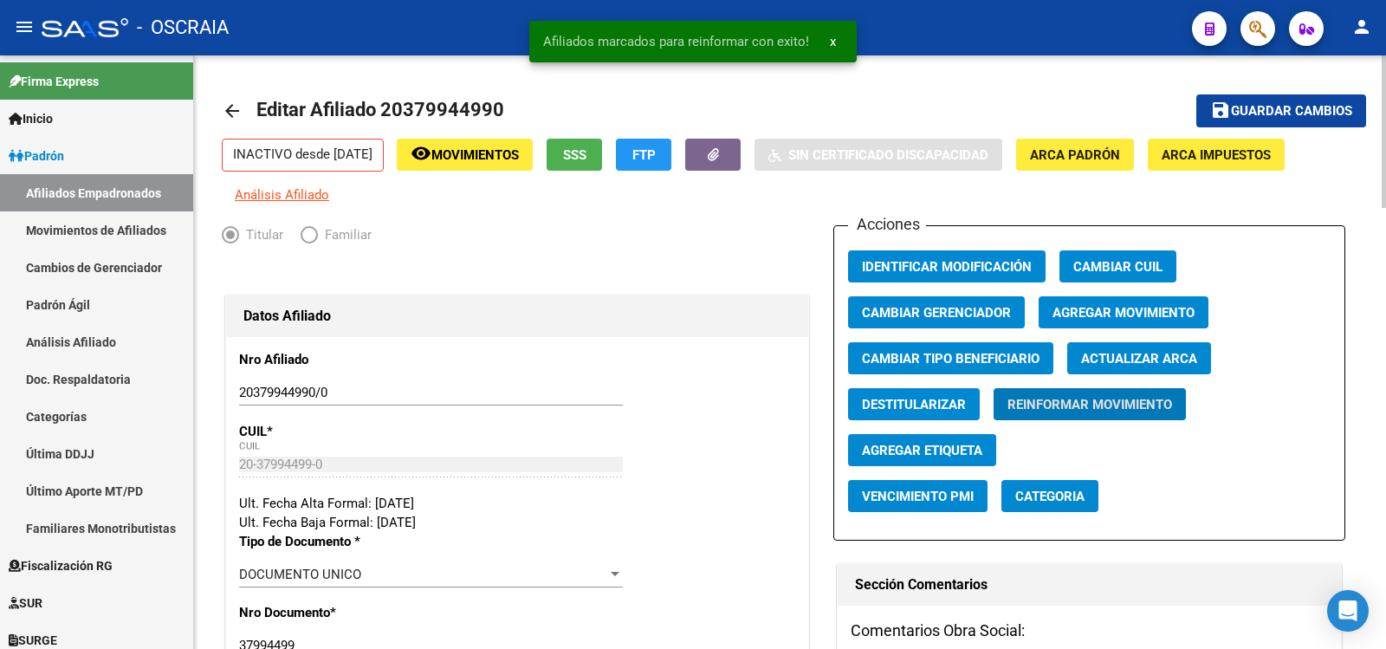
click at [1263, 108] on span "Guardar cambios" at bounding box center [1291, 112] width 121 height 16
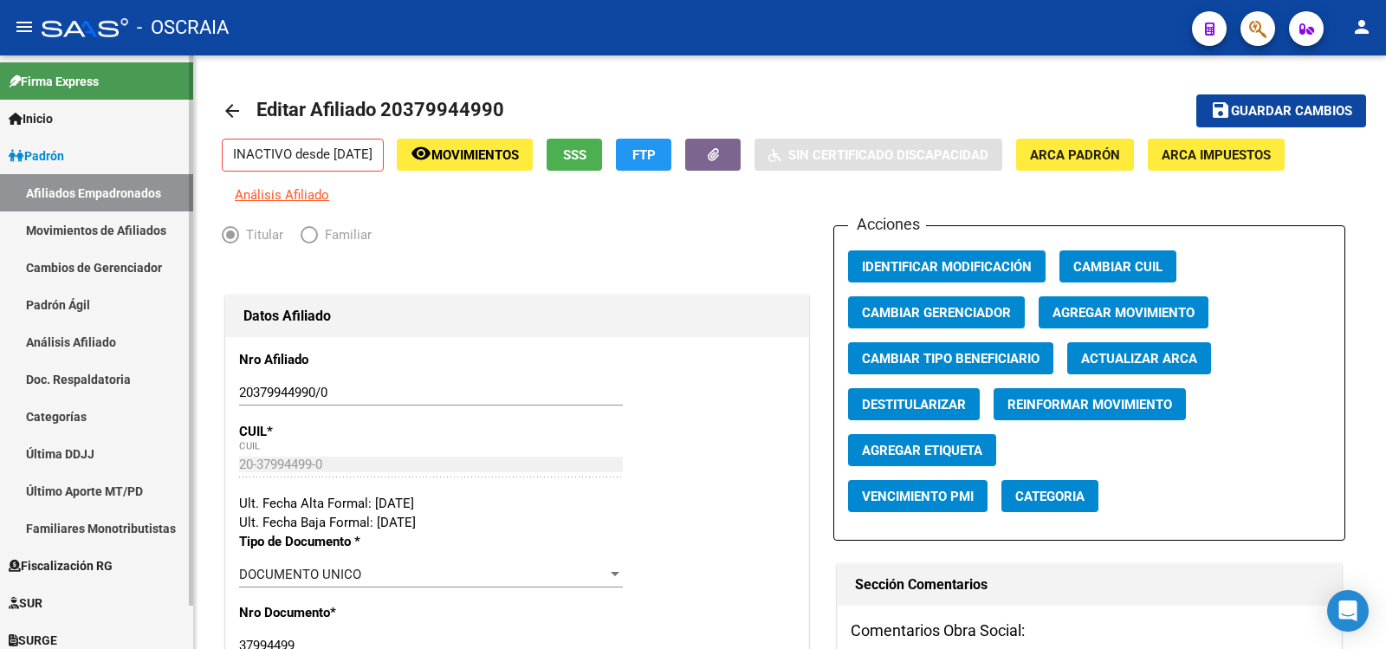
click at [100, 341] on link "Análisis Afiliado" at bounding box center [96, 341] width 193 height 37
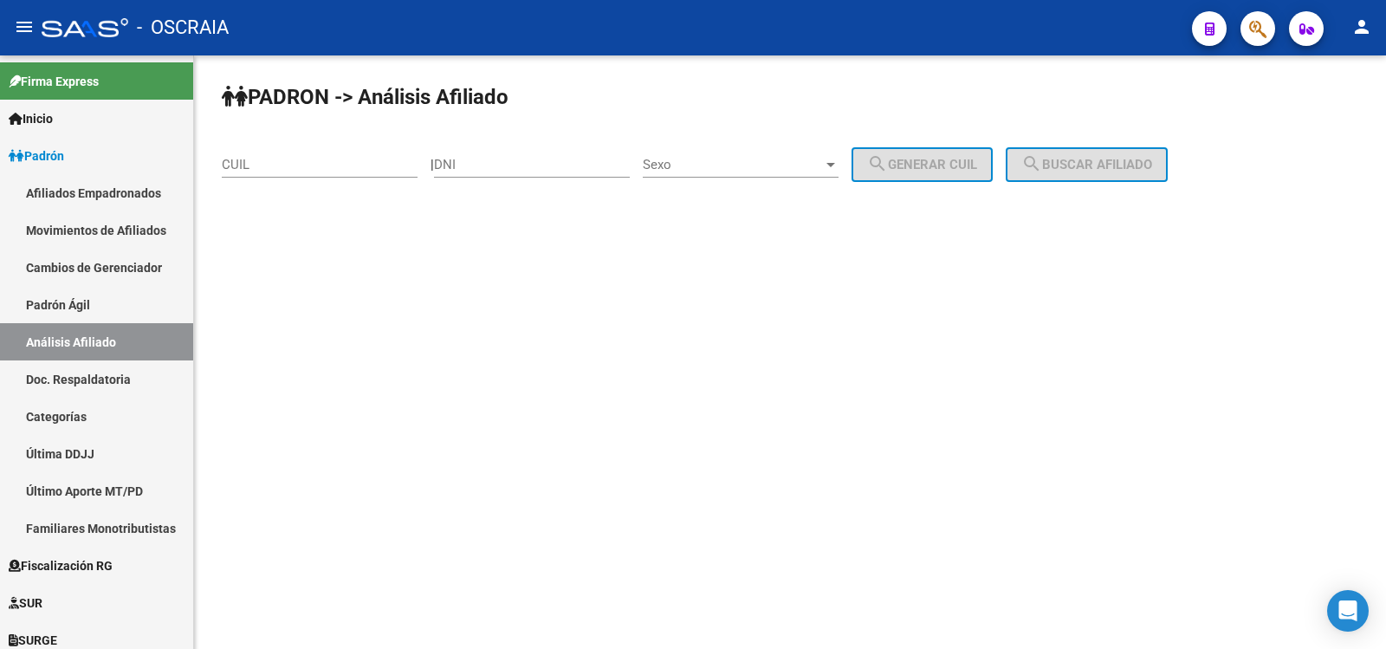
click at [268, 168] on input "CUIL" at bounding box center [320, 165] width 196 height 16
paste input "20-20141098-4"
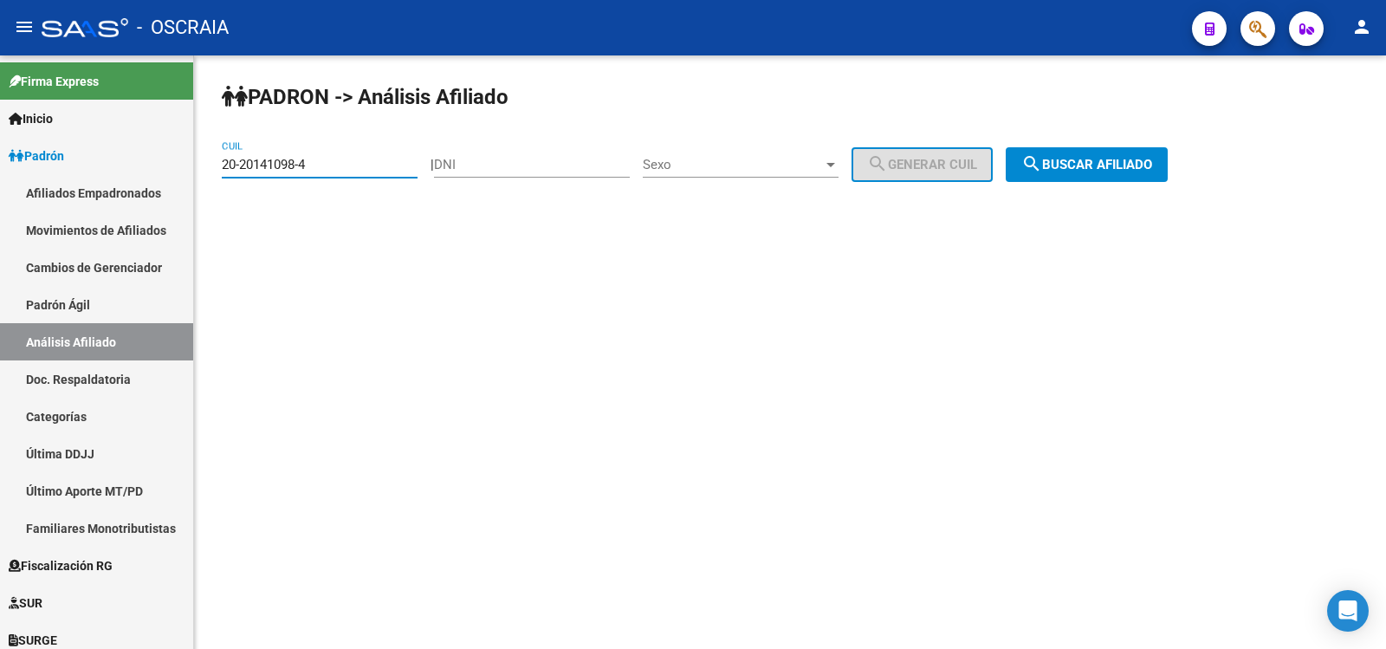
type input "20-20141098-4"
click at [1105, 165] on span "search Buscar afiliado" at bounding box center [1086, 165] width 131 height 16
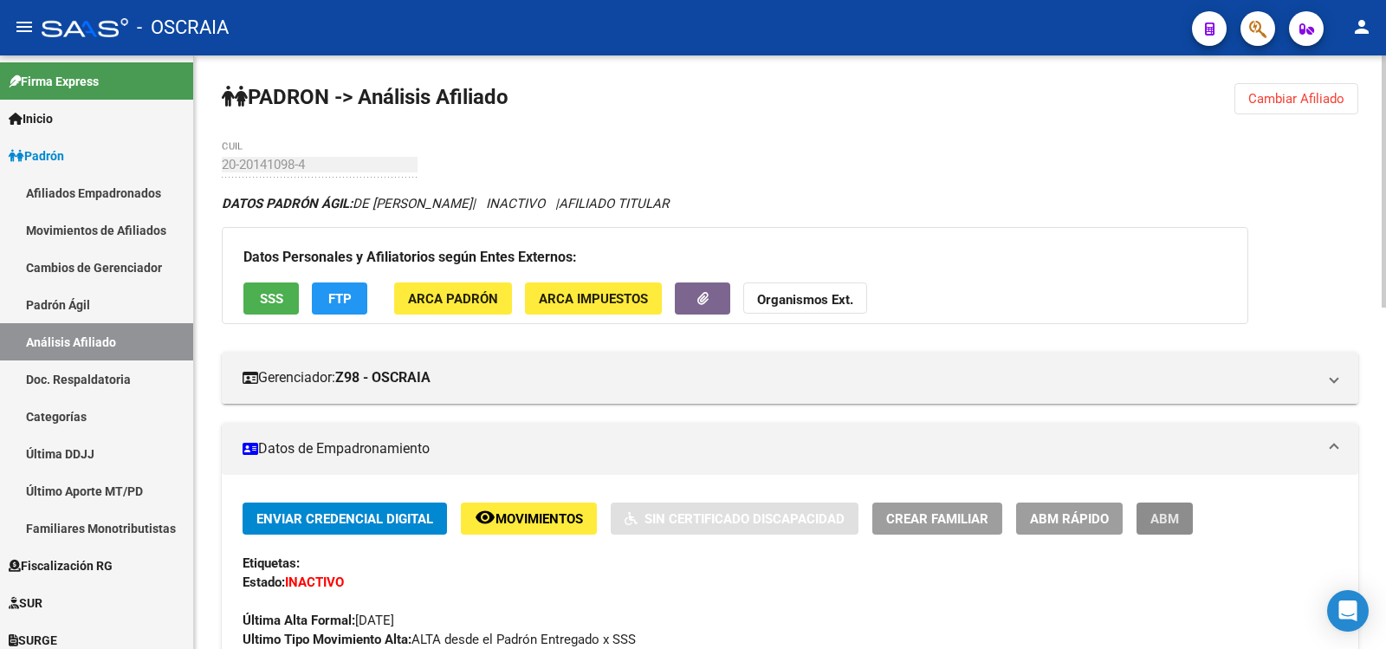
click at [1157, 526] on span "ABM" at bounding box center [1165, 519] width 29 height 16
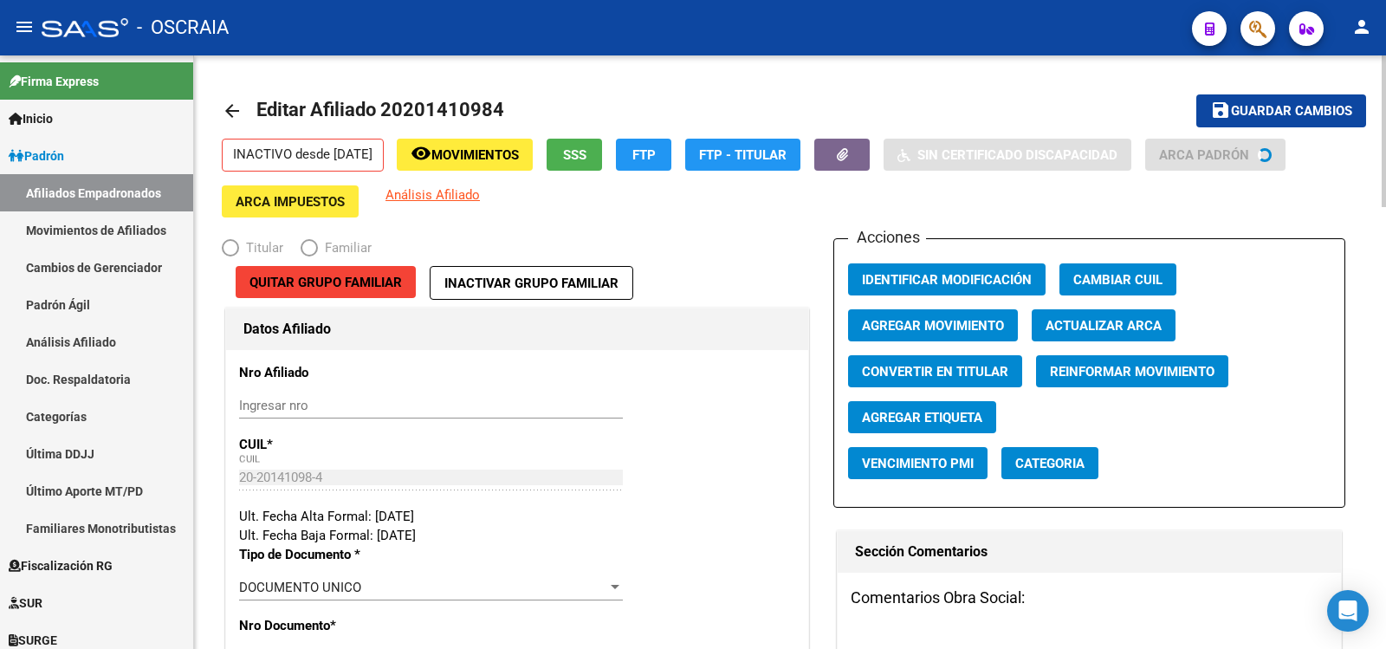
radio input "true"
type input "27-26093439-8"
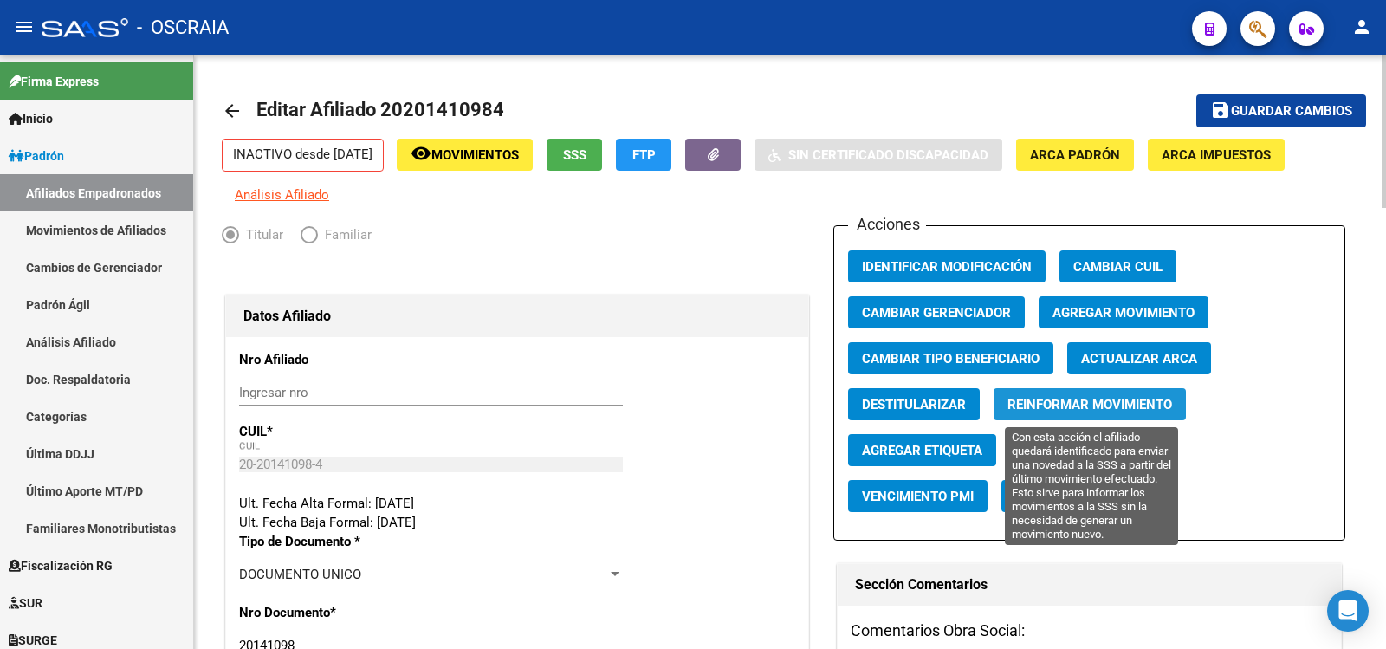
click at [1099, 407] on span "Reinformar Movimiento" at bounding box center [1090, 405] width 165 height 16
click at [1066, 401] on span "Reinformar Movimiento" at bounding box center [1090, 405] width 165 height 16
click at [1147, 399] on span "Reinformar Movimiento" at bounding box center [1090, 405] width 165 height 16
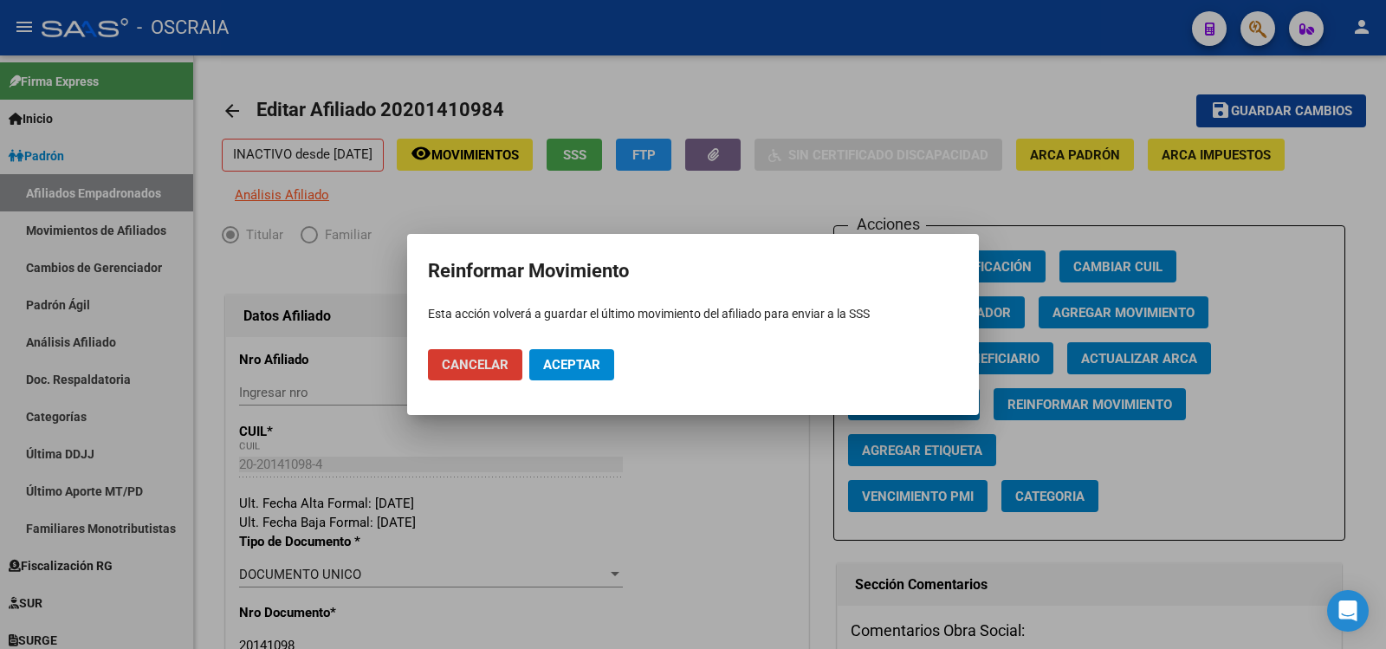
click at [580, 368] on span "Aceptar" at bounding box center [571, 365] width 57 height 16
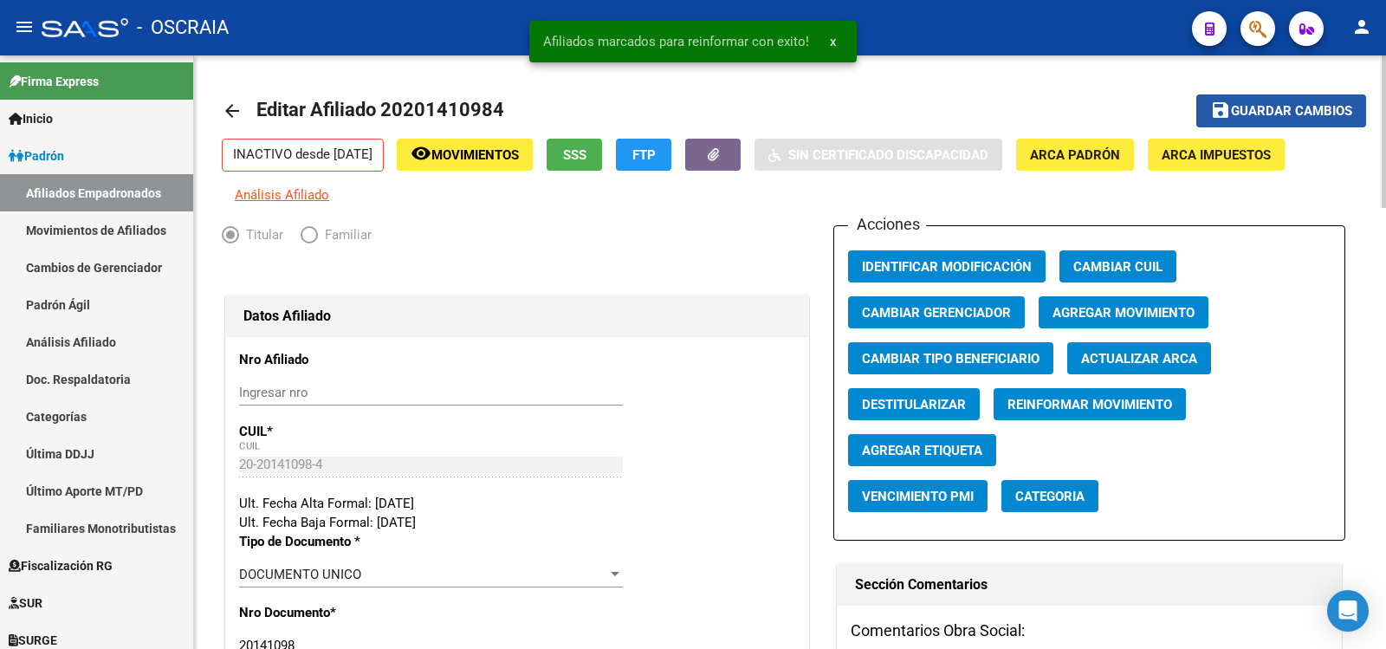
click at [1280, 110] on span "Guardar cambios" at bounding box center [1291, 112] width 121 height 16
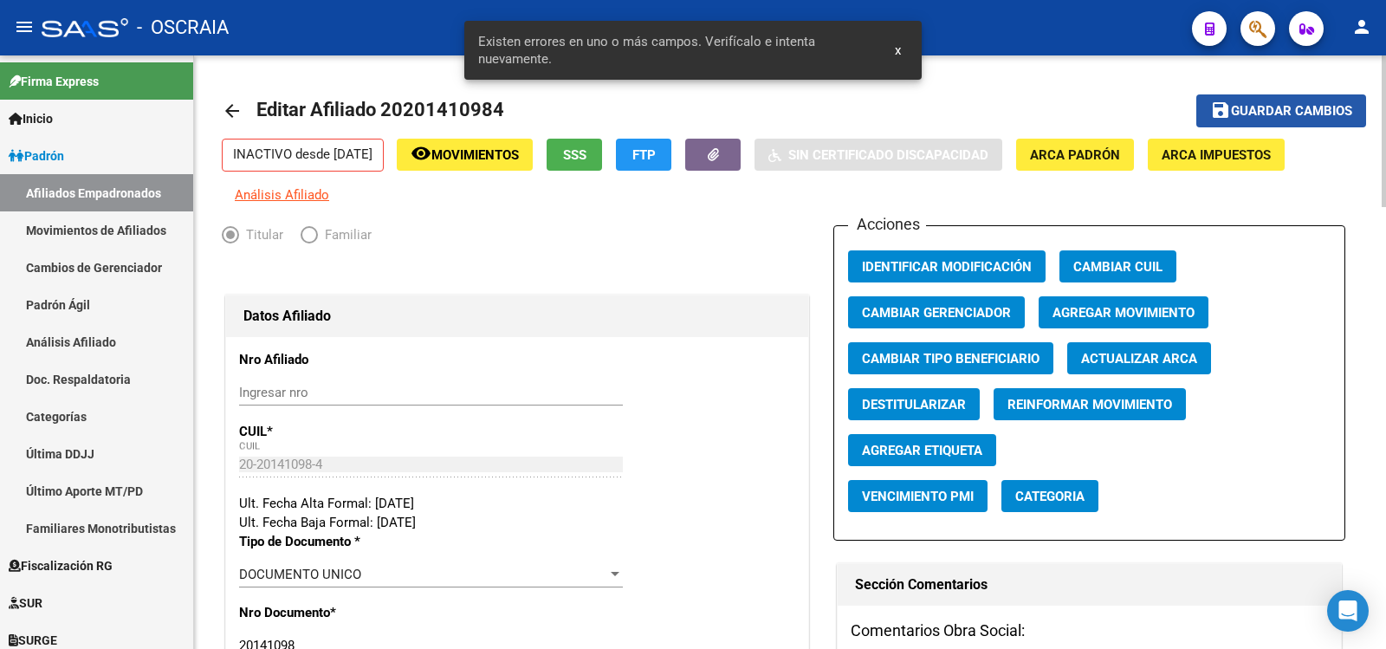
click at [1237, 122] on button "save Guardar cambios" at bounding box center [1281, 110] width 170 height 32
click at [895, 46] on span "x" at bounding box center [898, 50] width 6 height 16
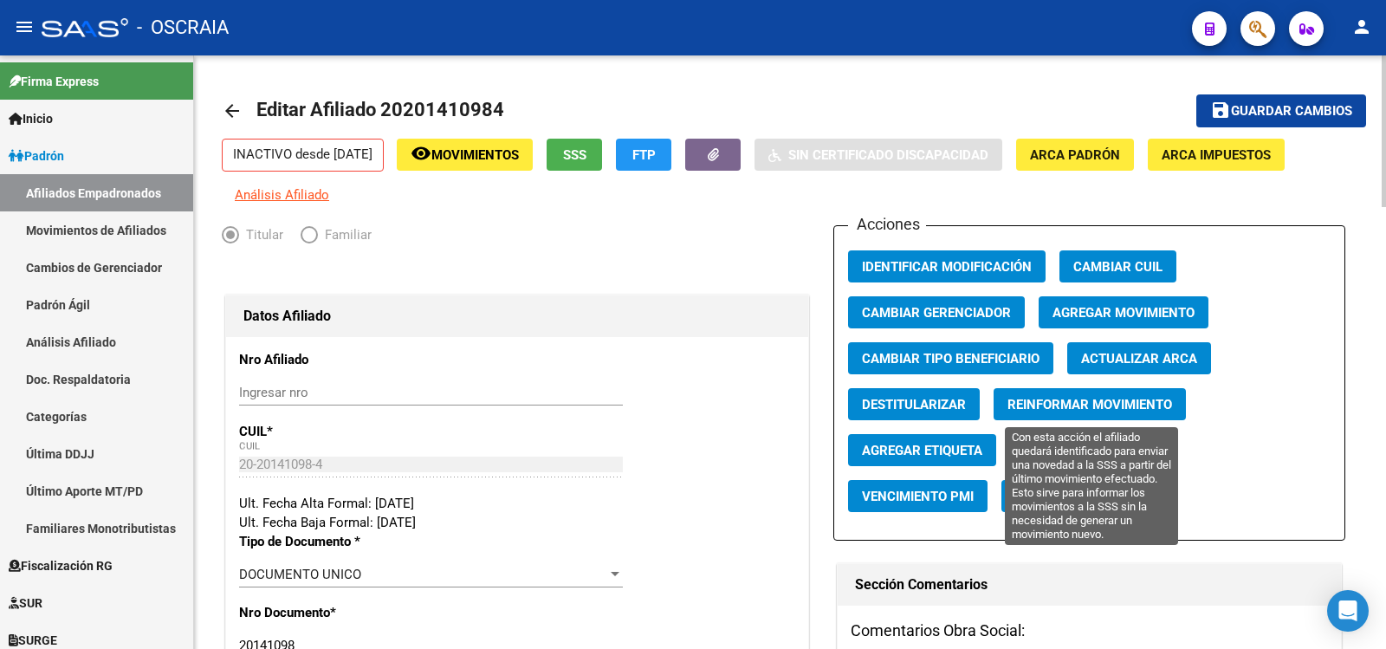
click at [1073, 412] on span "Reinformar Movimiento" at bounding box center [1090, 405] width 165 height 16
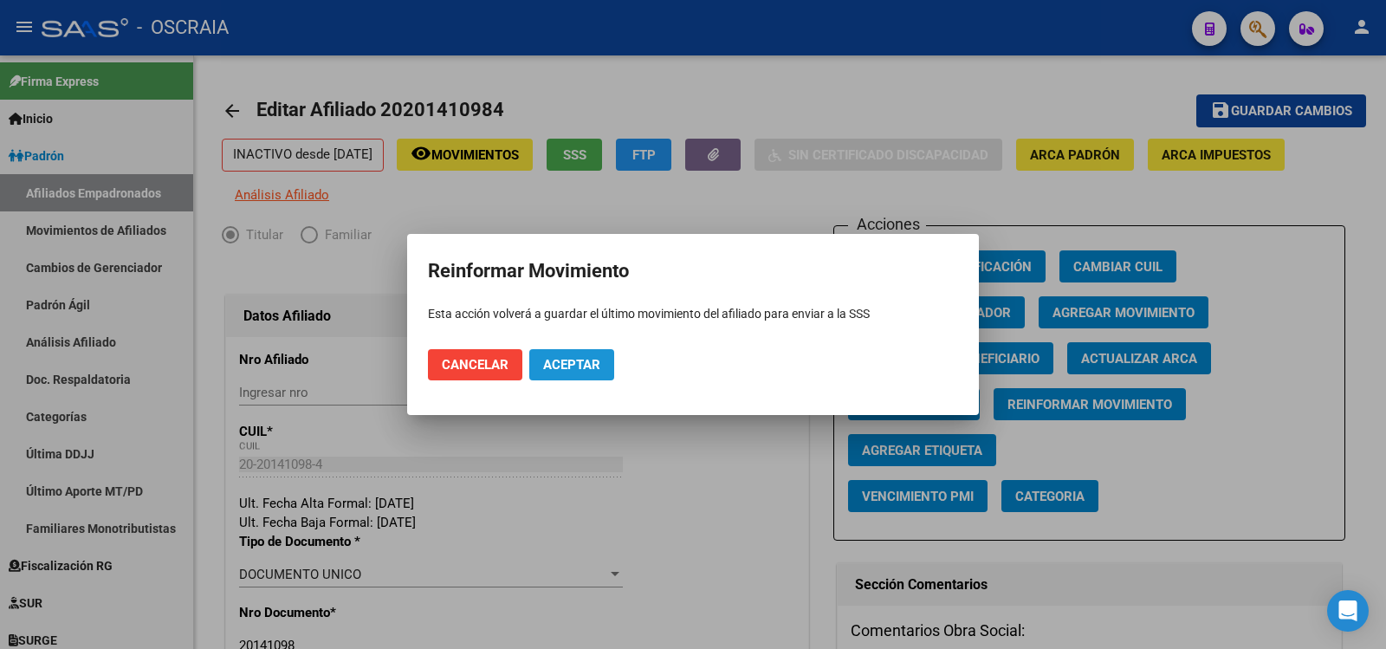
click at [607, 370] on button "Aceptar" at bounding box center [571, 364] width 85 height 31
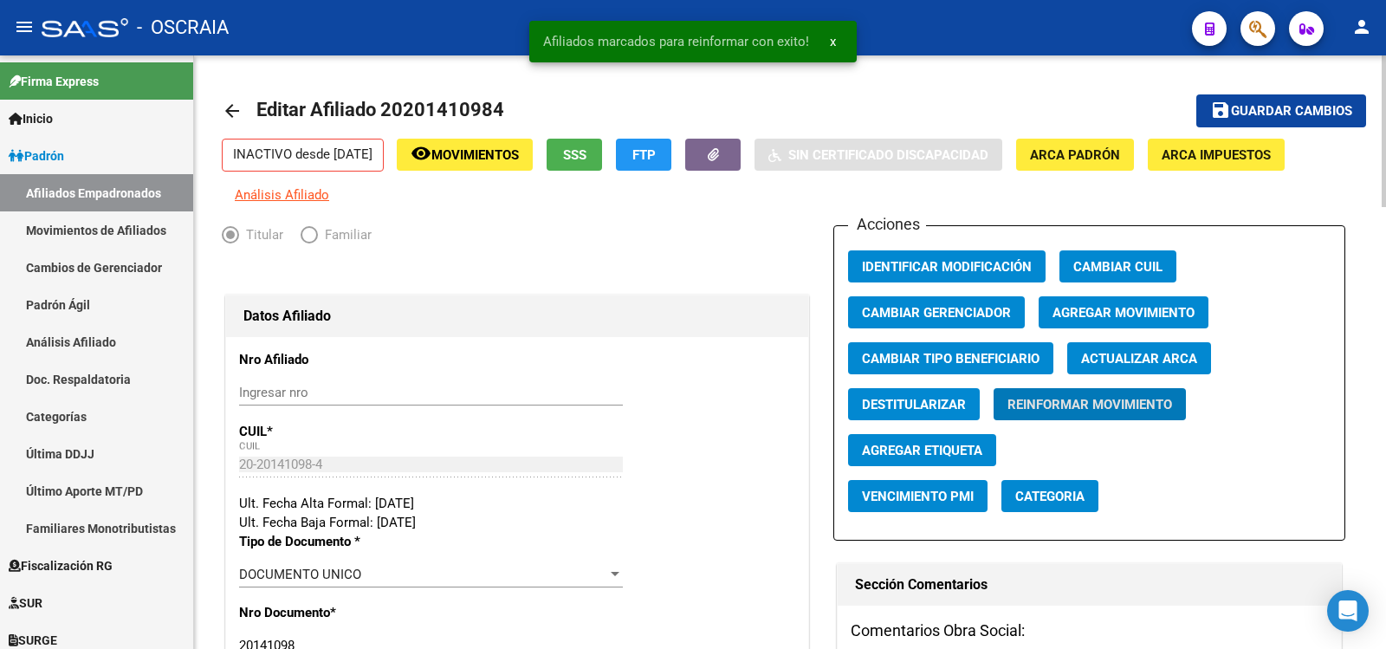
click at [1269, 109] on span "Guardar cambios" at bounding box center [1291, 112] width 121 height 16
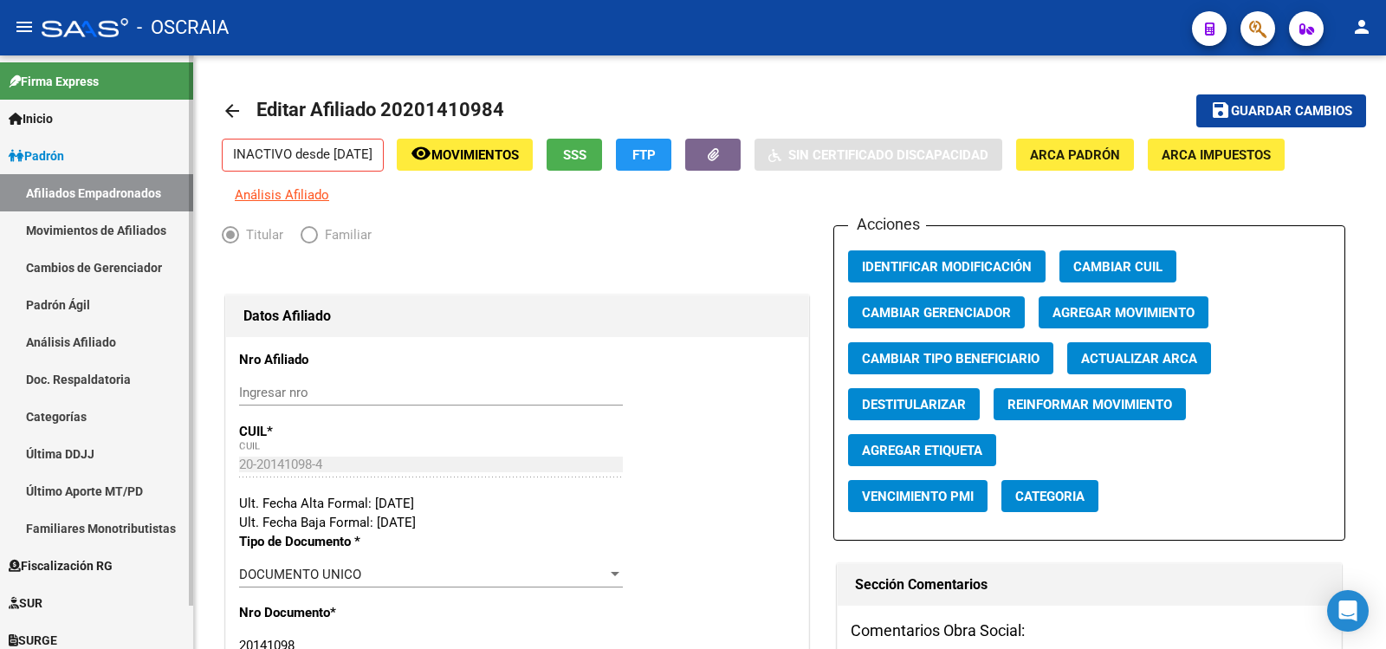
click at [124, 315] on link "Padrón Ágil" at bounding box center [96, 304] width 193 height 37
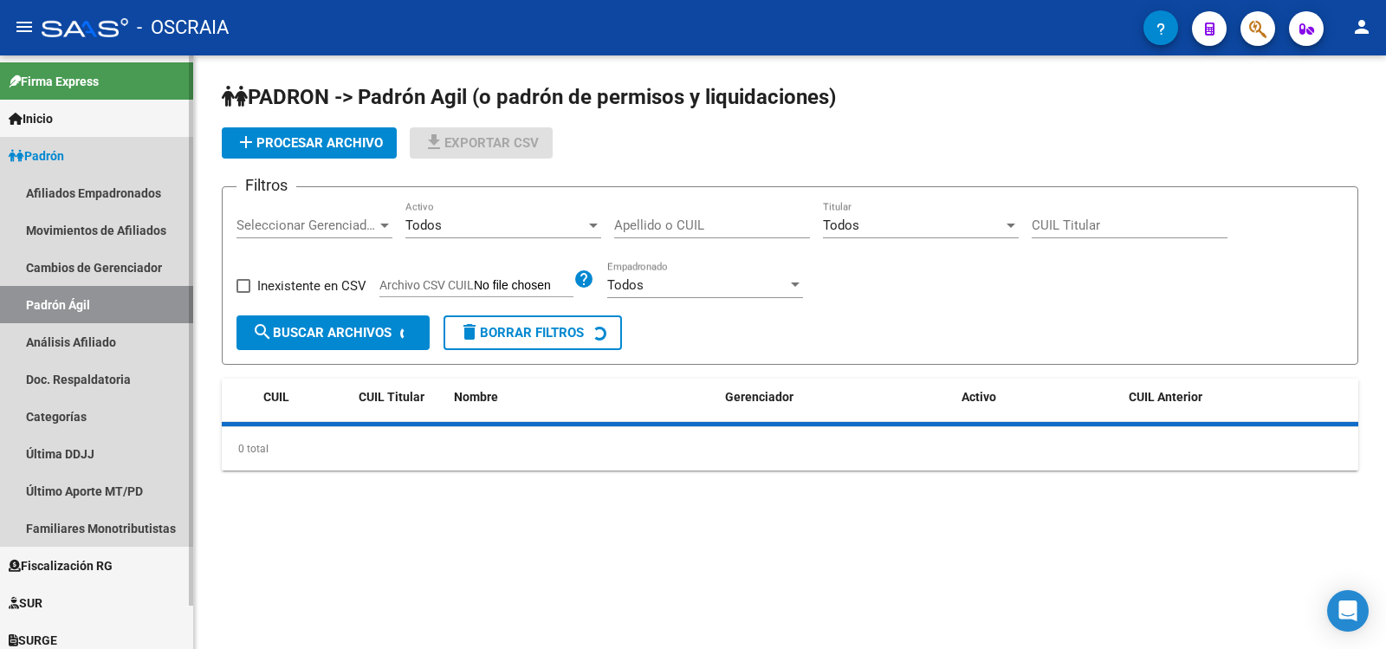
click at [126, 338] on link "Análisis Afiliado" at bounding box center [96, 341] width 193 height 37
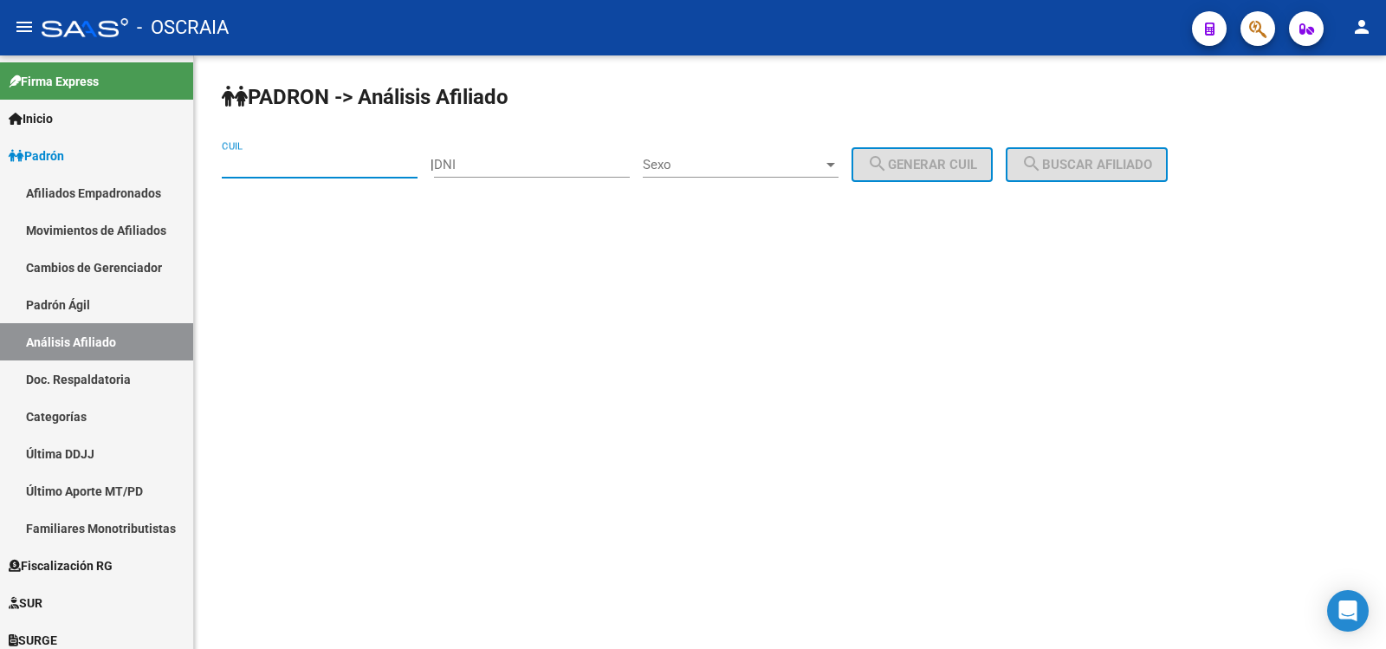
click at [283, 161] on input "CUIL" at bounding box center [320, 165] width 196 height 16
paste input "20-94010392-5"
type input "20-94010392-5"
click at [1168, 166] on button "search Buscar afiliado" at bounding box center [1087, 164] width 162 height 35
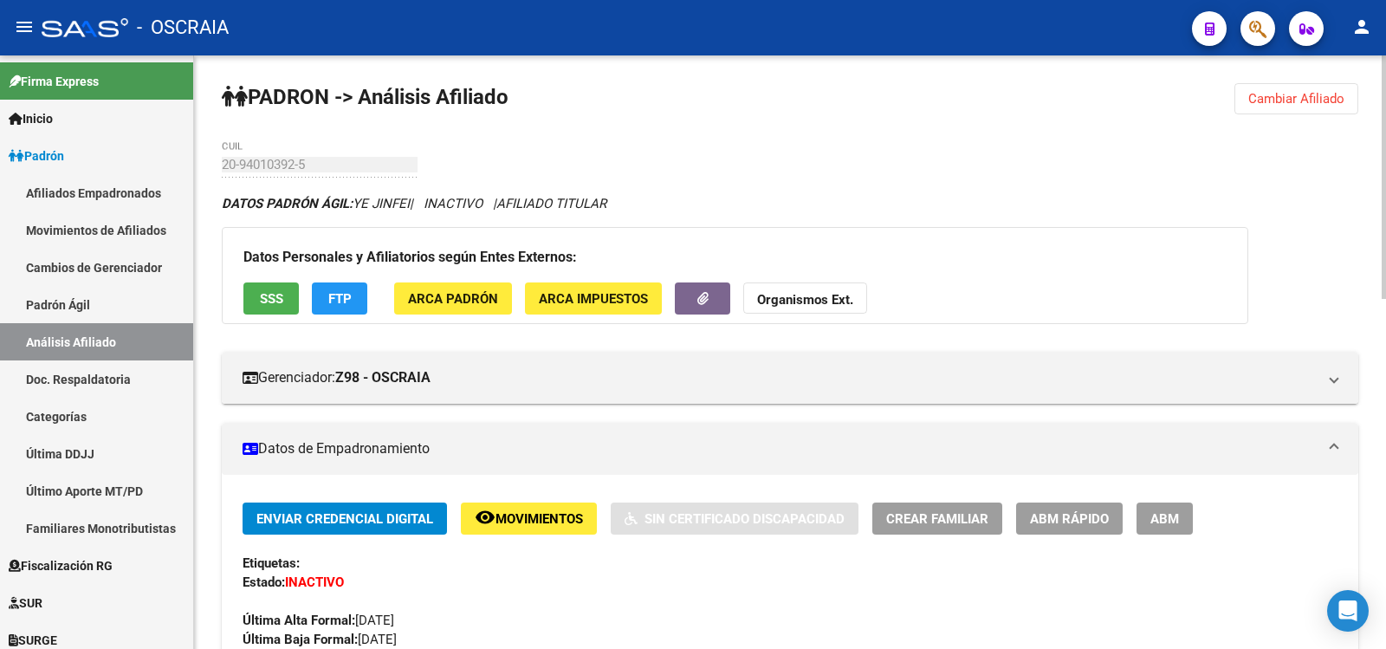
click at [1178, 513] on span "ABM" at bounding box center [1165, 519] width 29 height 16
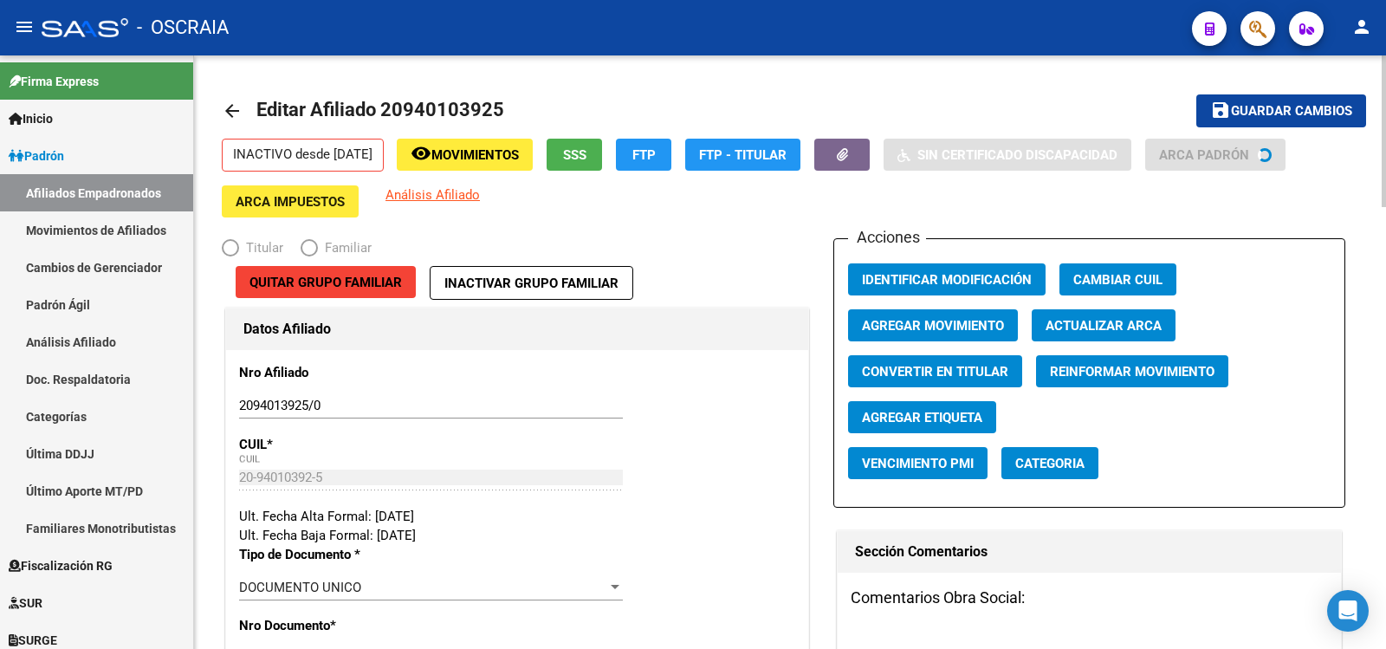
radio input "true"
type input "20-94010392-5"
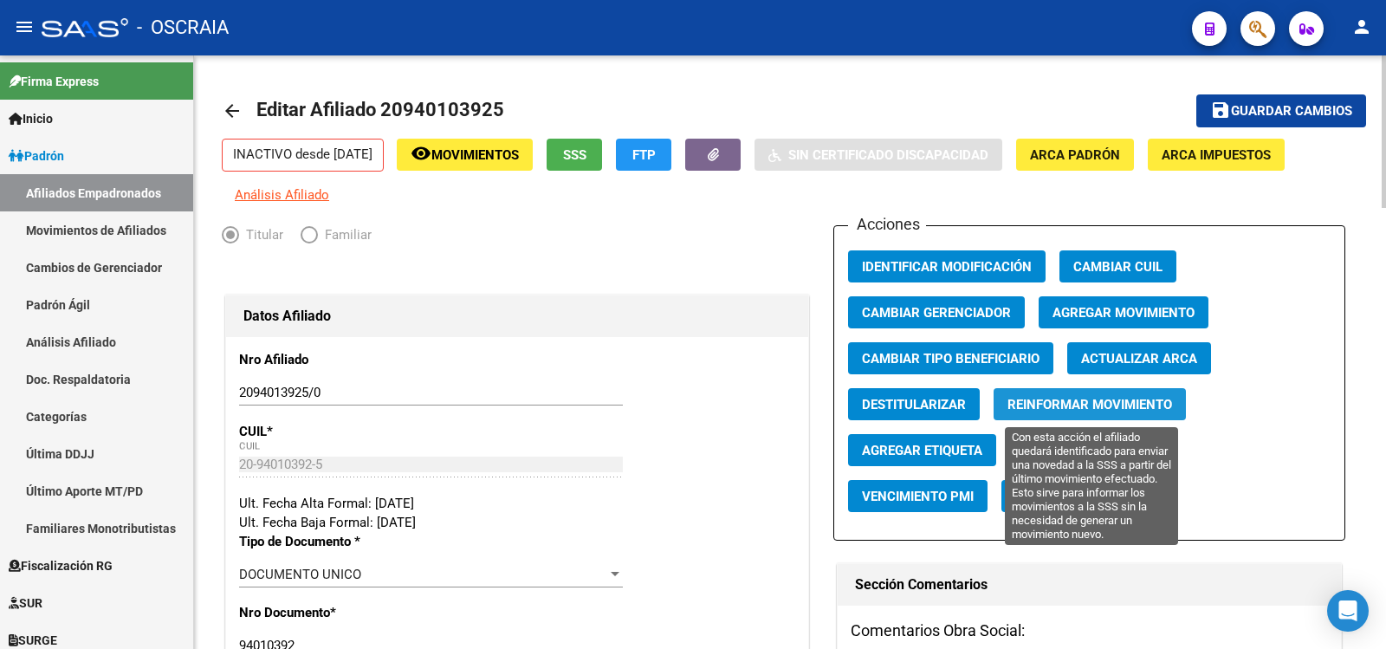
click at [1028, 407] on span "Reinformar Movimiento" at bounding box center [1090, 405] width 165 height 16
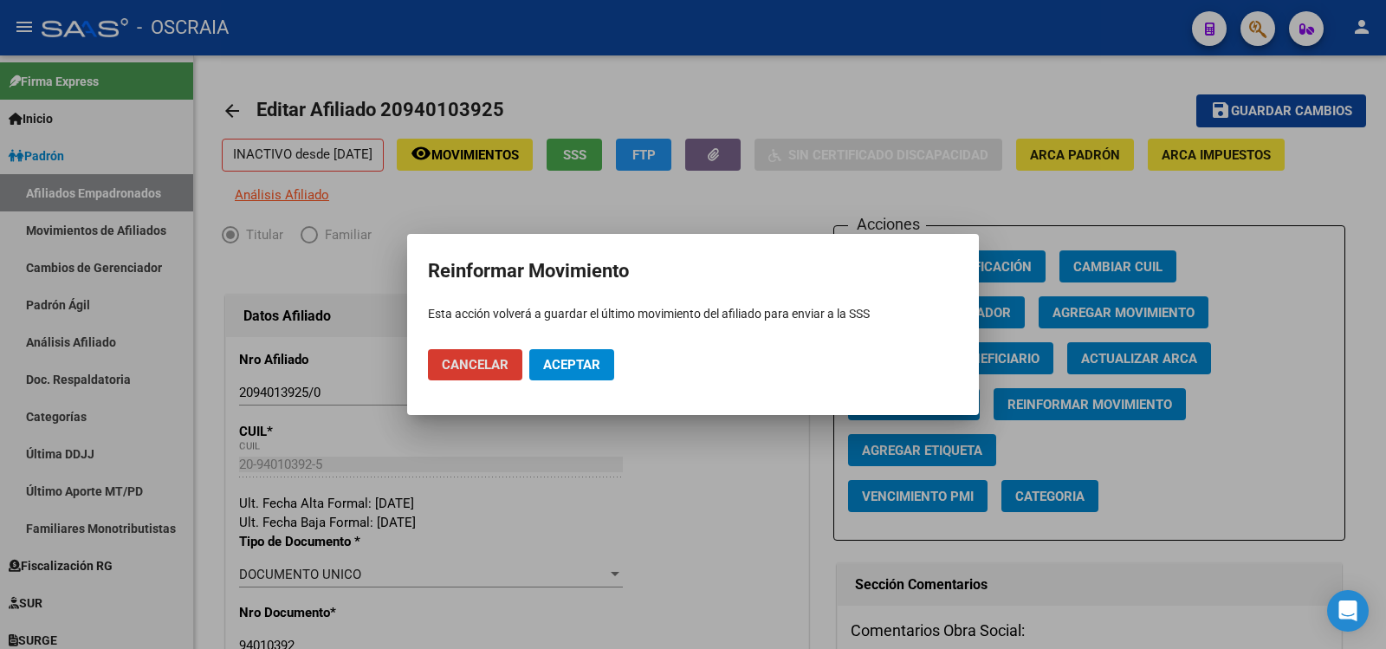
click at [599, 365] on span "Aceptar" at bounding box center [571, 365] width 57 height 16
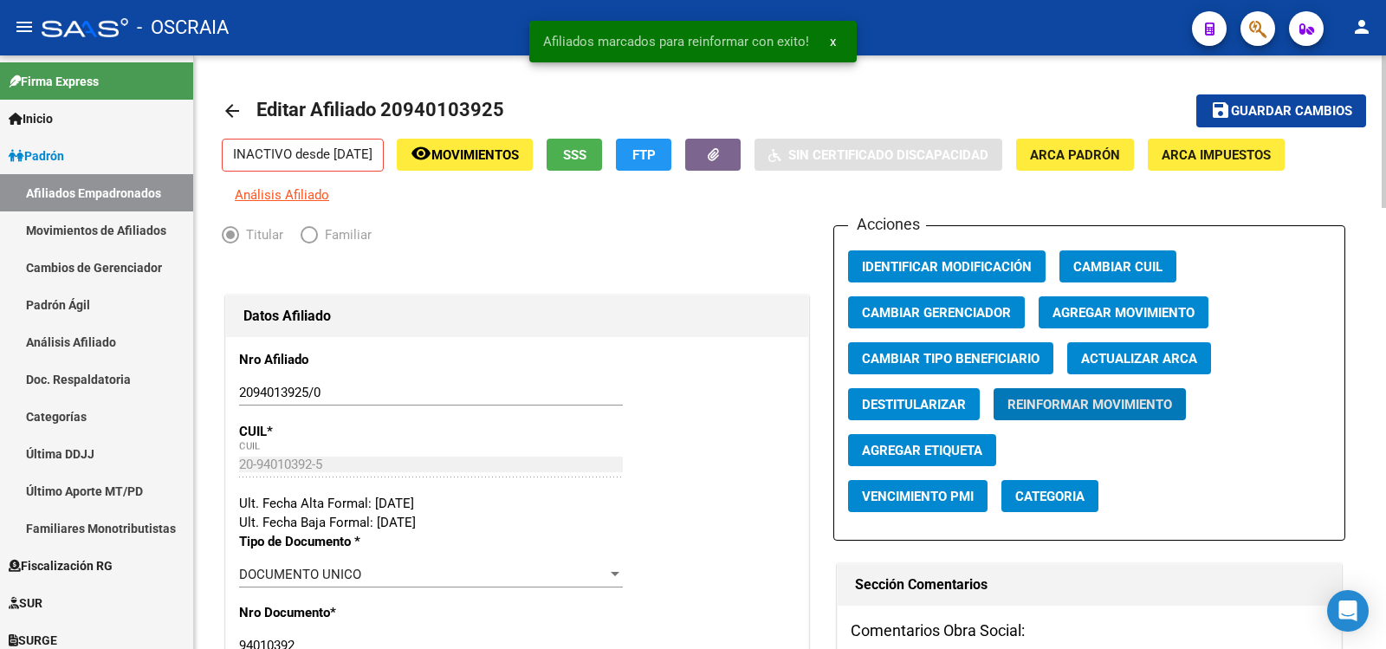
click at [1258, 113] on span "Guardar cambios" at bounding box center [1291, 112] width 121 height 16
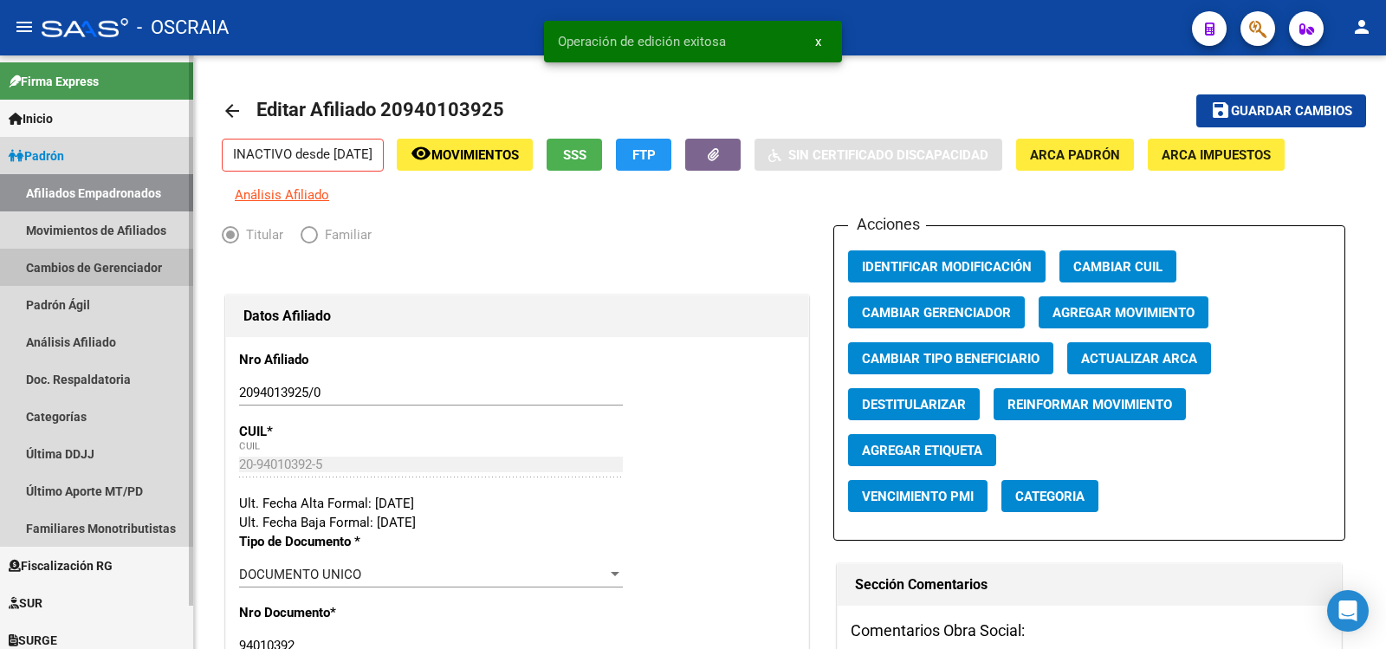
click at [111, 276] on link "Cambios de Gerenciador" at bounding box center [96, 267] width 193 height 37
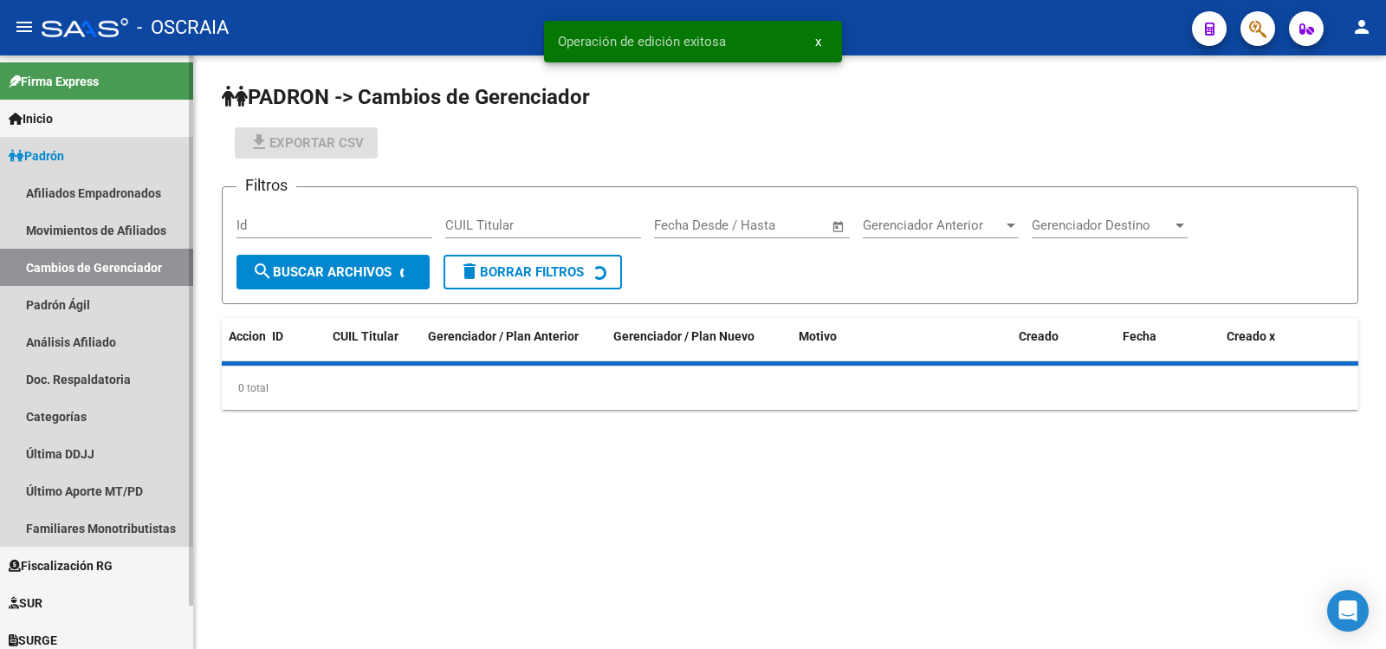
click at [110, 309] on link "Padrón Ágil" at bounding box center [96, 304] width 193 height 37
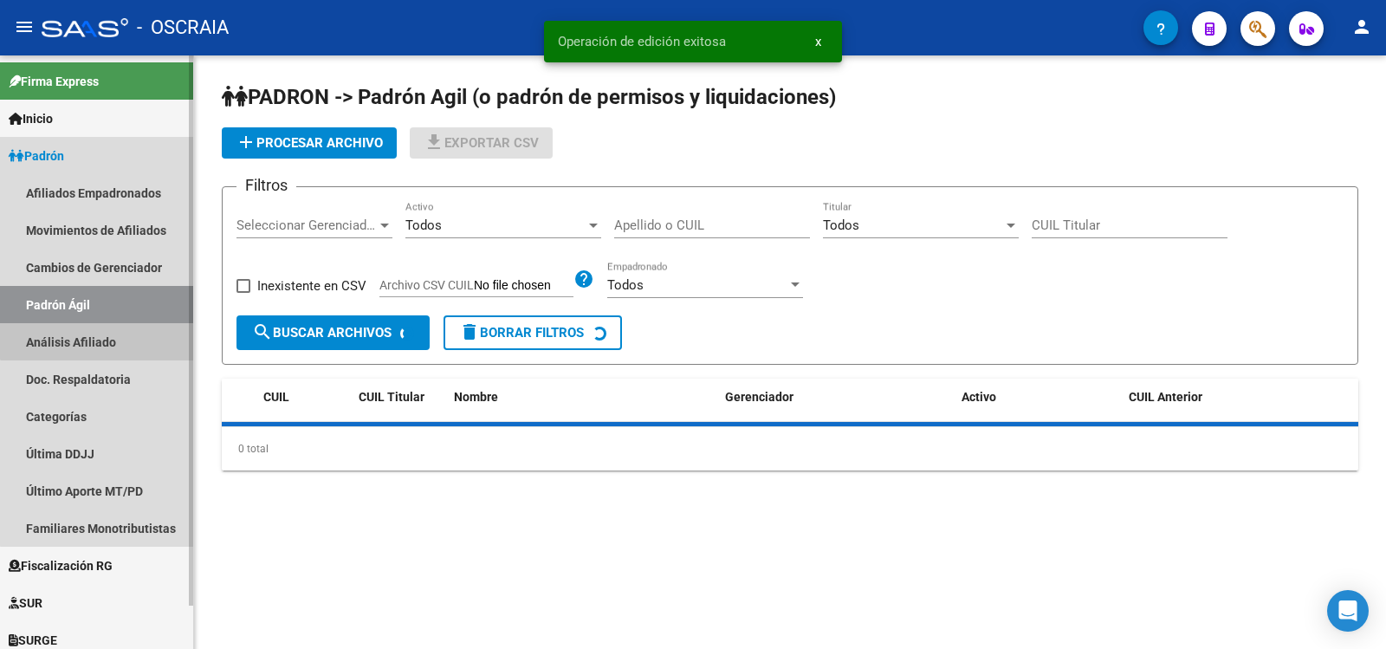
click at [116, 334] on link "Análisis Afiliado" at bounding box center [96, 341] width 193 height 37
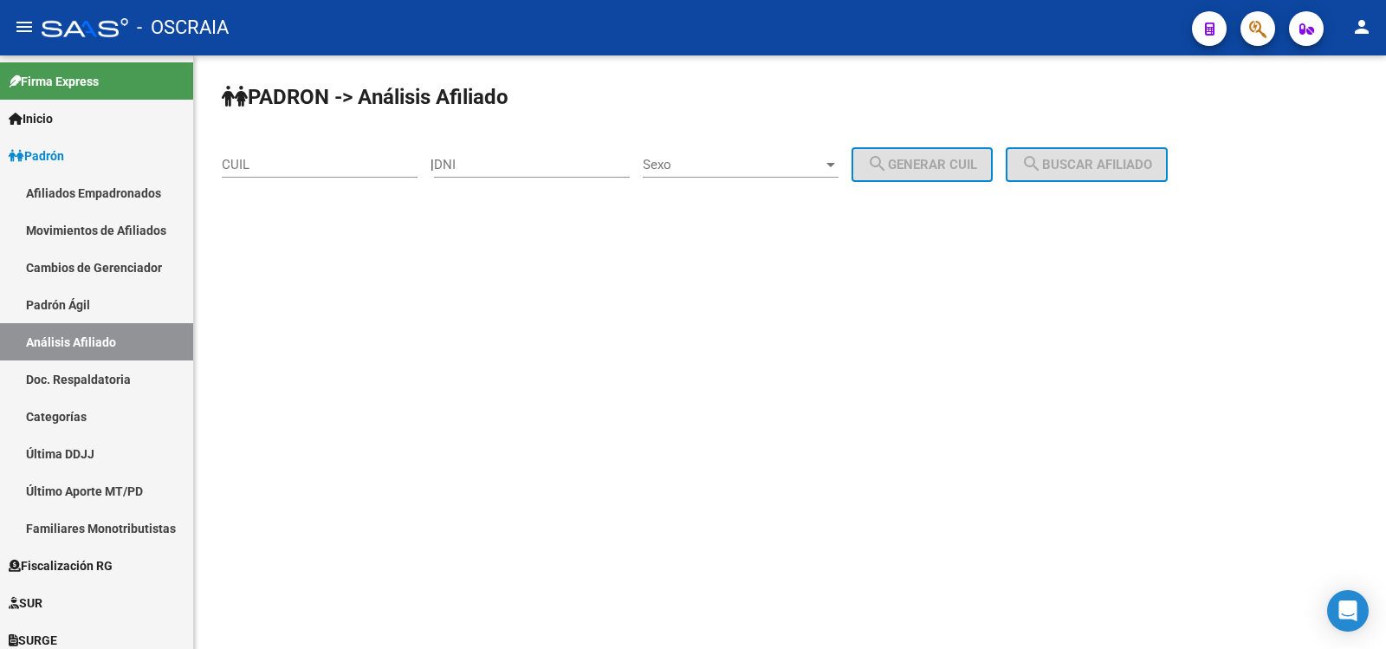
click at [262, 151] on div "CUIL" at bounding box center [320, 158] width 196 height 37
click at [297, 172] on div "CUIL" at bounding box center [320, 158] width 196 height 37
paste input "20-28441299-1"
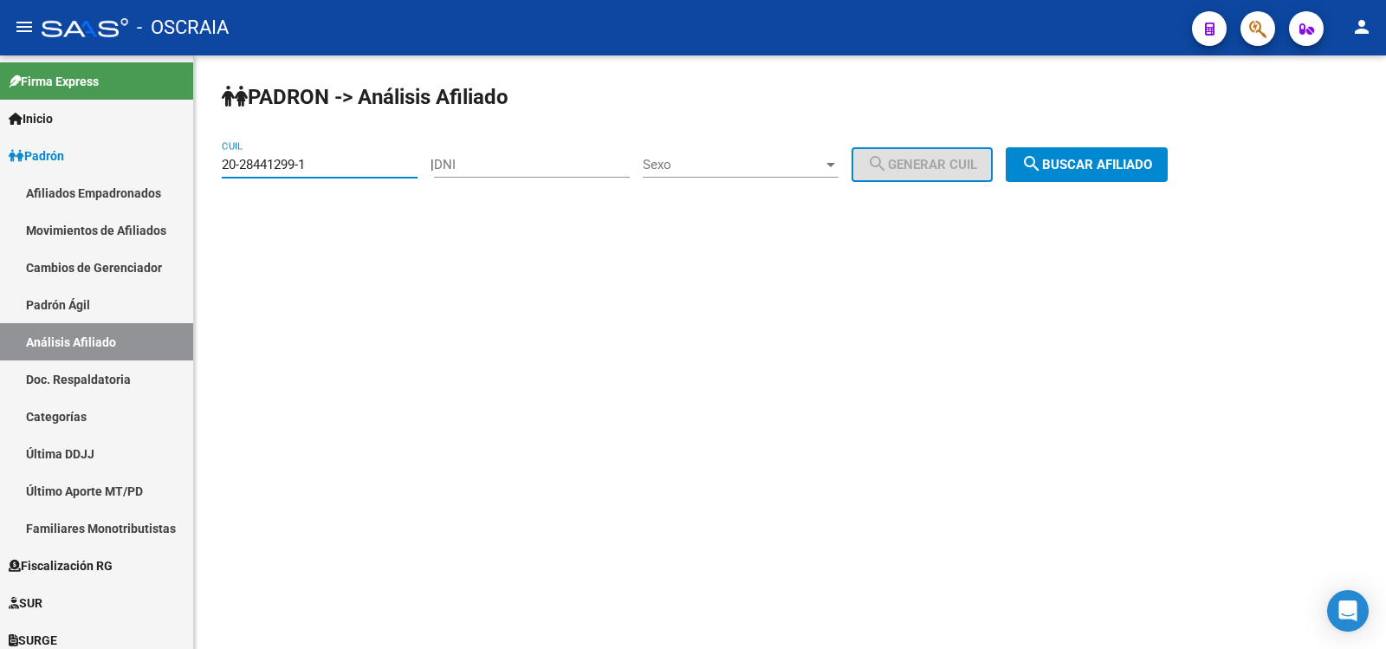
type input "20-28441299-1"
click at [1087, 164] on span "search Buscar afiliado" at bounding box center [1086, 165] width 131 height 16
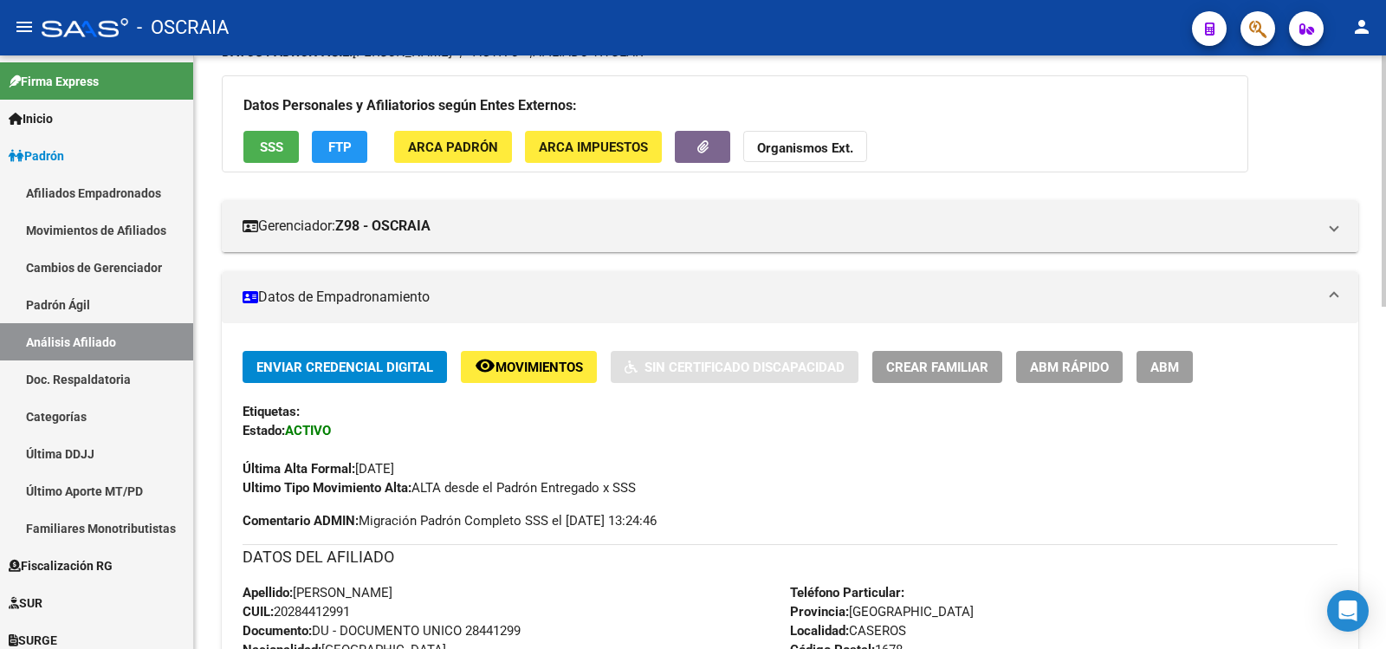
scroll to position [824, 0]
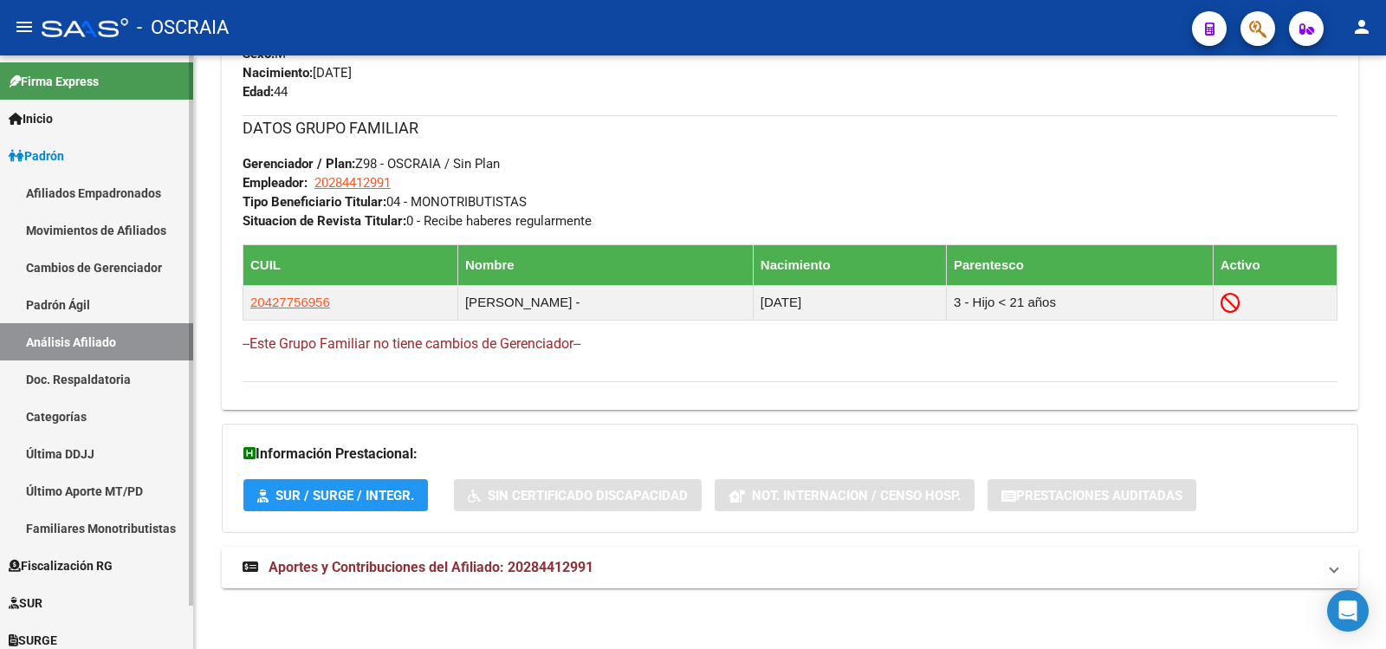
drag, startPoint x: 86, startPoint y: 295, endPoint x: 98, endPoint y: 343, distance: 50.0
click at [86, 297] on link "Padrón Ágil" at bounding box center [96, 304] width 193 height 37
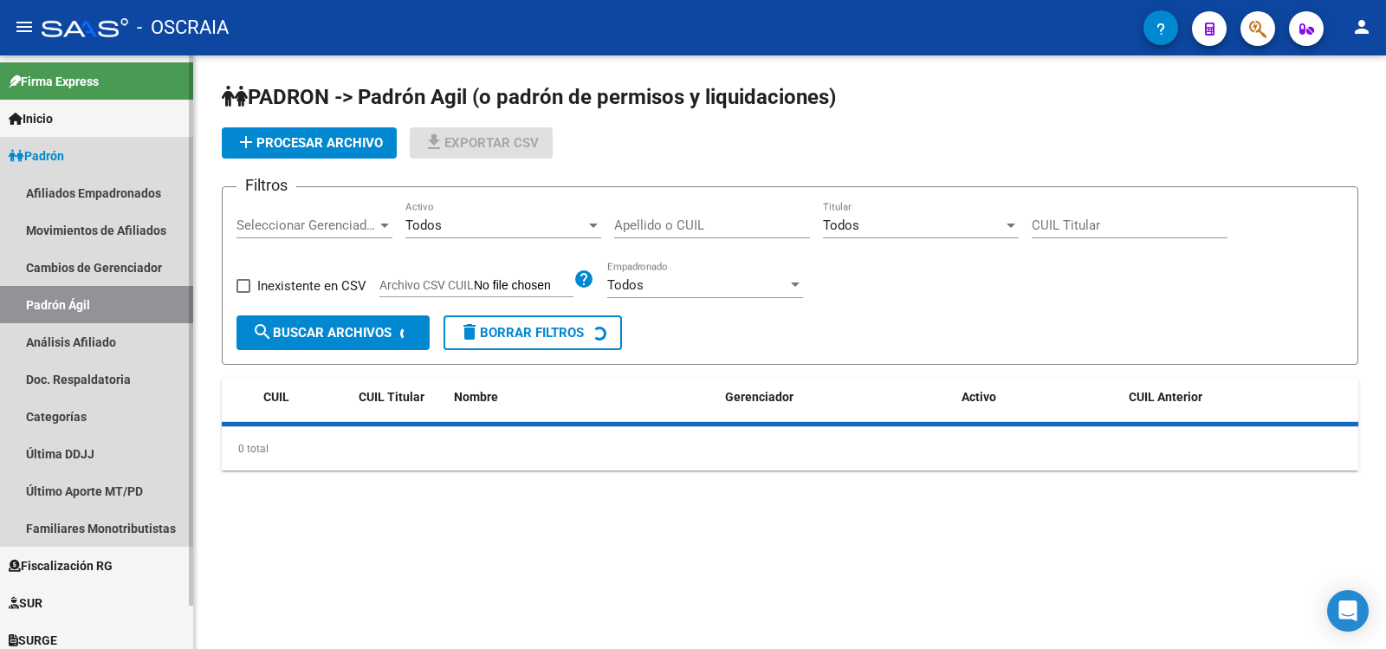
click at [98, 343] on link "Análisis Afiliado" at bounding box center [96, 341] width 193 height 37
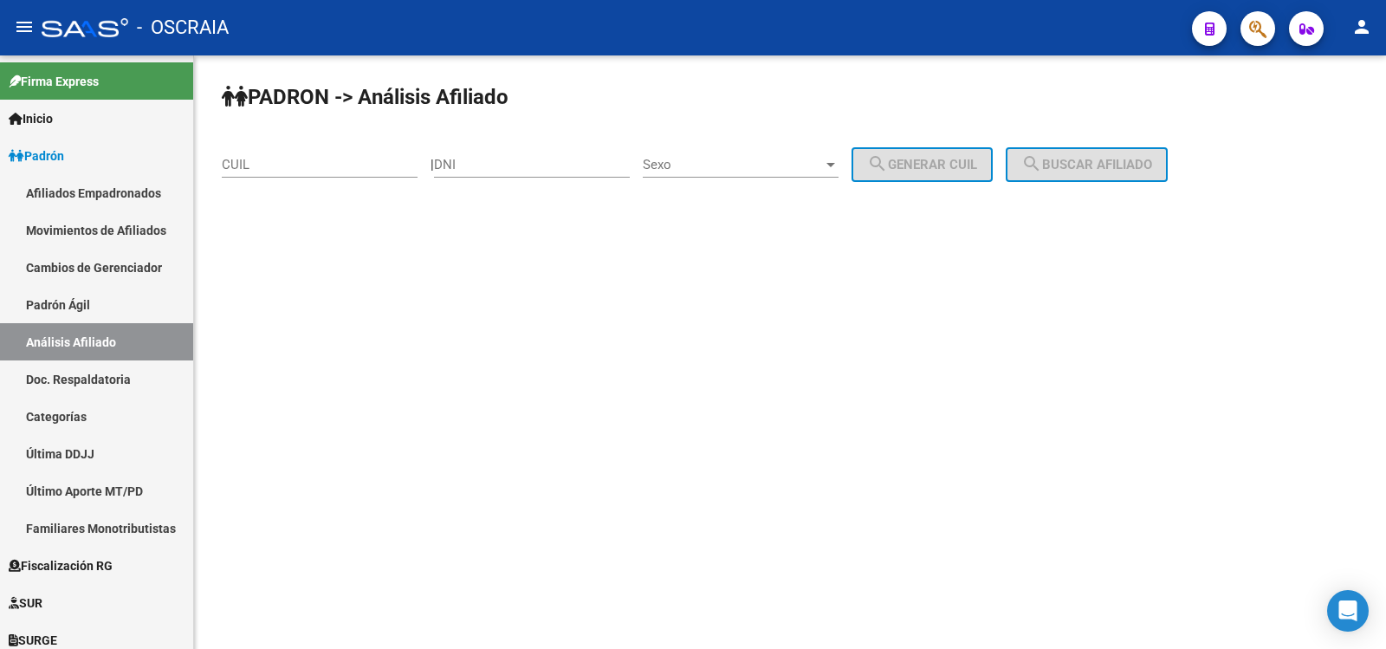
click at [300, 168] on input "CUIL" at bounding box center [320, 165] width 196 height 16
paste input "20-17367805-4"
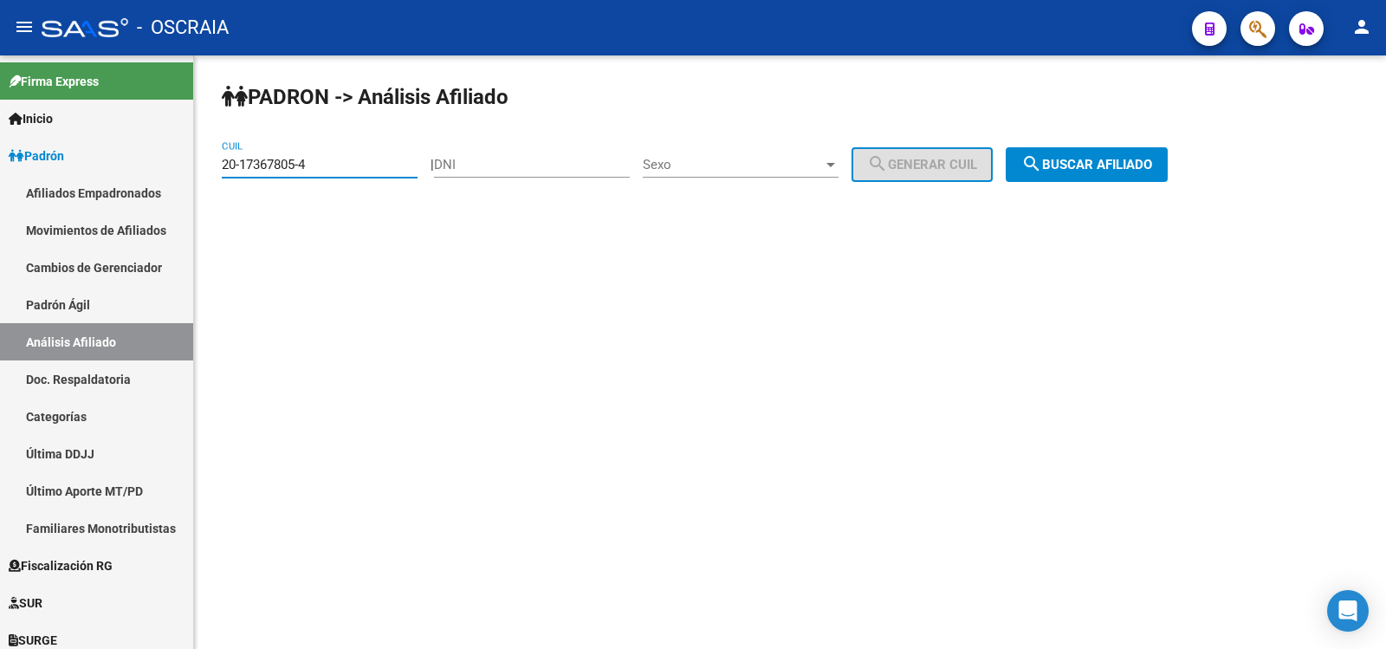
type input "20-17367805-4"
click at [1105, 156] on button "search Buscar afiliado" at bounding box center [1087, 164] width 162 height 35
drag, startPoint x: 1105, startPoint y: 156, endPoint x: 1015, endPoint y: 127, distance: 93.7
click at [1105, 156] on div "PADRON -> Análisis Afiliado 20-17367805-4 CUIL | DNI Sexo Sexo search Generar C…" at bounding box center [790, 146] width 1192 height 182
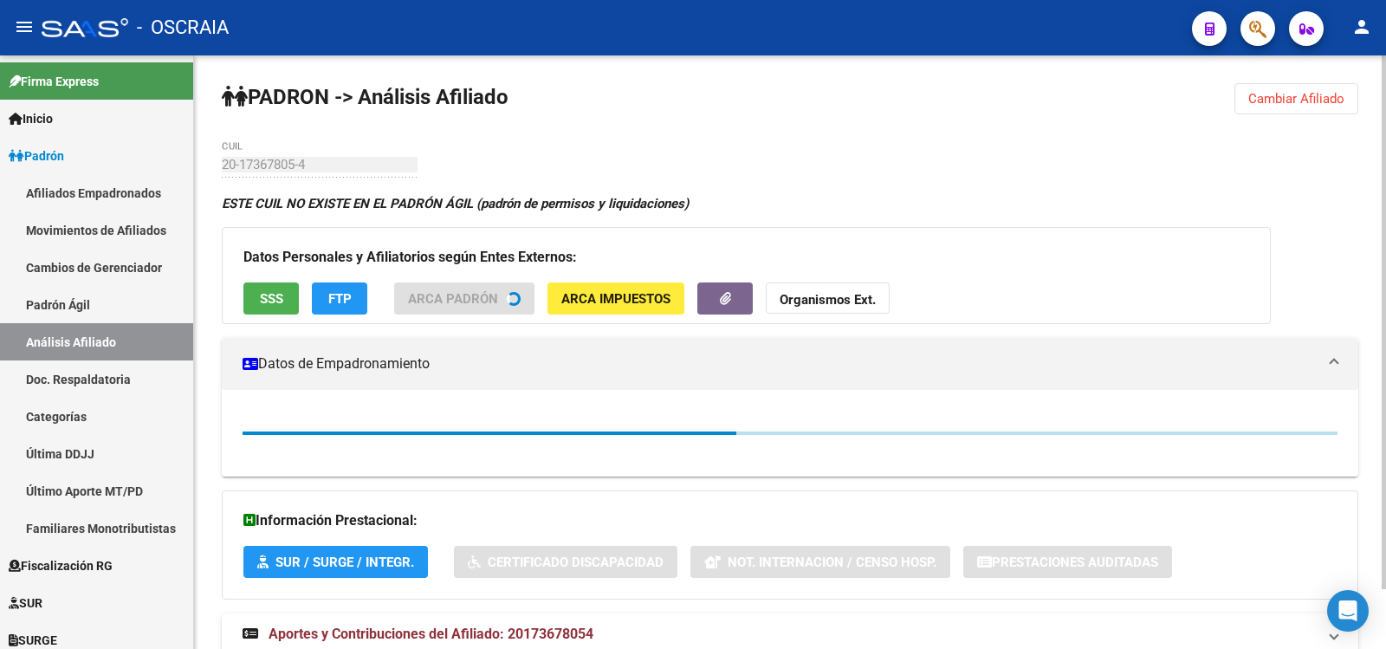
scroll to position [67, 0]
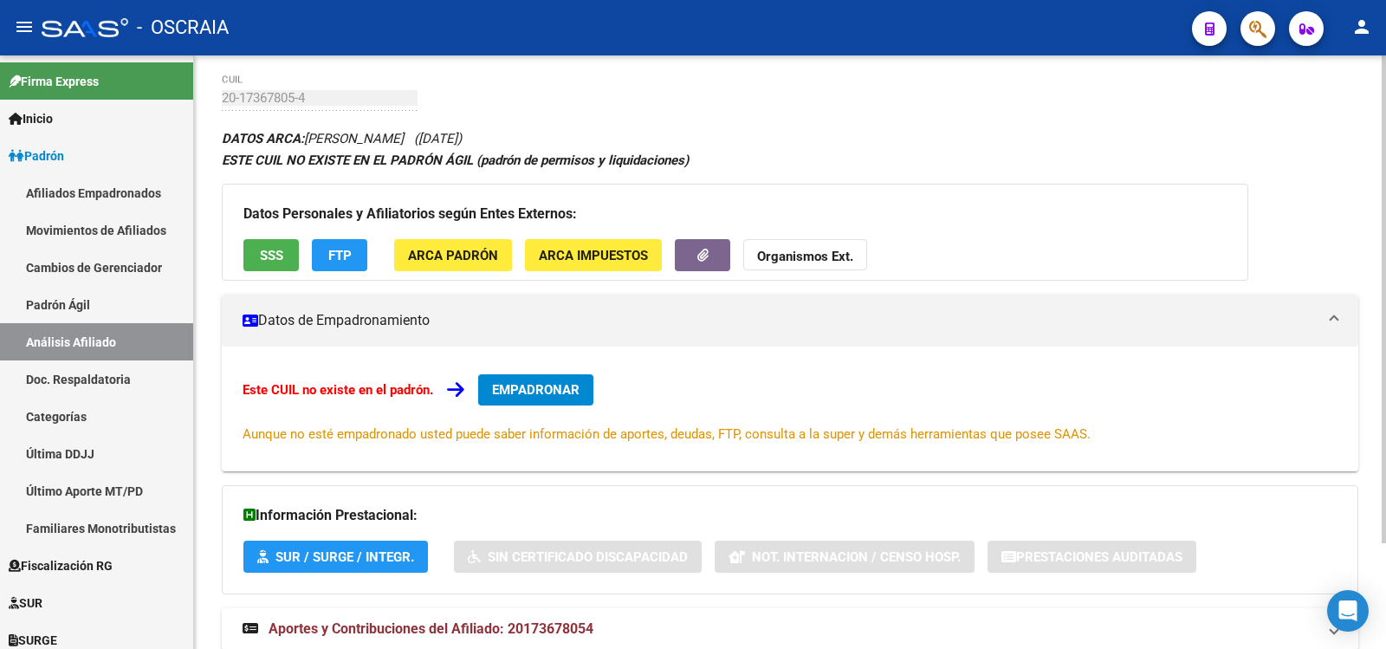
click at [524, 575] on div "Información Prestacional: SUR / SURGE / INTEGR. Sin Certificado Discapacidad No…" at bounding box center [790, 539] width 1137 height 109
click at [519, 598] on div "DATOS ARCA: [PERSON_NAME] ([DATE]) ESTE CUIL NO EXISTE EN EL PADRÓN ÁGIL (padró…" at bounding box center [790, 397] width 1137 height 541
click at [518, 621] on span "Aportes y Contribuciones del Afiliado: 20173678054" at bounding box center [431, 628] width 325 height 16
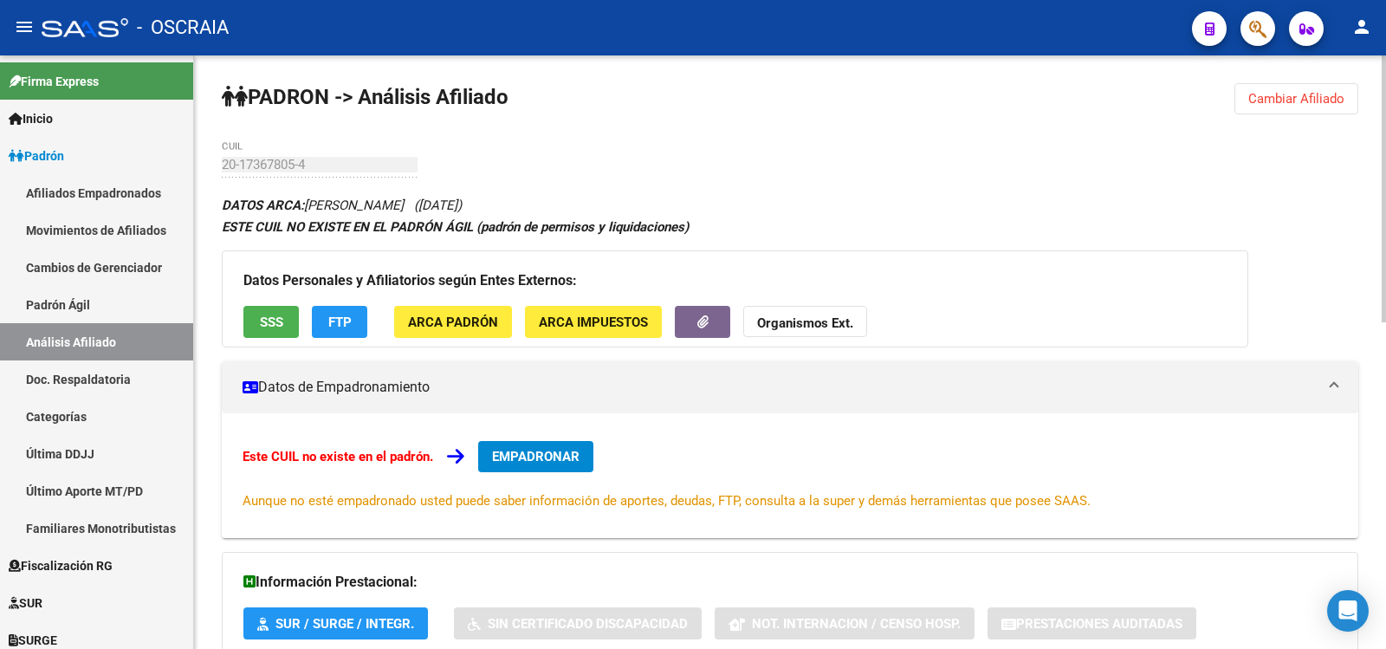
scroll to position [725, 0]
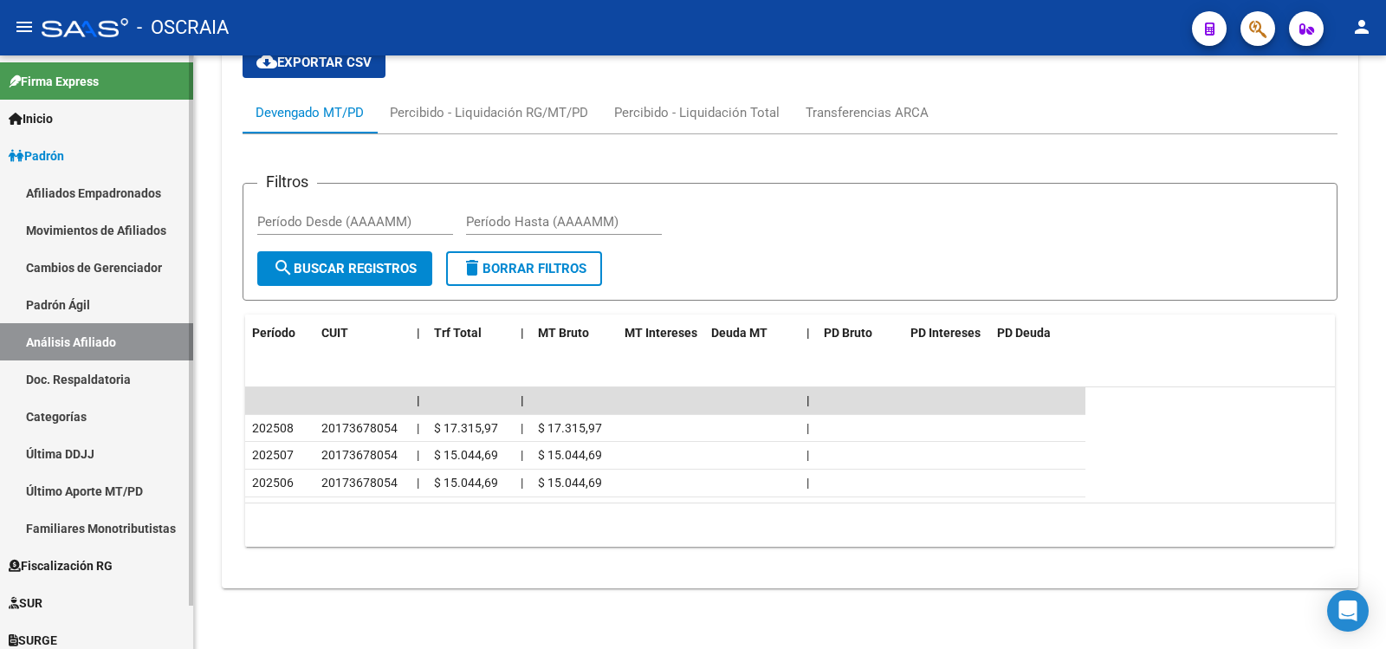
click at [142, 308] on link "Padrón Ágil" at bounding box center [96, 304] width 193 height 37
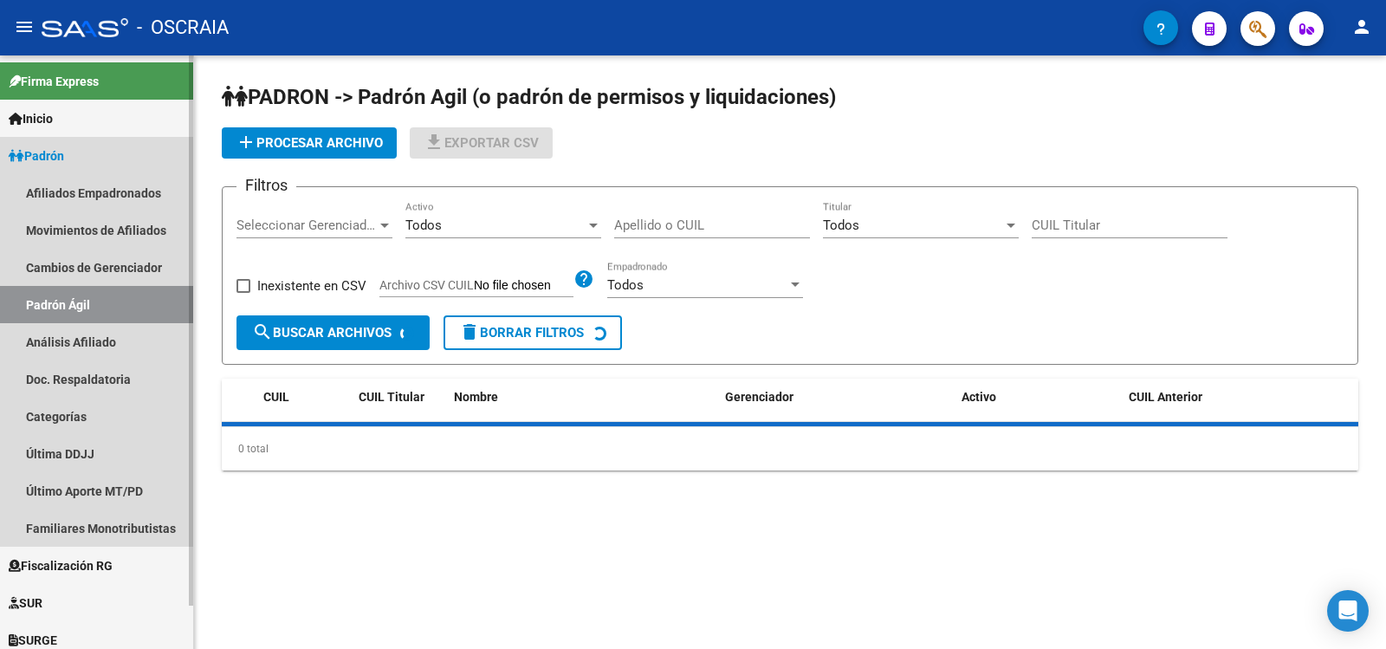
click at [129, 341] on link "Análisis Afiliado" at bounding box center [96, 341] width 193 height 37
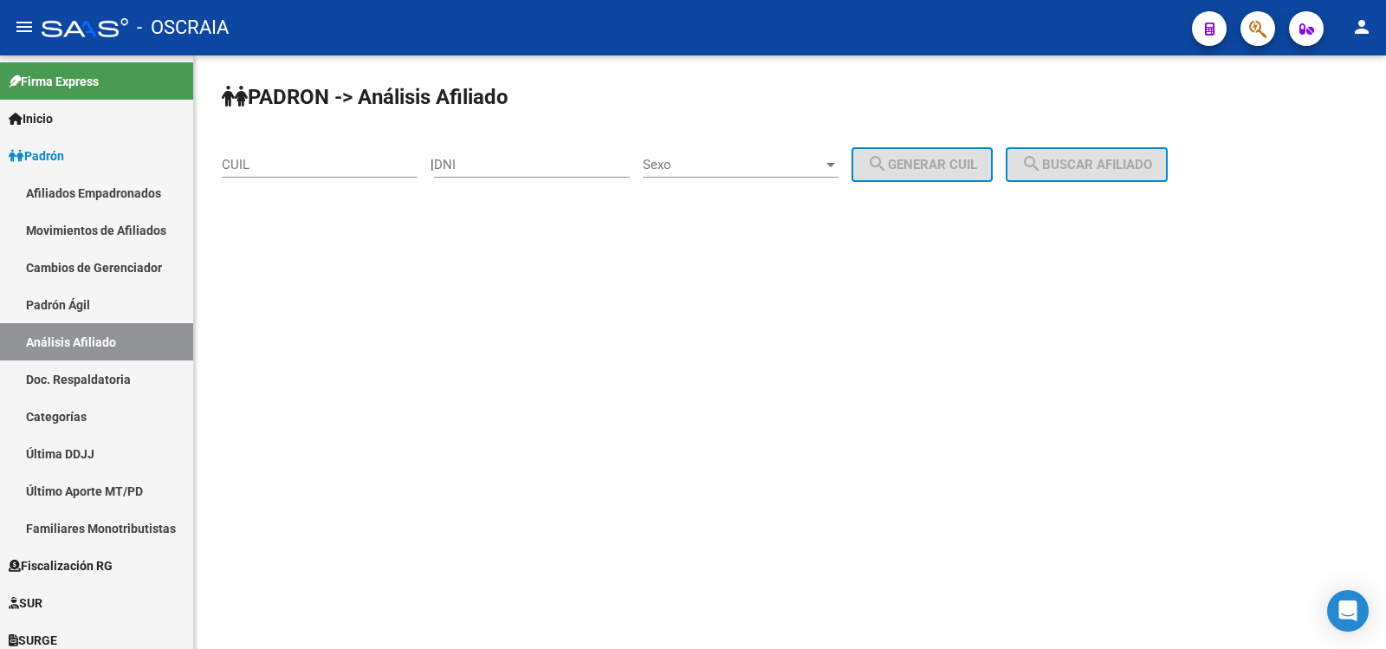
click at [290, 172] on div "CUIL" at bounding box center [320, 158] width 196 height 37
paste input "20-17367805-4"
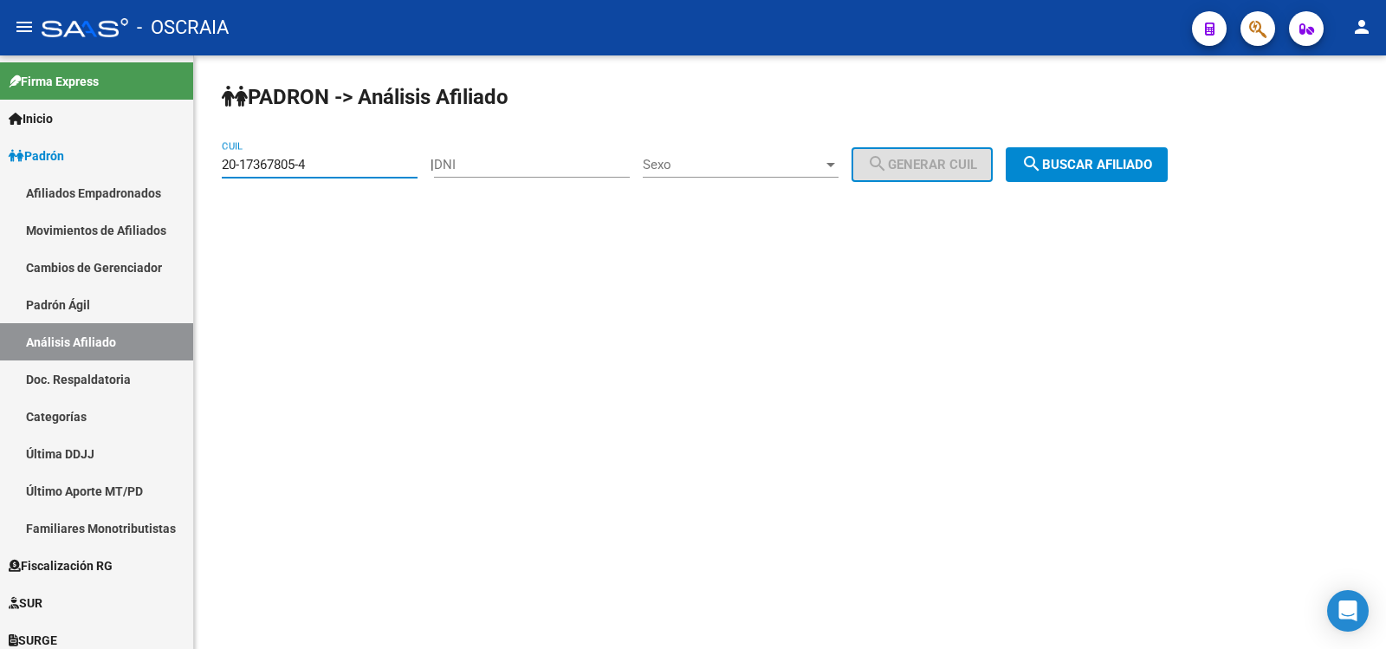
type input "20-17367805-4"
click at [1078, 166] on span "search Buscar afiliado" at bounding box center [1086, 165] width 131 height 16
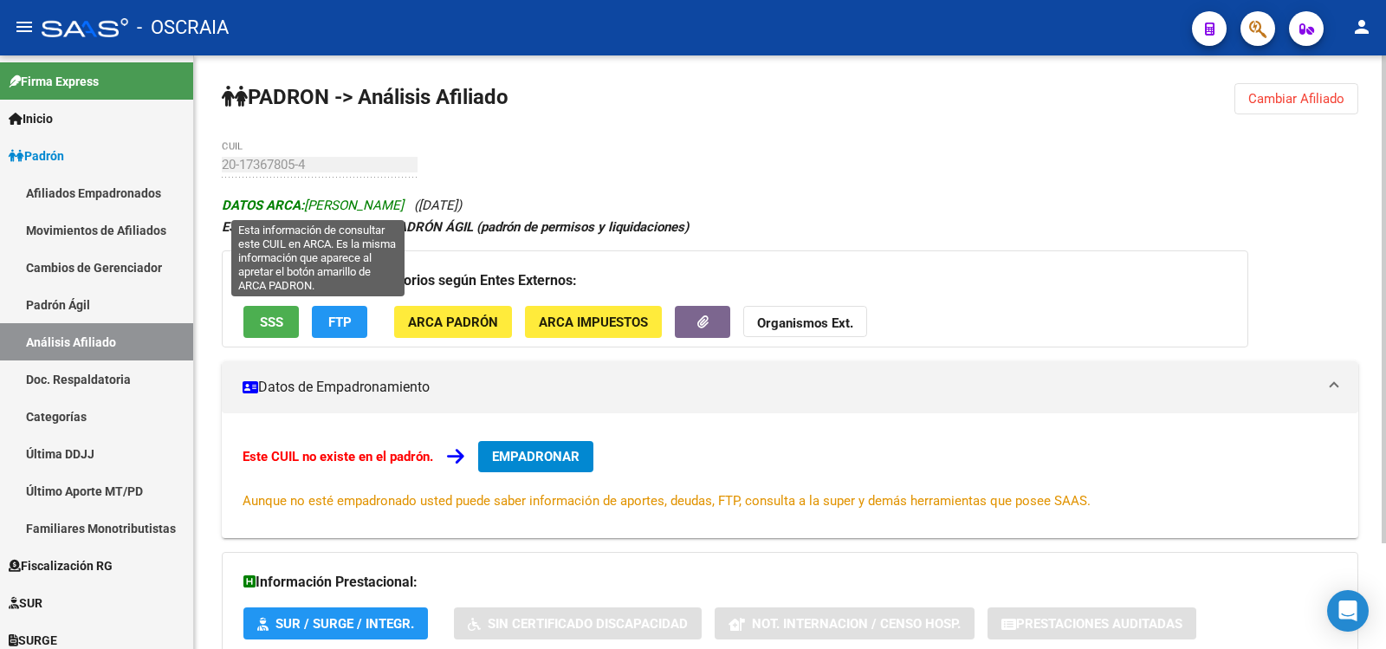
copy icon "[PERSON_NAME] ([DATE])"
drag, startPoint x: 515, startPoint y: 204, endPoint x: 309, endPoint y: 207, distance: 205.3
click at [309, 207] on div "DATOS ARCA: [PERSON_NAME] ([DATE]) ESTE CUIL NO EXISTE EN EL PADRÓN ÁGIL (padró…" at bounding box center [790, 464] width 1137 height 541
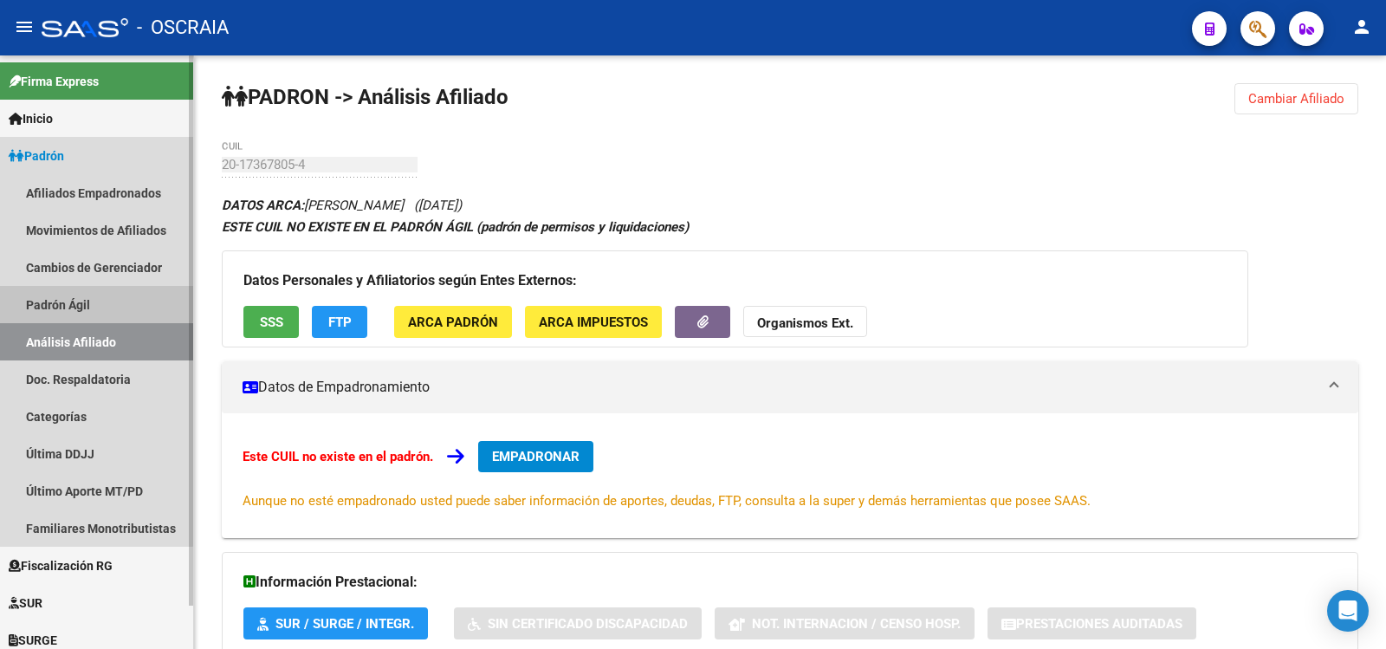
click at [59, 300] on link "Padrón Ágil" at bounding box center [96, 304] width 193 height 37
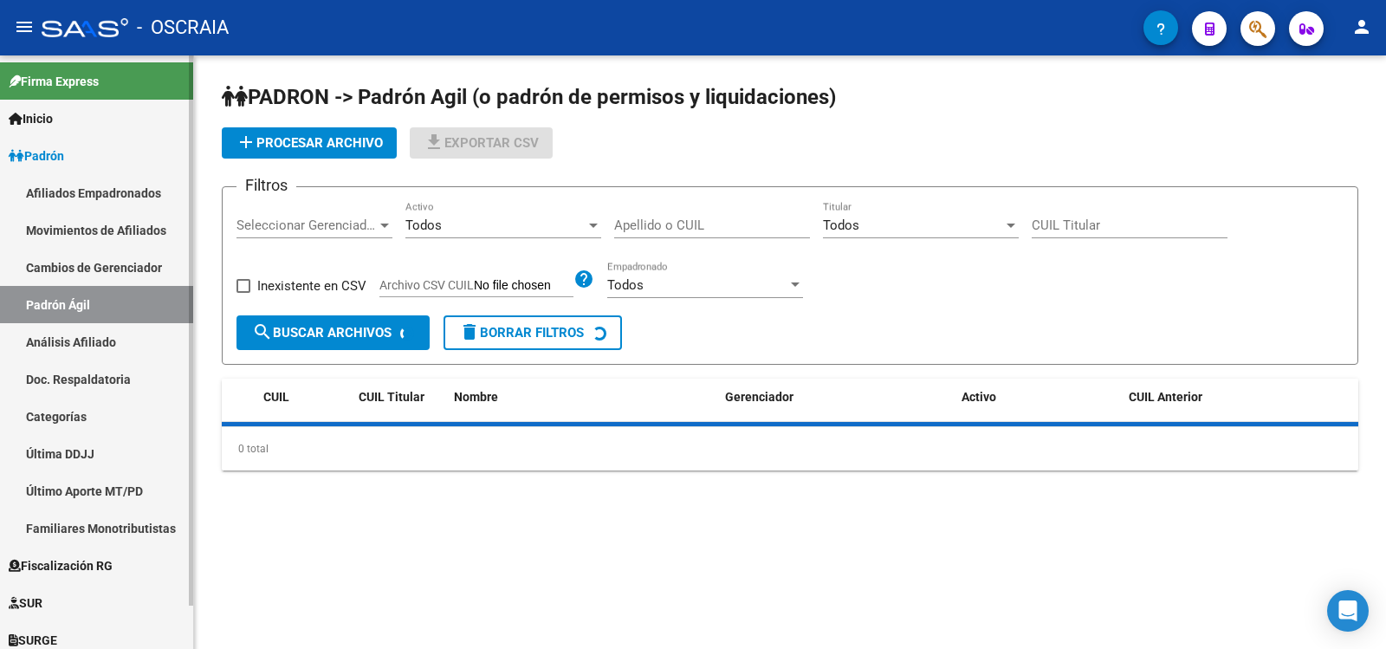
click at [77, 345] on link "Análisis Afiliado" at bounding box center [96, 341] width 193 height 37
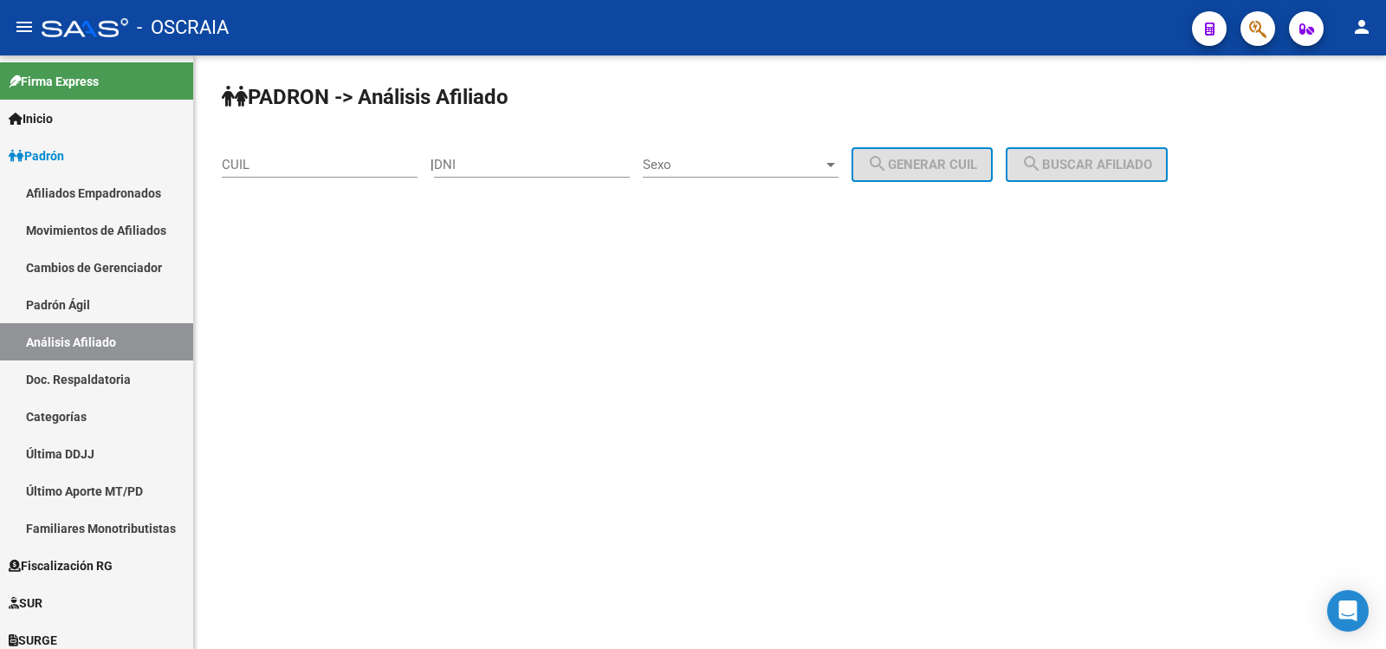
click at [316, 156] on div "CUIL" at bounding box center [320, 158] width 196 height 37
paste input "27-18908408-6"
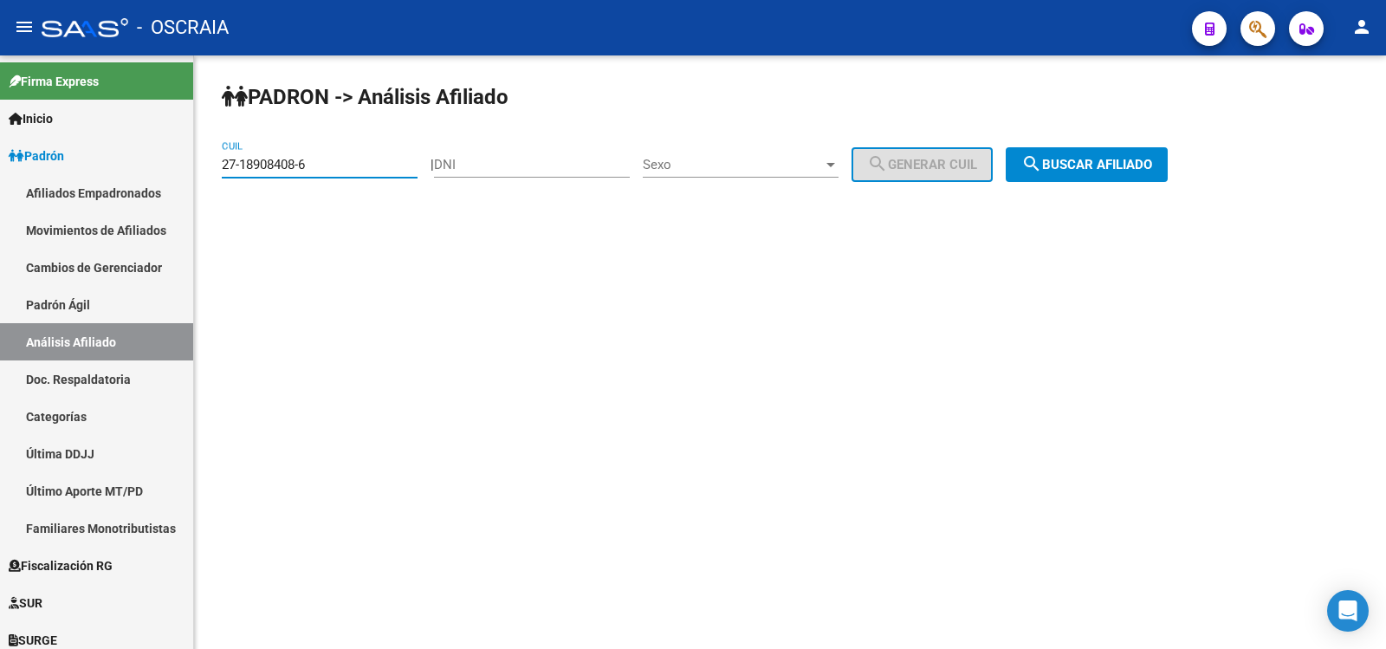
type input "27-18908408-6"
click at [1074, 155] on button "search Buscar afiliado" at bounding box center [1087, 164] width 162 height 35
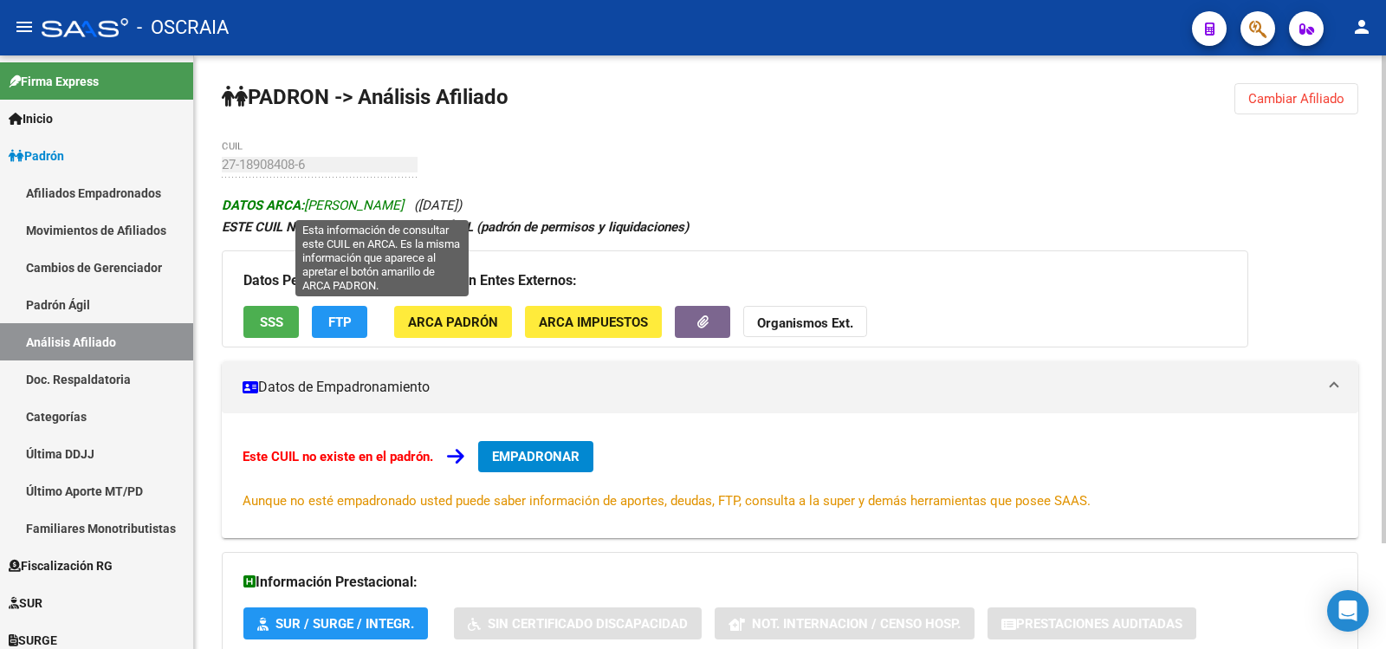
copy span ": [PERSON_NAME]"
copy span "[PERSON_NAME]"
drag, startPoint x: 541, startPoint y: 203, endPoint x: 308, endPoint y: 212, distance: 234.1
click at [308, 212] on span "DATOS ARCA: [PERSON_NAME]" at bounding box center [313, 206] width 182 height 16
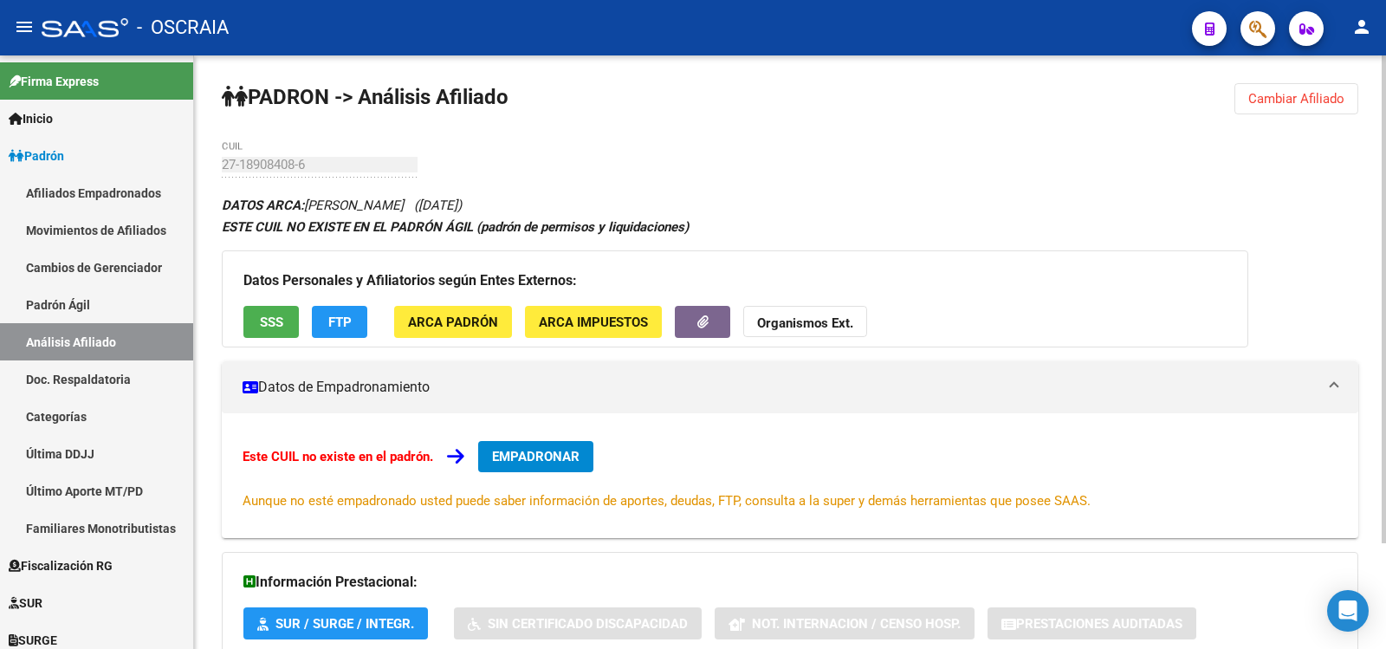
drag, startPoint x: 645, startPoint y: 127, endPoint x: 686, endPoint y: 248, distance: 127.1
click at [646, 127] on div "PADRON -> Análisis Afiliado Cambiar Afiliado 27-18908408-6 CUIL DATOS ARCA: [PE…" at bounding box center [790, 416] width 1192 height 722
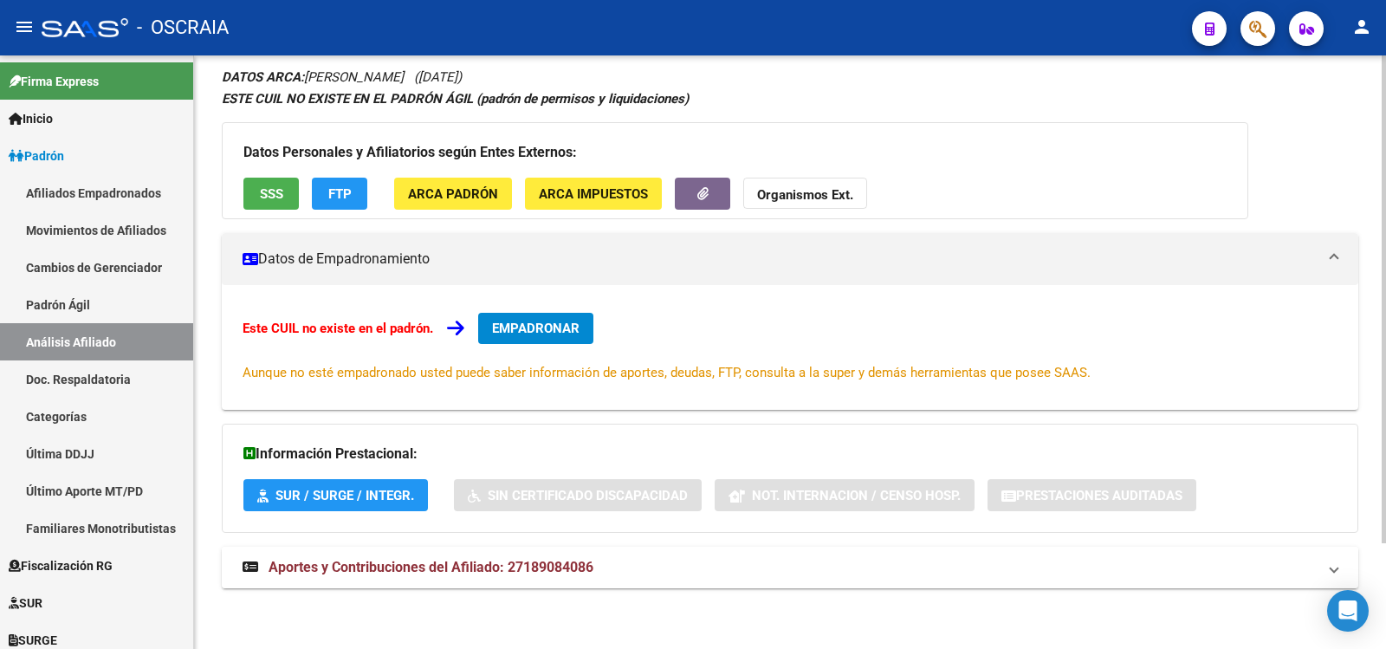
click at [577, 567] on span "Aportes y Contribuciones del Afiliado: 27189084086" at bounding box center [431, 567] width 325 height 16
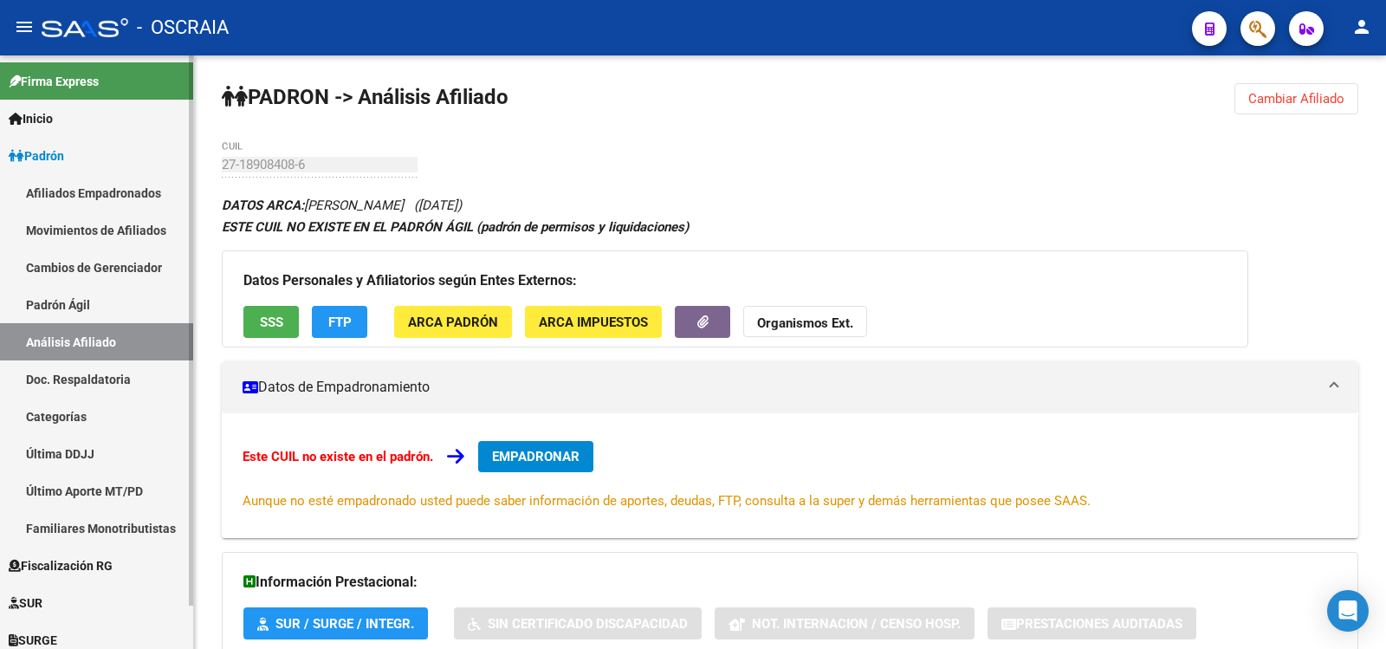
click at [123, 310] on link "Padrón Ágil" at bounding box center [96, 304] width 193 height 37
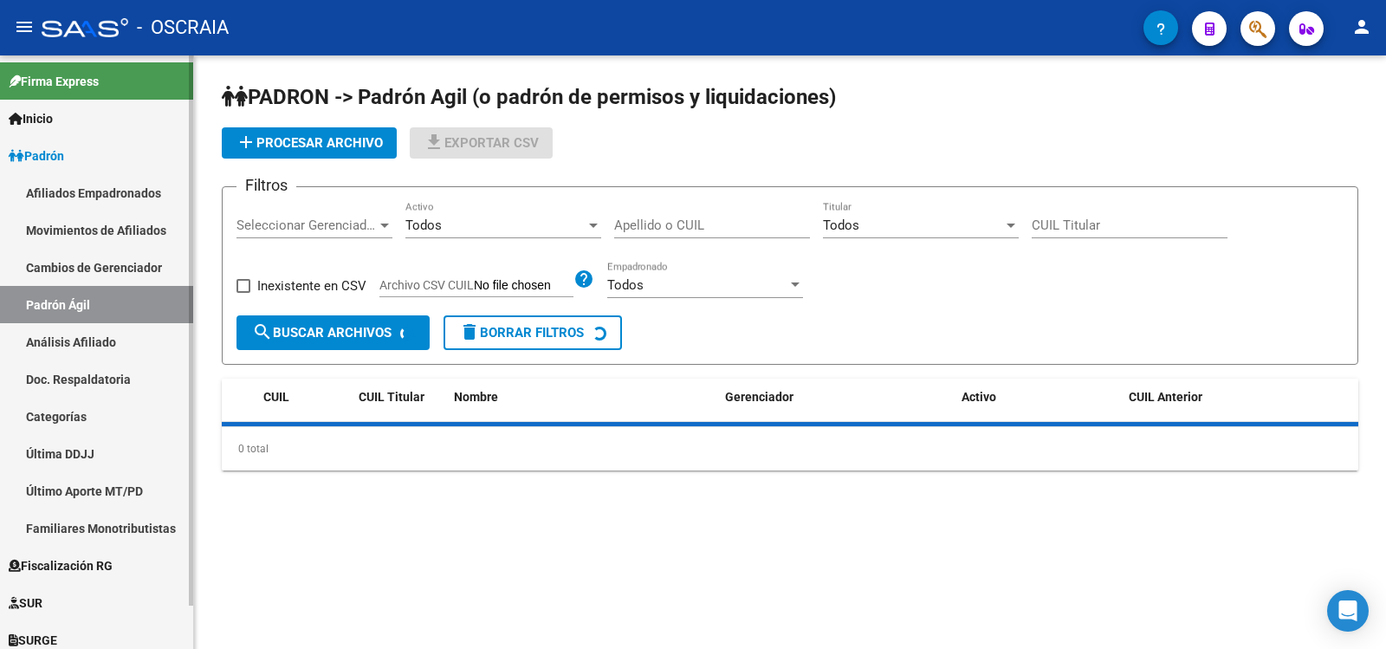
click at [120, 348] on link "Análisis Afiliado" at bounding box center [96, 341] width 193 height 37
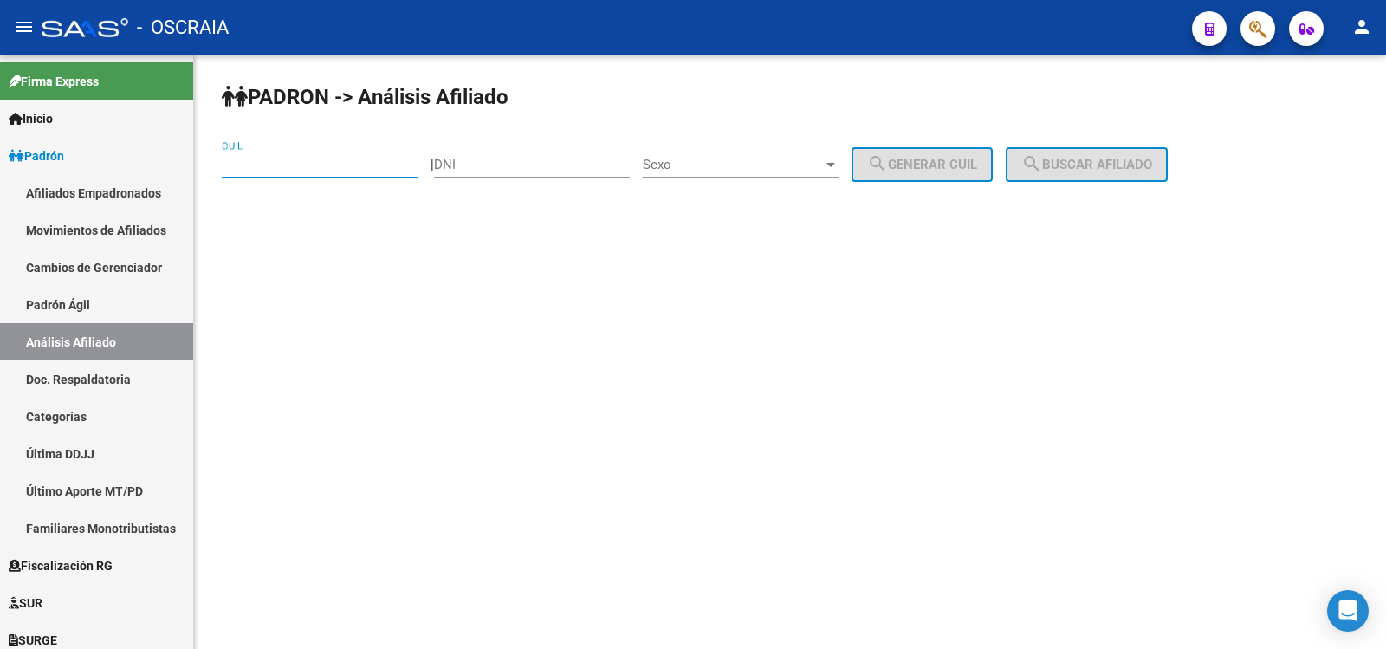
click at [314, 162] on input "CUIL" at bounding box center [320, 165] width 196 height 16
click at [256, 172] on div "CUIL" at bounding box center [320, 158] width 196 height 37
click at [256, 165] on input "CUIL" at bounding box center [320, 165] width 196 height 16
type input "27-22780348-2"
click at [1037, 172] on button "search Buscar afiliado" at bounding box center [1087, 164] width 162 height 35
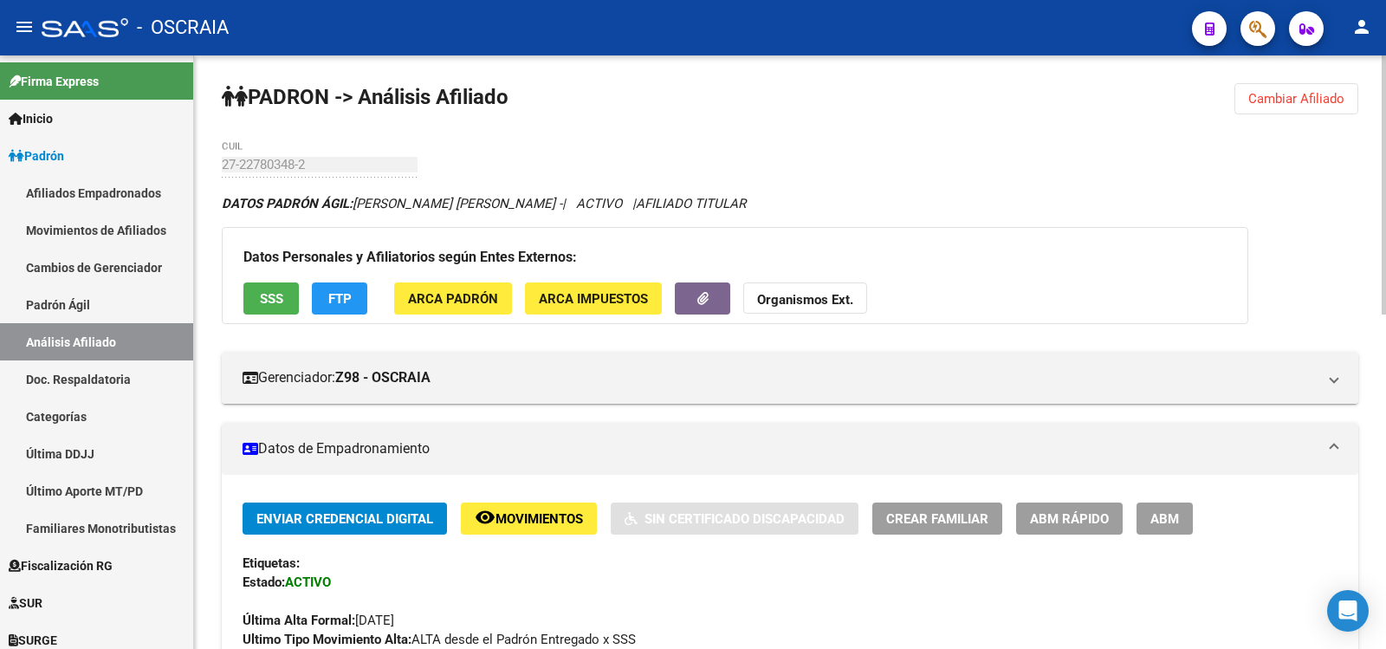
copy span "[PERSON_NAME] [PERSON_NAME]"
drag, startPoint x: 525, startPoint y: 208, endPoint x: 358, endPoint y: 194, distance: 167.8
click at [358, 194] on div "DATOS PADRÓN ÁGIL: [PERSON_NAME] [PERSON_NAME] - | ACTIVO | AFILIADO TITULAR" at bounding box center [790, 203] width 1137 height 19
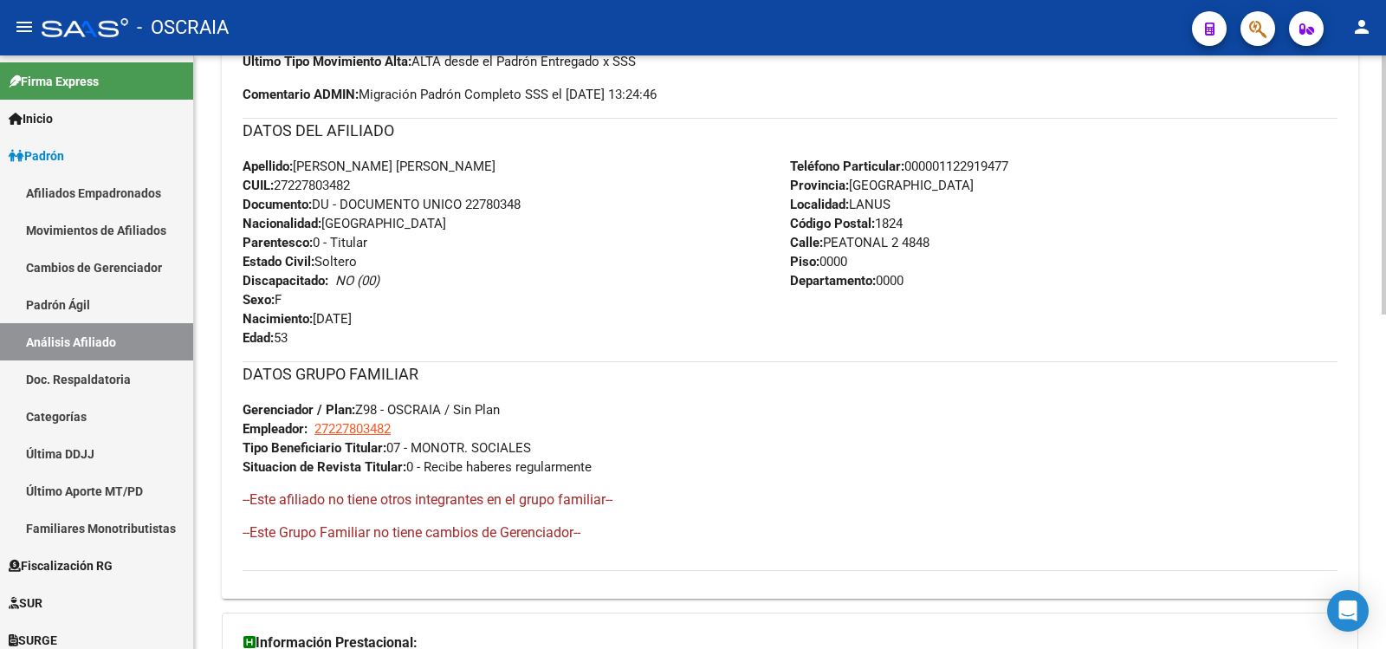
scroll to position [288, 0]
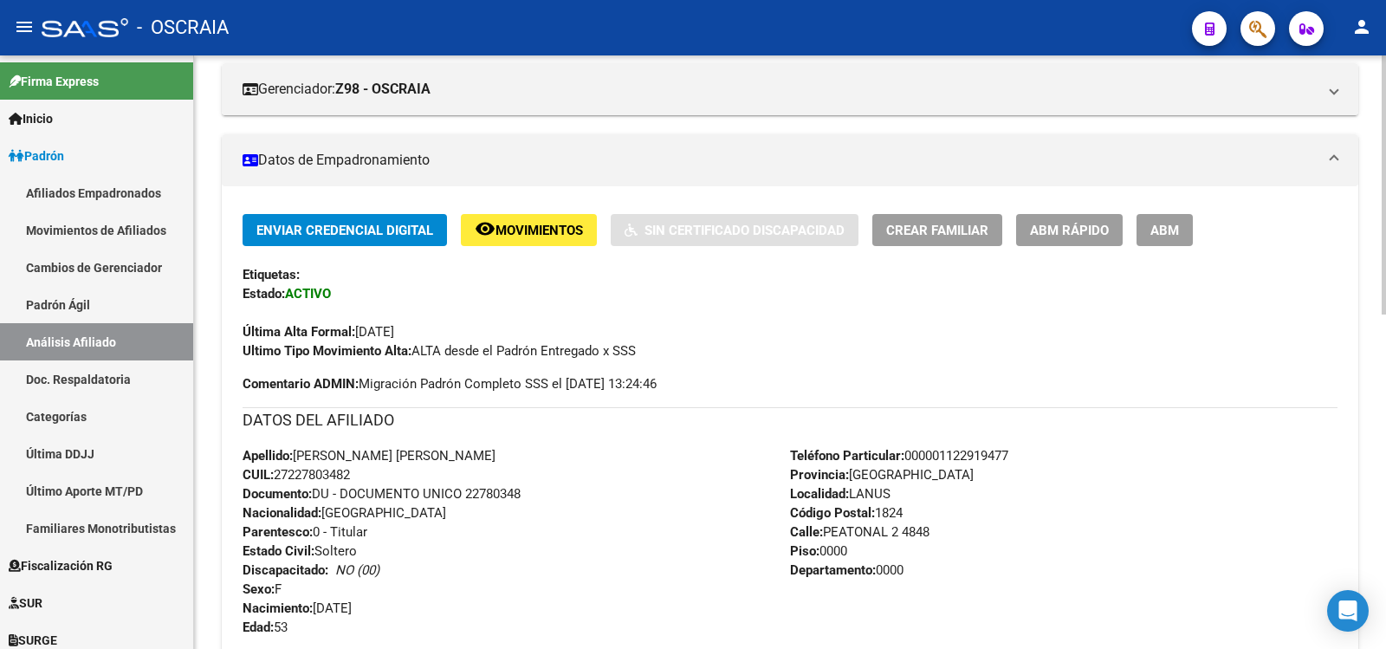
drag, startPoint x: 276, startPoint y: 475, endPoint x: 364, endPoint y: 473, distance: 88.4
click at [364, 473] on div "Apellido: [PERSON_NAME] [PERSON_NAME] CUIL: 27227803482 Documento: DU - DOCUMEN…" at bounding box center [517, 541] width 548 height 191
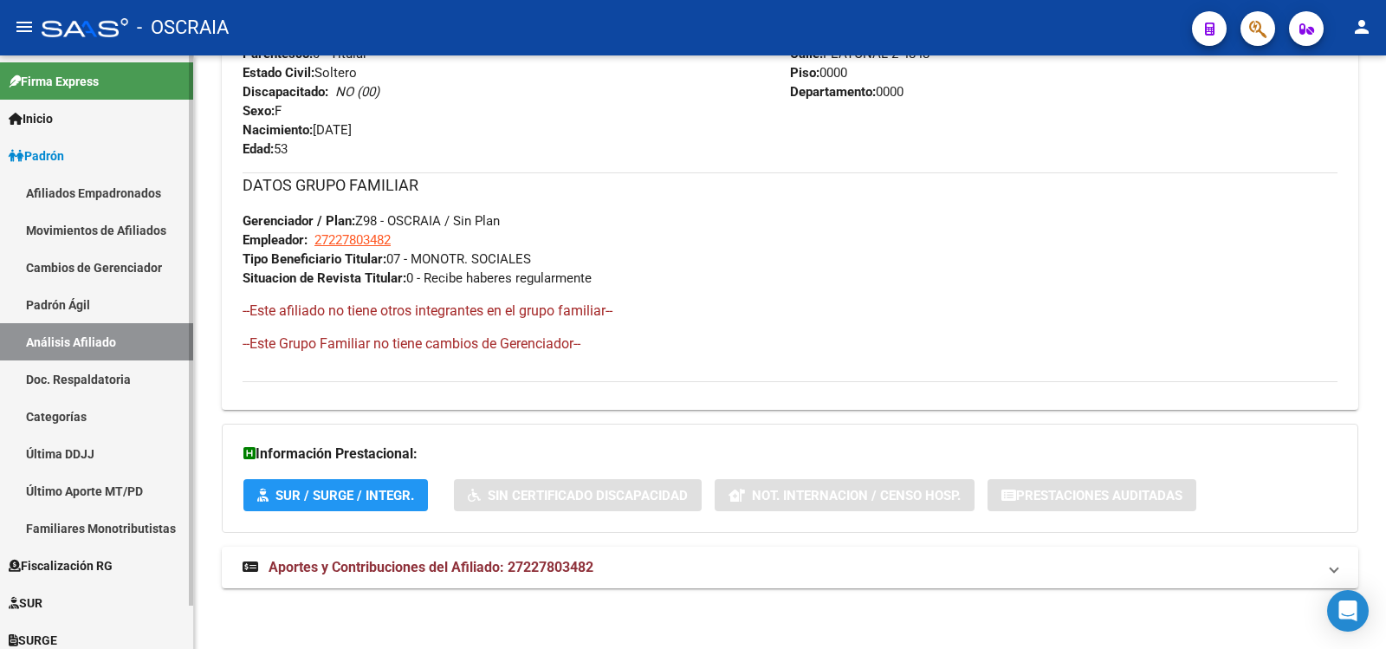
click at [48, 307] on link "Padrón Ágil" at bounding box center [96, 304] width 193 height 37
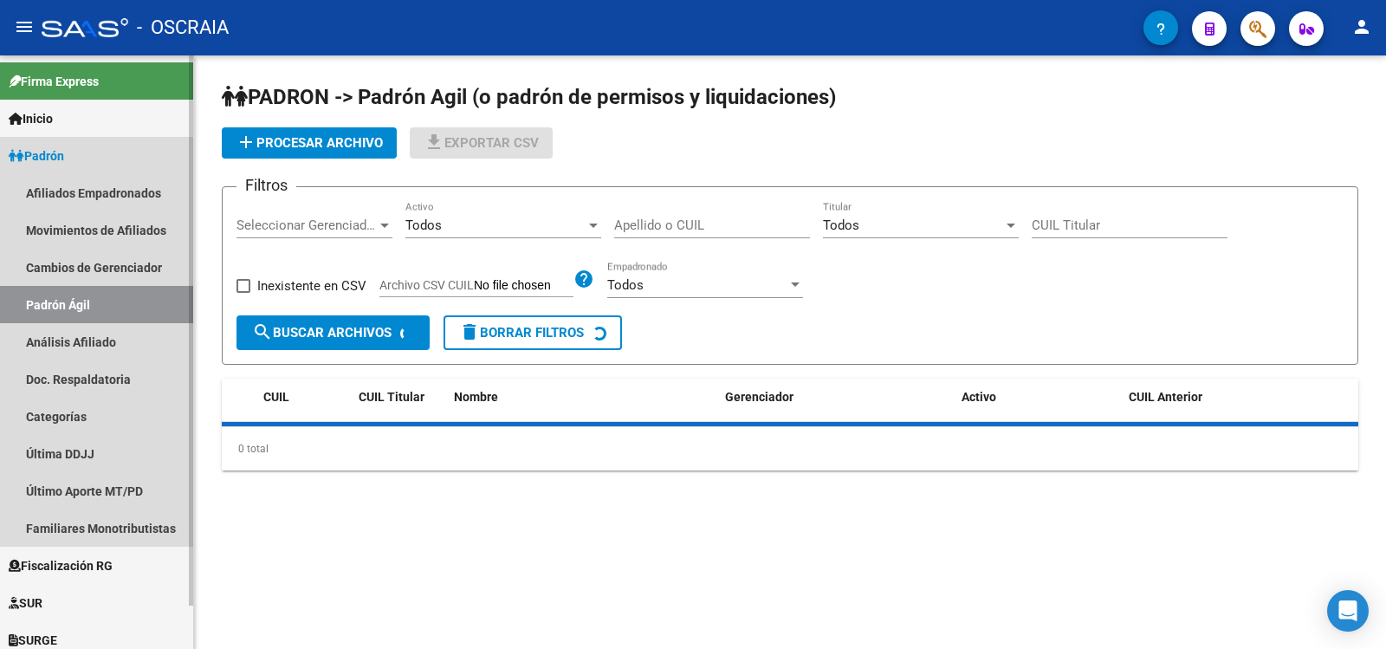
click at [46, 329] on link "Análisis Afiliado" at bounding box center [96, 341] width 193 height 37
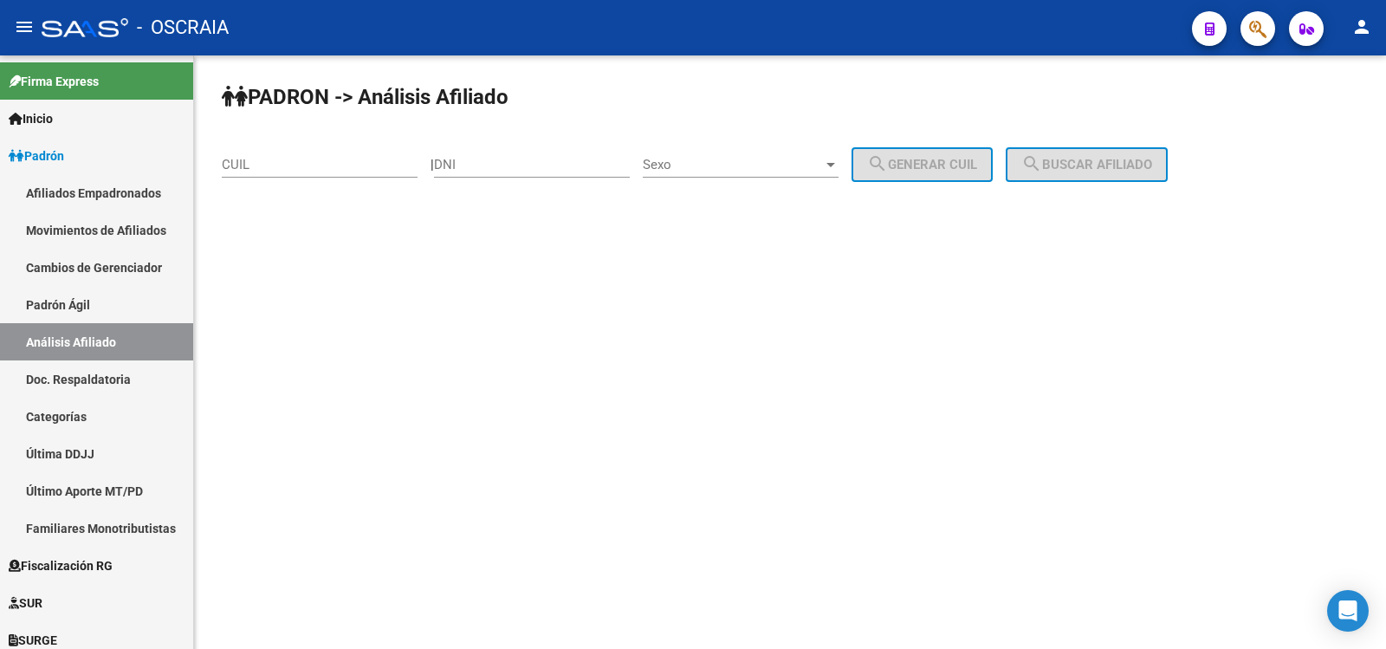
click at [321, 152] on div "CUIL" at bounding box center [320, 158] width 196 height 37
click at [315, 167] on input "CUIL" at bounding box center [320, 165] width 196 height 16
paste input "23-22952310-4"
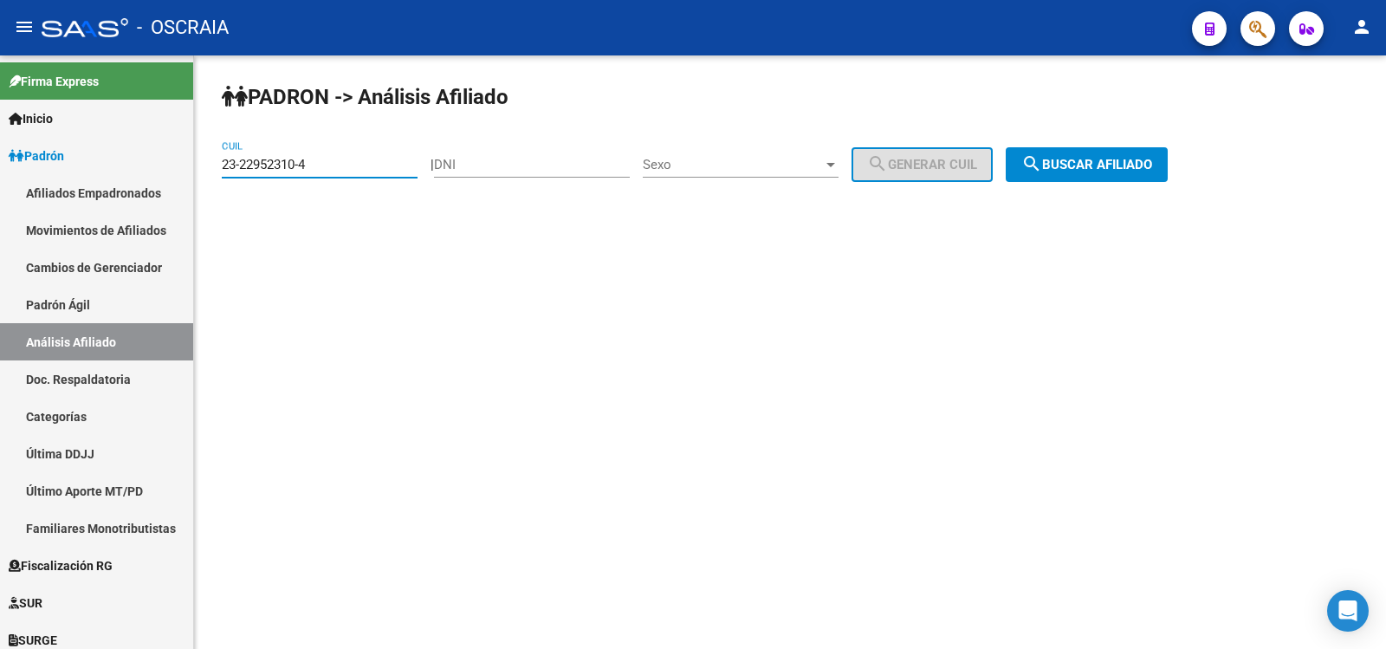
type input "23-22952310-4"
click at [1042, 158] on mat-icon "search" at bounding box center [1031, 163] width 21 height 21
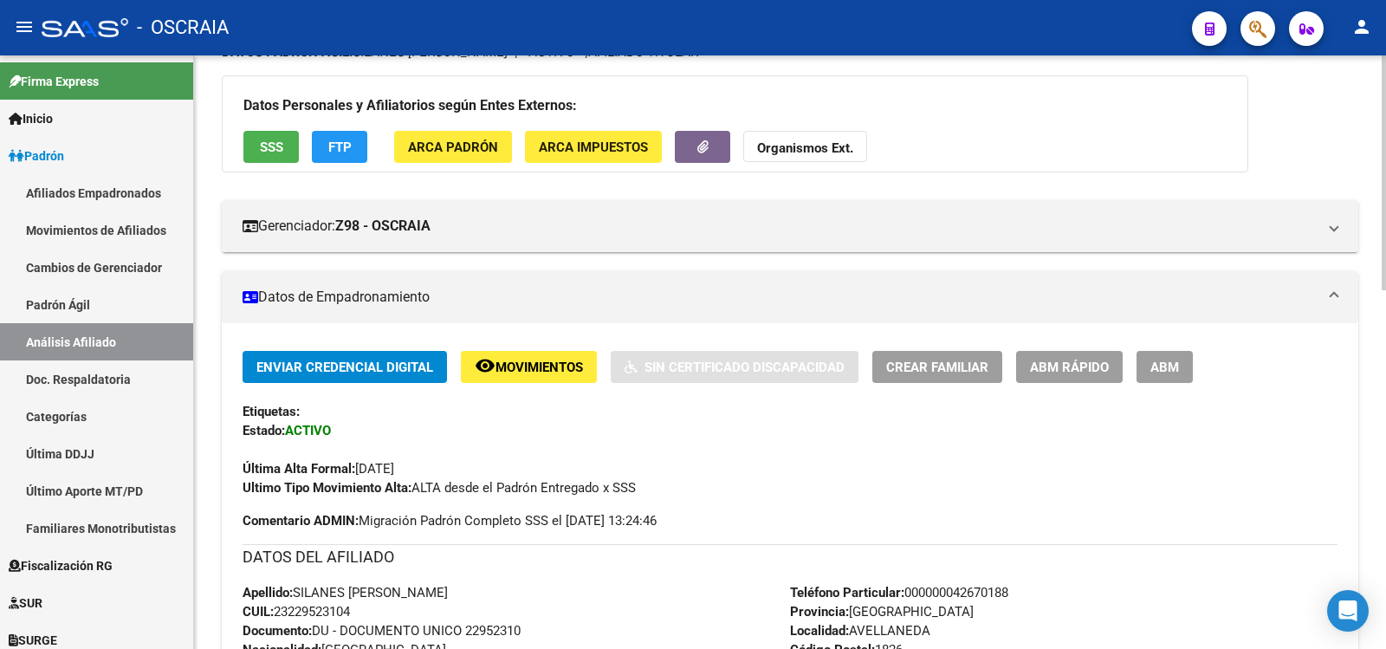
scroll to position [729, 0]
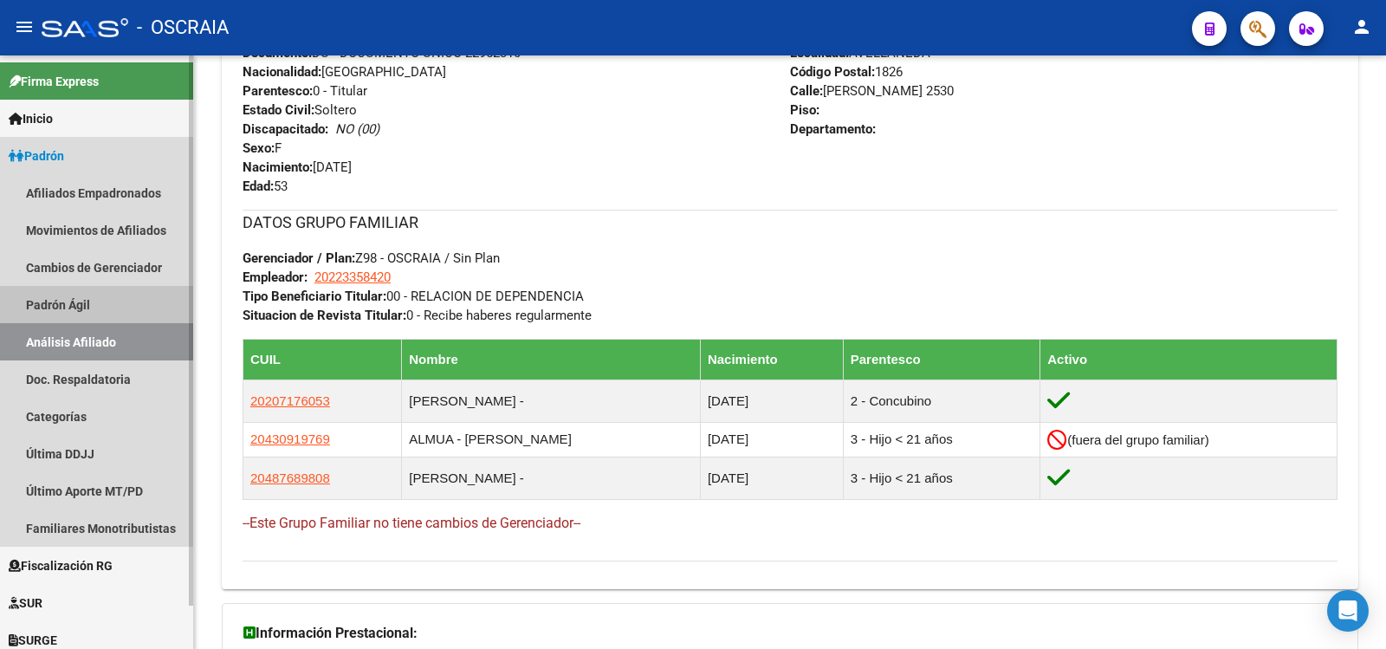
click at [84, 314] on link "Padrón Ágil" at bounding box center [96, 304] width 193 height 37
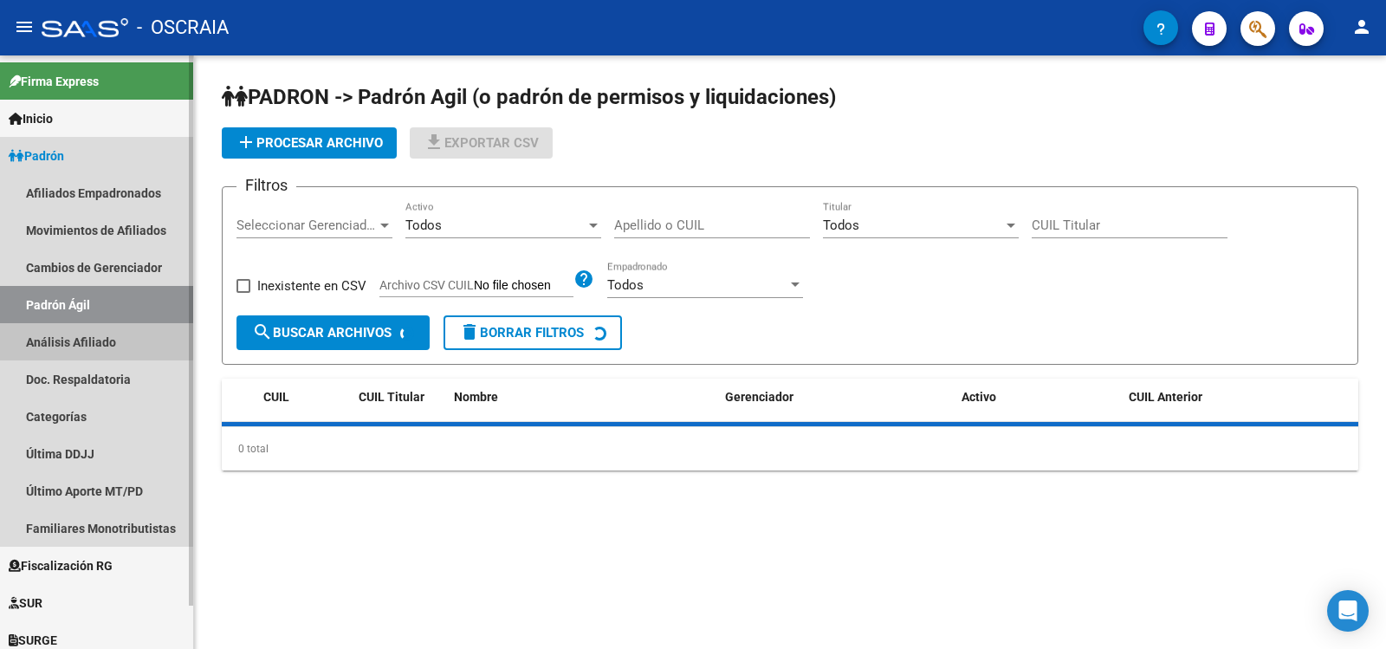
click at [82, 328] on link "Análisis Afiliado" at bounding box center [96, 341] width 193 height 37
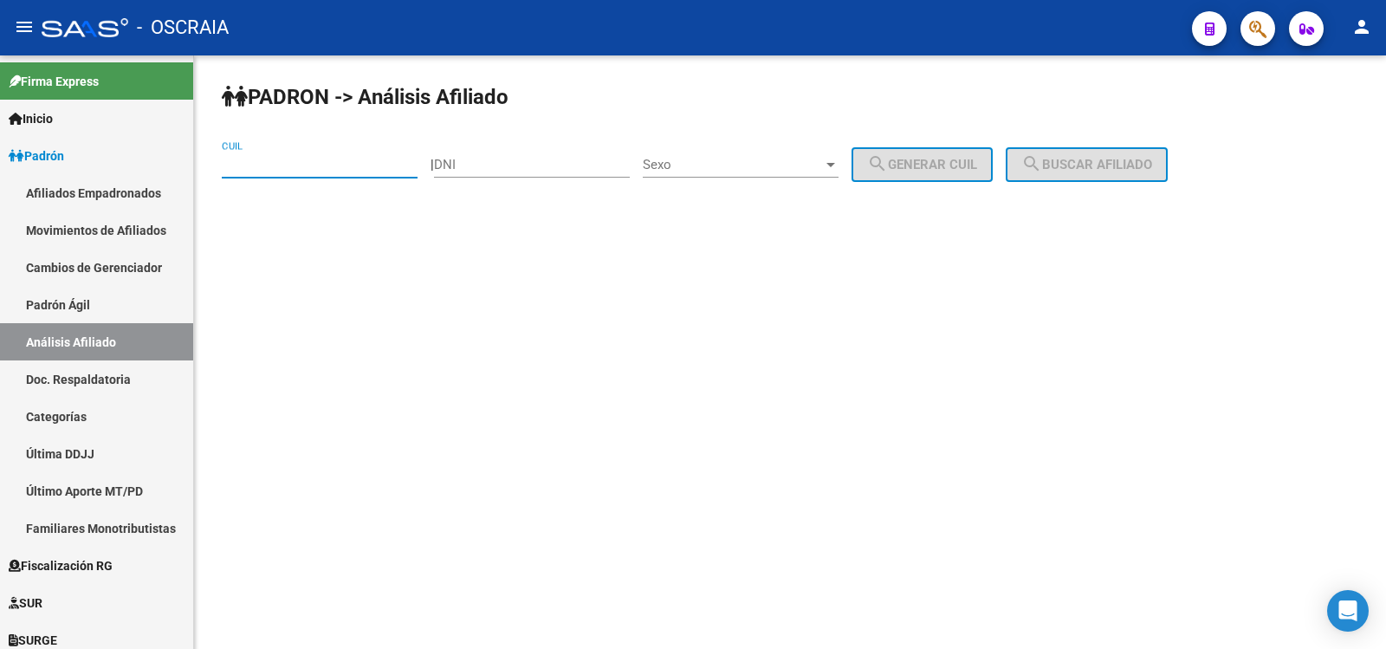
click at [304, 161] on input "CUIL" at bounding box center [320, 165] width 196 height 16
paste input "23-31032432-9"
type input "23-31032432-9"
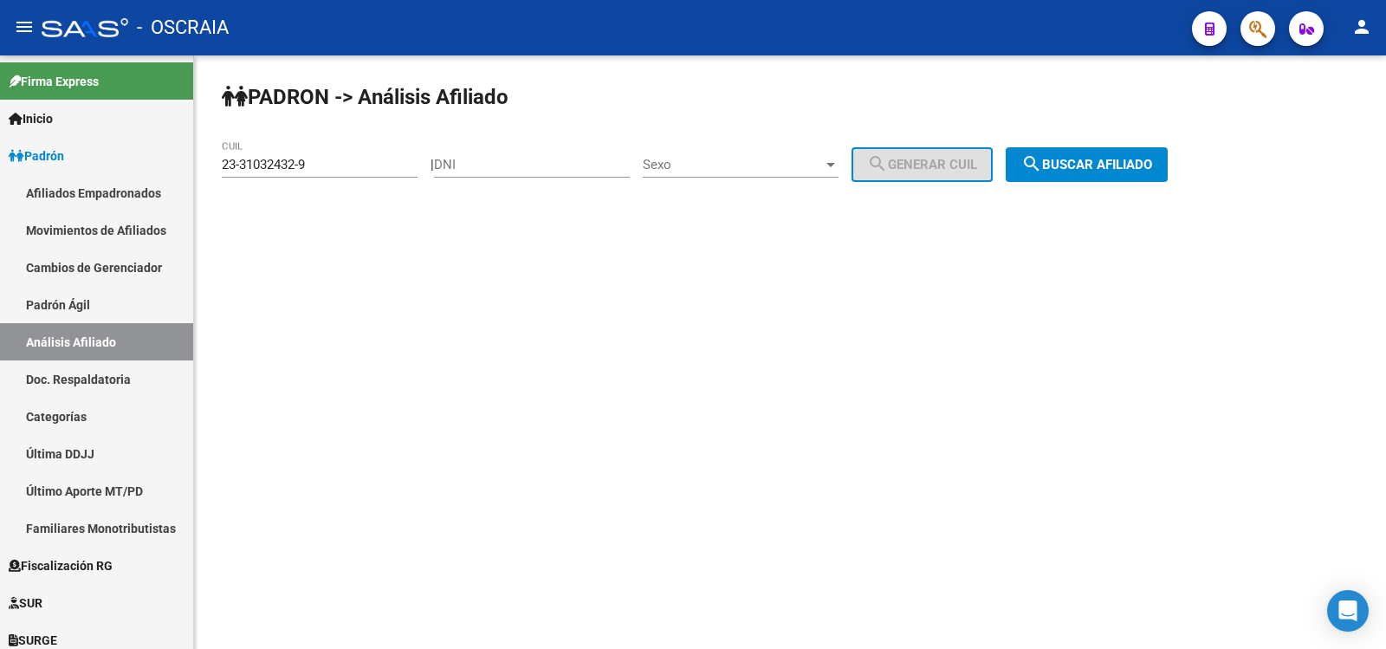
drag, startPoint x: 1261, startPoint y: 176, endPoint x: 1246, endPoint y: 177, distance: 14.8
click at [1254, 177] on div "PADRON -> Análisis Afiliado 23-31032432-9 CUIL | DNI Sexo Sexo search Generar C…" at bounding box center [790, 146] width 1192 height 182
click at [1152, 164] on span "search Buscar afiliado" at bounding box center [1086, 165] width 131 height 16
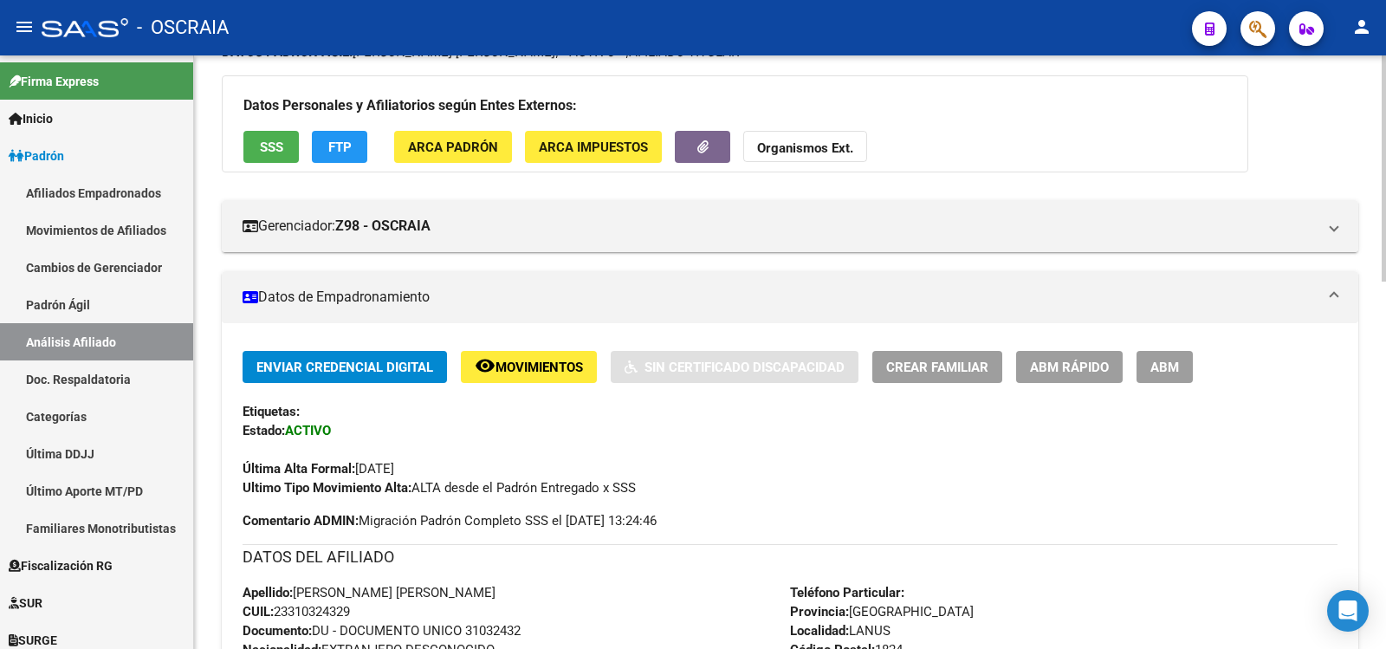
scroll to position [729, 0]
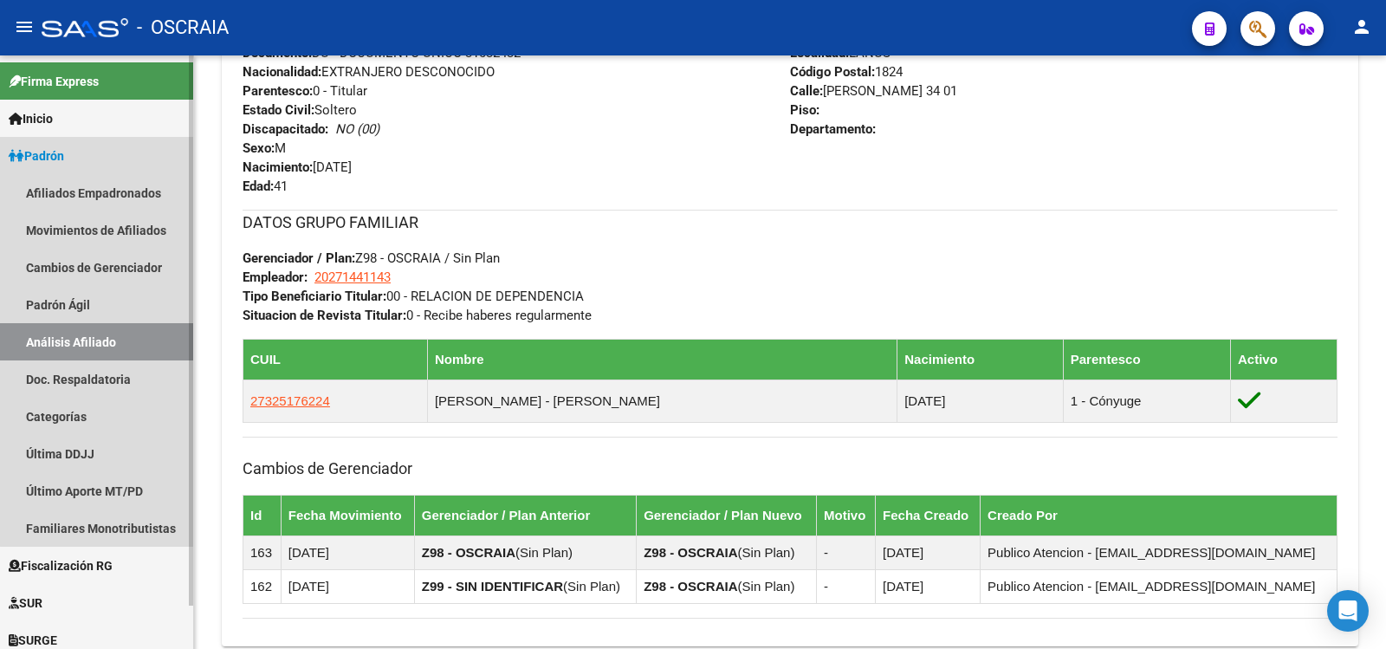
click at [103, 323] on link "Análisis Afiliado" at bounding box center [96, 341] width 193 height 37
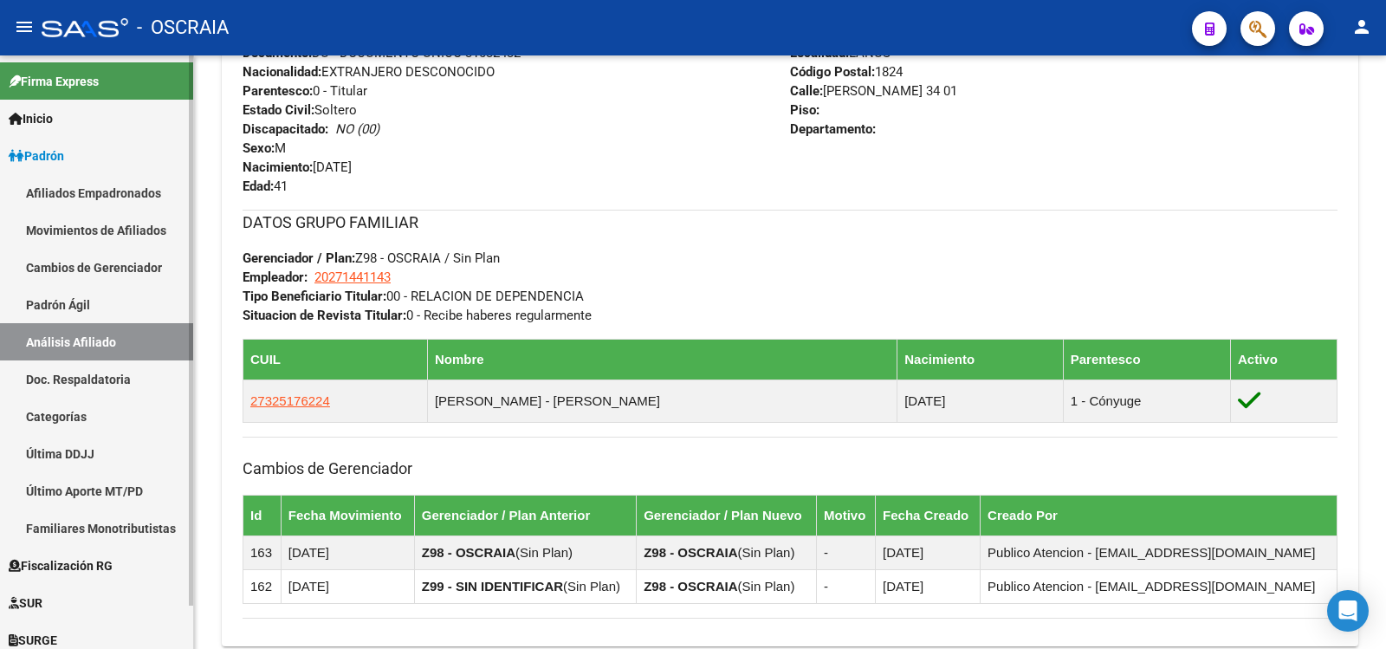
click at [113, 340] on link "Análisis Afiliado" at bounding box center [96, 341] width 193 height 37
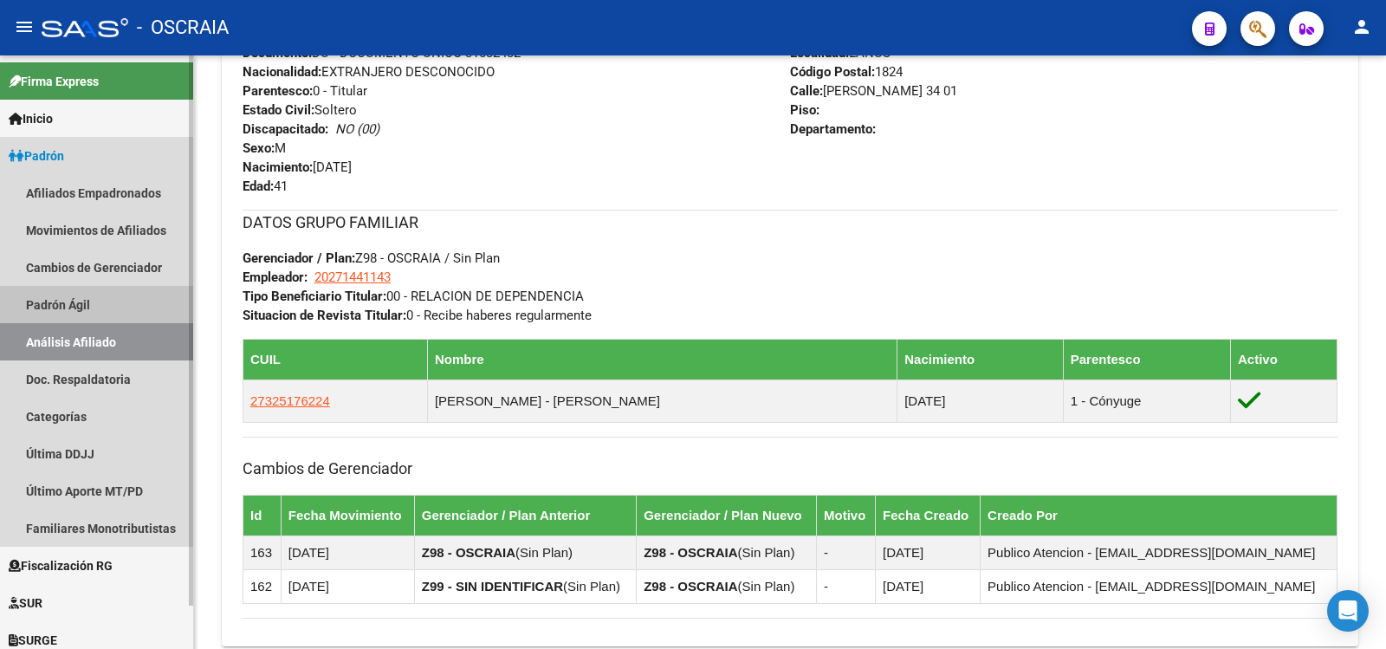
click at [94, 301] on link "Padrón Ágil" at bounding box center [96, 304] width 193 height 37
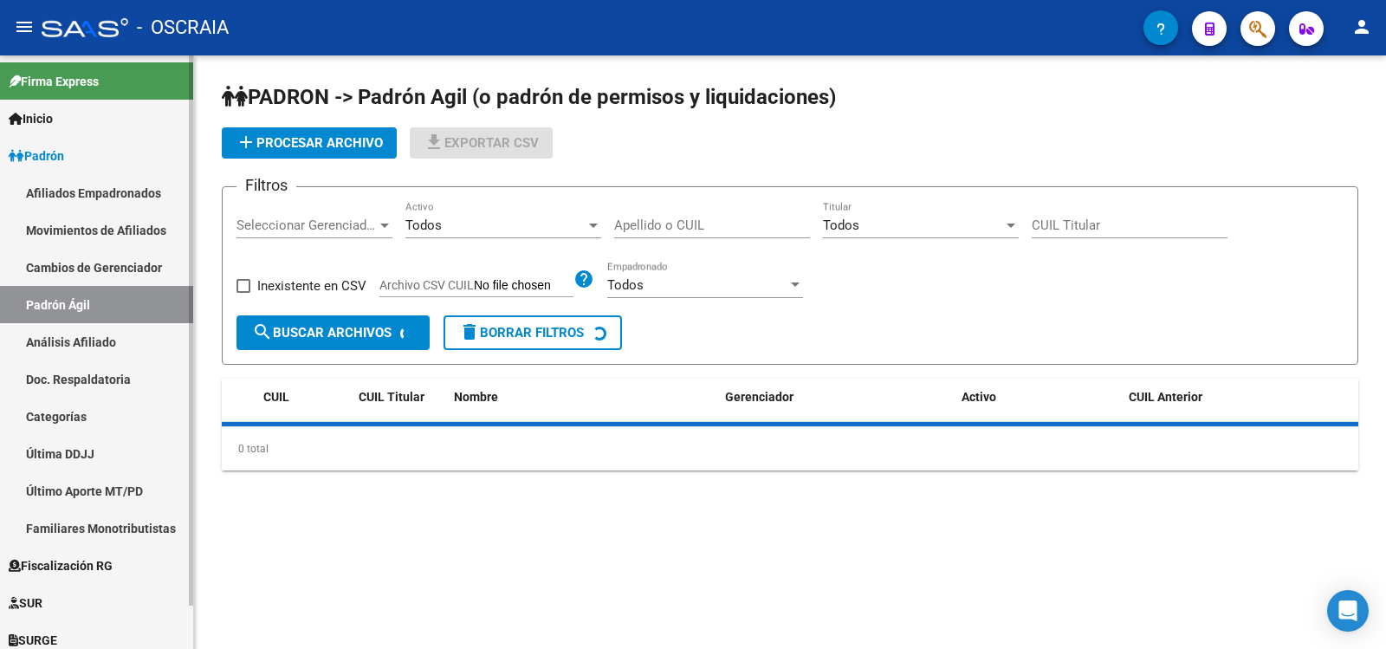
click at [97, 346] on link "Análisis Afiliado" at bounding box center [96, 341] width 193 height 37
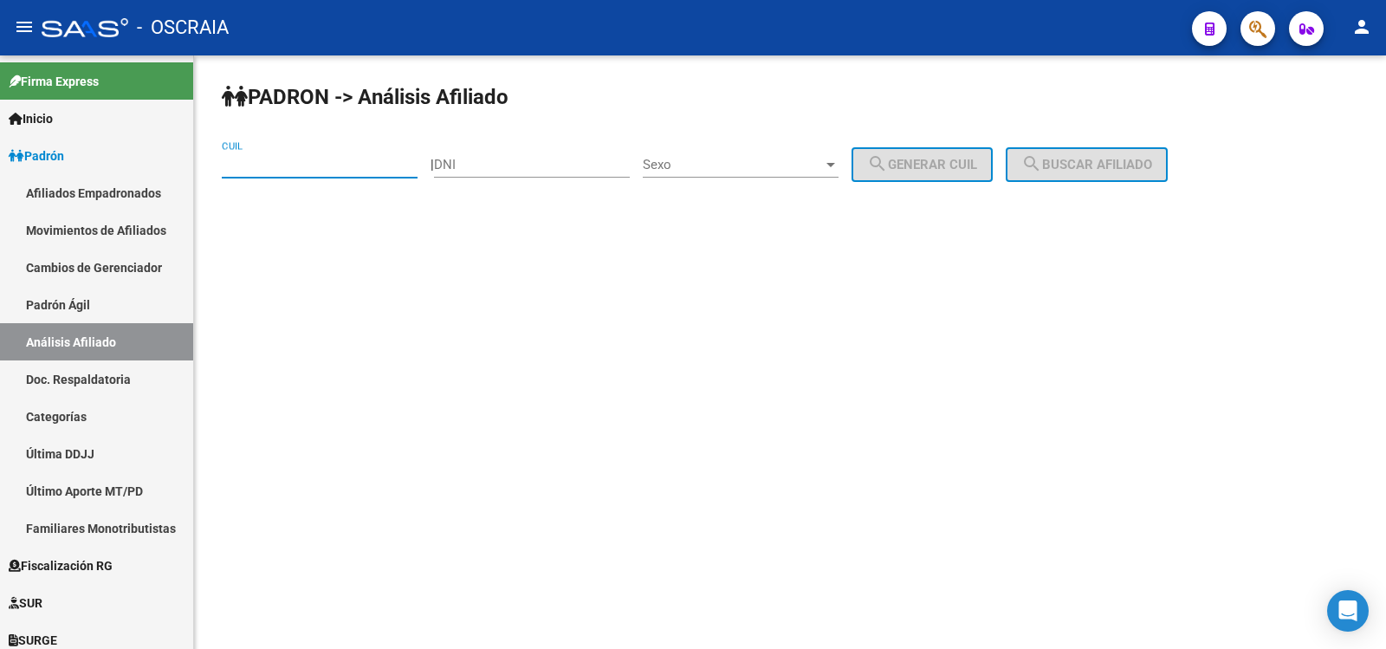
click at [282, 172] on input "CUIL" at bounding box center [320, 165] width 196 height 16
click at [302, 171] on input "CUIL" at bounding box center [320, 165] width 196 height 16
type input "27-18908408-6"
click at [1137, 163] on span "search Buscar afiliado" at bounding box center [1086, 165] width 131 height 16
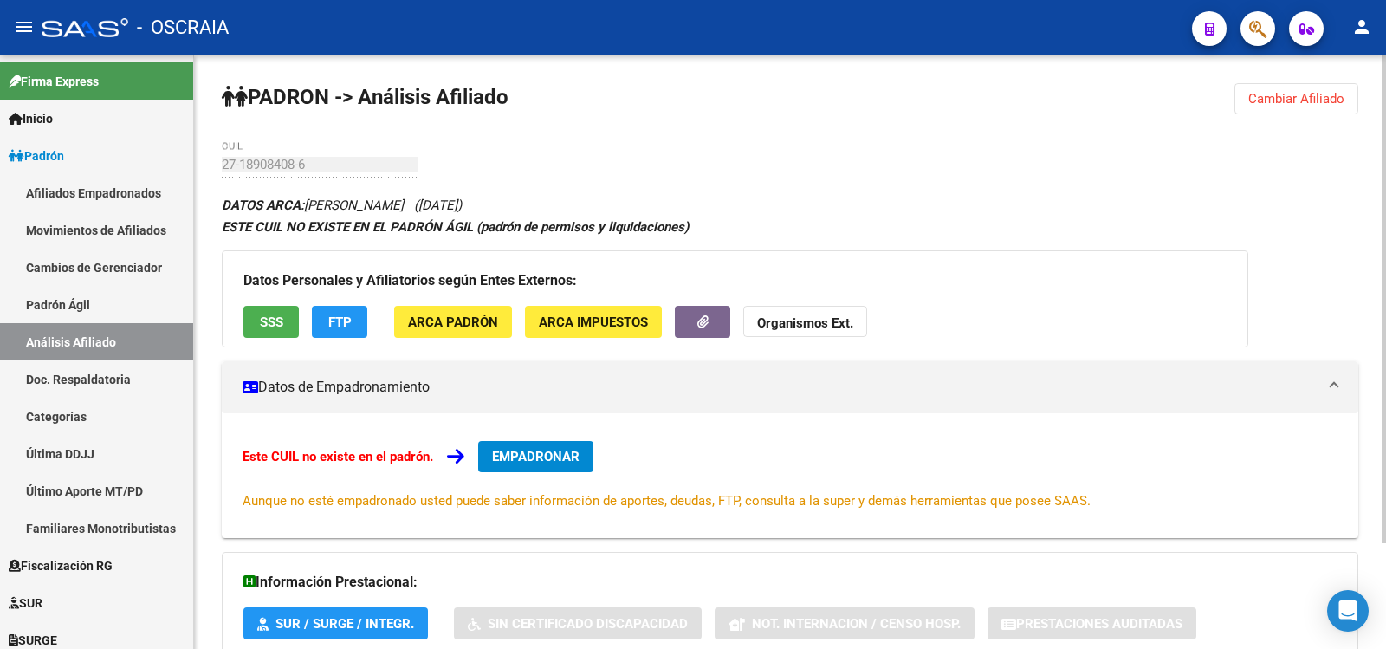
click at [466, 149] on div "PADRON -> Análisis Afiliado Cambiar Afiliado 27-18908408-6 CUIL DATOS ARCA: [PE…" at bounding box center [790, 416] width 1192 height 722
click at [457, 150] on div "PADRON -> Análisis Afiliado Cambiar Afiliado 27-18908408-6 CUIL DATOS ARCA: [PE…" at bounding box center [790, 416] width 1192 height 722
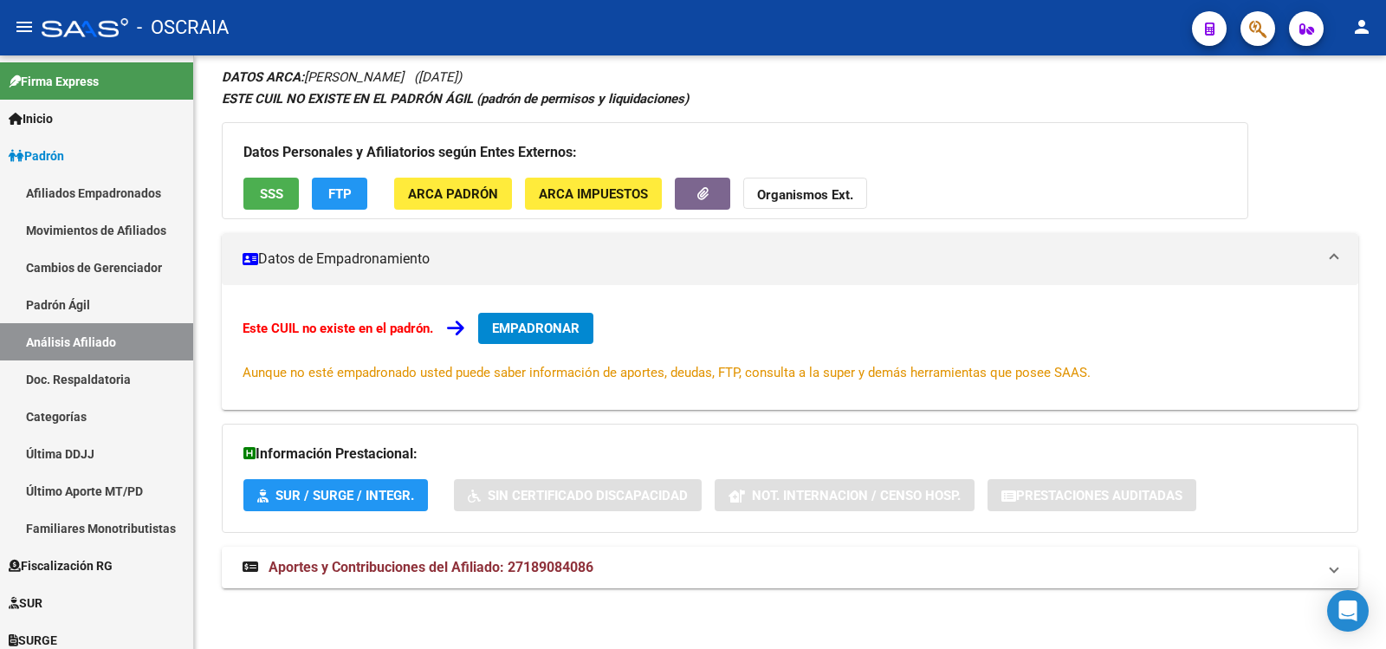
click at [478, 593] on div "DATOS ARCA: [PERSON_NAME] ([DATE]) ESTE CUIL NO EXISTE EN EL PADRÓN ÁGIL (padró…" at bounding box center [790, 336] width 1137 height 541
click at [471, 566] on span "Aportes y Contribuciones del Afiliado: 27189084086" at bounding box center [431, 567] width 325 height 16
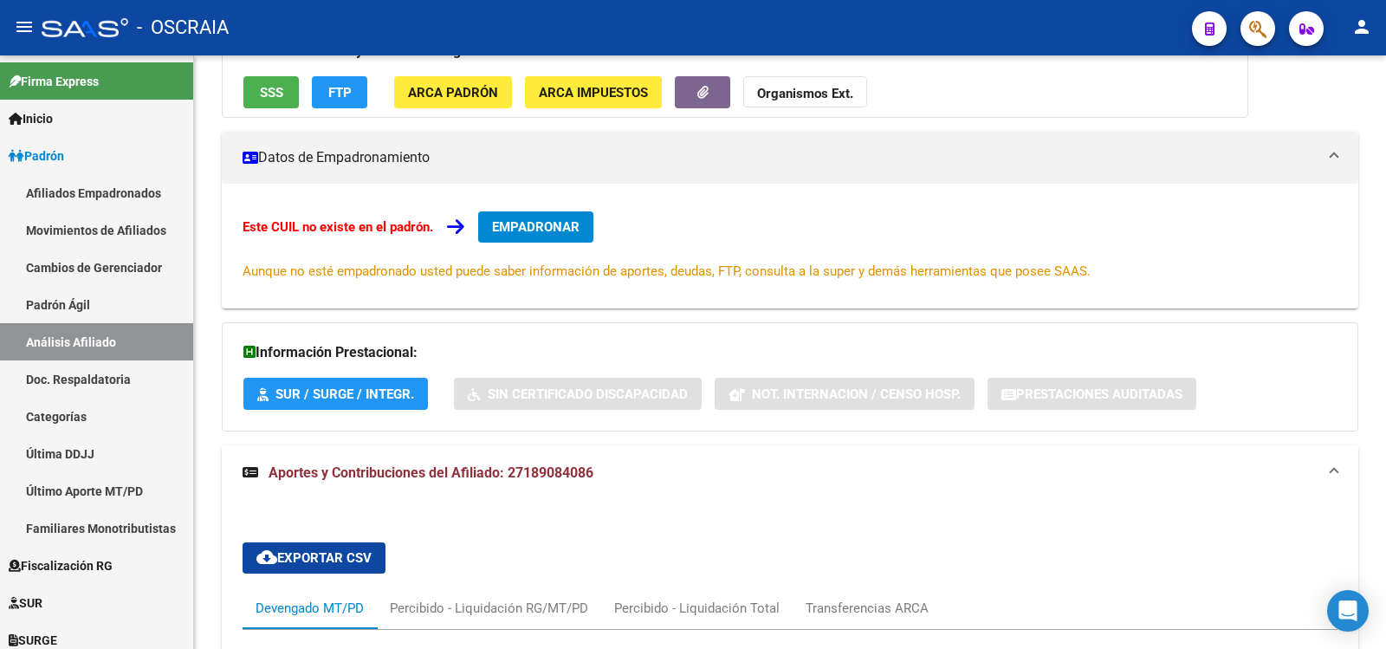
scroll to position [780, 0]
